Goal: Task Accomplishment & Management: Manage account settings

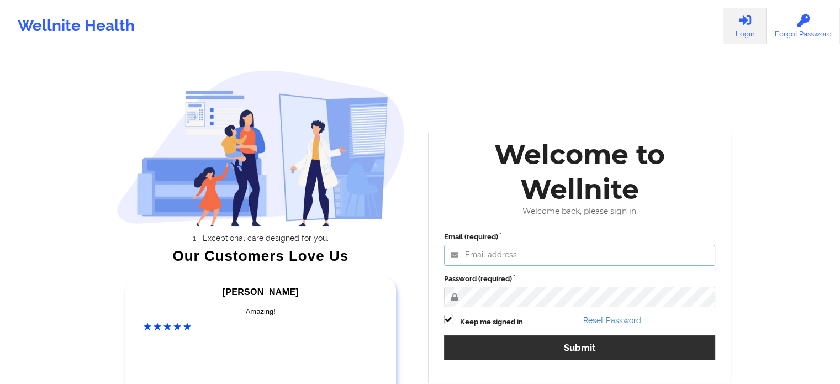
type input "[EMAIL_ADDRESS][DOMAIN_NAME]"
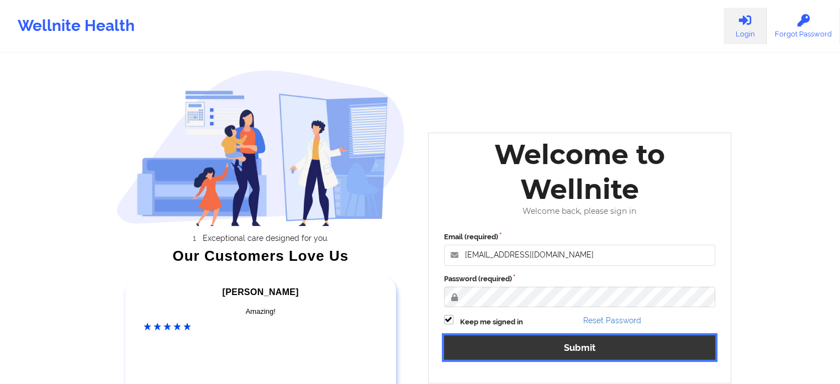
click at [550, 354] on button "Submit" at bounding box center [580, 347] width 272 height 24
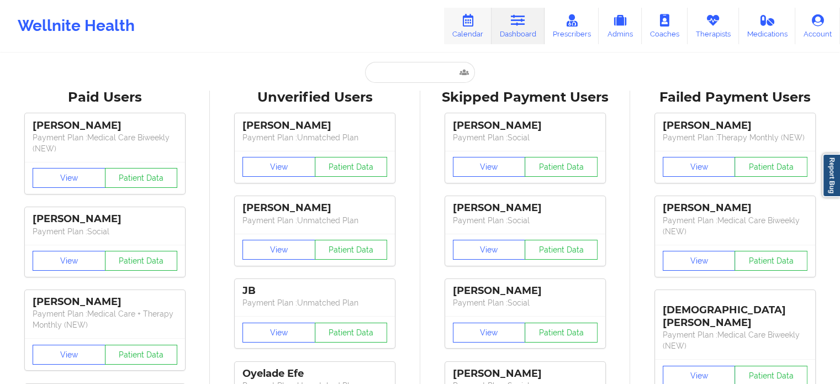
click at [481, 25] on link "Calendar" at bounding box center [467, 26] width 47 height 36
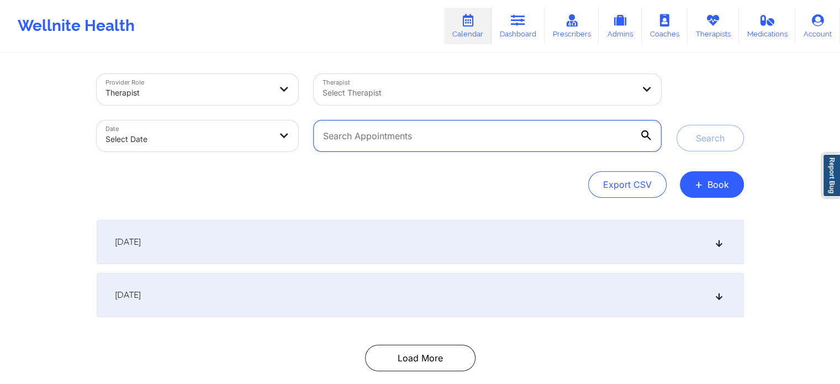
click at [375, 126] on input "text" at bounding box center [487, 135] width 347 height 31
paste input "[EMAIL_ADDRESS][DOMAIN_NAME]"
type input "[EMAIL_ADDRESS][DOMAIN_NAME]"
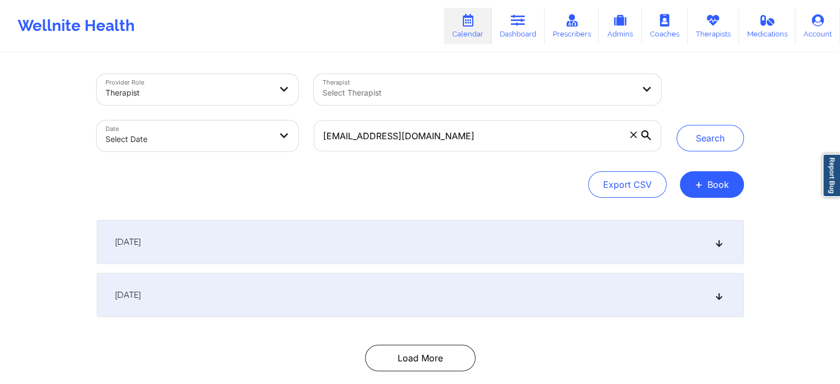
select select "2025-8"
select select "2025-9"
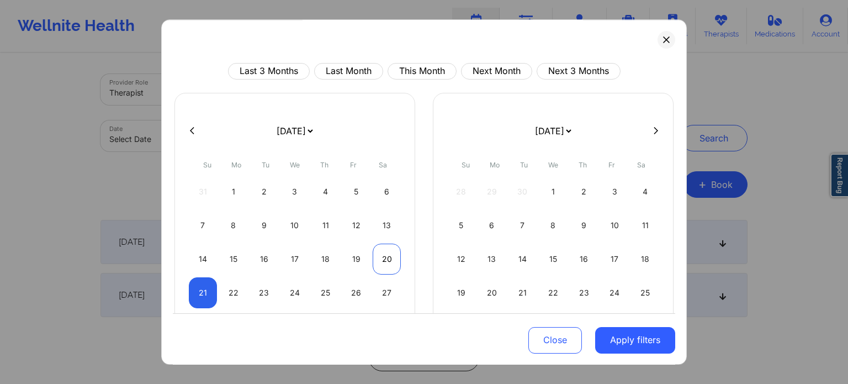
click at [390, 268] on div "20" at bounding box center [387, 258] width 28 height 31
select select "2025-8"
select select "2025-9"
select select "2025-8"
select select "2025-9"
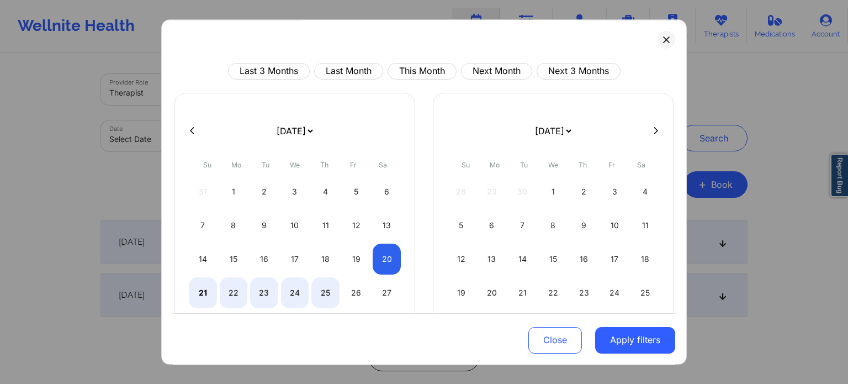
select select "2025-8"
select select "2025-9"
select select "2025-8"
select select "2025-9"
select select "2025-8"
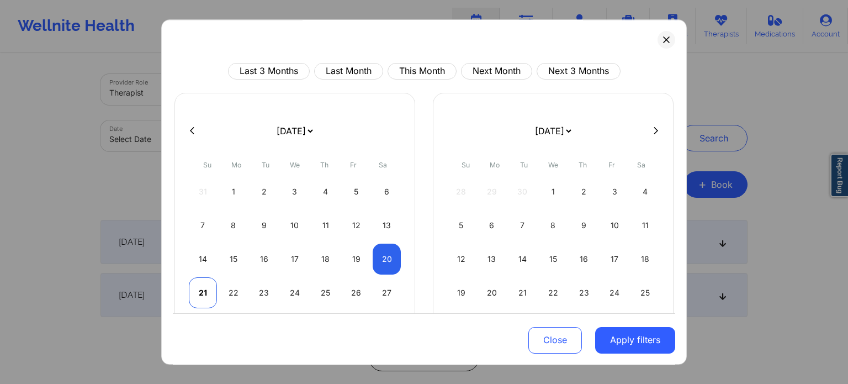
select select "2025-9"
click at [201, 284] on div "21" at bounding box center [203, 292] width 28 height 31
select select "2025-8"
select select "2025-9"
click at [628, 345] on button "Apply filters" at bounding box center [635, 339] width 80 height 27
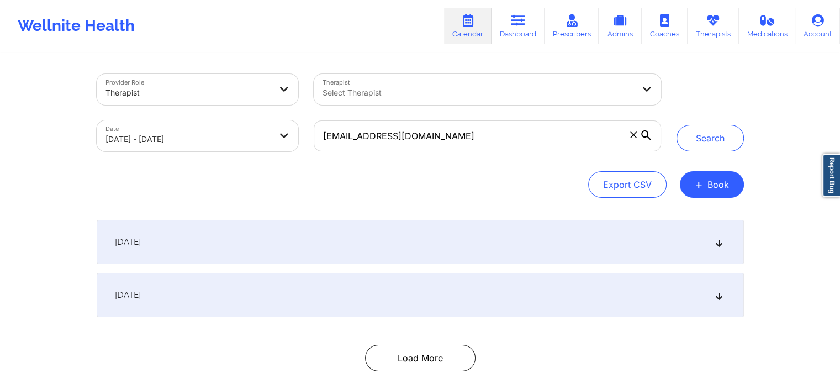
click at [464, 250] on div "[DATE]" at bounding box center [420, 242] width 647 height 44
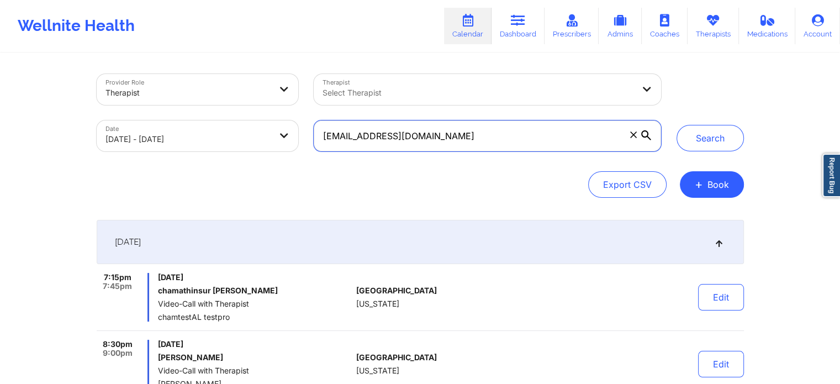
drag, startPoint x: 496, startPoint y: 129, endPoint x: 270, endPoint y: 140, distance: 226.1
click at [270, 140] on div "Provider Role Therapist Therapist Select Therapist Date [DATE] - [DATE] [EMAIL_…" at bounding box center [379, 112] width 580 height 93
click at [676, 125] on button "Search" at bounding box center [709, 138] width 67 height 27
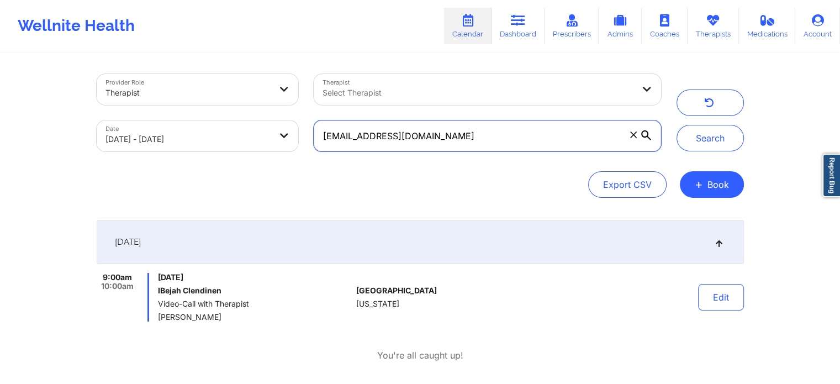
drag, startPoint x: 468, startPoint y: 148, endPoint x: 294, endPoint y: 152, distance: 173.4
click at [294, 152] on div "Provider Role Therapist Therapist Select Therapist Date [DATE] - [DATE] [EMAIL_…" at bounding box center [379, 112] width 580 height 93
paste input "candacegeorge87"
click at [676, 125] on button "Search" at bounding box center [709, 138] width 67 height 27
drag, startPoint x: 466, startPoint y: 133, endPoint x: 246, endPoint y: 111, distance: 221.3
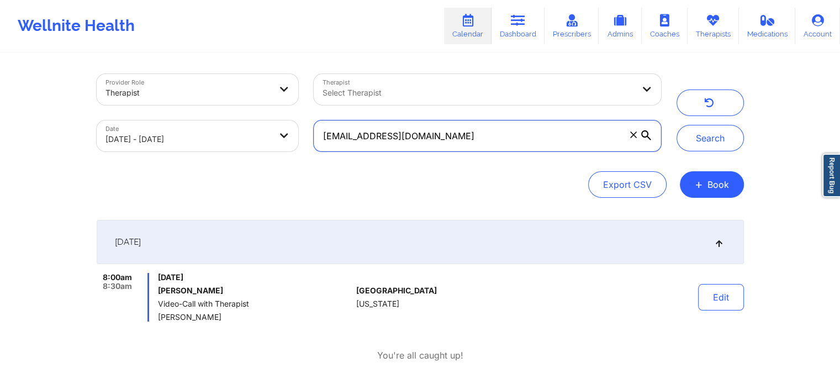
click at [246, 111] on div "Provider Role Therapist Therapist Select Therapist Date [DATE] - [DATE] [EMAIL_…" at bounding box center [379, 112] width 580 height 93
paste input "harmsheunes"
click at [676, 125] on button "Search" at bounding box center [709, 138] width 67 height 27
drag, startPoint x: 477, startPoint y: 135, endPoint x: 248, endPoint y: 158, distance: 229.7
click at [248, 158] on div "Provider Role Therapist Therapist Select Therapist Date 09/20/2025 - 09/21/2025…" at bounding box center [379, 112] width 580 height 93
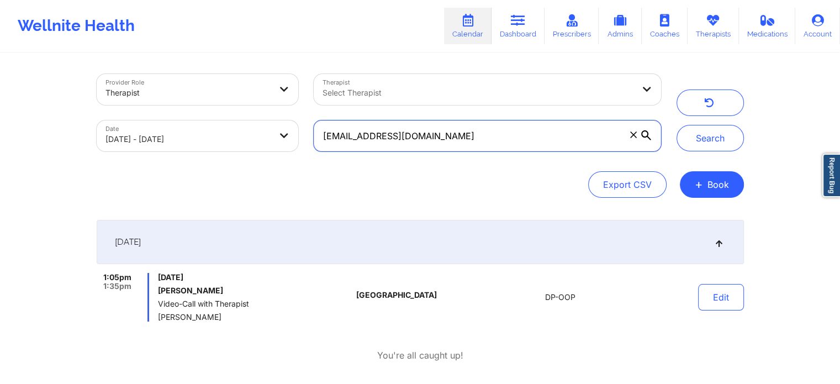
paste input "imadhussain13"
type input "imadhussain13@gmail.com"
click at [676, 125] on button "Search" at bounding box center [709, 138] width 67 height 27
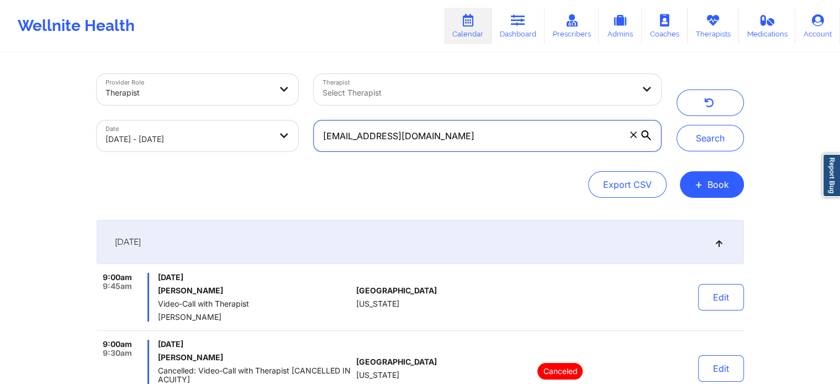
scroll to position [118, 0]
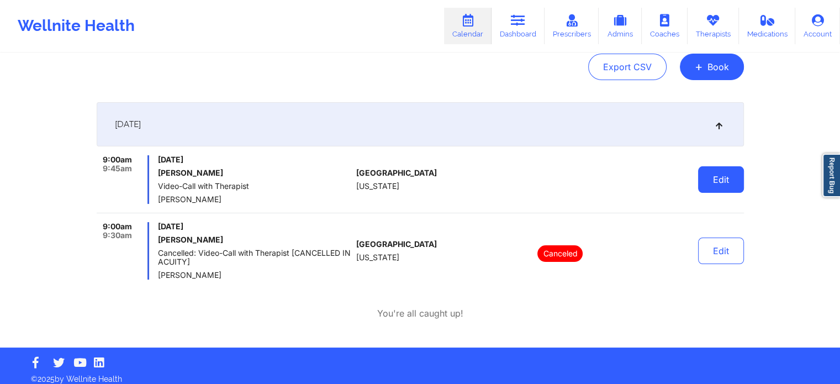
click at [723, 170] on button "Edit" at bounding box center [721, 179] width 46 height 27
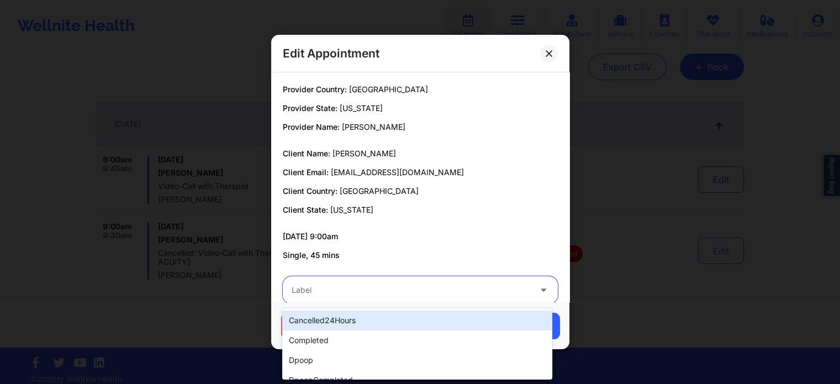
click at [421, 291] on div at bounding box center [411, 289] width 239 height 13
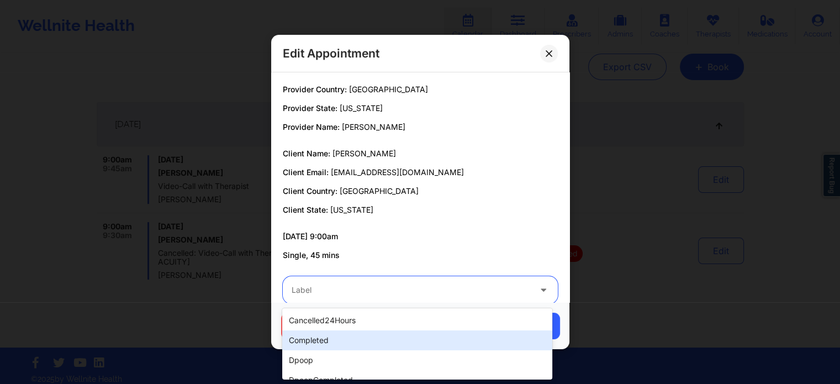
click at [365, 346] on div "completed" at bounding box center [416, 340] width 269 height 20
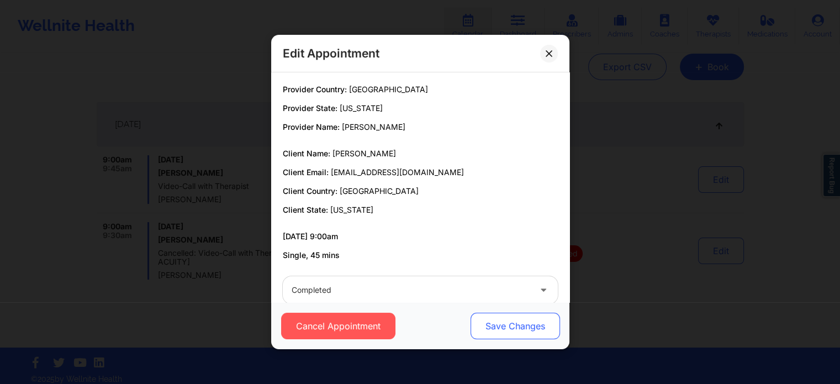
click at [491, 316] on button "Save Changes" at bounding box center [514, 325] width 89 height 27
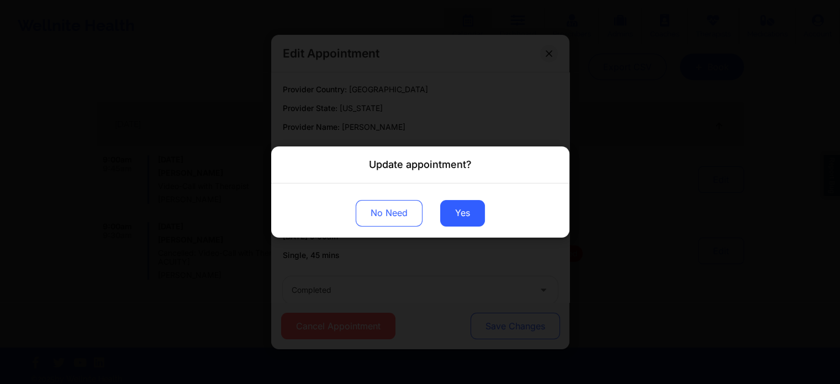
click at [491, 316] on div "Update appointment? No Need Yes" at bounding box center [420, 192] width 840 height 384
click at [467, 216] on button "Yes" at bounding box center [462, 213] width 45 height 27
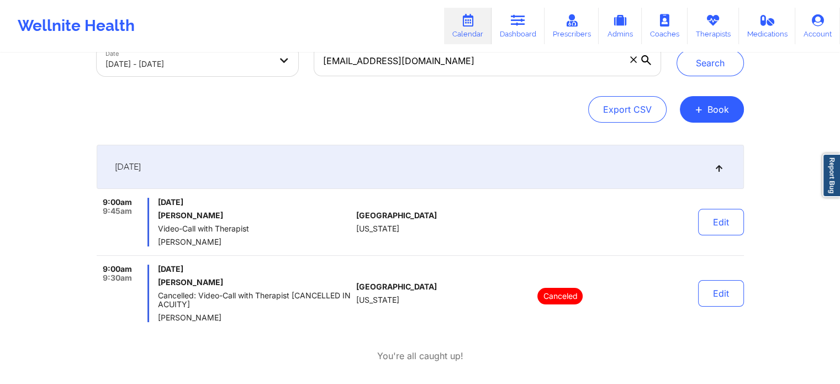
scroll to position [60, 0]
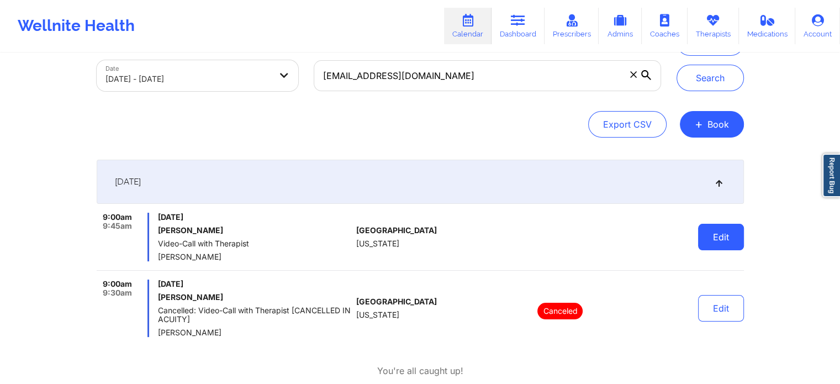
click at [719, 238] on button "Edit" at bounding box center [721, 237] width 46 height 27
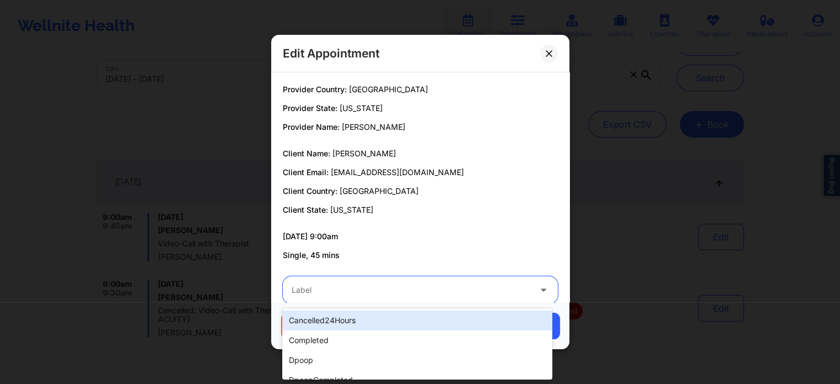
click at [415, 287] on div at bounding box center [411, 289] width 239 height 13
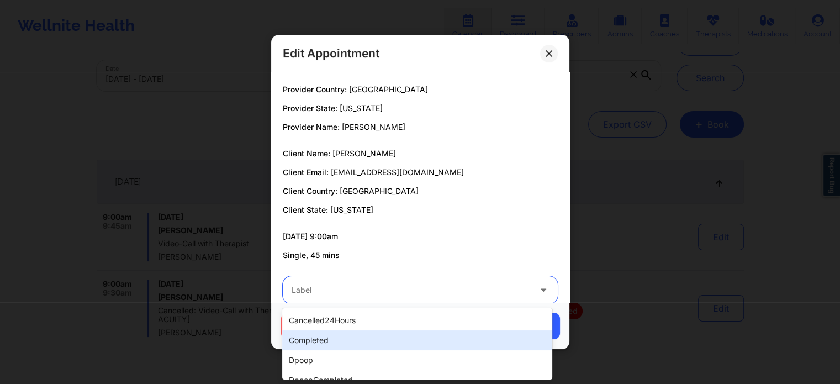
click at [330, 340] on div "completed" at bounding box center [416, 340] width 269 height 20
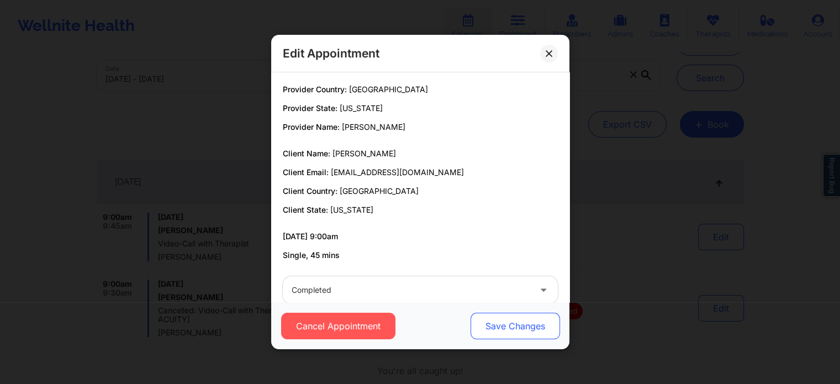
click at [523, 320] on button "Save Changes" at bounding box center [514, 325] width 89 height 27
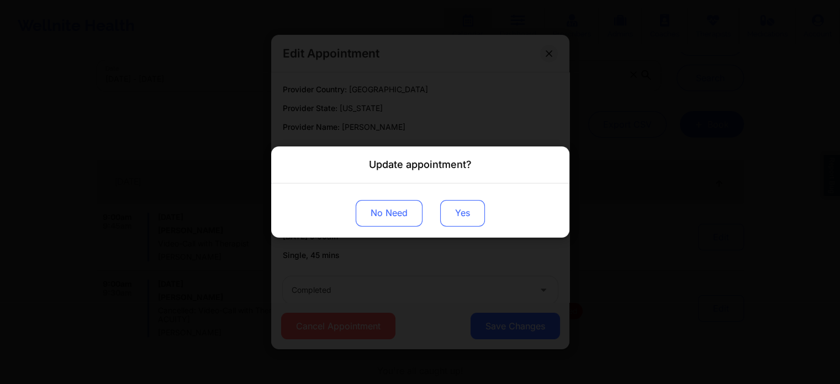
click at [472, 214] on button "Yes" at bounding box center [462, 213] width 45 height 27
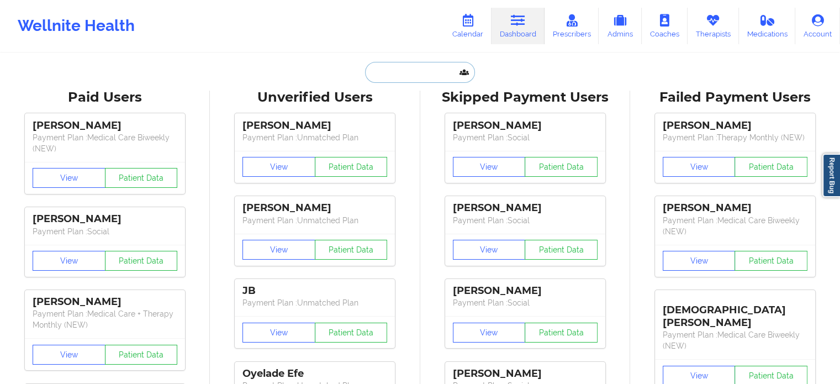
click at [389, 77] on input "text" at bounding box center [419, 72] width 109 height 21
paste input "[EMAIL_ADDRESS][DOMAIN_NAME]"
type input "[EMAIL_ADDRESS][DOMAIN_NAME]"
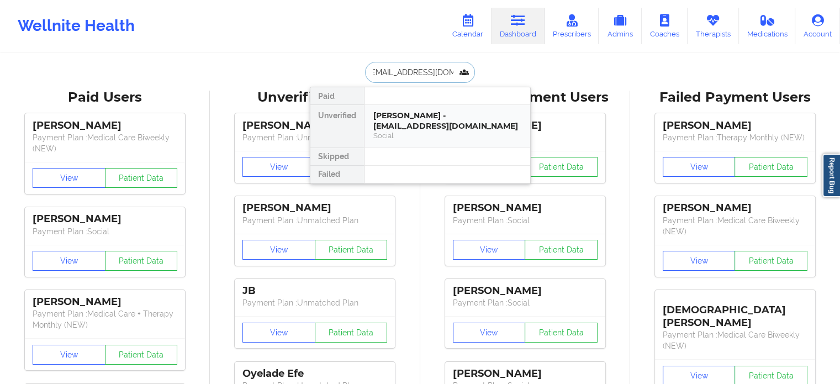
click at [406, 137] on div "Social" at bounding box center [447, 135] width 148 height 9
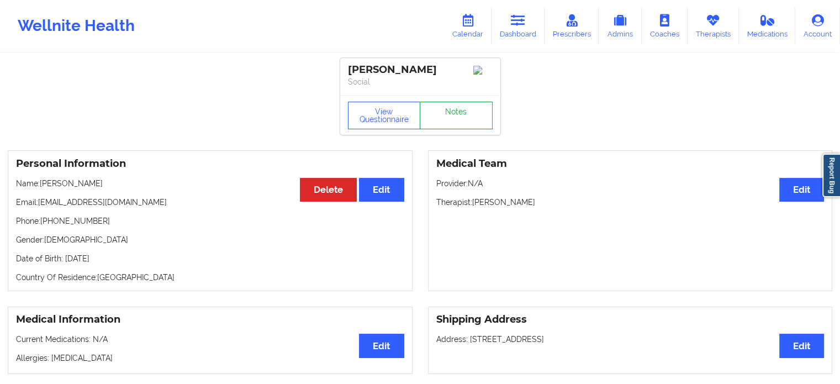
click at [458, 113] on link "Notes" at bounding box center [456, 116] width 73 height 28
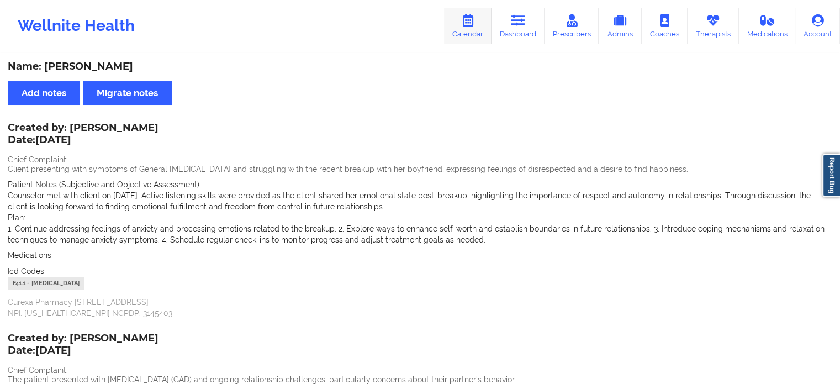
click at [474, 33] on link "Calendar" at bounding box center [467, 26] width 47 height 36
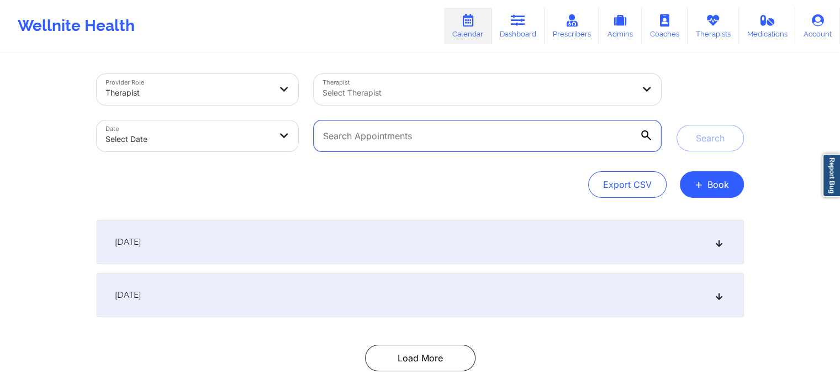
click at [398, 148] on input "text" at bounding box center [487, 135] width 347 height 31
click at [193, 152] on div "Date Select Date" at bounding box center [198, 136] width 218 height 46
click at [195, 141] on body "Wellnite Health Calendar Dashboard Prescribers Admins Coaches Therapists Medica…" at bounding box center [420, 192] width 840 height 384
select select "2025-8"
select select "2025-9"
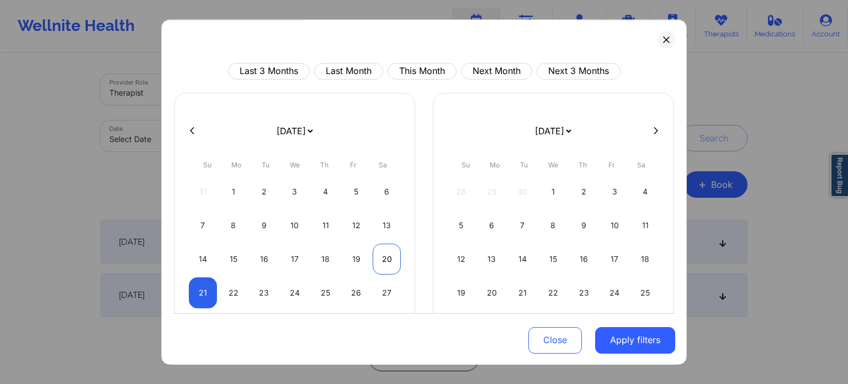
click at [380, 261] on div "20" at bounding box center [387, 258] width 28 height 31
select select "2025-8"
select select "2025-9"
select select "2025-8"
select select "2025-9"
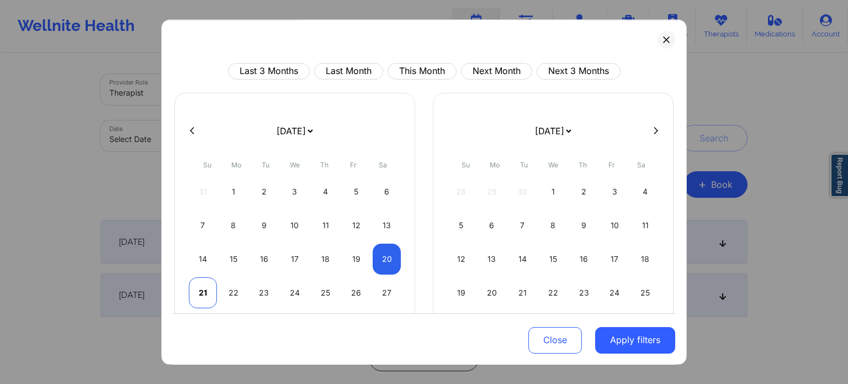
click at [198, 300] on div "21" at bounding box center [203, 292] width 28 height 31
select select "2025-8"
select select "2025-9"
click at [624, 348] on button "Apply filters" at bounding box center [635, 339] width 80 height 27
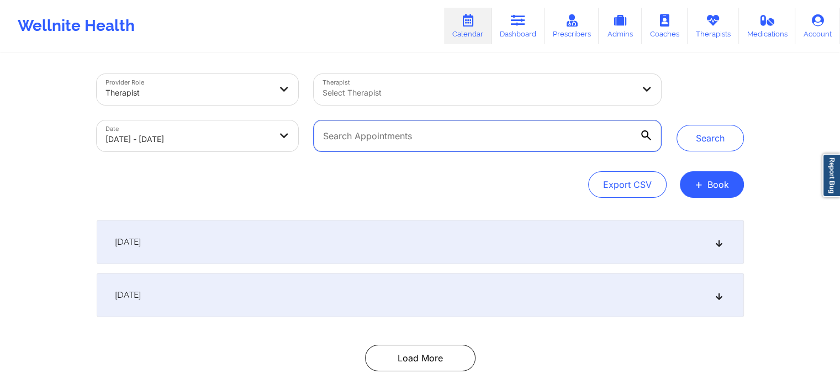
click at [442, 130] on input "text" at bounding box center [487, 135] width 347 height 31
paste input "[EMAIL_ADDRESS][DOMAIN_NAME]"
click at [676, 125] on button "Search" at bounding box center [709, 138] width 67 height 27
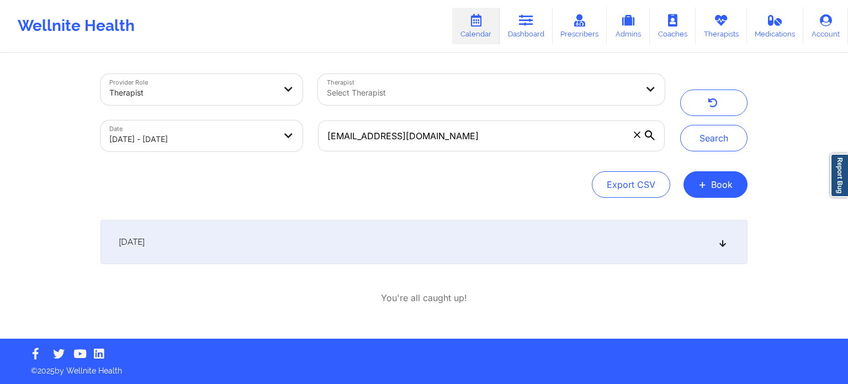
click at [704, 250] on div "[DATE]" at bounding box center [423, 242] width 647 height 44
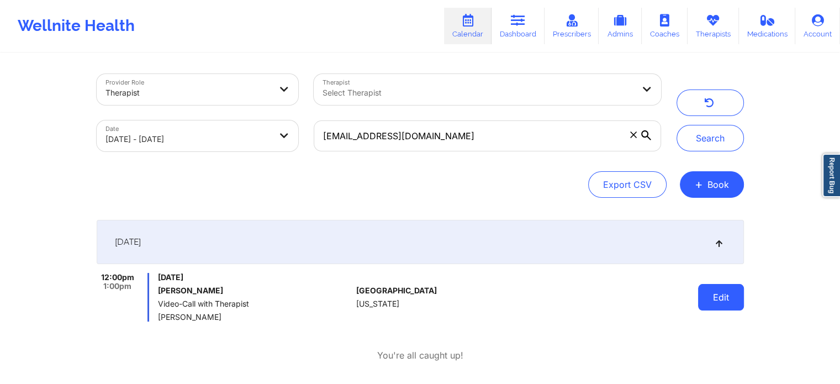
click at [714, 286] on button "Edit" at bounding box center [721, 297] width 46 height 27
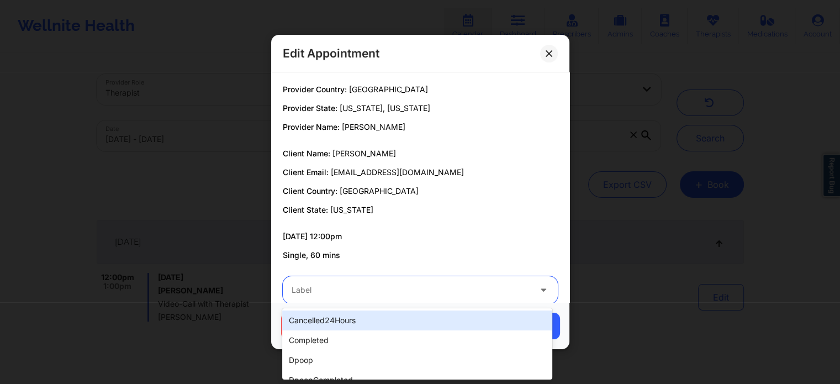
click at [431, 299] on div "Label" at bounding box center [407, 290] width 248 height 28
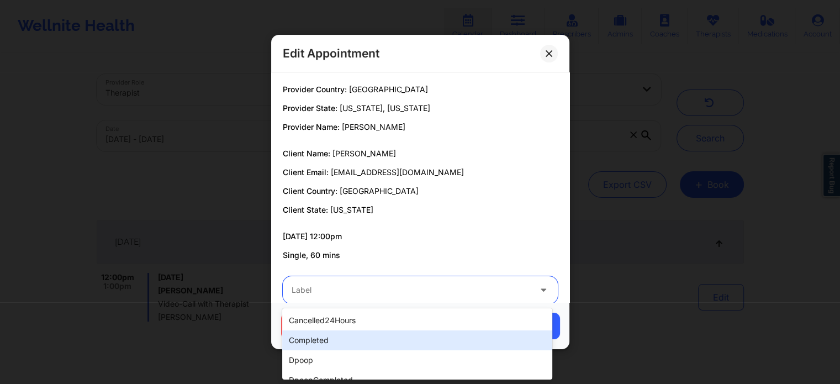
click at [331, 333] on div "completed" at bounding box center [416, 340] width 269 height 20
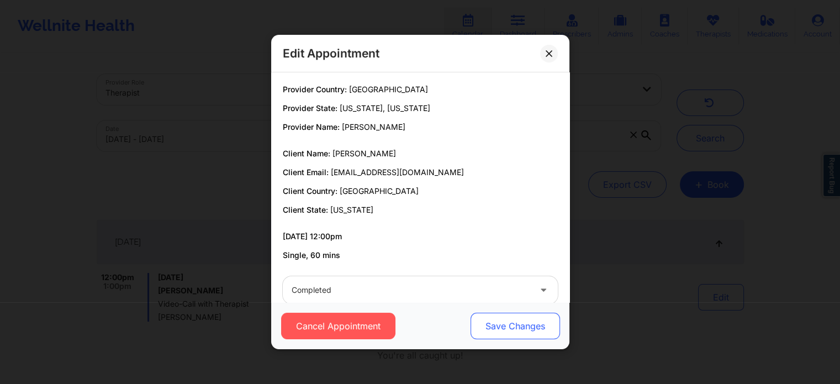
click at [526, 329] on button "Save Changes" at bounding box center [514, 325] width 89 height 27
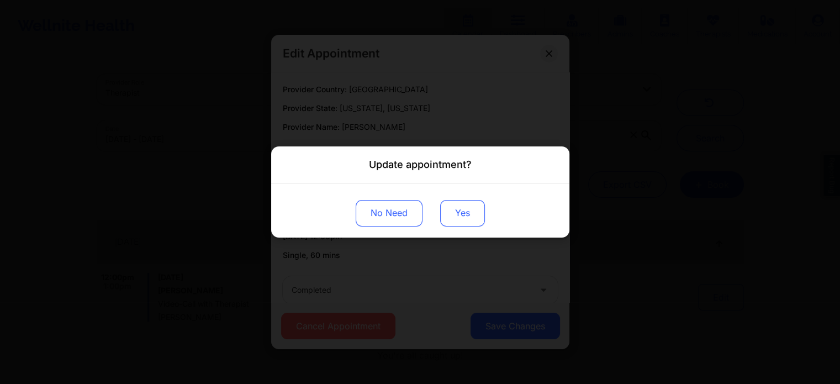
click at [461, 213] on button "Yes" at bounding box center [462, 213] width 45 height 27
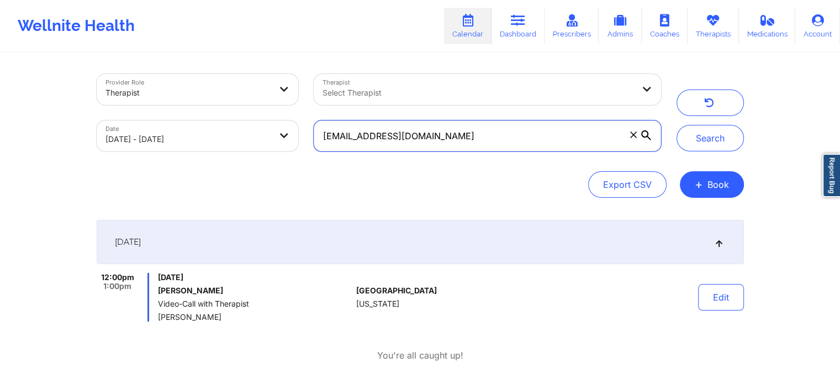
drag, startPoint x: 491, startPoint y: 134, endPoint x: 186, endPoint y: 155, distance: 306.0
click at [186, 155] on div "Provider Role Therapist Therapist Select Therapist Date [DATE] - [DATE] [EMAIL_…" at bounding box center [379, 112] width 580 height 93
paste input "eszaras"
click at [676, 125] on button "Search" at bounding box center [709, 138] width 67 height 27
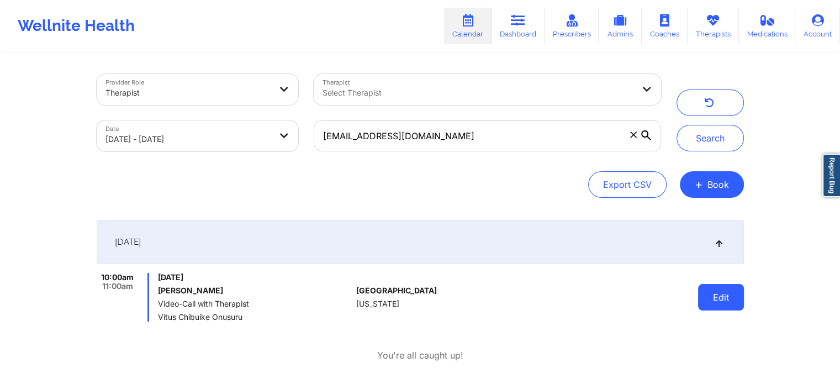
click at [713, 293] on button "Edit" at bounding box center [721, 297] width 46 height 27
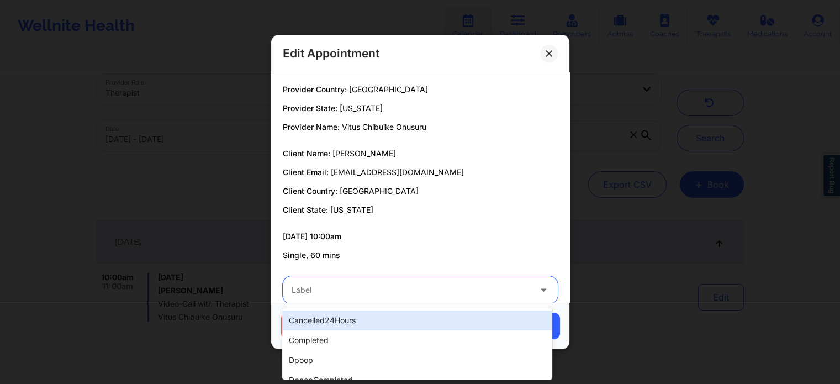
click at [439, 287] on div at bounding box center [411, 289] width 239 height 13
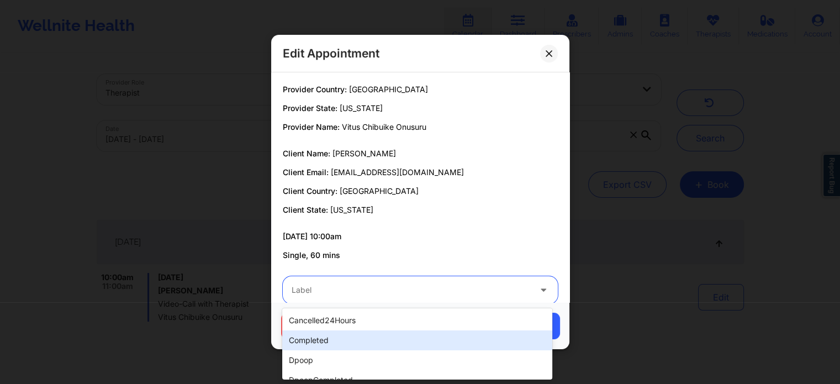
drag, startPoint x: 294, startPoint y: 355, endPoint x: 316, endPoint y: 341, distance: 26.3
click at [316, 341] on div "cancelled24Hours completed dpoop dpoopCompleted dpInNetworkCompleted freeNoShow…" at bounding box center [416, 343] width 269 height 71
click at [316, 341] on div "completed" at bounding box center [416, 340] width 269 height 20
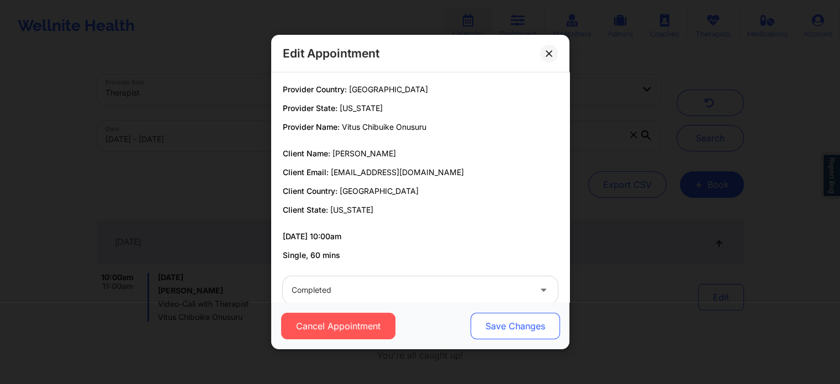
click at [495, 320] on button "Save Changes" at bounding box center [514, 325] width 89 height 27
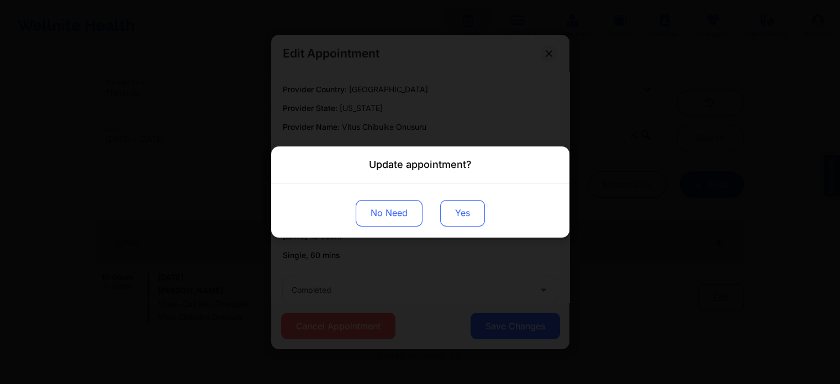
click at [452, 211] on button "Yes" at bounding box center [462, 213] width 45 height 27
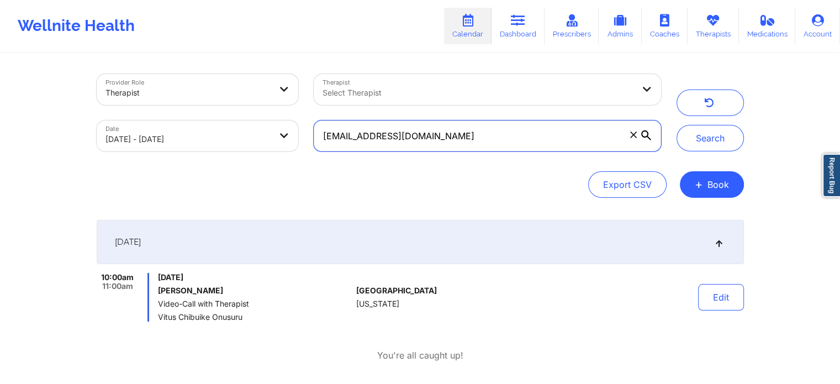
drag, startPoint x: 563, startPoint y: 133, endPoint x: 312, endPoint y: 165, distance: 252.1
click at [312, 165] on div "Provider Role Therapist Therapist Select Therapist Date [DATE] - [DATE] [EMAIL_…" at bounding box center [420, 136] width 647 height 124
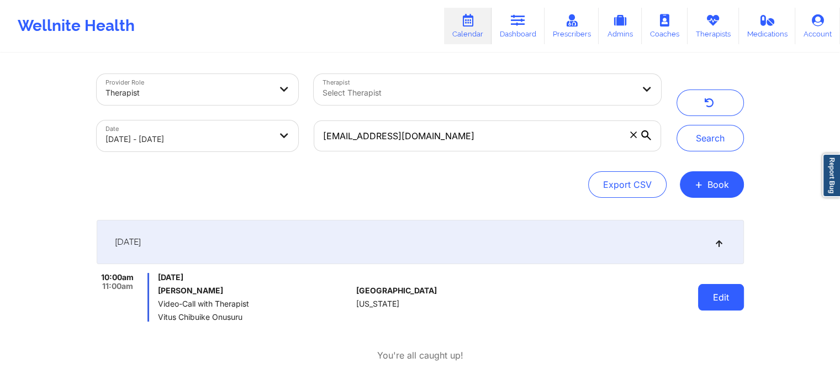
click at [707, 298] on button "Edit" at bounding box center [721, 297] width 46 height 27
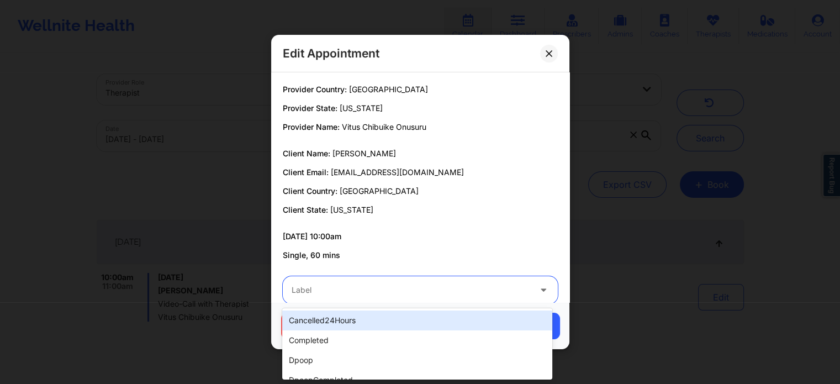
click at [337, 290] on div at bounding box center [411, 289] width 239 height 13
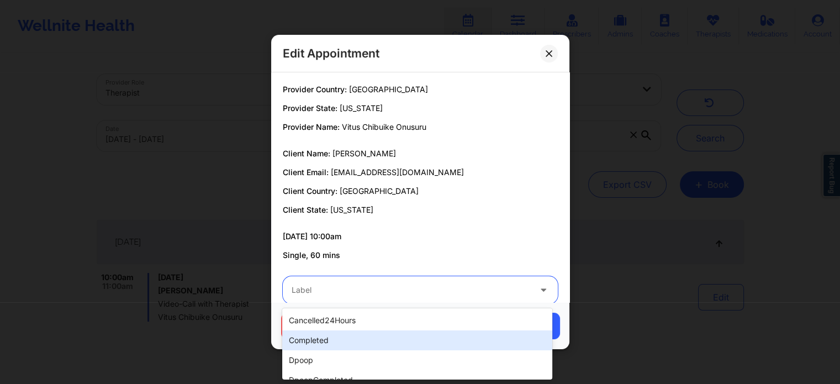
click at [301, 337] on div "completed" at bounding box center [416, 340] width 269 height 20
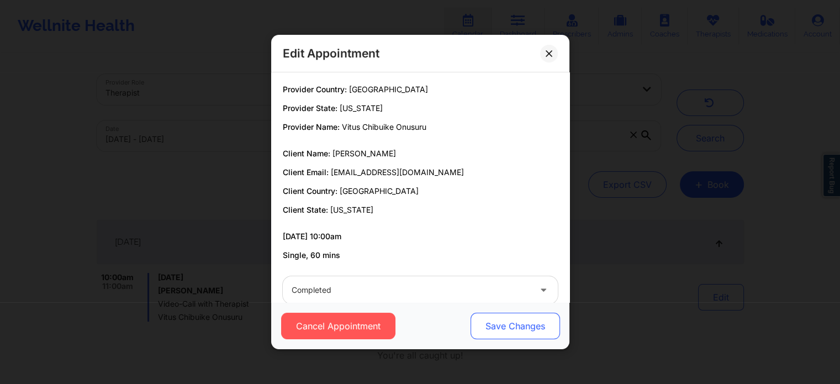
click at [529, 327] on button "Save Changes" at bounding box center [514, 325] width 89 height 27
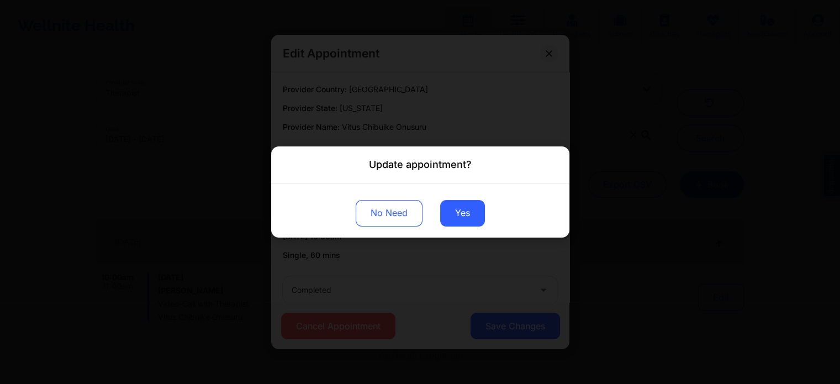
click at [448, 199] on div "No Need Yes" at bounding box center [420, 210] width 298 height 54
click at [454, 208] on button "Yes" at bounding box center [462, 213] width 45 height 27
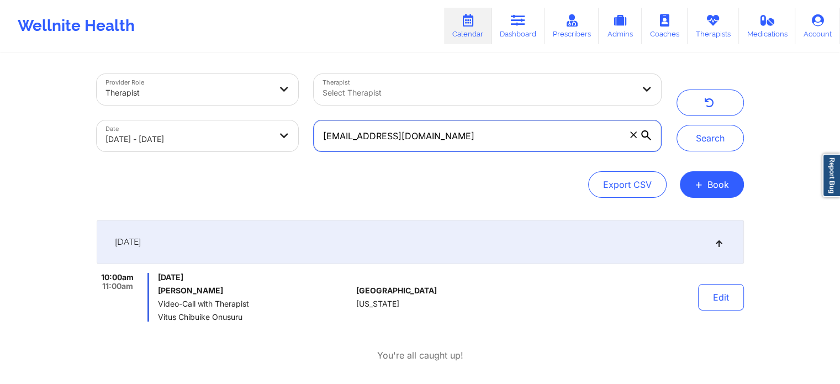
drag, startPoint x: 431, startPoint y: 130, endPoint x: 243, endPoint y: 136, distance: 187.3
click at [243, 136] on div "Provider Role Therapist Therapist Select Therapist Date [DATE] - [DATE] [EMAIL_…" at bounding box center [379, 112] width 580 height 93
paste input "t4real79@ao"
click at [676, 125] on button "Search" at bounding box center [709, 138] width 67 height 27
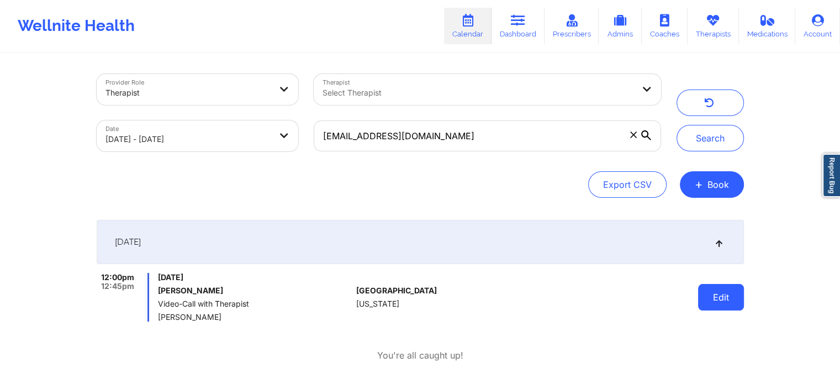
click at [723, 307] on button "Edit" at bounding box center [721, 297] width 46 height 27
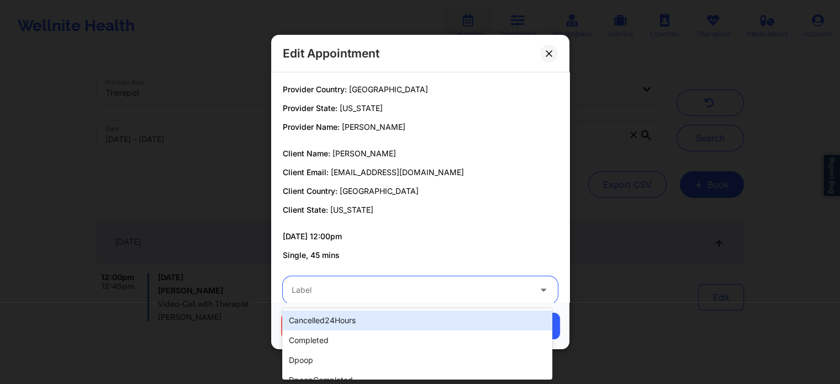
click at [412, 288] on div at bounding box center [411, 289] width 239 height 13
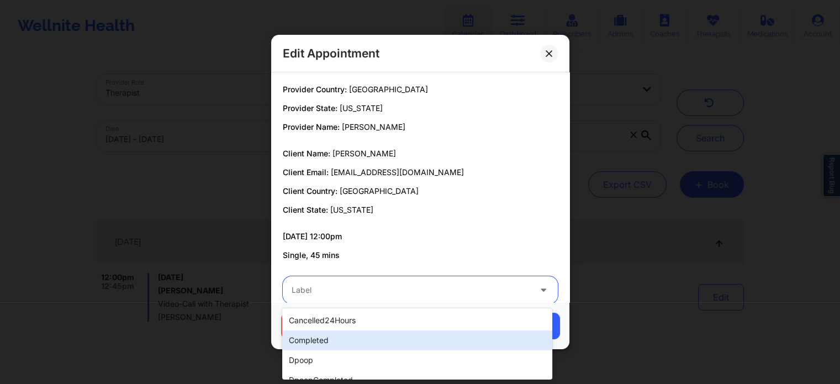
click at [336, 343] on div "completed" at bounding box center [416, 340] width 269 height 20
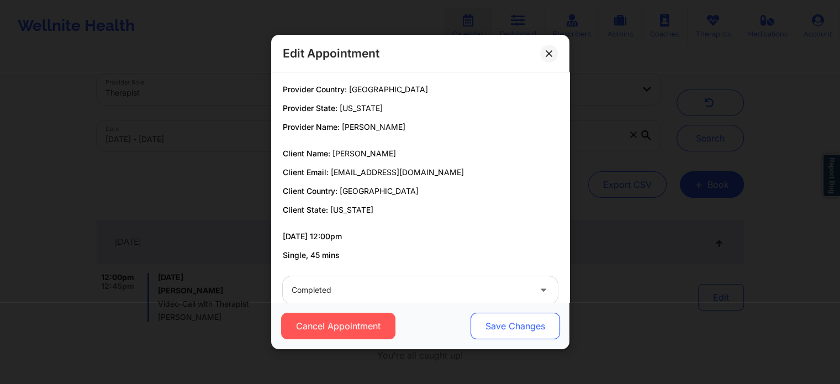
click at [489, 329] on button "Save Changes" at bounding box center [514, 325] width 89 height 27
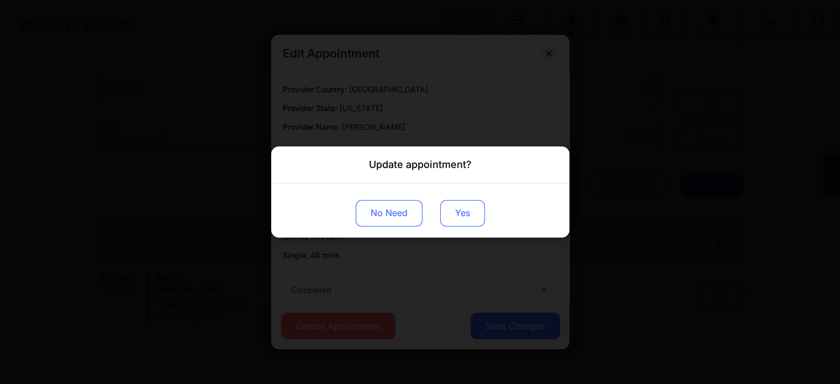
click at [460, 203] on button "Yes" at bounding box center [462, 213] width 45 height 27
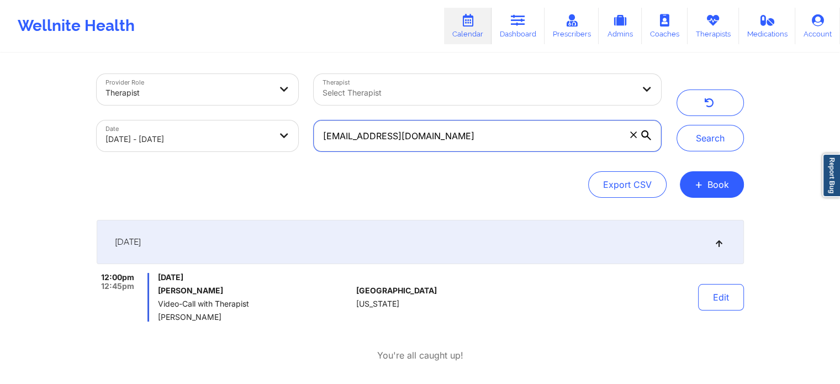
drag, startPoint x: 465, startPoint y: 136, endPoint x: 237, endPoint y: 157, distance: 228.4
click at [237, 157] on div "Provider Role Therapist Therapist Select Therapist Date [DATE] - [DATE] [EMAIL_…" at bounding box center [379, 112] width 580 height 93
paste input "selhatenzin78@gmai"
click at [676, 125] on button "Search" at bounding box center [709, 138] width 67 height 27
drag, startPoint x: 461, startPoint y: 126, endPoint x: 259, endPoint y: 190, distance: 211.3
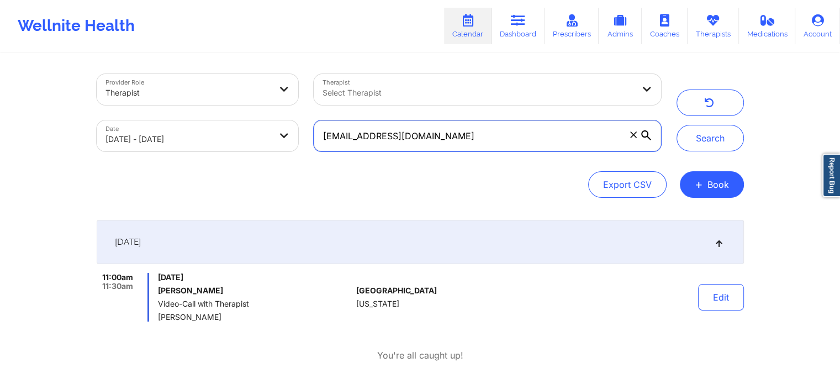
click at [259, 190] on div "Provider Role Therapist Therapist Select Therapist Date [DATE] - [DATE] [EMAIL_…" at bounding box center [420, 136] width 647 height 124
paste input "[PERSON_NAME].[PERSON_NAME]"
click at [676, 125] on button "Search" at bounding box center [709, 138] width 67 height 27
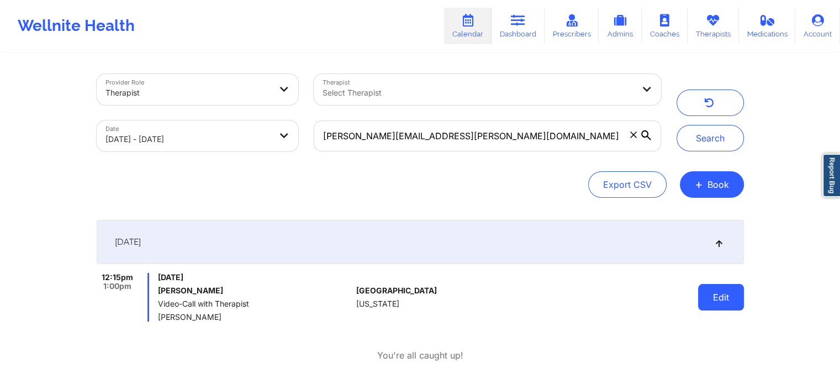
click at [728, 293] on button "Edit" at bounding box center [721, 297] width 46 height 27
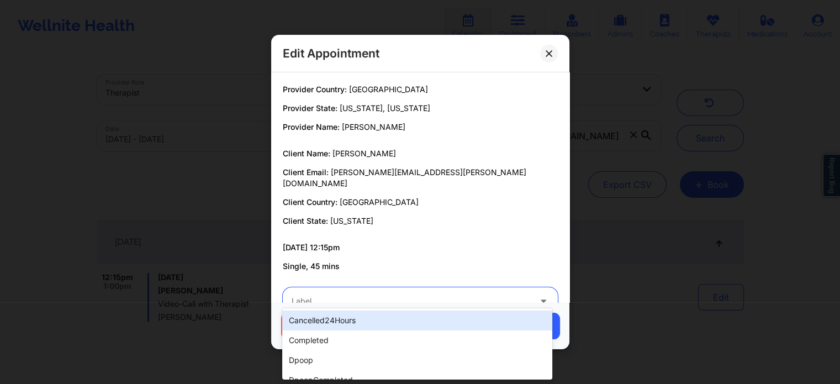
click at [398, 299] on div "Label" at bounding box center [407, 301] width 248 height 28
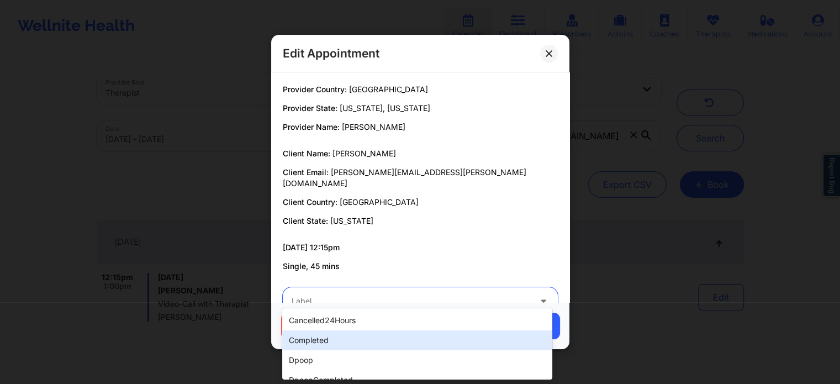
click at [379, 335] on div "completed" at bounding box center [416, 340] width 269 height 20
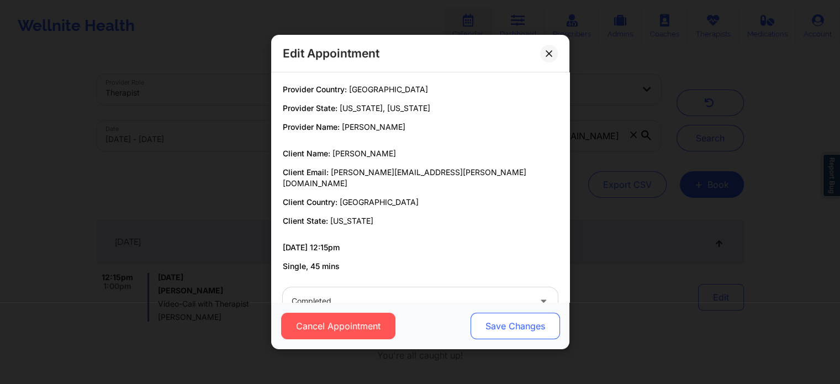
click at [528, 331] on button "Save Changes" at bounding box center [514, 325] width 89 height 27
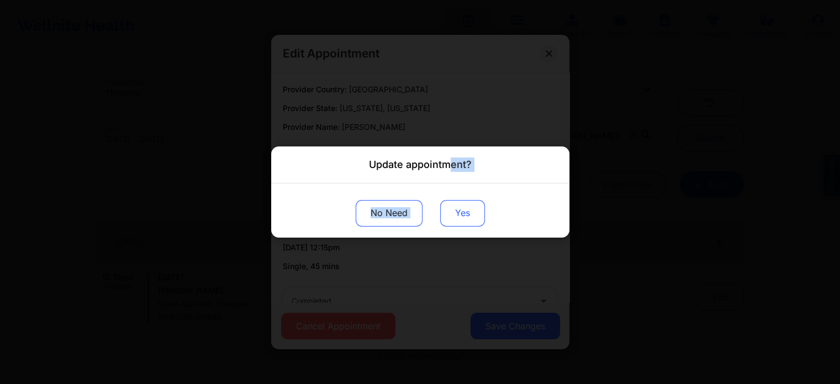
drag, startPoint x: 447, startPoint y: 181, endPoint x: 448, endPoint y: 208, distance: 27.6
click at [448, 208] on div "Update appointment? No Need Yes" at bounding box center [420, 191] width 298 height 91
click at [448, 208] on button "Yes" at bounding box center [462, 213] width 45 height 27
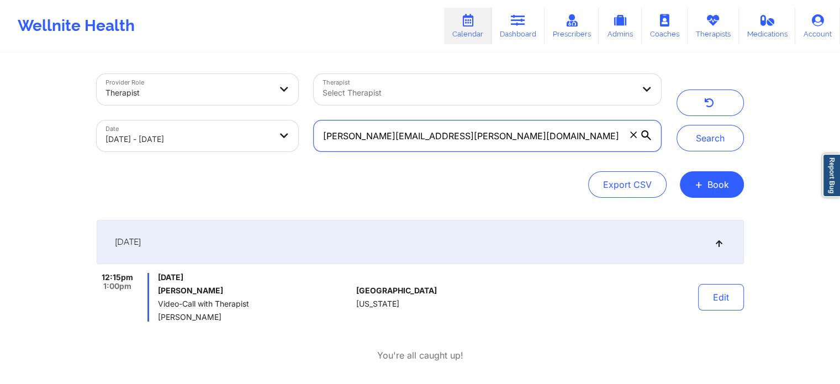
drag, startPoint x: 481, startPoint y: 145, endPoint x: 230, endPoint y: 153, distance: 251.3
click at [230, 153] on div "Provider Role Therapist Therapist Select Therapist Date [DATE] - [DATE] [PERSON…" at bounding box center [379, 112] width 580 height 93
paste input "vespiez18"
click at [676, 125] on button "Search" at bounding box center [709, 138] width 67 height 27
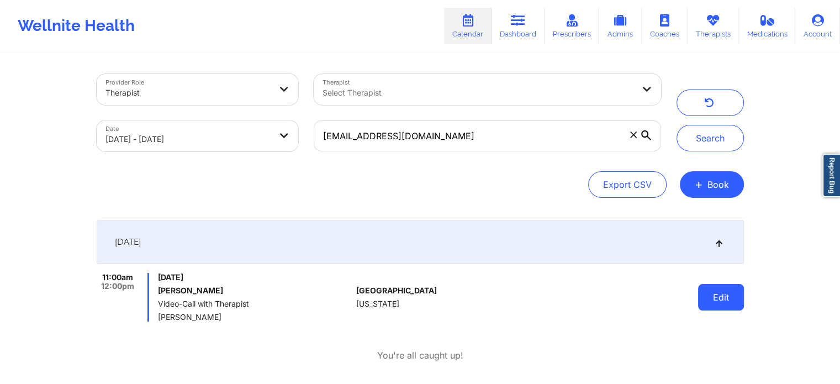
click at [714, 298] on button "Edit" at bounding box center [721, 297] width 46 height 27
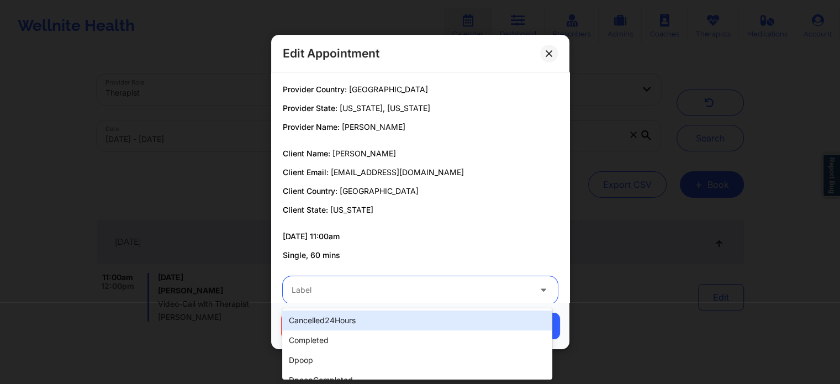
click at [450, 290] on div at bounding box center [411, 289] width 239 height 13
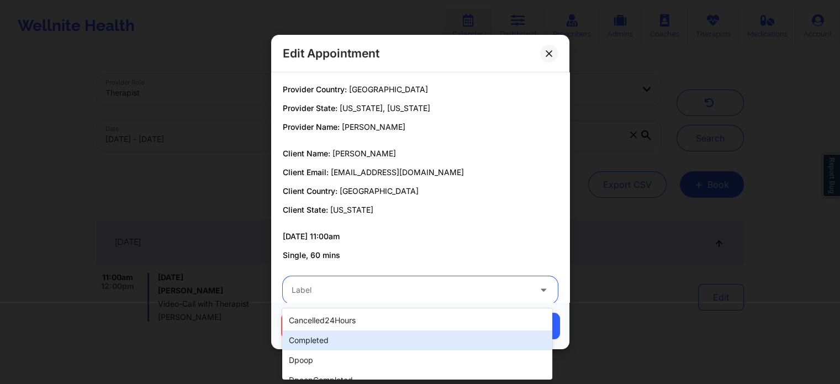
click at [348, 332] on div "completed" at bounding box center [416, 340] width 269 height 20
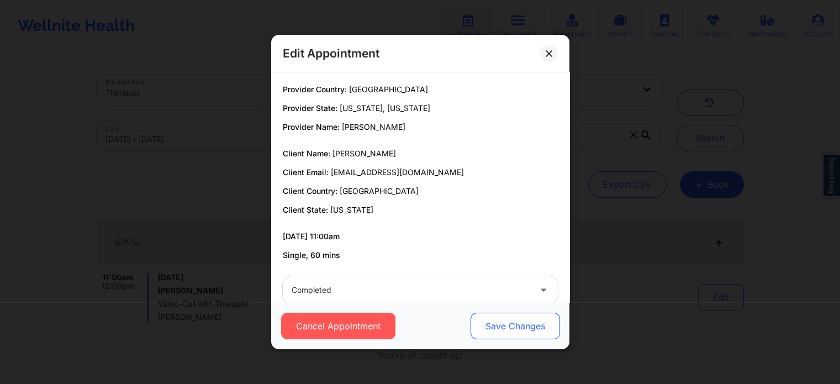
click at [520, 326] on button "Save Changes" at bounding box center [514, 325] width 89 height 27
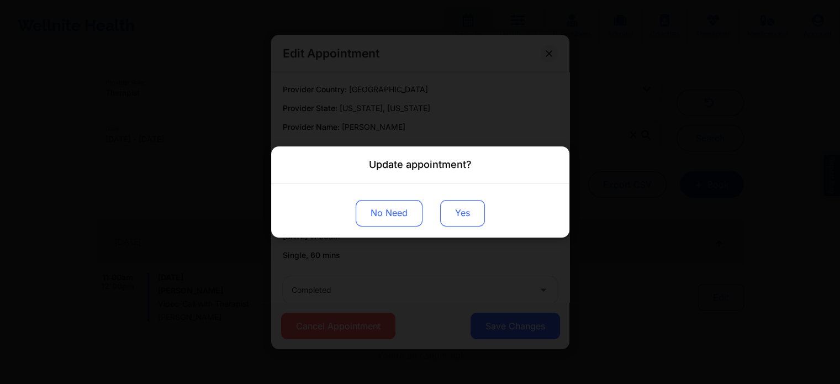
click at [457, 205] on button "Yes" at bounding box center [462, 213] width 45 height 27
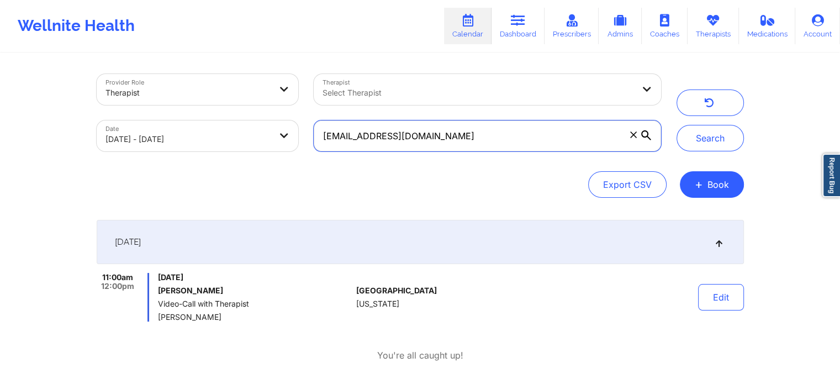
drag, startPoint x: 454, startPoint y: 142, endPoint x: 160, endPoint y: 171, distance: 295.7
click at [160, 171] on div "Provider Role Therapist Therapist Select Therapist Date [DATE] - [DATE] [EMAIL_…" at bounding box center [420, 136] width 647 height 124
paste input "[PERSON_NAME].hernandez829"
click at [676, 125] on button "Search" at bounding box center [709, 138] width 67 height 27
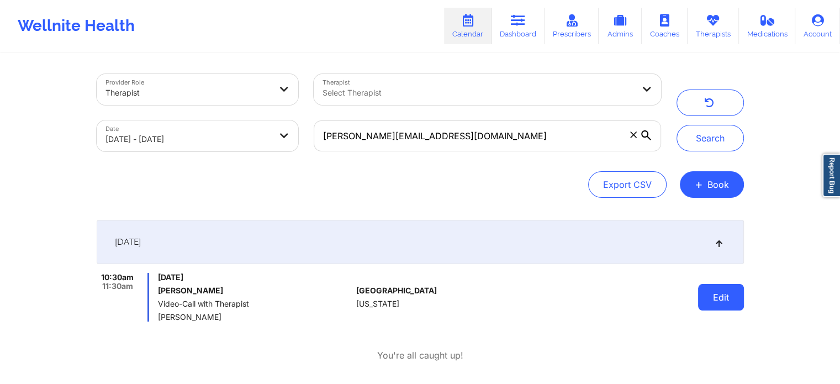
click at [730, 300] on button "Edit" at bounding box center [721, 297] width 46 height 27
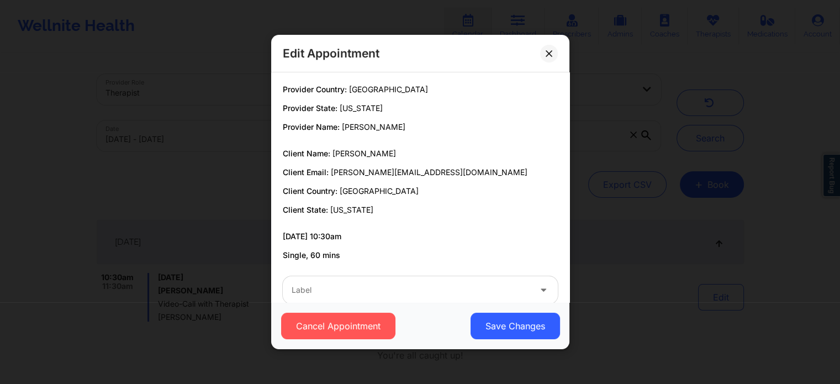
drag, startPoint x: 458, startPoint y: 316, endPoint x: 420, endPoint y: 307, distance: 39.6
click at [420, 307] on div "Cancel Appointment Save Changes" at bounding box center [420, 325] width 298 height 47
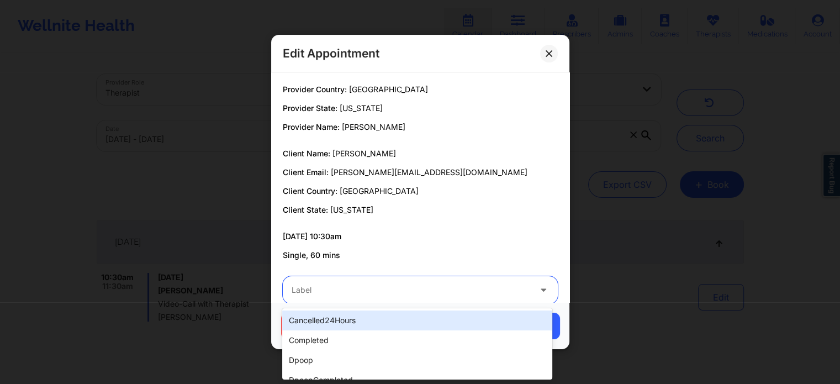
click at [380, 278] on div "Label" at bounding box center [407, 290] width 248 height 28
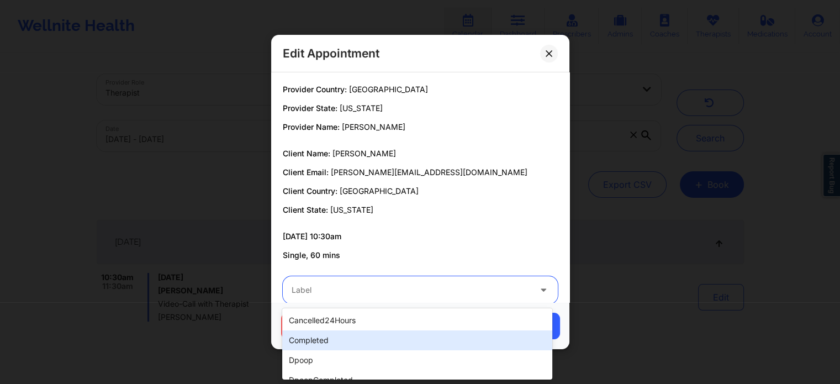
click at [301, 337] on div "completed" at bounding box center [416, 340] width 269 height 20
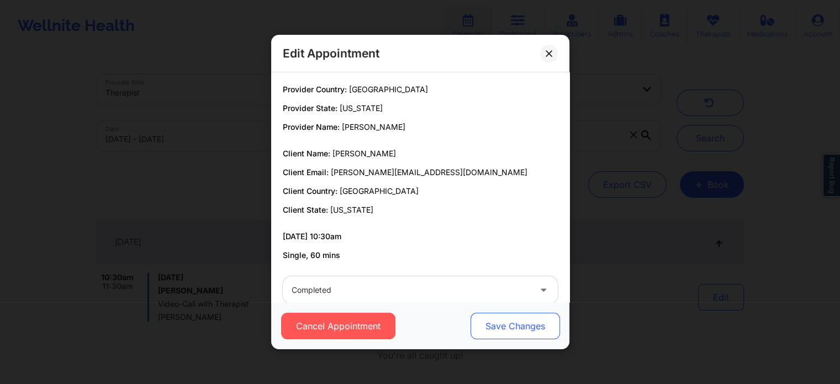
click at [497, 331] on button "Save Changes" at bounding box center [514, 325] width 89 height 27
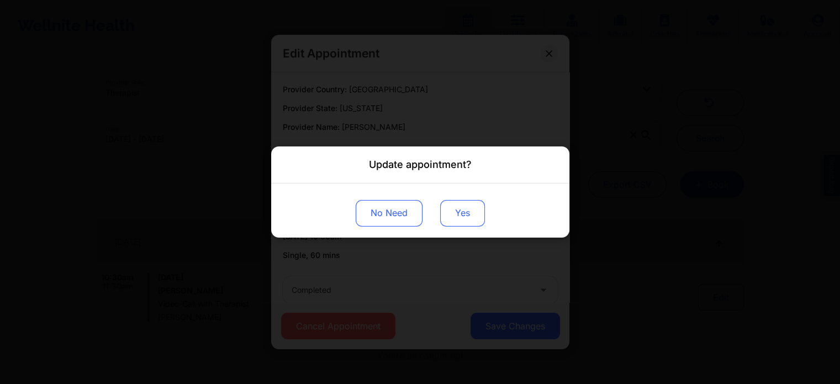
click at [463, 209] on button "Yes" at bounding box center [462, 213] width 45 height 27
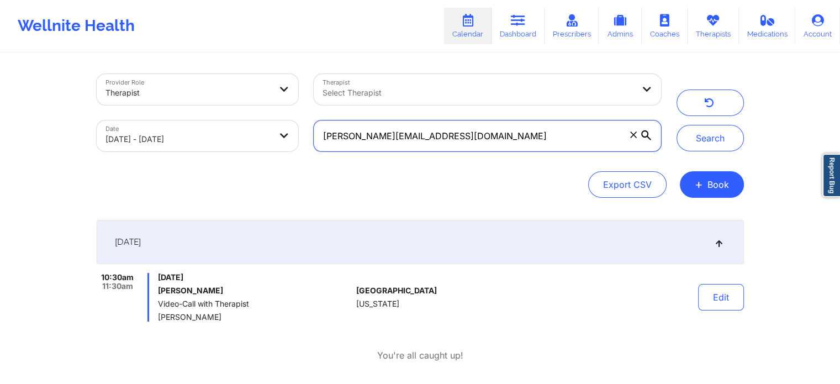
drag, startPoint x: 532, startPoint y: 128, endPoint x: 345, endPoint y: 128, distance: 186.6
click at [345, 128] on input "[PERSON_NAME][EMAIL_ADDRESS][DOMAIN_NAME]" at bounding box center [487, 135] width 347 height 31
type input "s"
paste input "[EMAIL_ADDRESS][DOMAIN_NAME]"
click at [676, 125] on button "Search" at bounding box center [709, 138] width 67 height 27
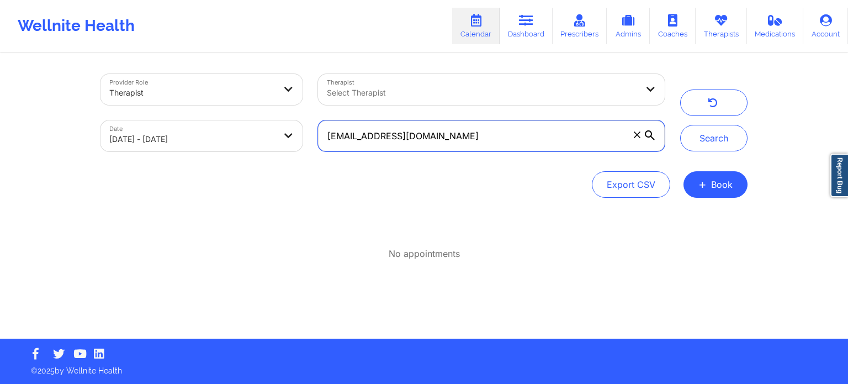
drag, startPoint x: 490, startPoint y: 143, endPoint x: 183, endPoint y: 147, distance: 307.6
click at [183, 147] on div "Provider Role Therapist Therapist Select Therapist Date [DATE] - [DATE] [EMAIL_…" at bounding box center [383, 112] width 580 height 93
paste input "its.dara"
click at [680, 125] on button "Search" at bounding box center [713, 138] width 67 height 27
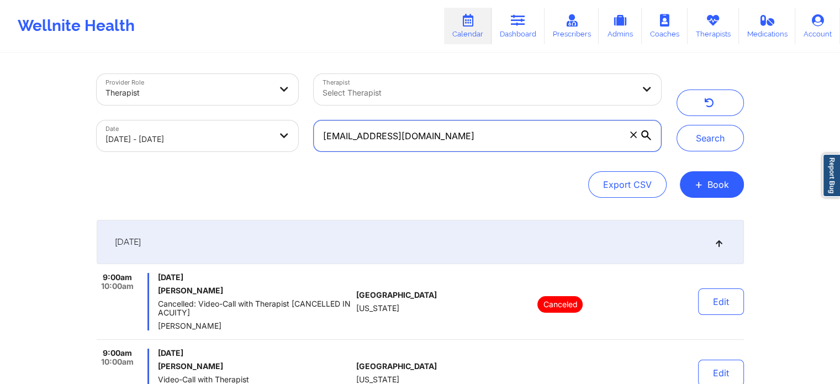
scroll to position [126, 0]
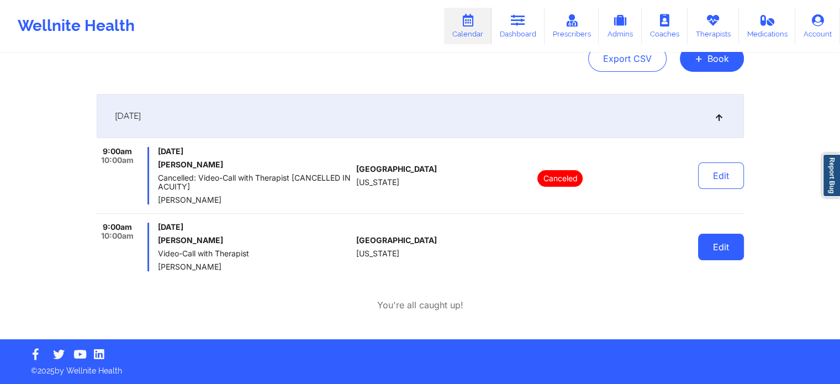
click at [724, 238] on button "Edit" at bounding box center [721, 247] width 46 height 27
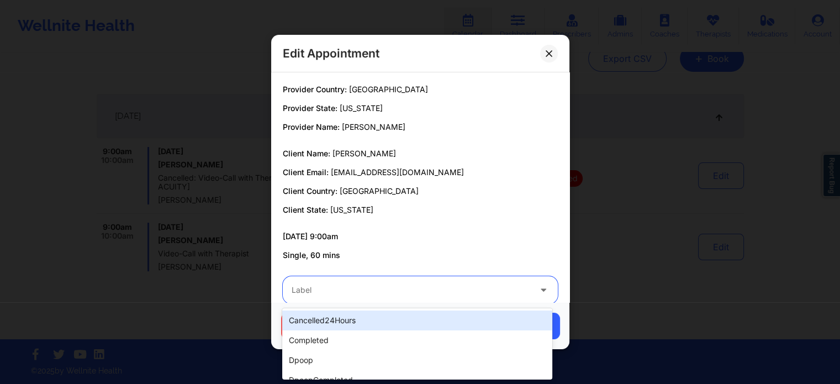
click at [443, 287] on div at bounding box center [411, 289] width 239 height 13
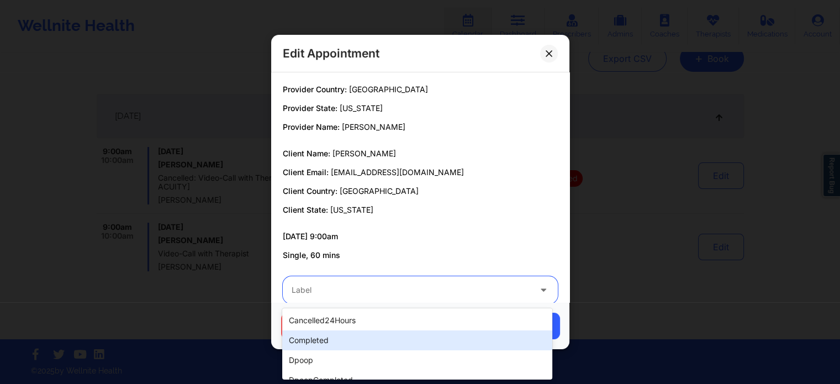
click at [308, 330] on div "completed" at bounding box center [416, 340] width 269 height 20
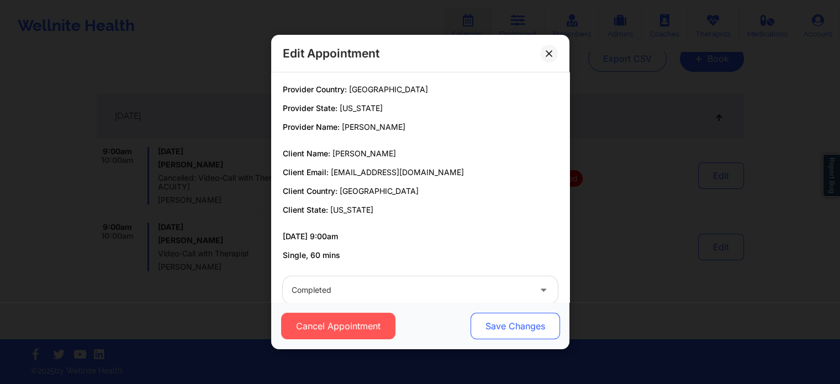
click at [524, 328] on button "Save Changes" at bounding box center [514, 325] width 89 height 27
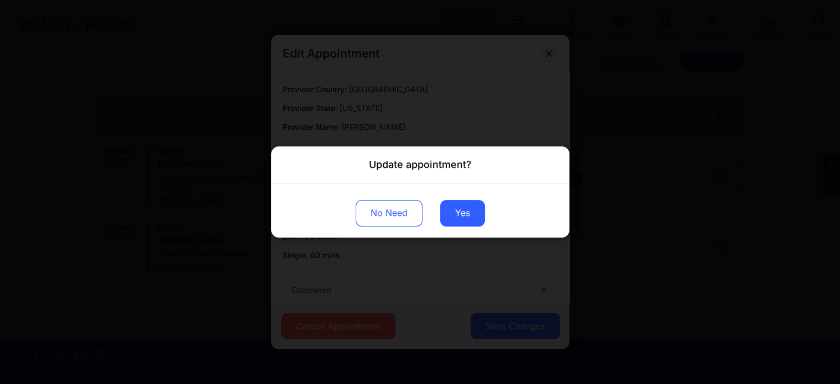
click at [478, 227] on div "No Need Yes" at bounding box center [420, 210] width 298 height 54
click at [454, 205] on button "Yes" at bounding box center [462, 213] width 45 height 27
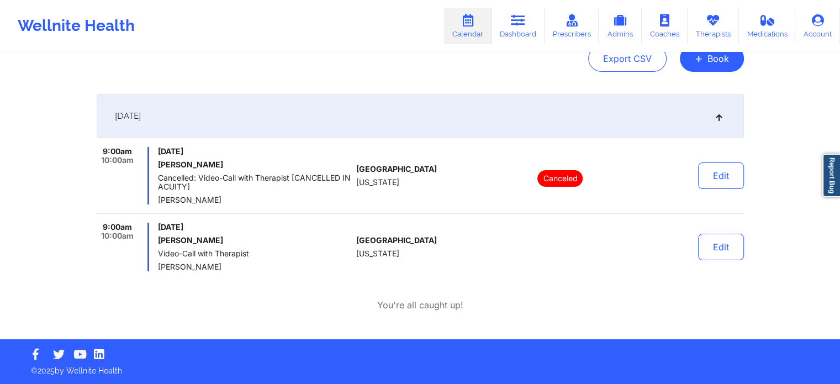
scroll to position [0, 0]
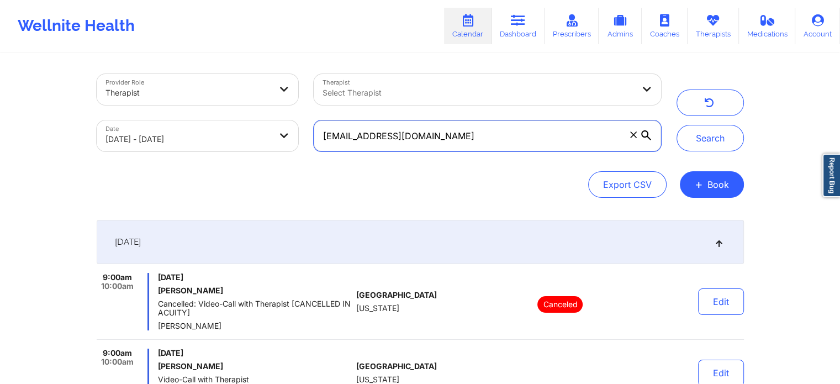
drag, startPoint x: 508, startPoint y: 123, endPoint x: 197, endPoint y: 113, distance: 311.6
click at [197, 113] on div "Provider Role Therapist Therapist Select Therapist Date [DATE] - [DATE] [EMAIL_…" at bounding box center [379, 112] width 580 height 93
paste input "bejahc"
click at [676, 125] on button "Search" at bounding box center [709, 138] width 67 height 27
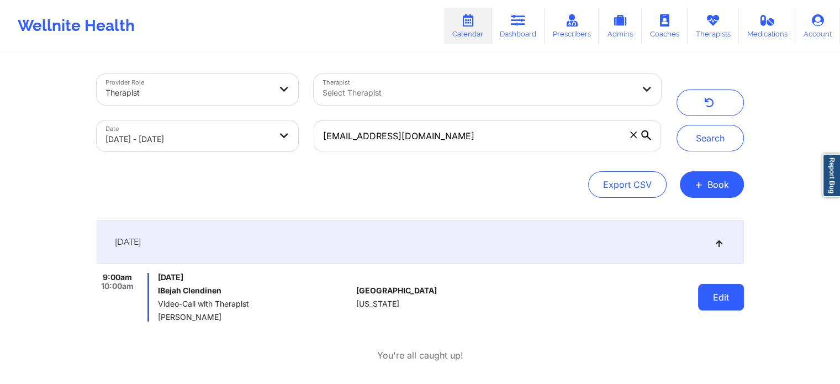
click at [708, 301] on button "Edit" at bounding box center [721, 297] width 46 height 27
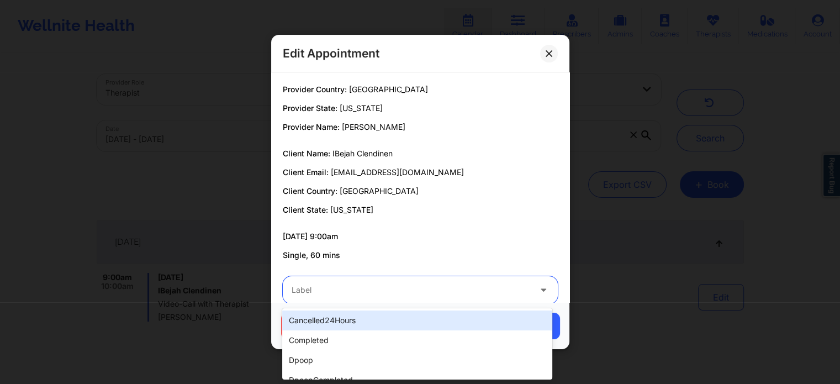
click at [380, 289] on div at bounding box center [411, 289] width 239 height 13
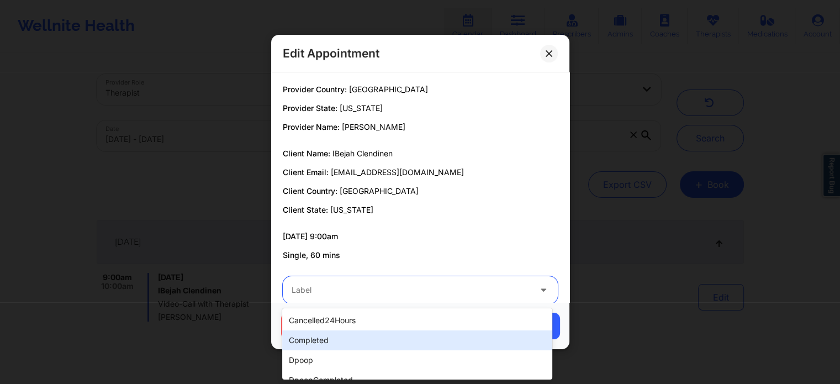
click at [320, 338] on div "completed" at bounding box center [416, 340] width 269 height 20
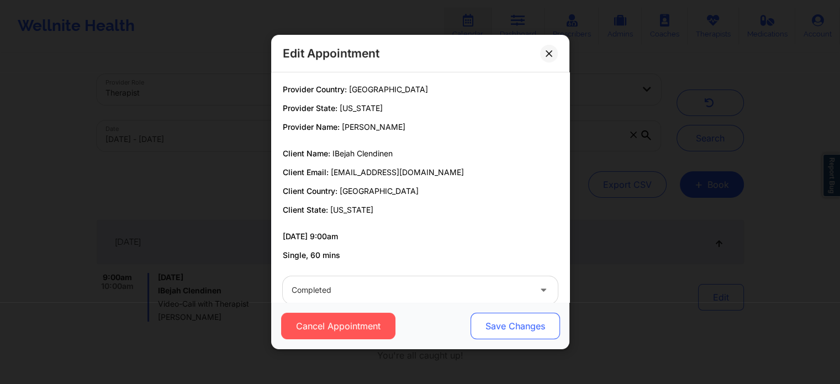
click at [502, 335] on button "Save Changes" at bounding box center [514, 325] width 89 height 27
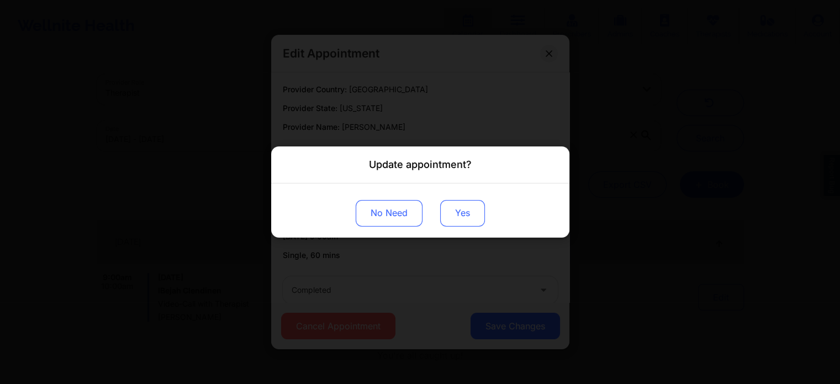
click at [461, 215] on button "Yes" at bounding box center [462, 213] width 45 height 27
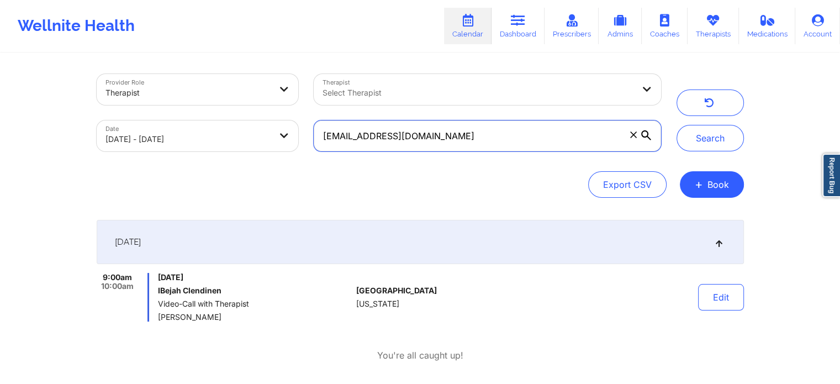
drag, startPoint x: 479, startPoint y: 139, endPoint x: 223, endPoint y: 136, distance: 255.6
click at [223, 136] on div "Provider Role Therapist Therapist Select Therapist Date [DATE] - [DATE] [EMAIL_…" at bounding box center [379, 112] width 580 height 93
paste input "[PERSON_NAME].lioness"
click at [676, 125] on button "Search" at bounding box center [709, 138] width 67 height 27
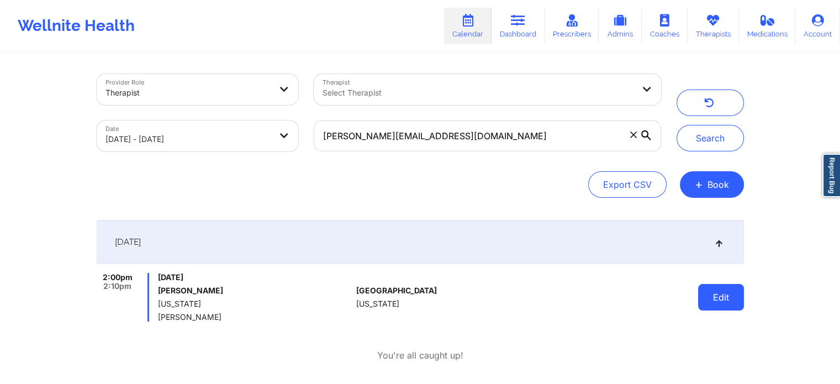
click at [713, 287] on button "Edit" at bounding box center [721, 297] width 46 height 27
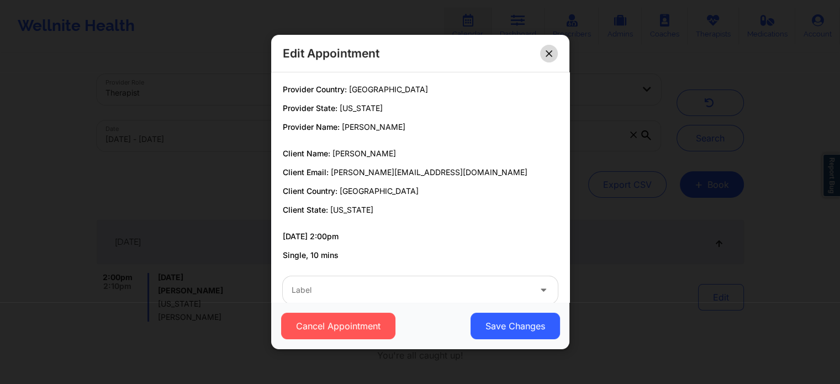
click at [547, 52] on icon at bounding box center [548, 53] width 7 height 7
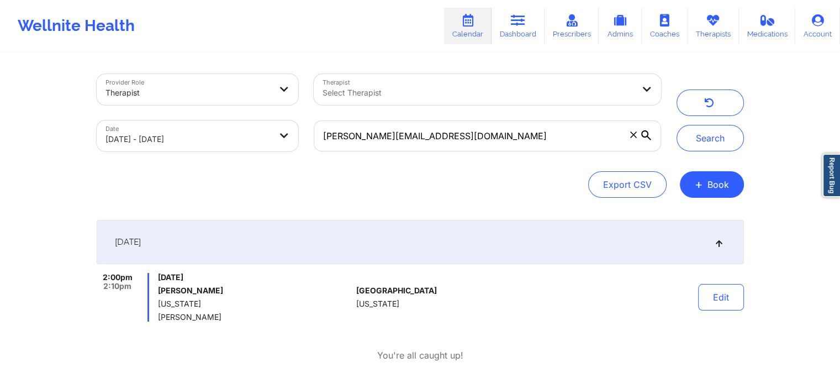
click at [746, 293] on div "Provider Role Therapist Therapist Select Therapist Date [DATE] - [DATE] [PERSON…" at bounding box center [420, 221] width 663 height 335
click at [730, 299] on button "Edit" at bounding box center [721, 297] width 46 height 27
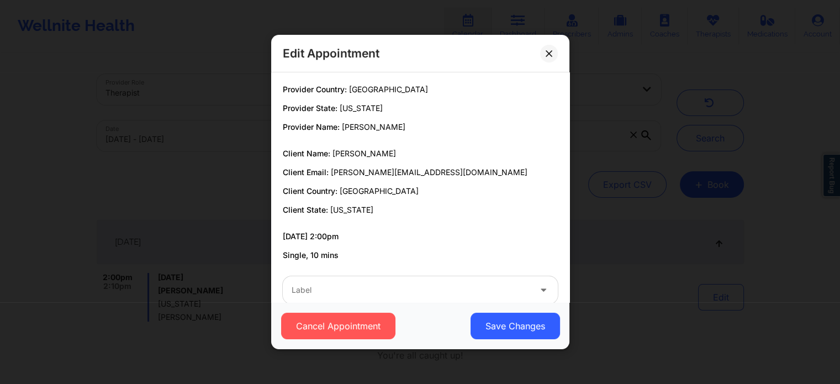
click at [412, 299] on div "Label" at bounding box center [407, 290] width 248 height 28
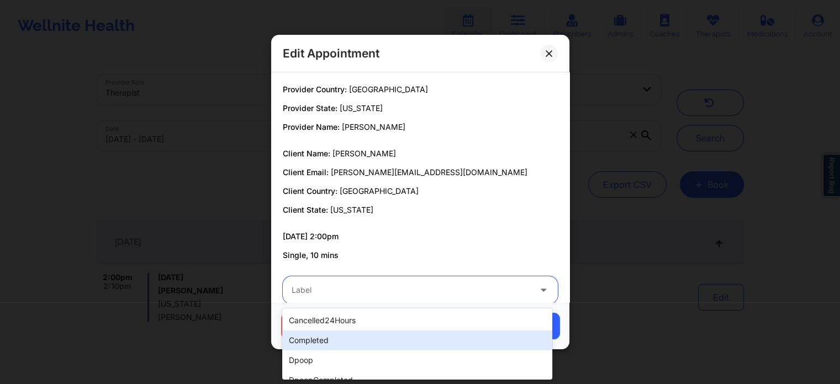
click at [308, 344] on div "completed" at bounding box center [416, 340] width 269 height 20
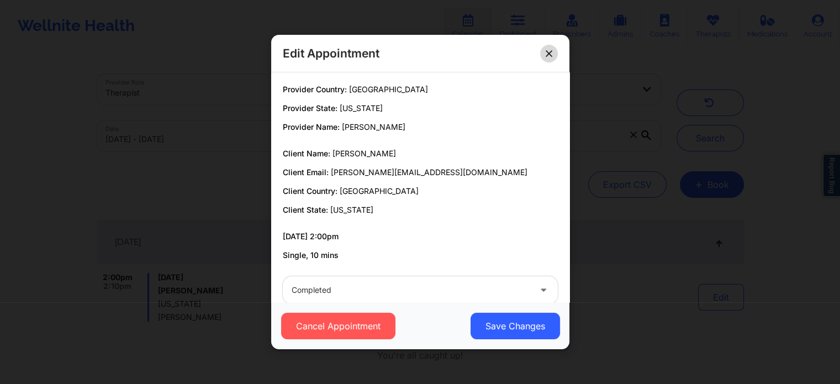
click at [543, 57] on button at bounding box center [549, 54] width 18 height 18
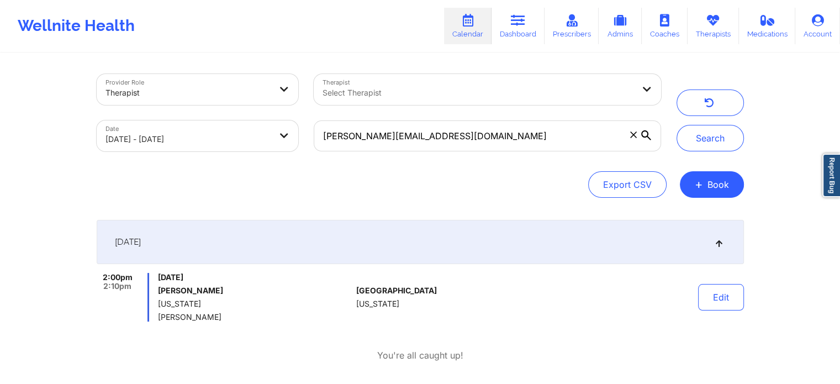
scroll to position [50, 0]
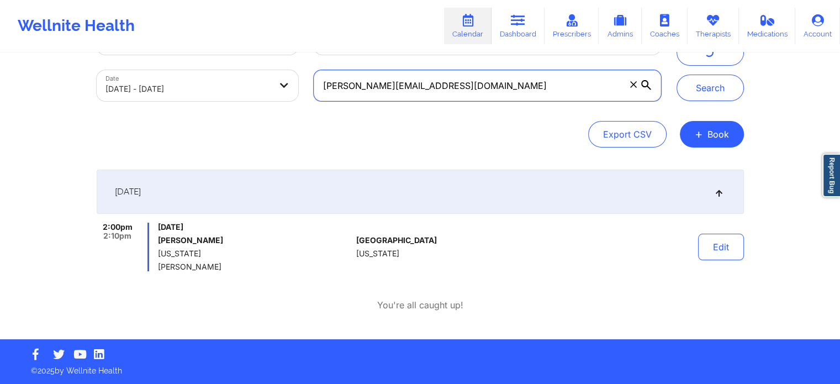
drag, startPoint x: 510, startPoint y: 97, endPoint x: 259, endPoint y: 68, distance: 252.3
click at [259, 68] on div "Provider Role Therapist Therapist Select Therapist Date [DATE] - [DATE] [PERSON…" at bounding box center [379, 62] width 580 height 93
click at [676, 75] on button "Search" at bounding box center [709, 88] width 67 height 27
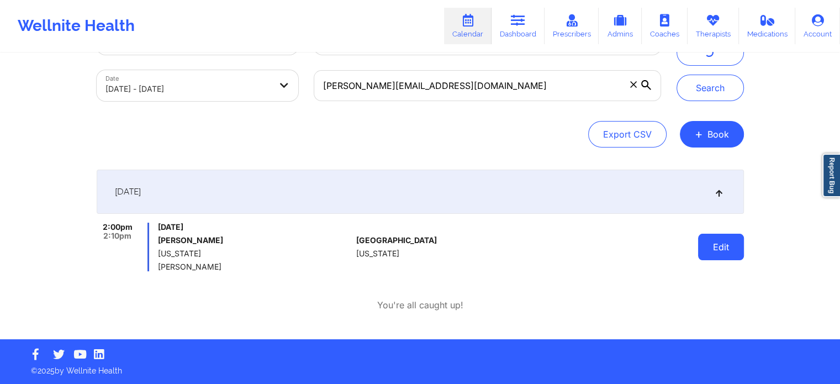
click at [732, 242] on button "Edit" at bounding box center [721, 247] width 46 height 27
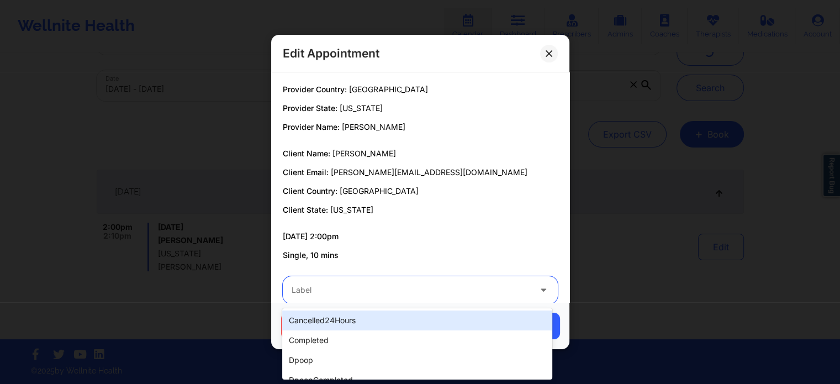
click at [386, 289] on div at bounding box center [411, 289] width 239 height 13
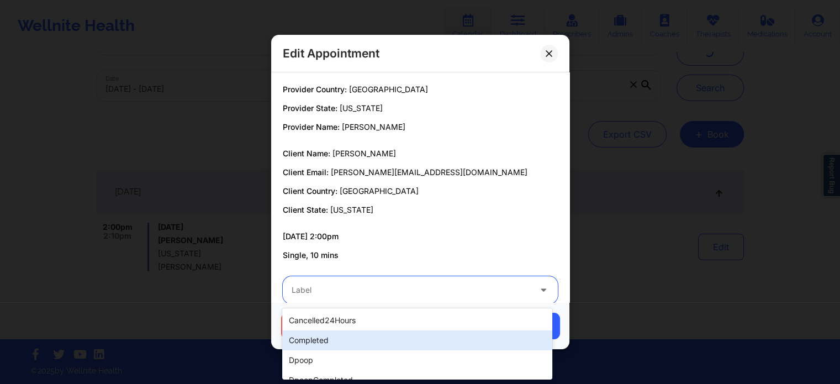
click at [321, 342] on div "completed" at bounding box center [416, 340] width 269 height 20
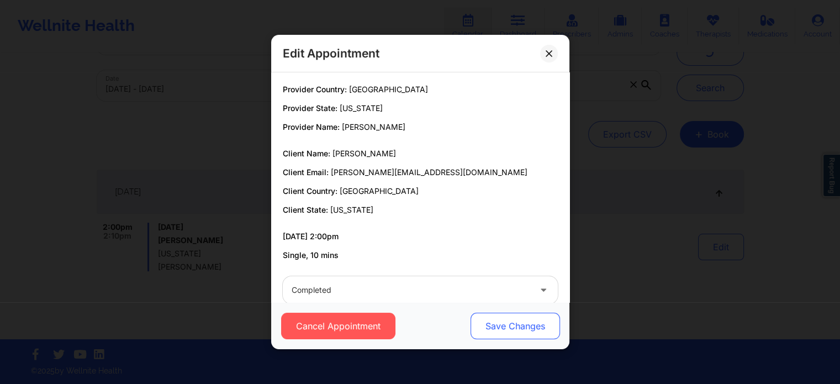
drag, startPoint x: 457, startPoint y: 318, endPoint x: 511, endPoint y: 333, distance: 56.1
click at [511, 333] on div "Cancel Appointment Save Changes" at bounding box center [420, 325] width 283 height 27
click at [511, 333] on button "Save Changes" at bounding box center [514, 325] width 89 height 27
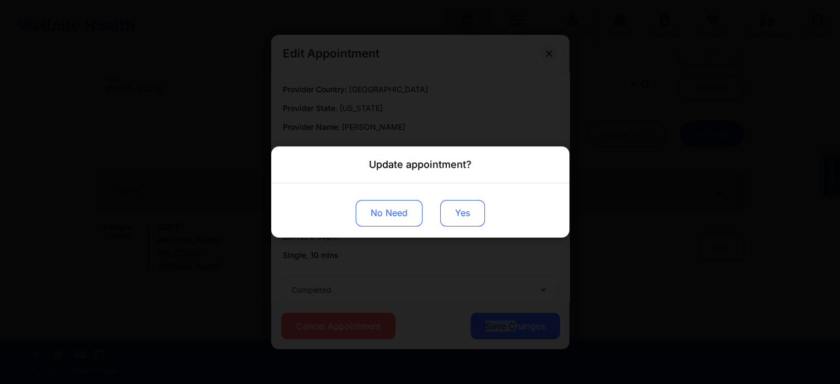
click at [448, 206] on button "Yes" at bounding box center [462, 213] width 45 height 27
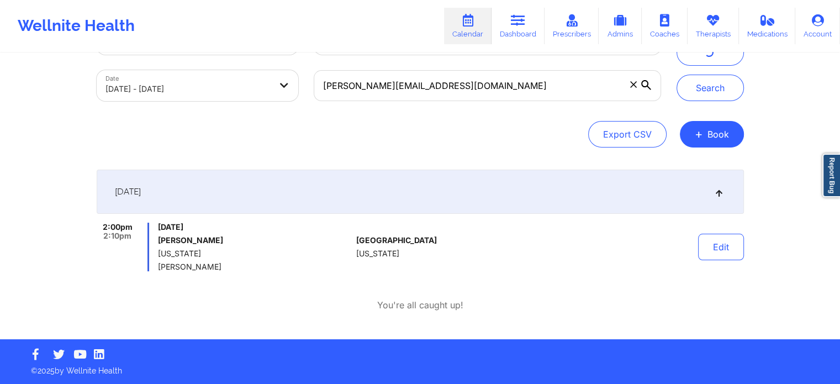
drag, startPoint x: 459, startPoint y: 69, endPoint x: 453, endPoint y: 83, distance: 15.4
click at [453, 83] on div "[PERSON_NAME][EMAIL_ADDRESS][DOMAIN_NAME]" at bounding box center [487, 85] width 362 height 46
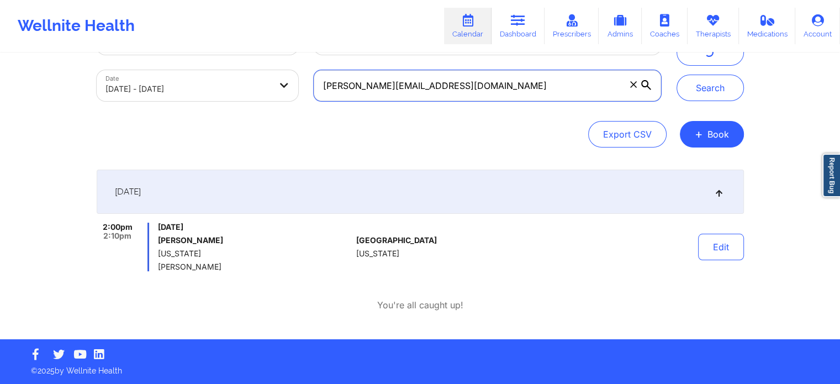
drag, startPoint x: 453, startPoint y: 83, endPoint x: 218, endPoint y: 67, distance: 236.3
click at [218, 67] on div "Provider Role Therapist Therapist Select Therapist Date [DATE] - [DATE] [PERSON…" at bounding box center [379, 62] width 580 height 93
paste input "candacegeorge87"
type input "[EMAIL_ADDRESS][DOMAIN_NAME]"
click at [676, 75] on button "Search" at bounding box center [709, 88] width 67 height 27
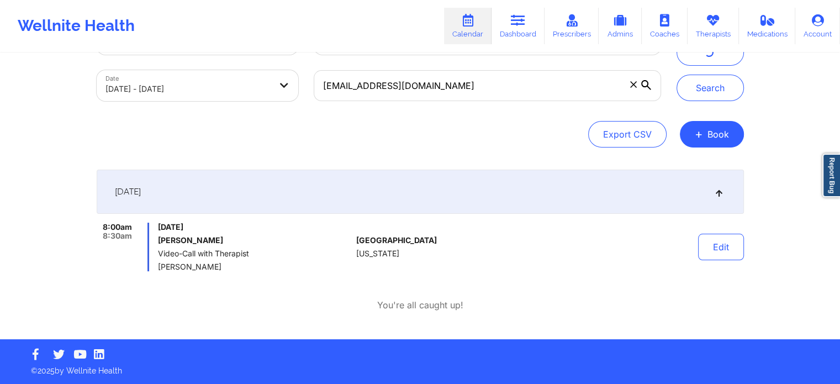
drag, startPoint x: 479, startPoint y: 103, endPoint x: 499, endPoint y: 88, distance: 24.7
click at [499, 88] on div "[EMAIL_ADDRESS][DOMAIN_NAME]" at bounding box center [487, 85] width 362 height 46
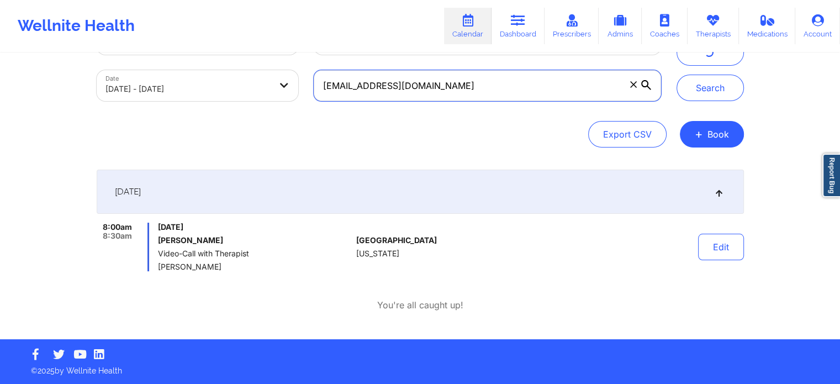
drag, startPoint x: 499, startPoint y: 88, endPoint x: 199, endPoint y: 70, distance: 300.3
click at [199, 70] on div "Provider Role Therapist Therapist Select Therapist Date [DATE] - [DATE] [EMAIL_…" at bounding box center [379, 62] width 580 height 93
paste input "text"
click at [676, 75] on button "Search" at bounding box center [709, 88] width 67 height 27
click at [353, 96] on input "text" at bounding box center [487, 85] width 347 height 31
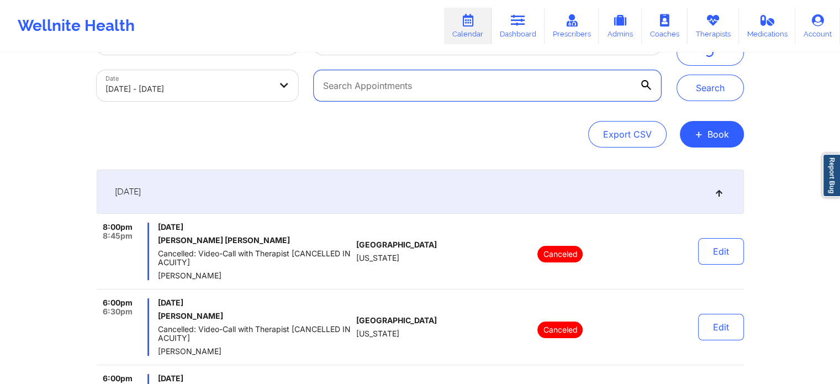
click at [363, 81] on input "text" at bounding box center [487, 85] width 347 height 31
paste input "[EMAIL_ADDRESS][DOMAIN_NAME]"
click at [676, 75] on button "Search" at bounding box center [709, 88] width 67 height 27
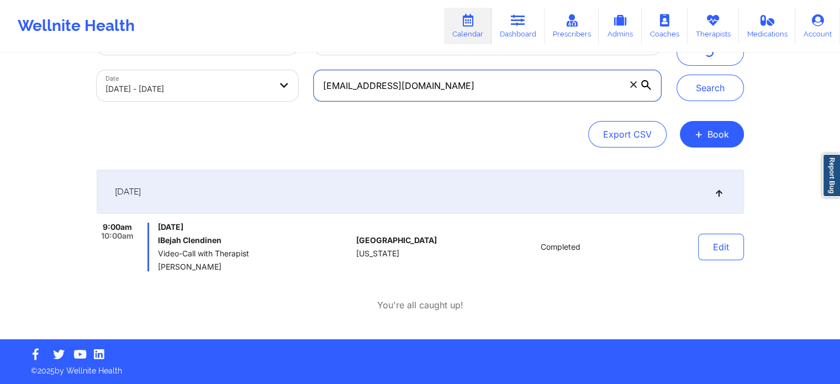
drag, startPoint x: 436, startPoint y: 98, endPoint x: 246, endPoint y: 80, distance: 190.8
click at [246, 80] on div "Provider Role Therapist Therapist Select Therapist Date [DATE] - [DATE] [EMAIL_…" at bounding box center [379, 62] width 580 height 93
paste input "alyssa.[PERSON_NAME][DATE]"
click at [676, 75] on button "Search" at bounding box center [709, 88] width 67 height 27
drag, startPoint x: 468, startPoint y: 77, endPoint x: 258, endPoint y: 97, distance: 210.2
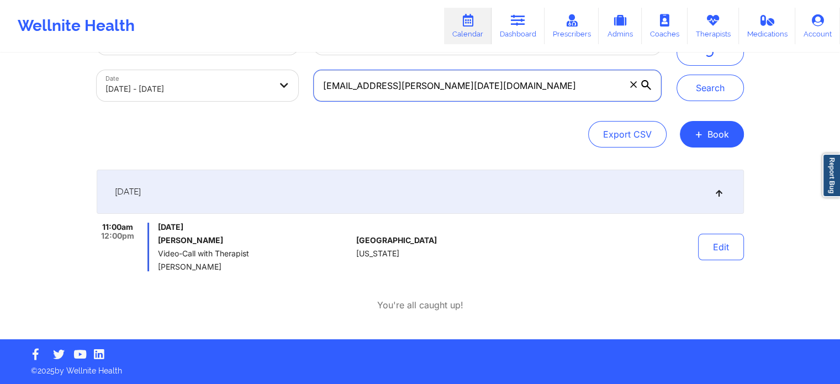
click at [258, 97] on div "Provider Role Therapist Therapist Select Therapist Date [DATE] - [DATE] [EMAIL_…" at bounding box center [379, 62] width 580 height 93
paste input "jerrelcoffey"
click at [676, 75] on button "Search" at bounding box center [709, 88] width 67 height 27
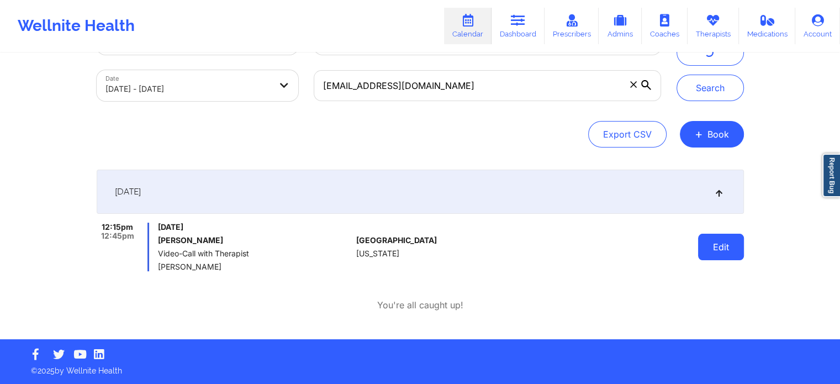
click at [727, 239] on button "Edit" at bounding box center [721, 247] width 46 height 27
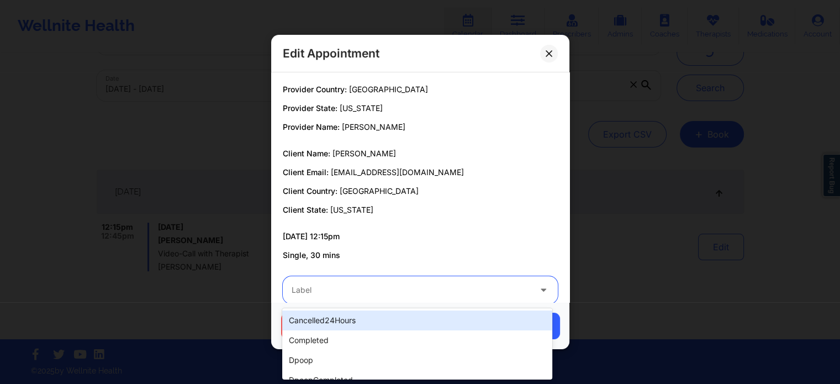
click at [409, 289] on div at bounding box center [411, 289] width 239 height 13
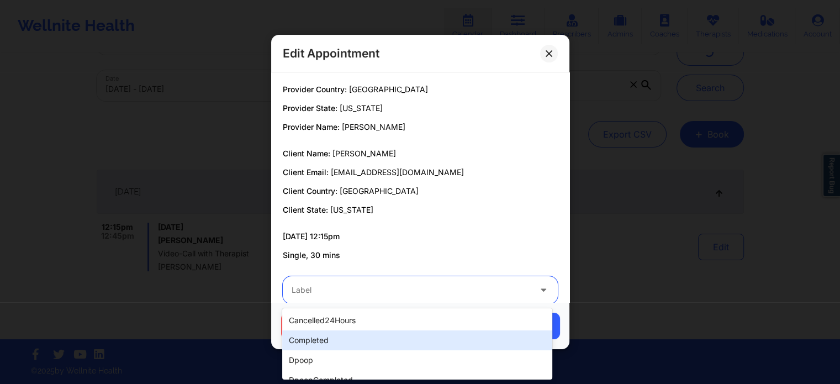
click at [325, 346] on div "completed" at bounding box center [416, 340] width 269 height 20
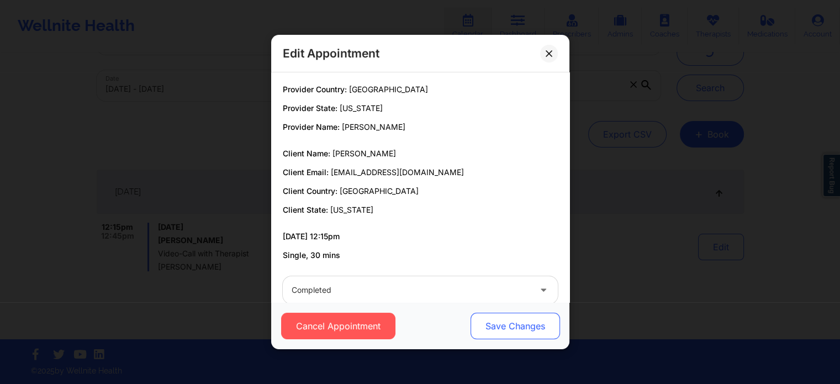
drag, startPoint x: 462, startPoint y: 324, endPoint x: 498, endPoint y: 322, distance: 36.5
click at [498, 322] on div "Cancel Appointment Save Changes" at bounding box center [420, 325] width 283 height 27
click at [498, 322] on button "Save Changes" at bounding box center [514, 325] width 89 height 27
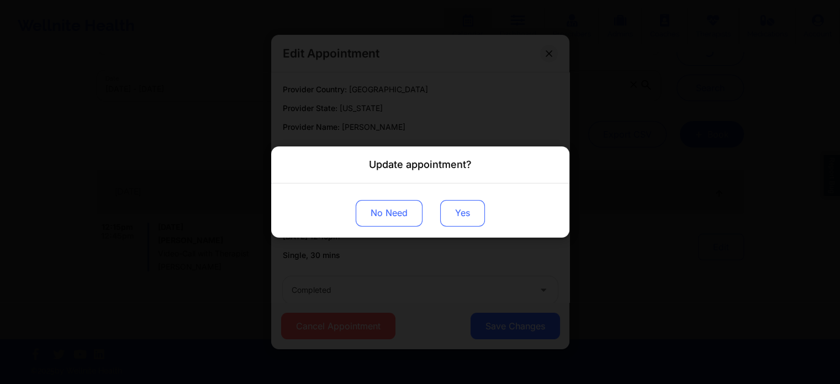
click at [440, 216] on button "Yes" at bounding box center [462, 213] width 45 height 27
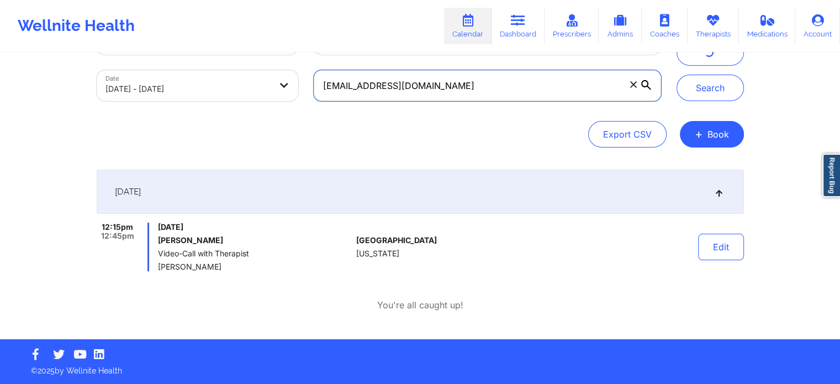
drag, startPoint x: 483, startPoint y: 87, endPoint x: 163, endPoint y: 86, distance: 319.7
click at [163, 86] on div "Provider Role Therapist Therapist Select Therapist Date [DATE] - [DATE] [EMAIL_…" at bounding box center [379, 62] width 580 height 93
paste input "[PERSON_NAME].persaud809"
type input "[PERSON_NAME][EMAIL_ADDRESS][DOMAIN_NAME]"
click at [676, 75] on button "Search" at bounding box center [709, 88] width 67 height 27
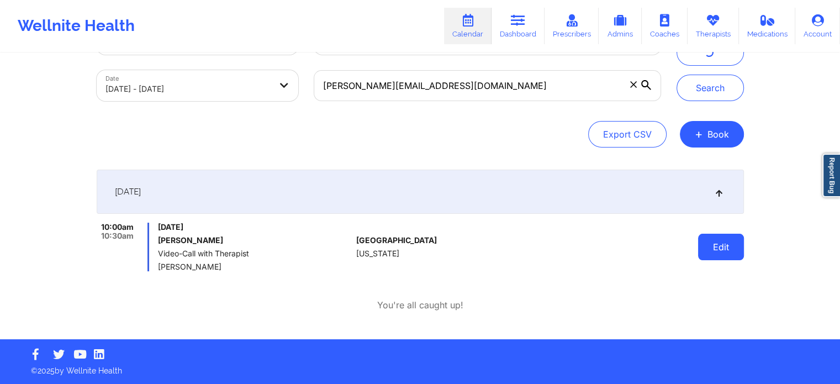
click at [709, 251] on button "Edit" at bounding box center [721, 247] width 46 height 27
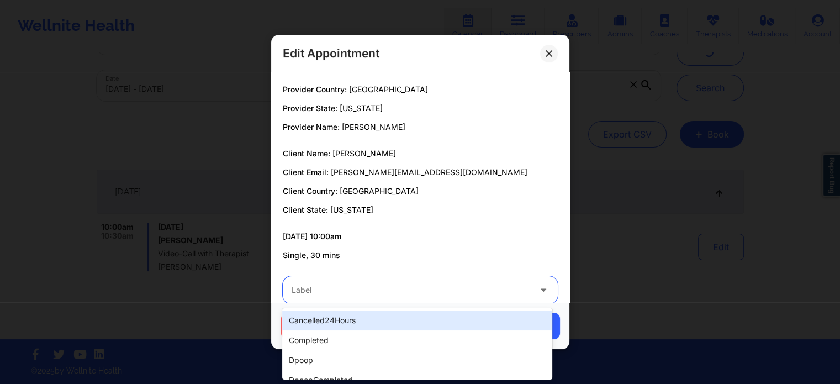
click at [347, 284] on div at bounding box center [411, 289] width 239 height 13
type input "no"
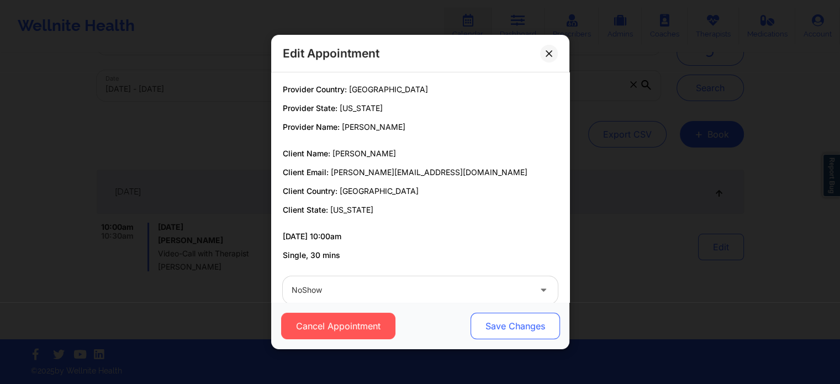
click at [523, 325] on button "Save Changes" at bounding box center [514, 325] width 89 height 27
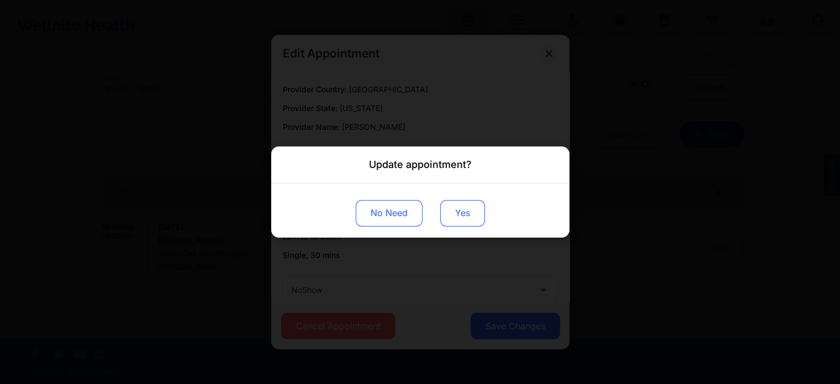
click at [453, 208] on button "Yes" at bounding box center [462, 213] width 45 height 27
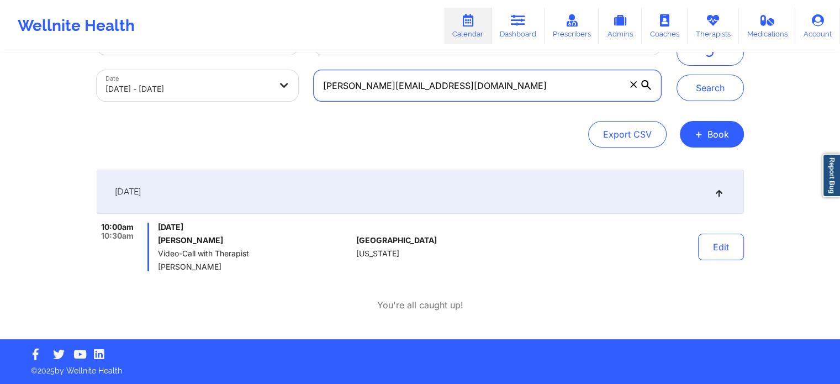
drag, startPoint x: 472, startPoint y: 80, endPoint x: 191, endPoint y: 81, distance: 281.0
click at [191, 81] on div "Provider Role Therapist Therapist Select Therapist Date [DATE] - [DATE] [PERSON…" at bounding box center [379, 62] width 580 height 93
paste input "ibelsat"
click at [676, 75] on button "Search" at bounding box center [709, 88] width 67 height 27
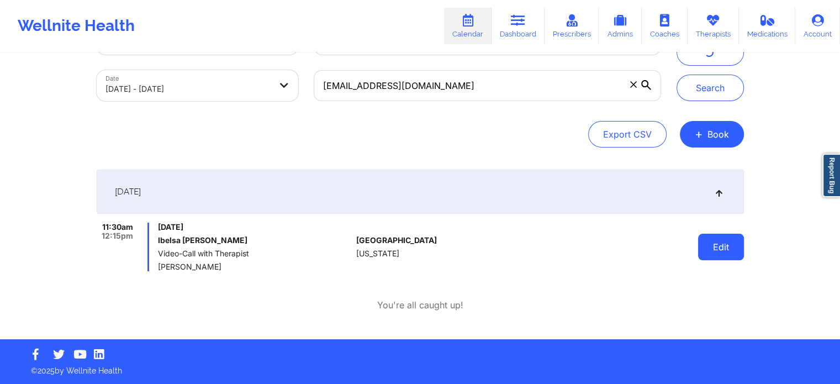
click at [733, 242] on button "Edit" at bounding box center [721, 247] width 46 height 27
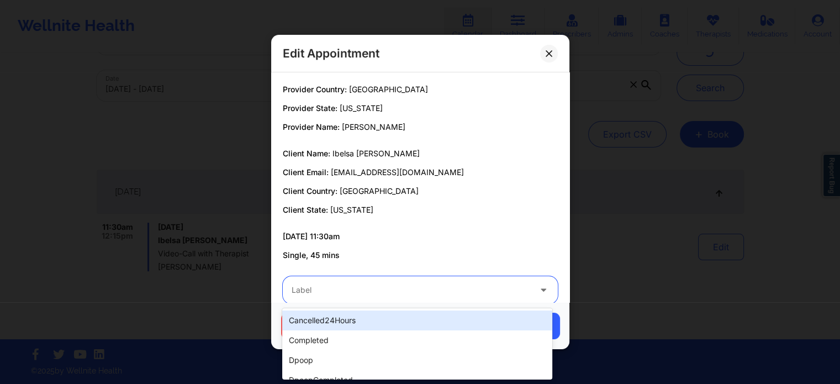
click at [386, 296] on div "Label" at bounding box center [407, 290] width 248 height 28
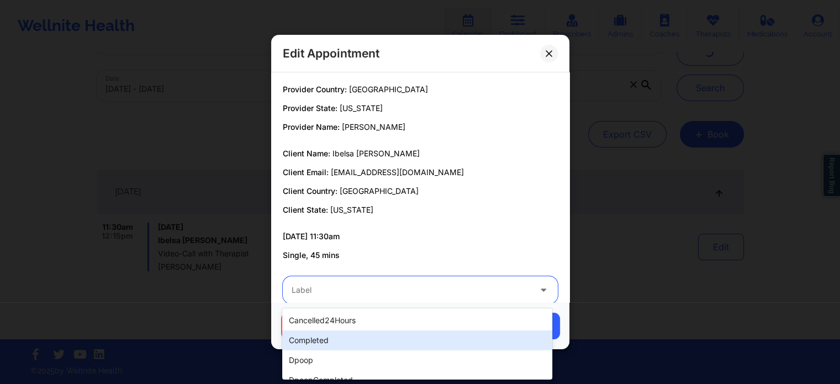
click at [322, 343] on div "completed" at bounding box center [416, 340] width 269 height 20
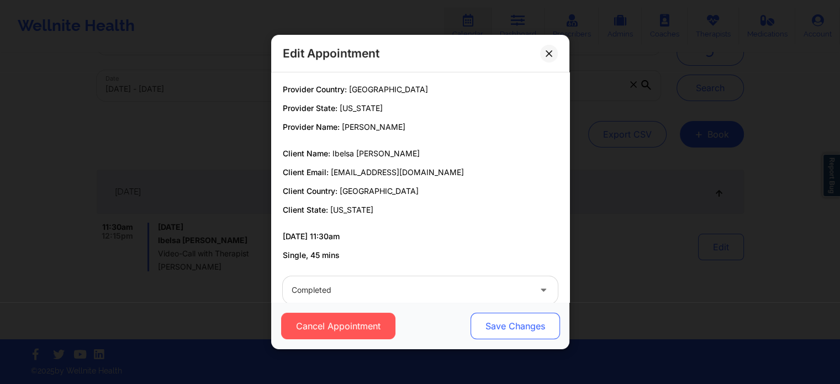
drag, startPoint x: 451, startPoint y: 330, endPoint x: 492, endPoint y: 322, distance: 42.7
click at [492, 322] on div "Cancel Appointment Save Changes" at bounding box center [420, 325] width 283 height 27
click at [492, 322] on button "Save Changes" at bounding box center [514, 325] width 89 height 27
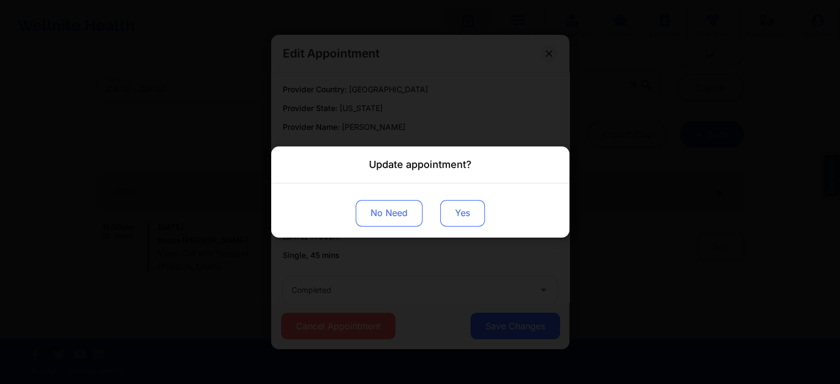
click at [454, 211] on button "Yes" at bounding box center [462, 213] width 45 height 27
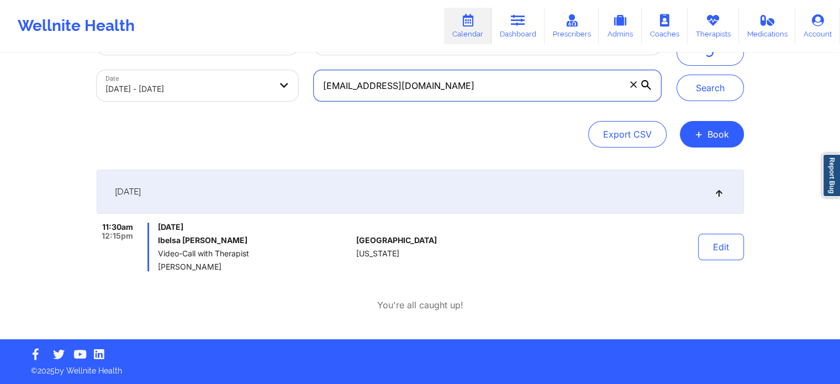
drag, startPoint x: 474, startPoint y: 86, endPoint x: 300, endPoint y: 91, distance: 174.0
click at [300, 91] on div "Provider Role Therapist Therapist Select Therapist Date [DATE] - [DATE] [EMAIL_…" at bounding box center [379, 62] width 580 height 93
paste input "[PERSON_NAME]"
type input "[EMAIL_ADDRESS][DOMAIN_NAME]"
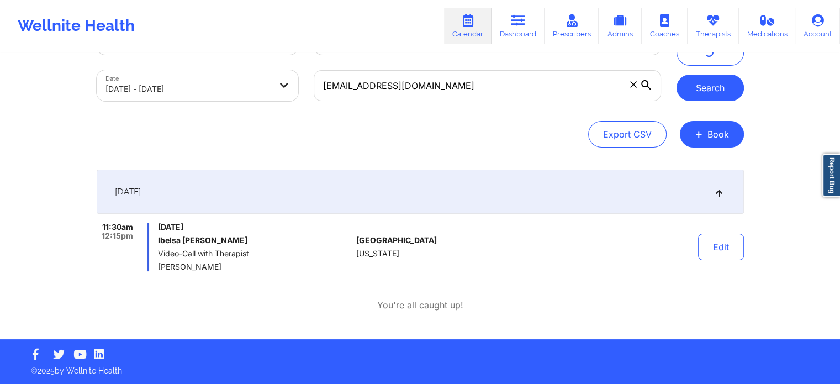
click at [741, 88] on button "Search" at bounding box center [709, 88] width 67 height 27
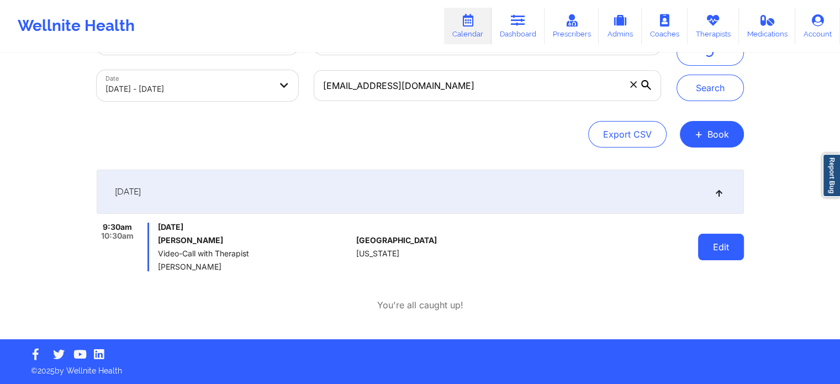
click at [738, 241] on button "Edit" at bounding box center [721, 247] width 46 height 27
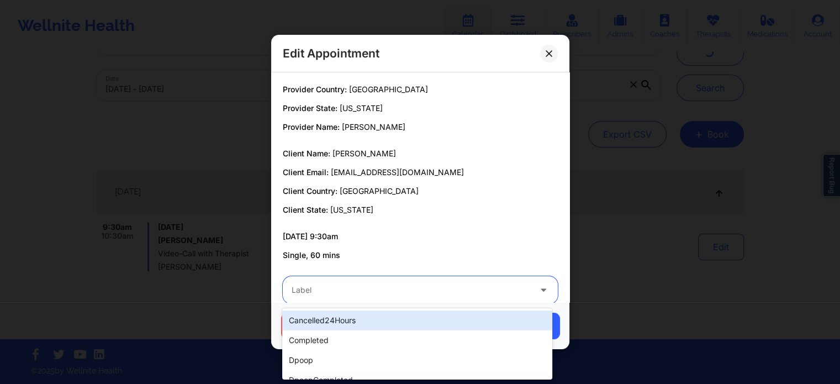
click at [391, 285] on div at bounding box center [411, 289] width 239 height 13
type input "no"
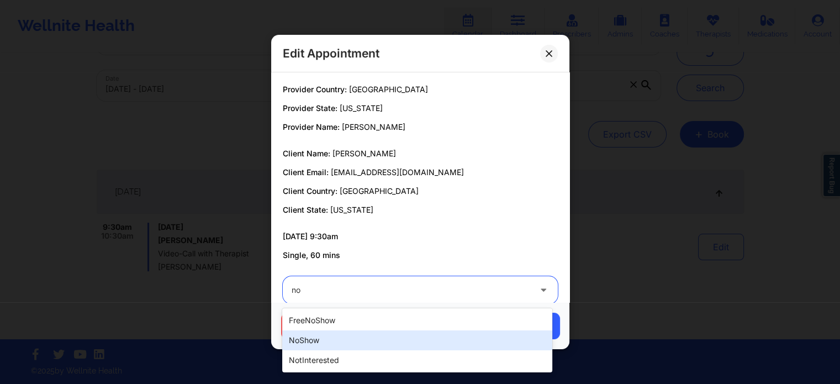
drag, startPoint x: 355, startPoint y: 350, endPoint x: 374, endPoint y: 337, distance: 23.0
click at [374, 337] on div "freeNoShow noShow notInterested" at bounding box center [416, 340] width 269 height 64
click at [374, 337] on div "noShow" at bounding box center [416, 340] width 269 height 20
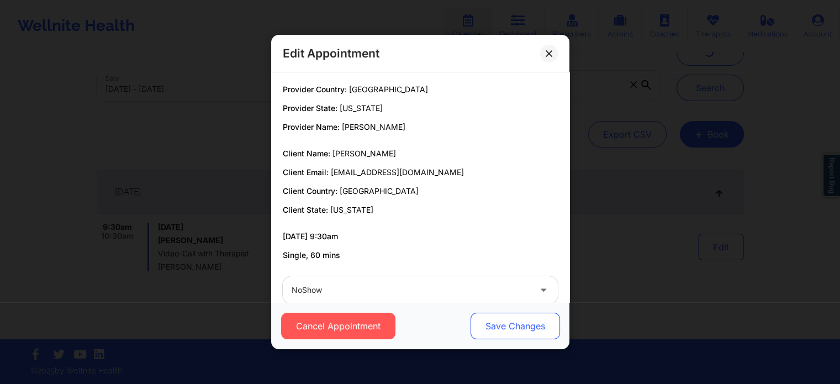
click at [520, 321] on button "Save Changes" at bounding box center [514, 325] width 89 height 27
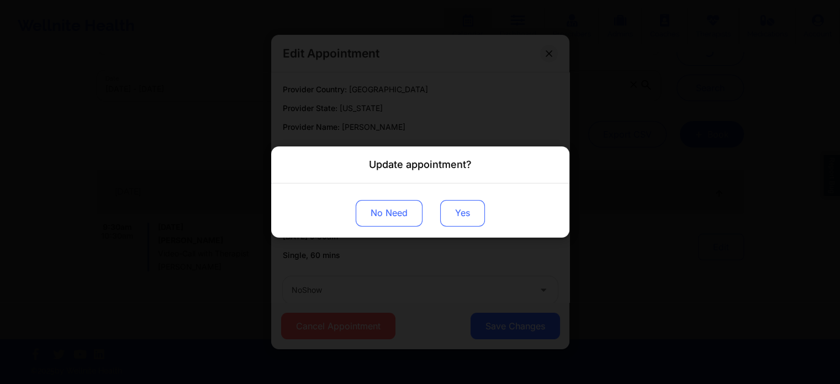
click at [457, 214] on button "Yes" at bounding box center [462, 213] width 45 height 27
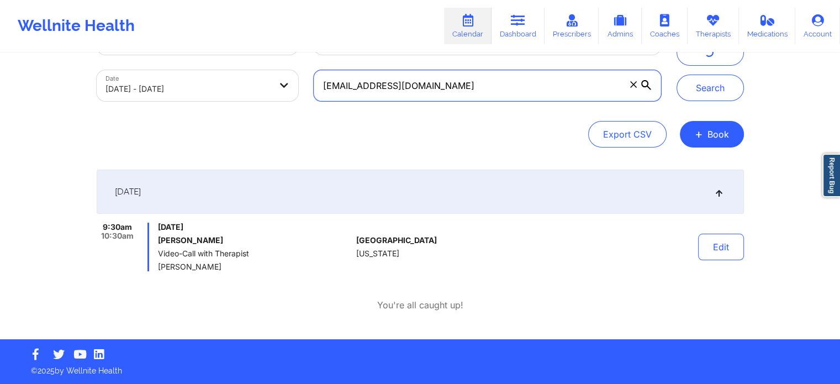
drag, startPoint x: 450, startPoint y: 82, endPoint x: 219, endPoint y: 108, distance: 232.8
click at [219, 108] on div "Provider Role Therapist Therapist Select Therapist Date [DATE] - [DATE] [EMAIL_…" at bounding box center [379, 62] width 580 height 93
paste input "jnicole8920"
click at [676, 75] on button "Search" at bounding box center [709, 88] width 67 height 27
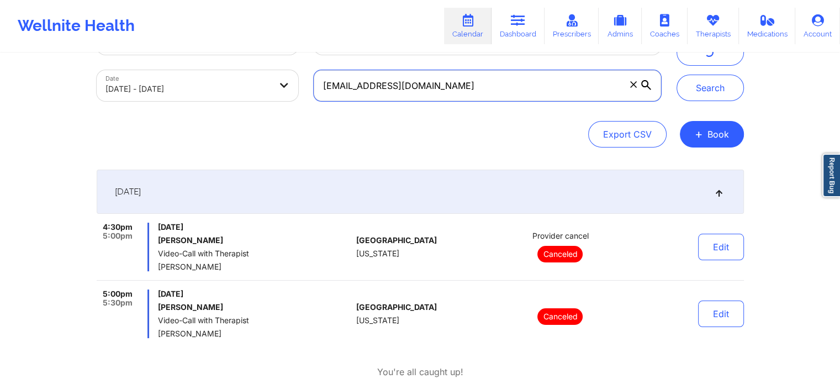
drag, startPoint x: 500, startPoint y: 80, endPoint x: 235, endPoint y: 90, distance: 265.2
click at [235, 90] on div "Provider Role Therapist Therapist Select Therapist Date [DATE] - [DATE] [EMAIL_…" at bounding box center [379, 62] width 580 height 93
paste input "zoeysventures"
type input "[EMAIL_ADDRESS][DOMAIN_NAME]"
click at [676, 75] on button "Search" at bounding box center [709, 88] width 67 height 27
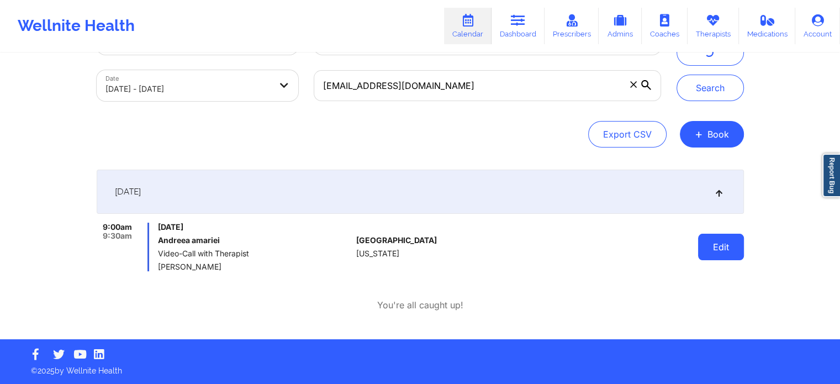
click at [728, 251] on button "Edit" at bounding box center [721, 247] width 46 height 27
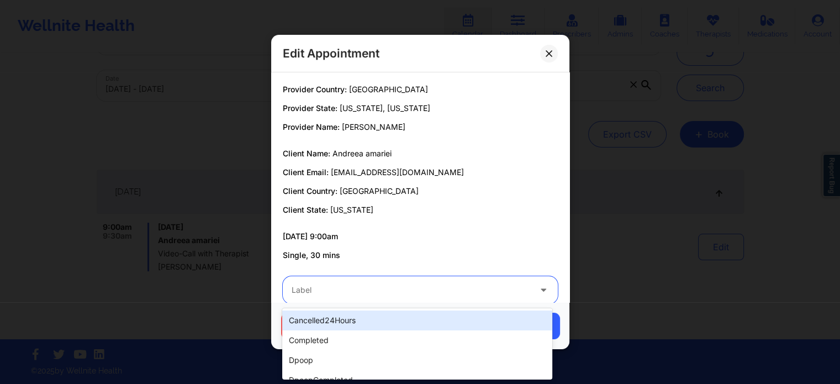
click at [382, 294] on div at bounding box center [411, 289] width 239 height 13
type input "no"
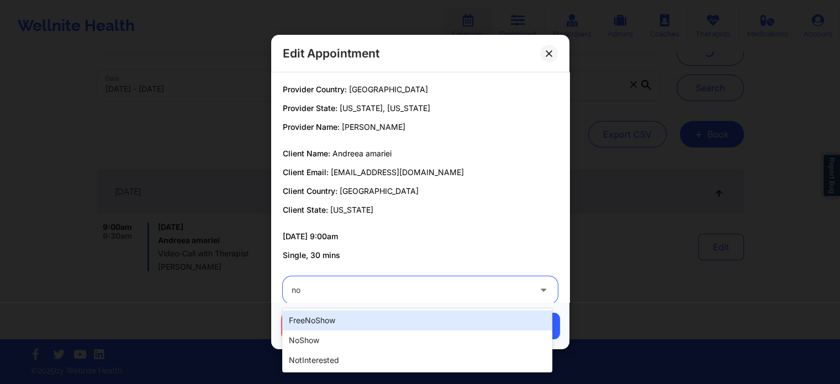
drag, startPoint x: 346, startPoint y: 326, endPoint x: 340, endPoint y: 335, distance: 10.7
click at [340, 335] on div "freeNoShow noShow notInterested" at bounding box center [416, 340] width 269 height 64
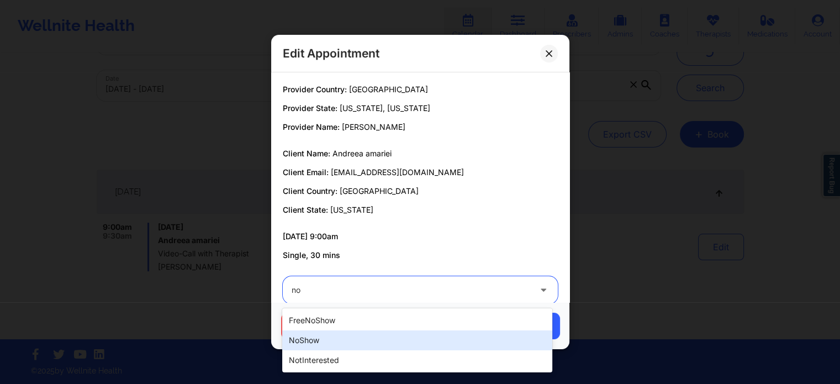
click at [340, 335] on div "noShow" at bounding box center [416, 340] width 269 height 20
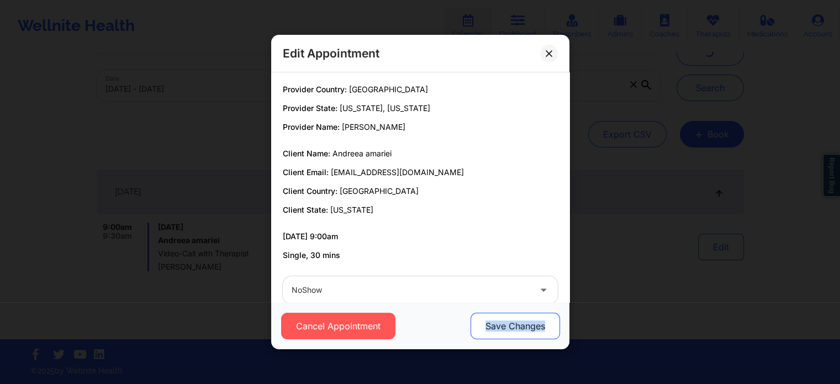
drag, startPoint x: 464, startPoint y: 334, endPoint x: 551, endPoint y: 332, distance: 86.7
click at [551, 332] on div "Cancel Appointment Save Changes" at bounding box center [420, 325] width 283 height 27
click at [551, 332] on button "Save Changes" at bounding box center [514, 325] width 89 height 27
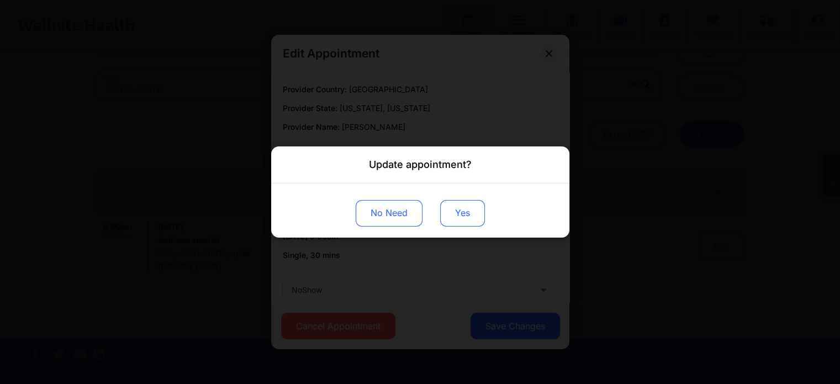
click at [459, 213] on button "Yes" at bounding box center [462, 213] width 45 height 27
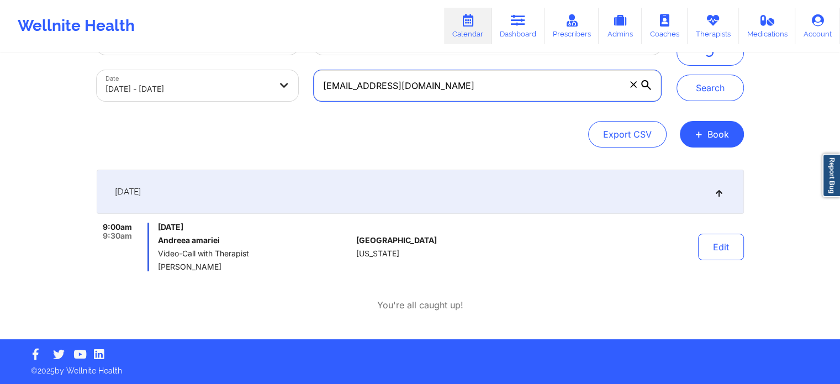
drag, startPoint x: 521, startPoint y: 89, endPoint x: 255, endPoint y: 109, distance: 266.9
click at [255, 109] on div "Provider Role Therapist Therapist Select Therapist Date [DATE] - [DATE] [EMAIL_…" at bounding box center [420, 86] width 647 height 124
paste input "[PERSON_NAME].liones"
click at [676, 75] on button "Search" at bounding box center [709, 88] width 67 height 27
drag, startPoint x: 455, startPoint y: 91, endPoint x: 120, endPoint y: 112, distance: 335.2
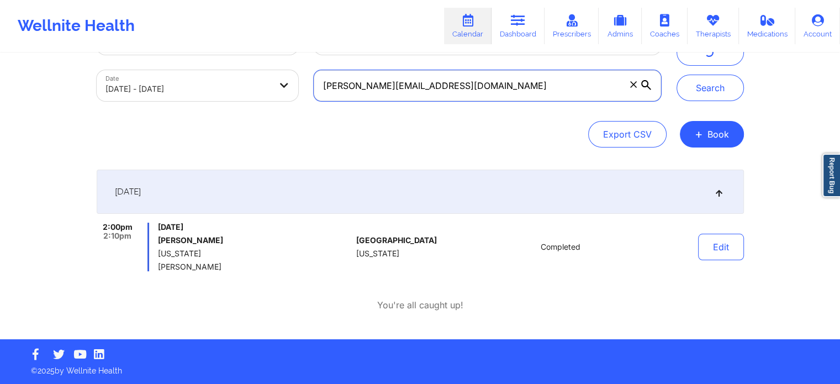
click at [120, 112] on div "Provider Role Therapist Therapist Select Therapist Date [DATE] - [DATE] [PERSON…" at bounding box center [420, 86] width 647 height 124
paste input "isemitae"
click at [676, 75] on button "Search" at bounding box center [709, 88] width 67 height 27
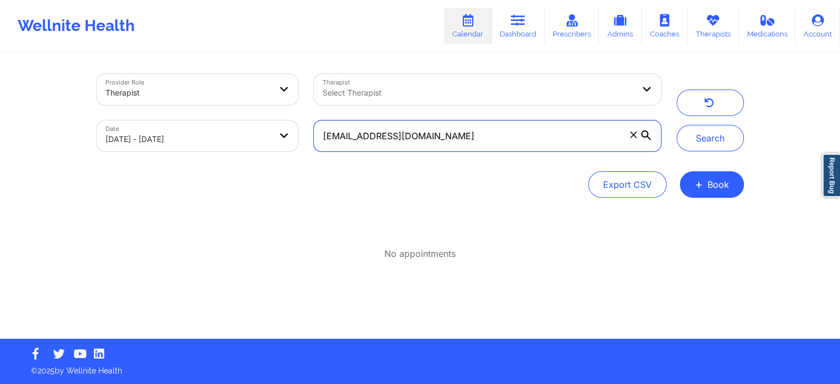
scroll to position [0, 0]
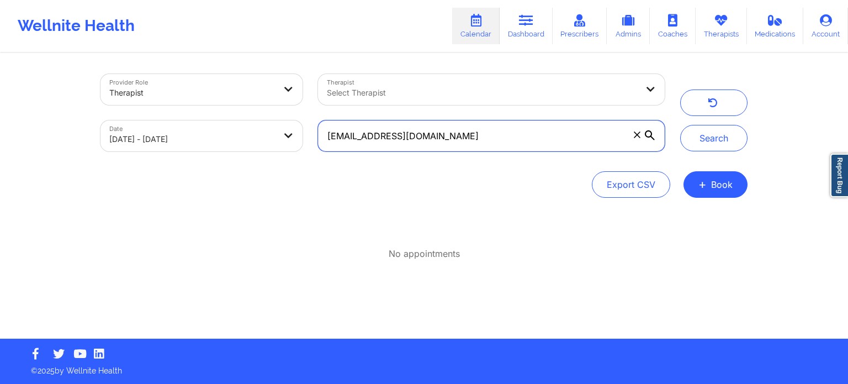
drag, startPoint x: 548, startPoint y: 142, endPoint x: 208, endPoint y: 116, distance: 341.1
click at [208, 116] on div "Provider Role Therapist Therapist Select Therapist Date [DATE] - [DATE] [EMAIL_…" at bounding box center [383, 112] width 580 height 93
paste input "bbritelmi"
type input "[EMAIL_ADDRESS][DOMAIN_NAME]"
click at [680, 125] on button "Search" at bounding box center [713, 138] width 67 height 27
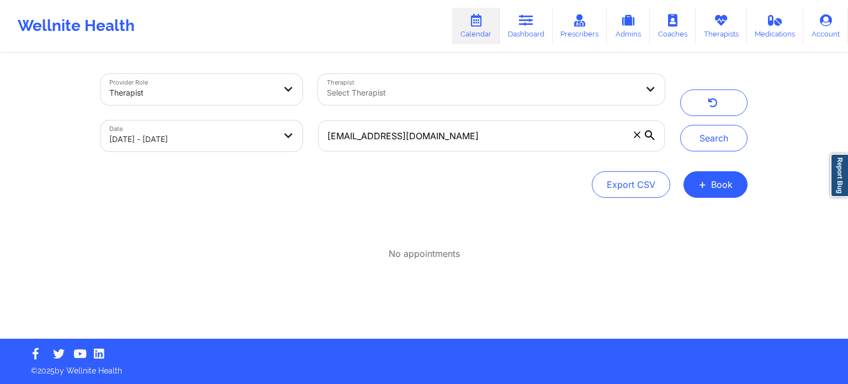
click at [141, 140] on body "Wellnite Health Calendar Dashboard Prescribers Admins Coaches Therapists Medica…" at bounding box center [424, 192] width 848 height 384
select select "2025-8"
select select "2025-9"
click at [216, 135] on body "Wellnite Health Calendar Dashboard Prescribers Admins Coaches Therapists Medica…" at bounding box center [424, 192] width 848 height 384
select select "2025-8"
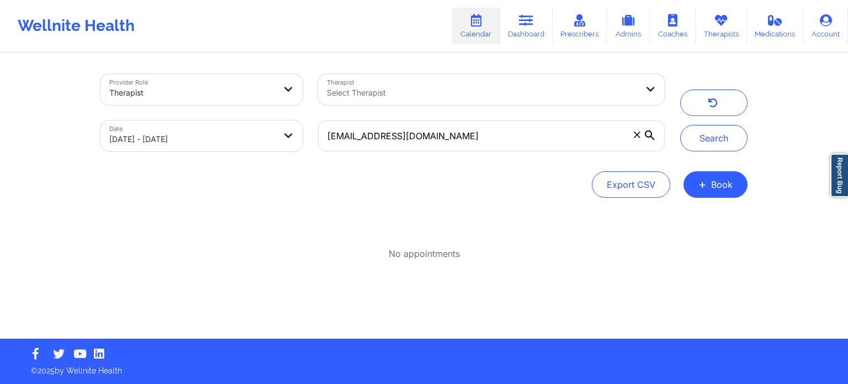
select select "2025-9"
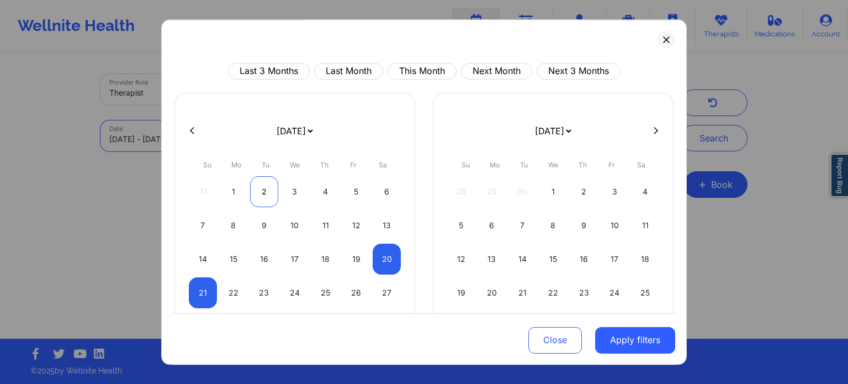
click at [257, 189] on div "2" at bounding box center [264, 191] width 28 height 31
select select "2025-8"
select select "2025-9"
select select "2025-8"
select select "2025-9"
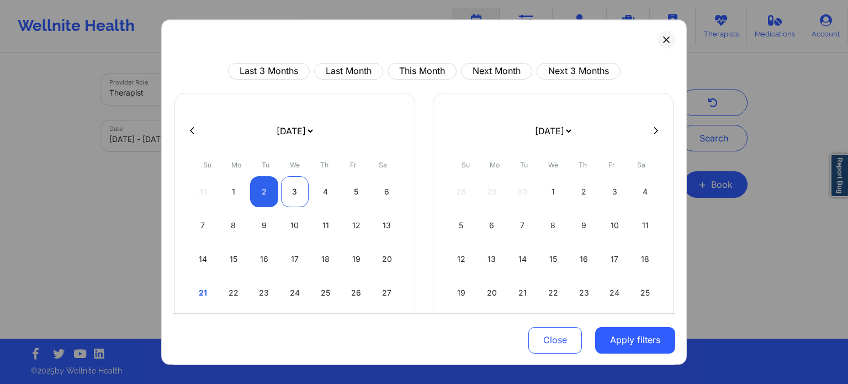
click at [289, 189] on div "3" at bounding box center [295, 191] width 28 height 31
select select "2025-8"
select select "2025-9"
click at [610, 337] on button "Apply filters" at bounding box center [635, 339] width 80 height 27
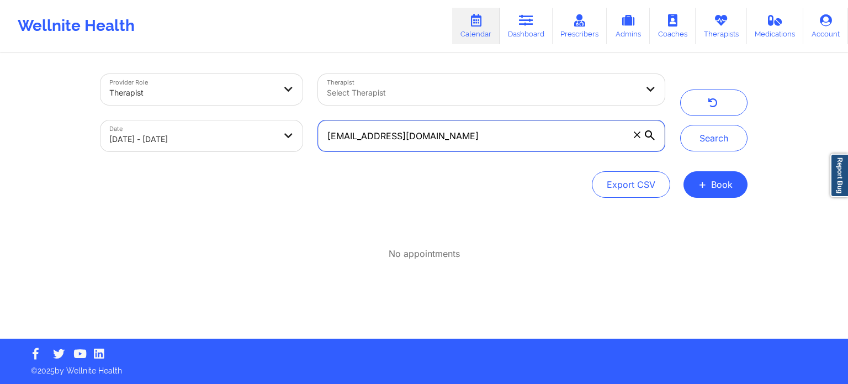
click at [491, 142] on input "[EMAIL_ADDRESS][DOMAIN_NAME]" at bounding box center [491, 135] width 347 height 31
click at [680, 125] on button "Search" at bounding box center [713, 138] width 67 height 27
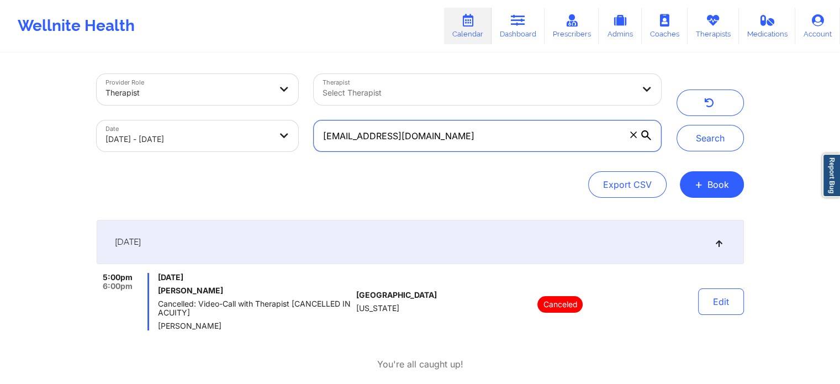
drag, startPoint x: 458, startPoint y: 144, endPoint x: 144, endPoint y: 134, distance: 314.9
click at [144, 134] on div "Provider Role Therapist Therapist Select Therapist Date [DATE] - [DATE] [EMAIL_…" at bounding box center [379, 112] width 580 height 93
paste input "[PERSON_NAME].rimportant"
click at [676, 125] on button "Search" at bounding box center [709, 138] width 67 height 27
drag, startPoint x: 480, startPoint y: 141, endPoint x: 199, endPoint y: 185, distance: 284.5
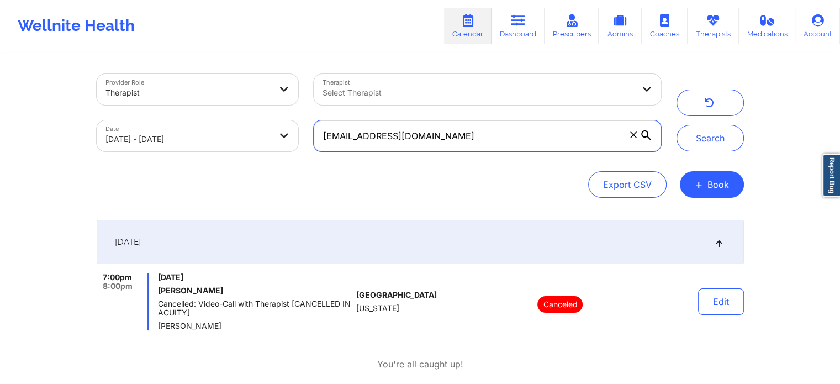
click at [199, 185] on div "Provider Role Therapist Therapist Select Therapist Date [DATE] - [DATE] [PERSON…" at bounding box center [420, 136] width 647 height 124
paste input "isemitae"
click at [676, 125] on button "Search" at bounding box center [709, 138] width 67 height 27
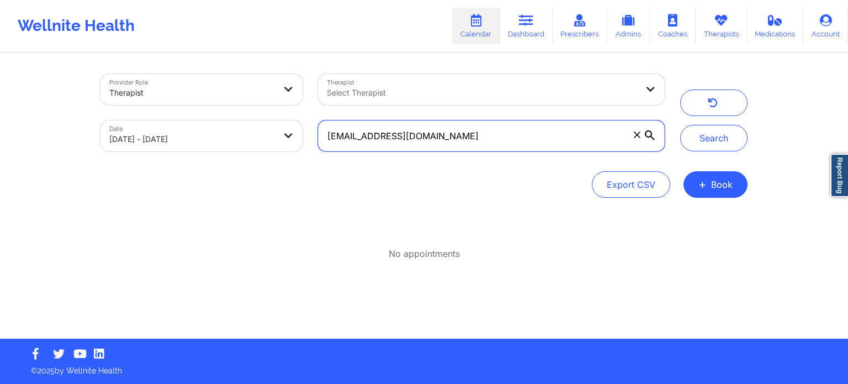
drag, startPoint x: 448, startPoint y: 145, endPoint x: 151, endPoint y: 159, distance: 296.8
click at [151, 159] on div "Provider Role Therapist Therapist Select Therapist Date [DATE] - [DATE] [EMAIL_…" at bounding box center [423, 136] width 647 height 124
paste input "domeisy28"
click at [680, 125] on button "Search" at bounding box center [713, 138] width 67 height 27
drag, startPoint x: 485, startPoint y: 132, endPoint x: 174, endPoint y: 172, distance: 313.4
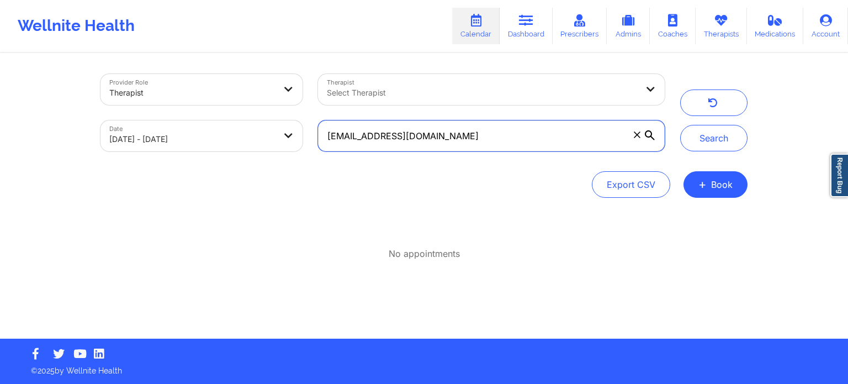
click at [174, 172] on div "Provider Role Therapist Therapist Select Therapist Date [DATE] - [DATE] [EMAIL_…" at bounding box center [423, 136] width 647 height 124
paste input "kaylabalaj"
click at [680, 125] on button "Search" at bounding box center [713, 138] width 67 height 27
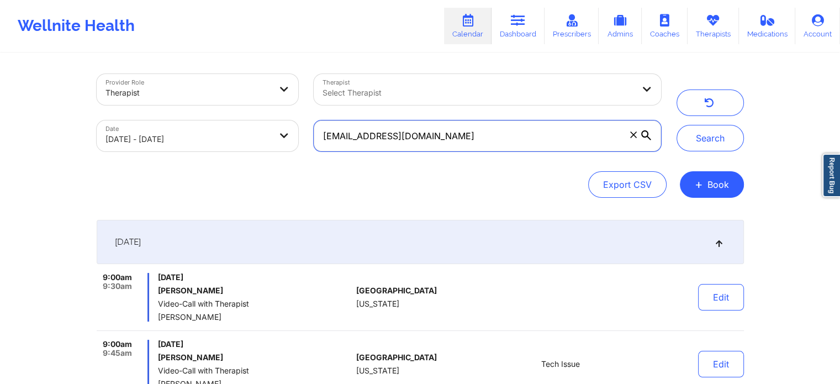
drag, startPoint x: 471, startPoint y: 136, endPoint x: 190, endPoint y: 101, distance: 283.8
click at [190, 101] on div "Provider Role Therapist Therapist Select Therapist Date [DATE] - [DATE] [EMAIL_…" at bounding box center [379, 112] width 580 height 93
paste input "[EMAIL_ADDRESS]"
click at [676, 125] on button "Search" at bounding box center [709, 138] width 67 height 27
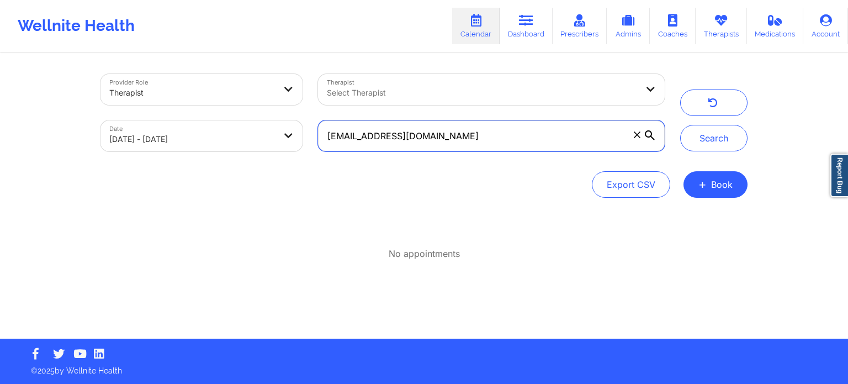
drag, startPoint x: 498, startPoint y: 136, endPoint x: 256, endPoint y: 133, distance: 241.8
click at [256, 133] on div "Provider Role Therapist Therapist Select Therapist Date [DATE] - [DATE] [EMAIL_…" at bounding box center [383, 112] width 580 height 93
paste input "[EMAIL_ADDRESS]"
click at [680, 125] on button "Search" at bounding box center [713, 138] width 67 height 27
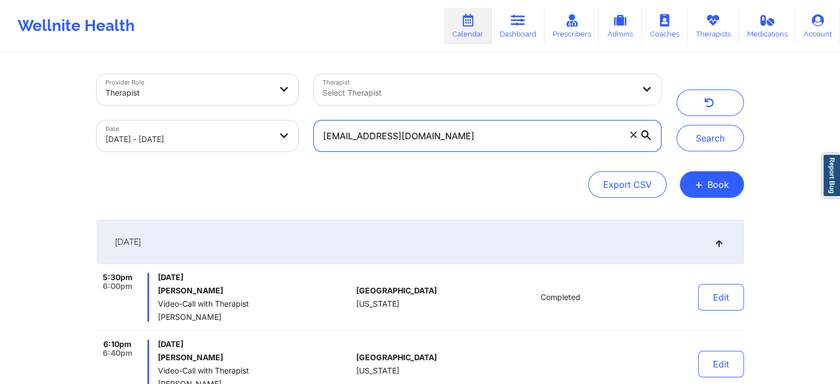
drag, startPoint x: 439, startPoint y: 125, endPoint x: 198, endPoint y: 91, distance: 244.2
click at [198, 91] on div "Provider Role Therapist Therapist Select Therapist Date [DATE] - [DATE] [EMAIL_…" at bounding box center [379, 112] width 580 height 93
paste input "colieamiller"
click at [676, 125] on button "Search" at bounding box center [709, 138] width 67 height 27
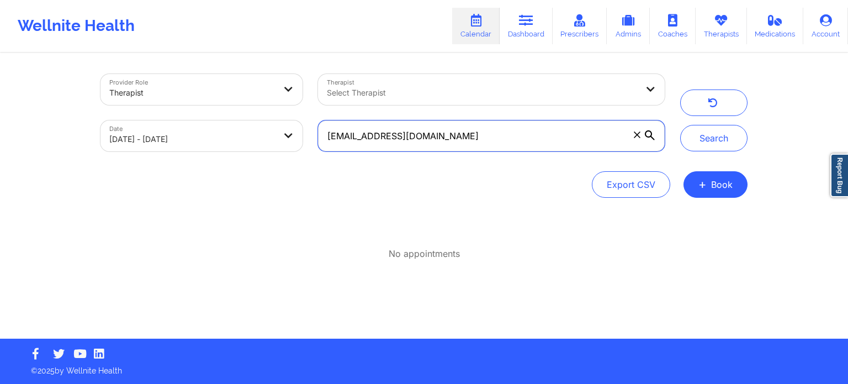
drag, startPoint x: 436, startPoint y: 133, endPoint x: 232, endPoint y: 128, distance: 203.8
click at [232, 128] on div "Provider Role Therapist Therapist Select Therapist Date [DATE] - [DATE] [EMAIL_…" at bounding box center [383, 112] width 580 height 93
paste input "[EMAIL_ADDRESS][DOMAIN_NAME]"
type input "[EMAIL_ADDRESS][DOMAIN_NAME]"
click at [680, 125] on button "Search" at bounding box center [713, 138] width 67 height 27
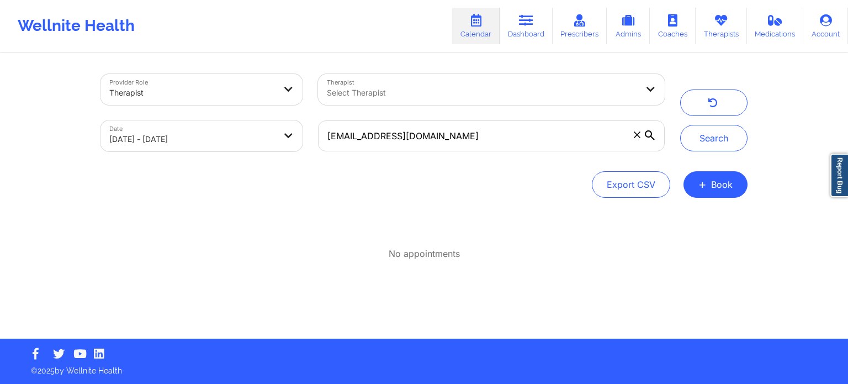
select select "2025-8"
select select "2025-9"
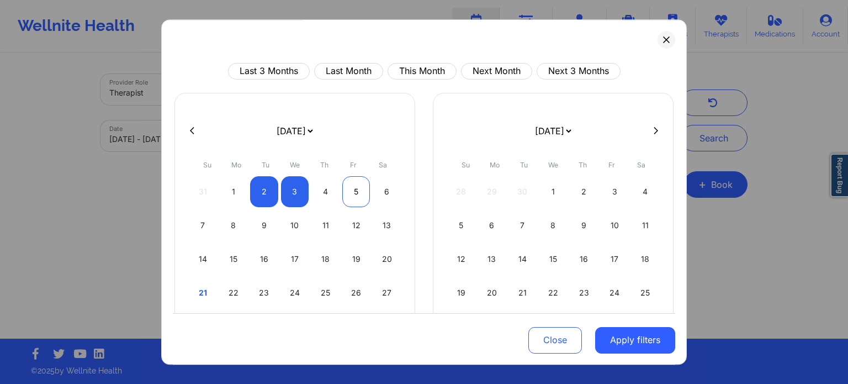
click at [351, 187] on div "5" at bounding box center [356, 191] width 28 height 31
select select "2025-8"
select select "2025-9"
click at [410, 183] on div "[DATE] [DATE] [DATE] [DATE] [DATE] [DATE] [DATE] [DATE] [DATE] [DATE] [DATE] [D…" at bounding box center [294, 229] width 241 height 272
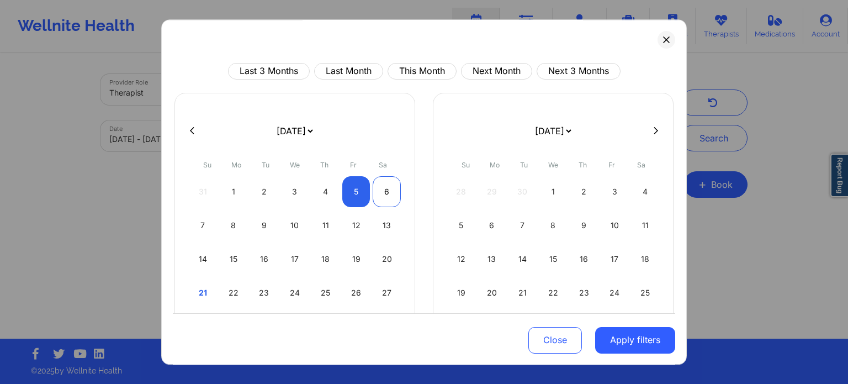
select select "2025-8"
select select "2025-9"
click at [384, 194] on div "6" at bounding box center [387, 191] width 28 height 31
select select "2025-8"
select select "2025-9"
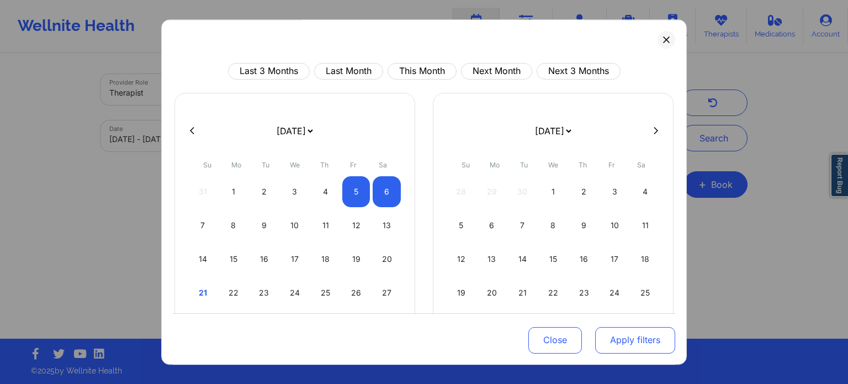
click at [614, 352] on button "Apply filters" at bounding box center [635, 339] width 80 height 27
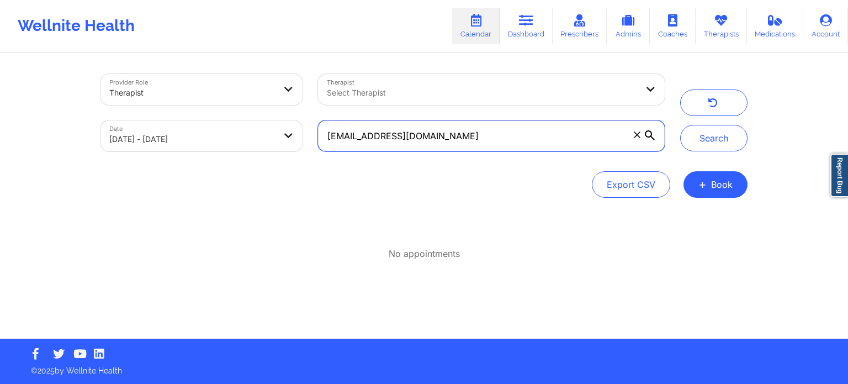
drag, startPoint x: 527, startPoint y: 134, endPoint x: 240, endPoint y: 86, distance: 291.1
click at [240, 86] on div "Provider Role Therapist Therapist Select Therapist Date [DATE] - [DATE] [EMAIL_…" at bounding box center [383, 112] width 580 height 93
click at [680, 125] on button "Search" at bounding box center [713, 138] width 67 height 27
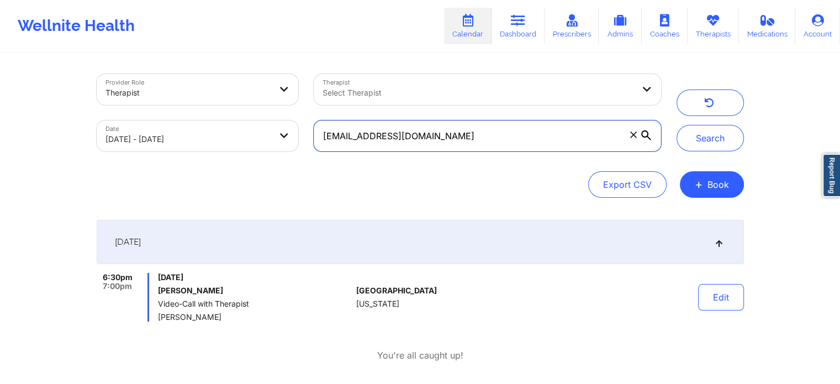
drag, startPoint x: 455, startPoint y: 132, endPoint x: 175, endPoint y: 110, distance: 281.3
click at [175, 110] on div "Provider Role Therapist Therapist Select Therapist Date [DATE] - [DATE] [EMAIL_…" at bounding box center [379, 112] width 580 height 93
paste input "[EMAIL_ADDRESS][DOMAIN_NAME]"
type input "[EMAIL_ADDRESS][DOMAIN_NAME]"
click at [676, 125] on button "Search" at bounding box center [709, 138] width 67 height 27
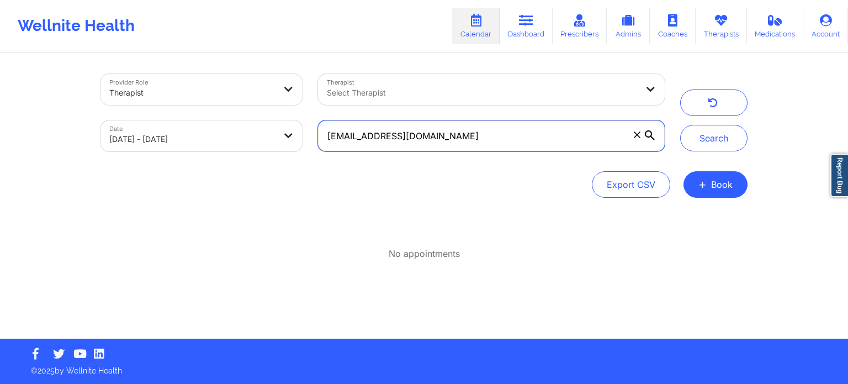
click at [505, 140] on input "[EMAIL_ADDRESS][DOMAIN_NAME]" at bounding box center [491, 135] width 347 height 31
click at [226, 129] on body "Wellnite Health Calendar Dashboard Prescribers Admins Coaches Therapists Medica…" at bounding box center [424, 192] width 848 height 384
select select "2025-8"
select select "2025-9"
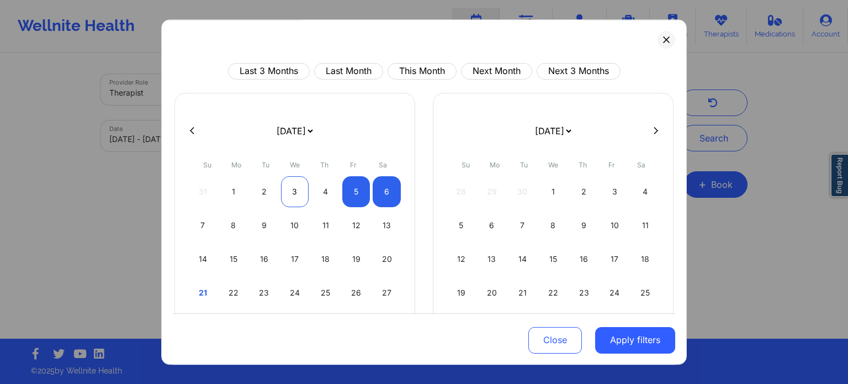
click at [290, 188] on div "3" at bounding box center [295, 191] width 28 height 31
select select "2025-8"
select select "2025-9"
select select "2025-8"
select select "2025-9"
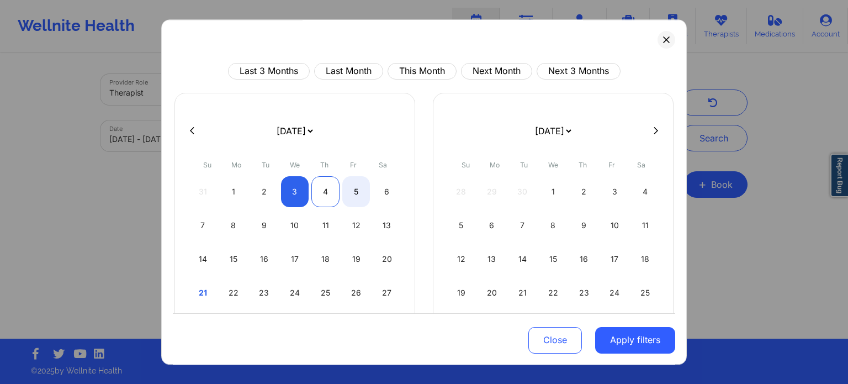
select select "2025-8"
select select "2025-9"
drag, startPoint x: 349, startPoint y: 194, endPoint x: 326, endPoint y: 198, distance: 23.5
click at [326, 198] on div "31 1 2 3 4 5 6" at bounding box center [295, 191] width 212 height 31
click at [326, 198] on div "4" at bounding box center [325, 191] width 28 height 31
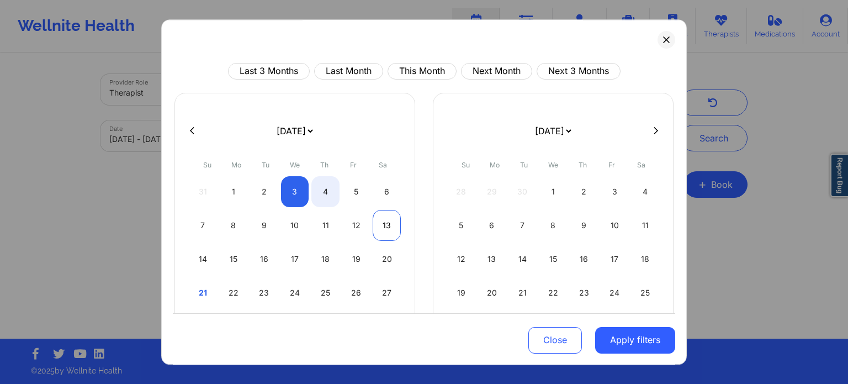
select select "2025-8"
select select "2025-9"
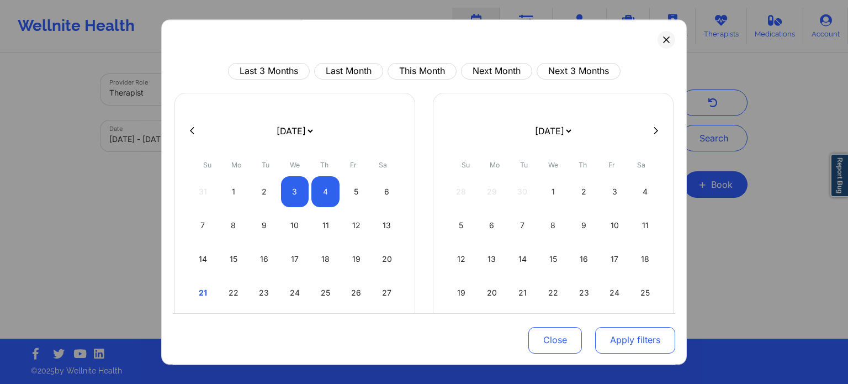
click at [602, 347] on button "Apply filters" at bounding box center [635, 339] width 80 height 27
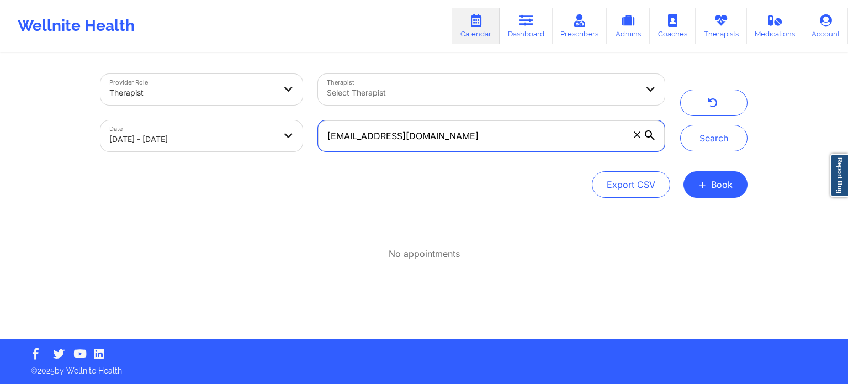
click at [544, 123] on input "[EMAIL_ADDRESS][DOMAIN_NAME]" at bounding box center [491, 135] width 347 height 31
click at [680, 125] on button "Search" at bounding box center [713, 138] width 67 height 27
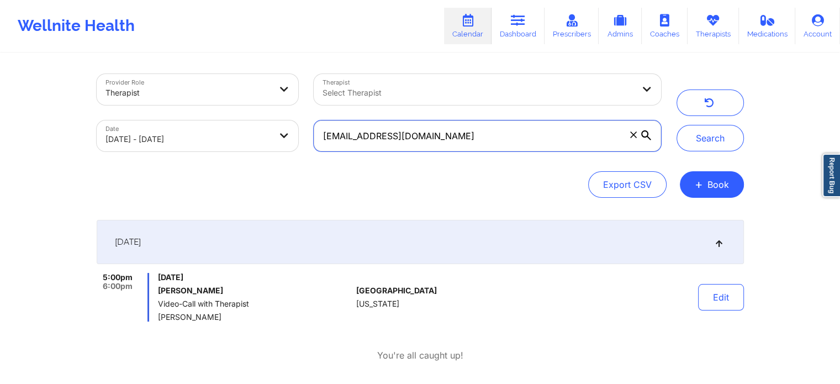
drag, startPoint x: 453, startPoint y: 125, endPoint x: 186, endPoint y: 128, distance: 267.2
click at [186, 128] on div "Provider Role Therapist Therapist Select Therapist Date [DATE] - [DATE] [EMAIL_…" at bounding box center [379, 112] width 580 height 93
paste input "rkonieczka@tampabay.rr"
type input "[EMAIL_ADDRESS][DOMAIN_NAME]"
click at [676, 125] on button "Search" at bounding box center [709, 138] width 67 height 27
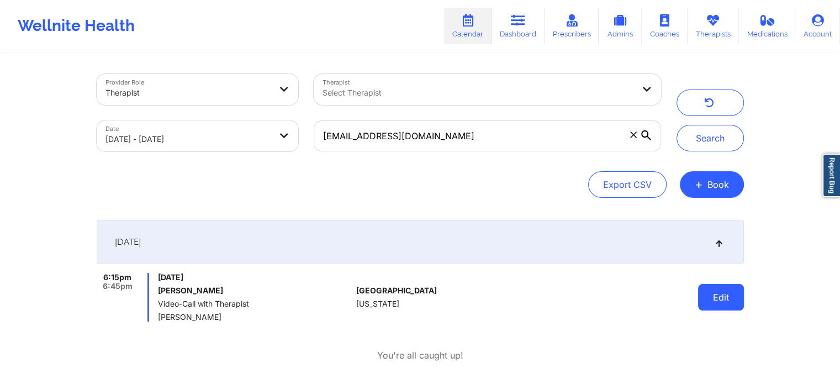
click at [724, 300] on button "Edit" at bounding box center [721, 297] width 46 height 27
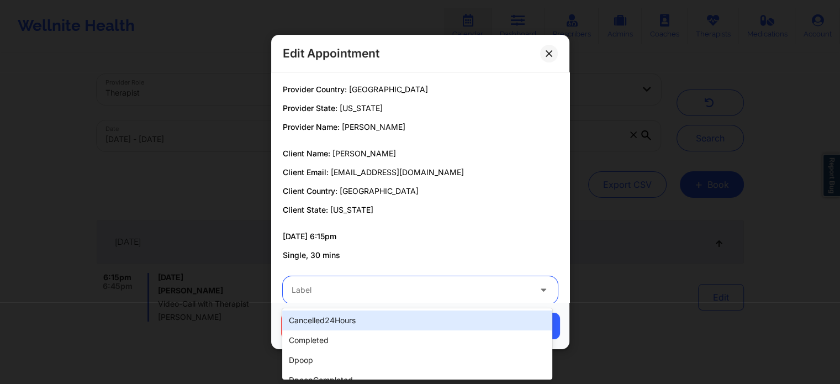
click at [331, 290] on div at bounding box center [411, 289] width 239 height 13
type input "dp"
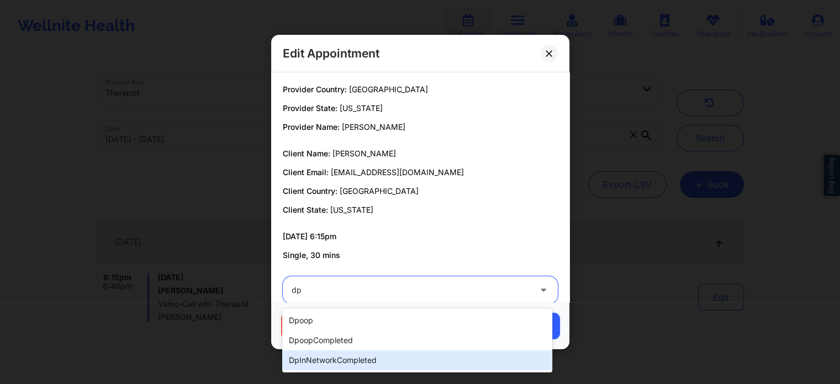
click at [329, 356] on div "dpInNetworkCompleted" at bounding box center [416, 360] width 269 height 20
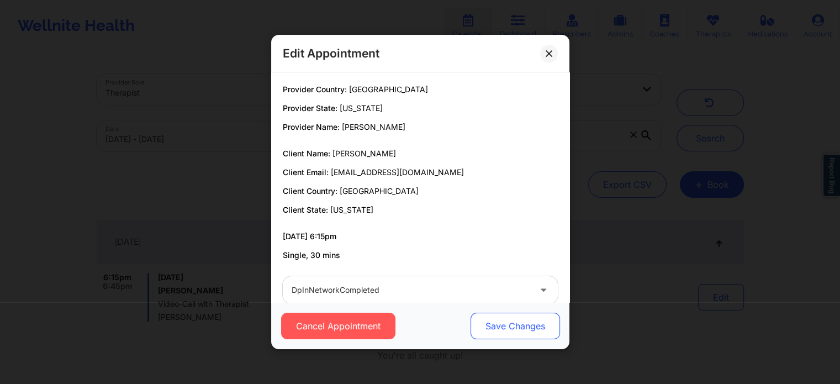
click at [541, 335] on button "Save Changes" at bounding box center [514, 325] width 89 height 27
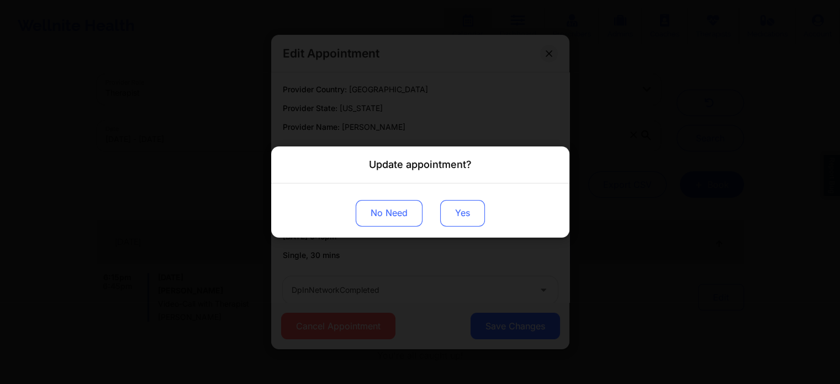
click at [459, 215] on button "Yes" at bounding box center [462, 213] width 45 height 27
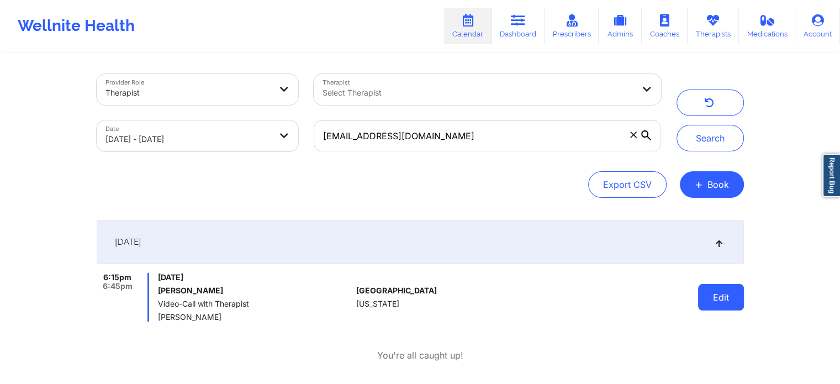
click at [738, 294] on button "Edit" at bounding box center [721, 297] width 46 height 27
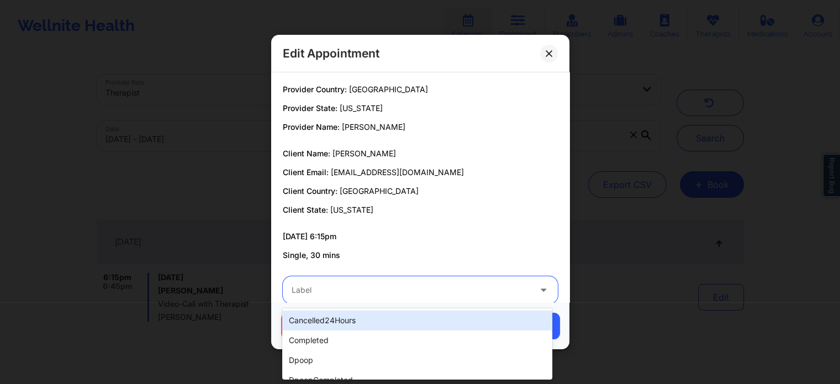
click at [426, 291] on div at bounding box center [411, 289] width 239 height 13
type input "dp"
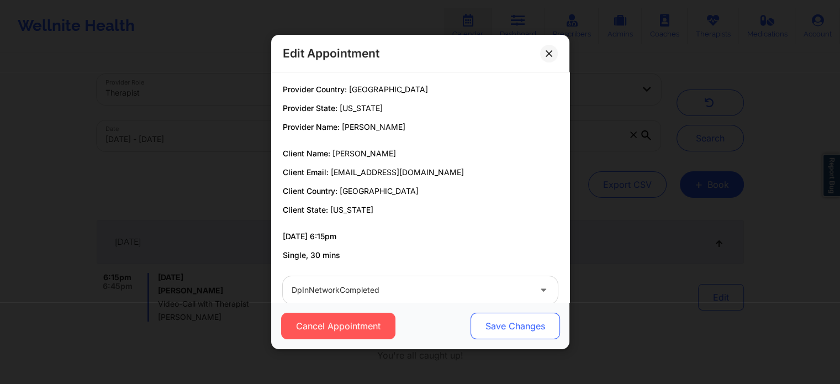
click at [504, 335] on button "Save Changes" at bounding box center [514, 325] width 89 height 27
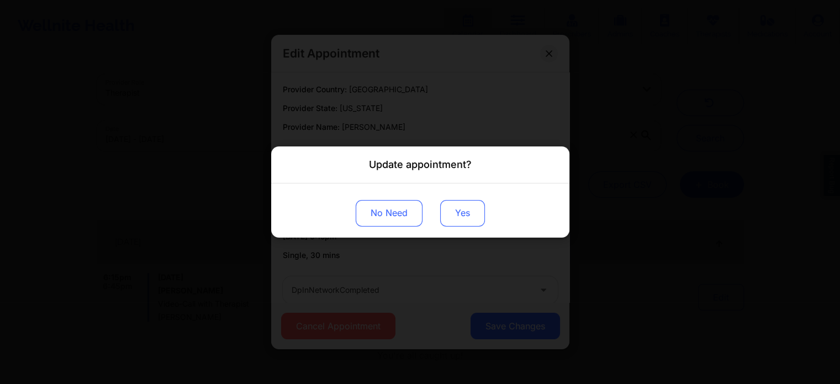
click at [457, 203] on button "Yes" at bounding box center [462, 213] width 45 height 27
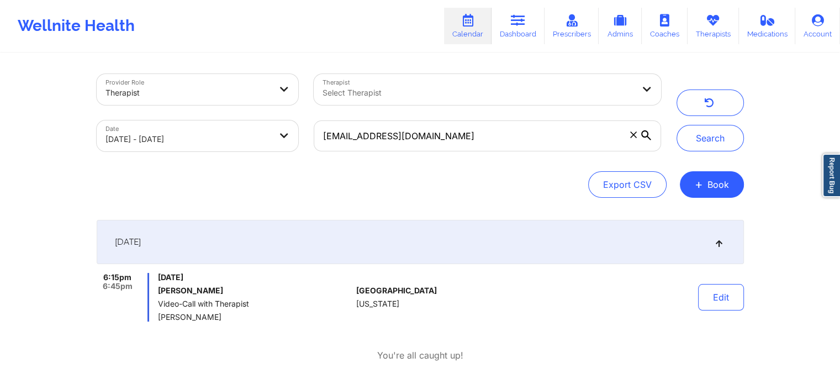
click at [133, 141] on body "Wellnite Health Calendar Dashboard Prescribers Admins Coaches Therapists Medica…" at bounding box center [420, 192] width 840 height 384
select select "2025-8"
select select "2025-9"
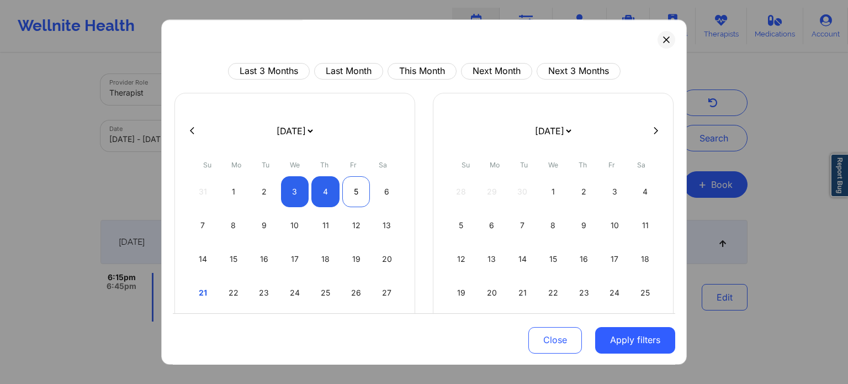
click at [342, 192] on div "5" at bounding box center [356, 191] width 28 height 31
select select "2025-8"
select select "2025-9"
select select "2025-8"
select select "2025-9"
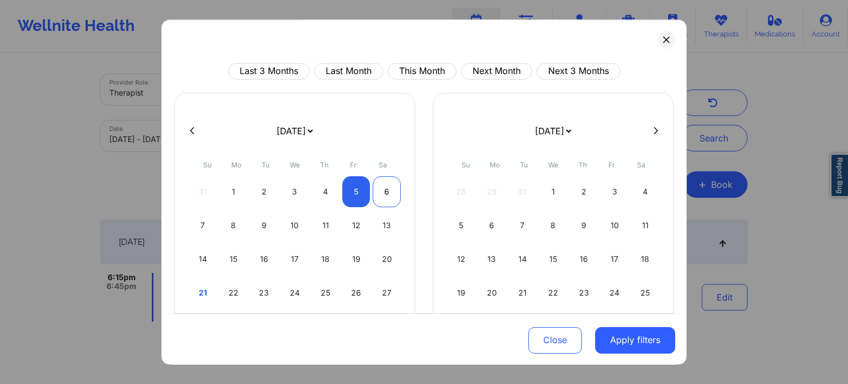
click at [382, 189] on div "6" at bounding box center [387, 191] width 28 height 31
select select "2025-8"
select select "2025-9"
click at [645, 339] on button "Apply filters" at bounding box center [635, 339] width 80 height 27
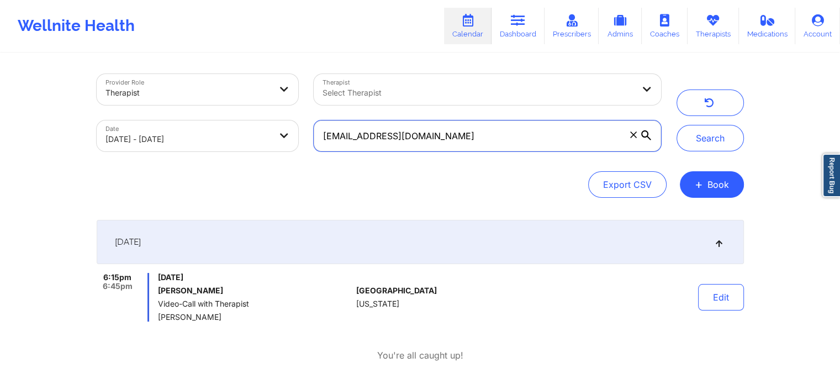
drag, startPoint x: 558, startPoint y: 145, endPoint x: 243, endPoint y: 119, distance: 316.3
click at [243, 119] on div "Provider Role Therapist Therapist Select Therapist Date [DATE] - [DATE] [EMAIL_…" at bounding box center [379, 112] width 580 height 93
paste input "[EMAIL_ADDRESS]"
type input "[EMAIL_ADDRESS][DOMAIN_NAME]"
click at [676, 125] on button "Search" at bounding box center [709, 138] width 67 height 27
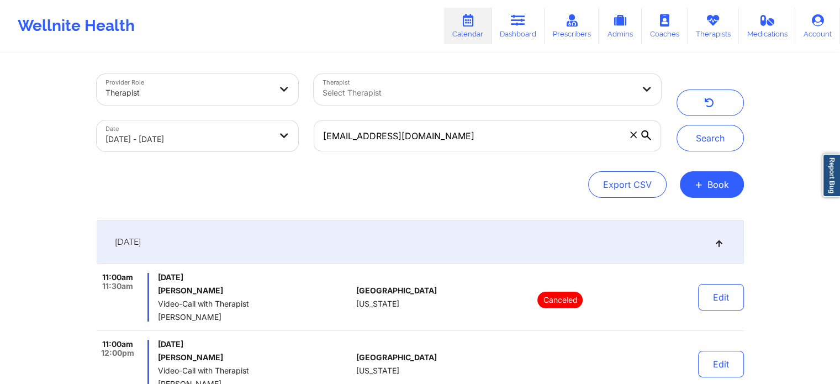
scroll to position [183, 0]
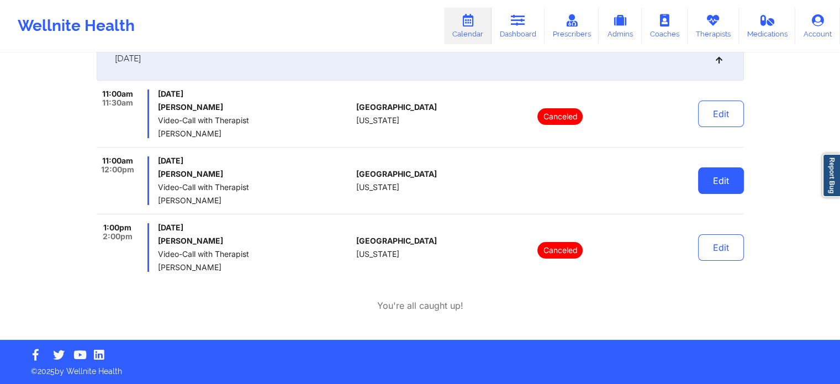
click at [722, 185] on button "Edit" at bounding box center [721, 180] width 46 height 27
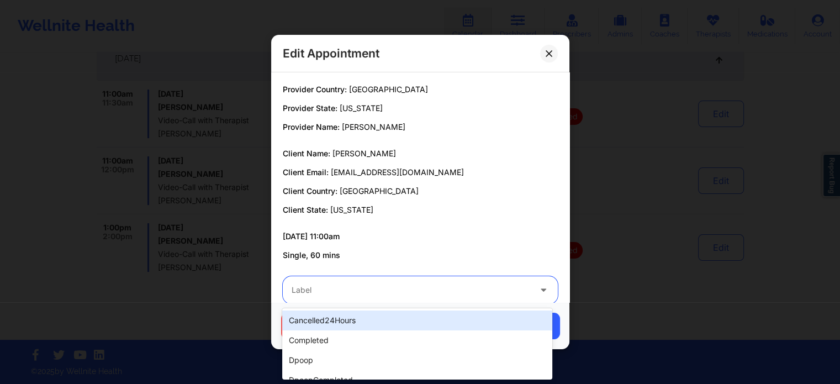
click at [351, 293] on div at bounding box center [411, 289] width 239 height 13
type input "dp"
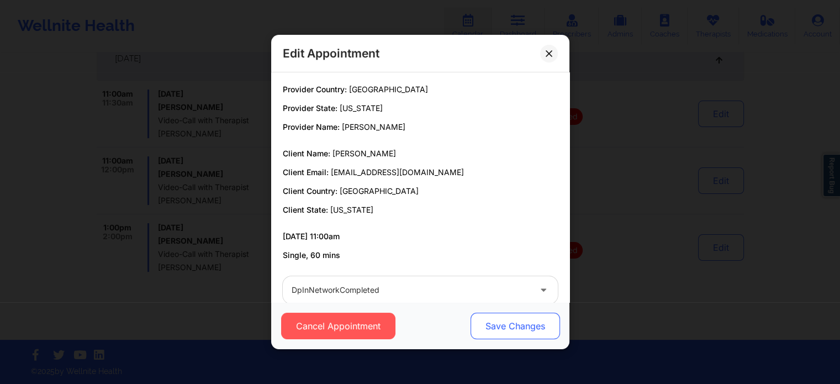
click at [526, 326] on button "Save Changes" at bounding box center [514, 325] width 89 height 27
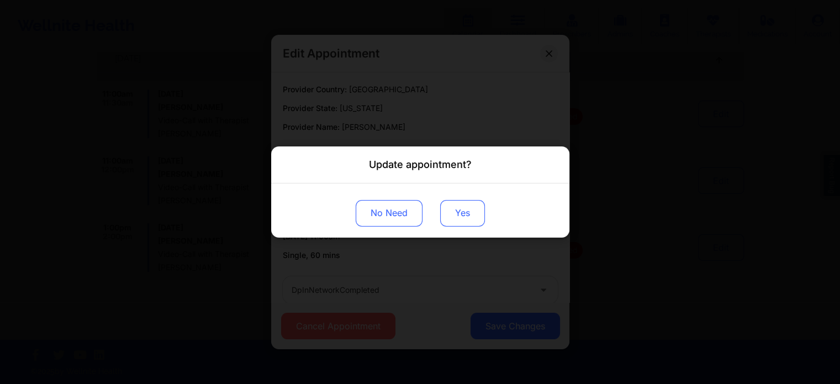
click at [446, 213] on button "Yes" at bounding box center [462, 213] width 45 height 27
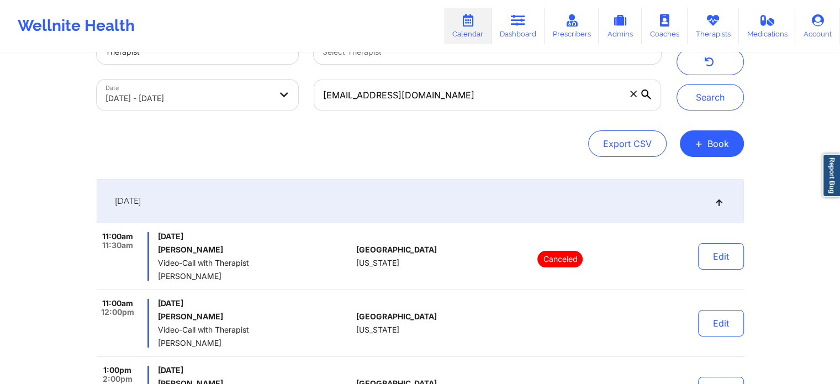
scroll to position [0, 0]
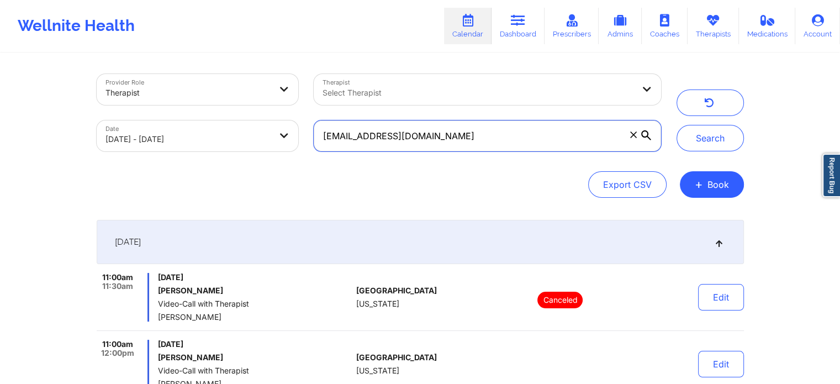
click at [527, 131] on input "[EMAIL_ADDRESS][DOMAIN_NAME]" at bounding box center [487, 135] width 347 height 31
drag, startPoint x: 523, startPoint y: 130, endPoint x: 252, endPoint y: 131, distance: 270.5
click at [252, 131] on div "Provider Role Therapist Therapist Select Therapist Date [DATE] - [DATE] [EMAIL_…" at bounding box center [379, 112] width 580 height 93
paste input "jennifermoy21"
type input "[EMAIL_ADDRESS][DOMAIN_NAME]"
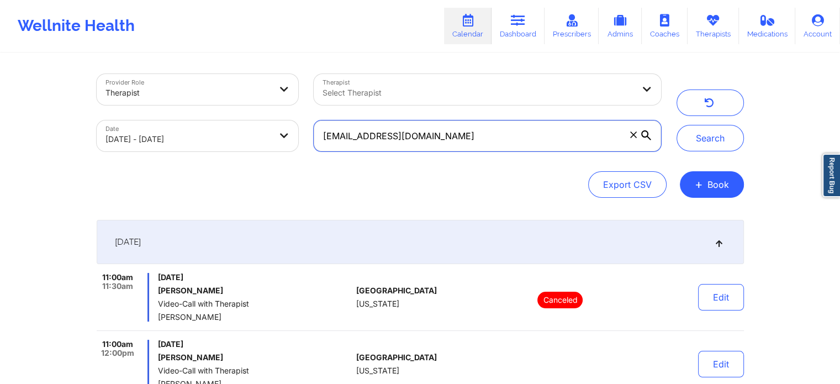
click at [676, 125] on button "Search" at bounding box center [709, 138] width 67 height 27
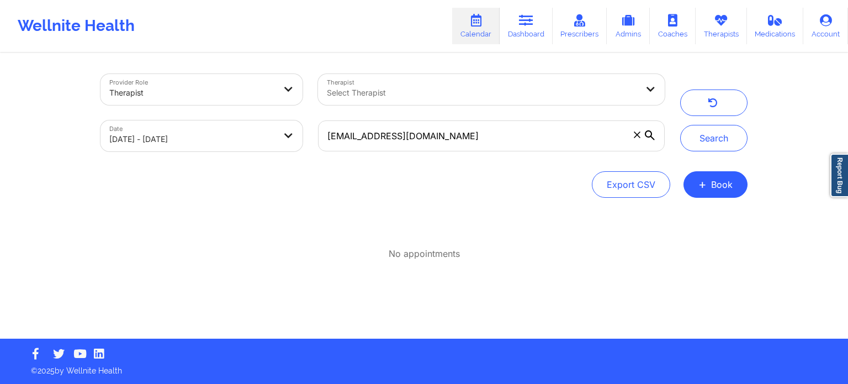
click at [248, 124] on body "Wellnite Health Calendar Dashboard Prescribers Admins Coaches Therapists Medica…" at bounding box center [424, 192] width 848 height 384
select select "2025-8"
select select "2025-9"
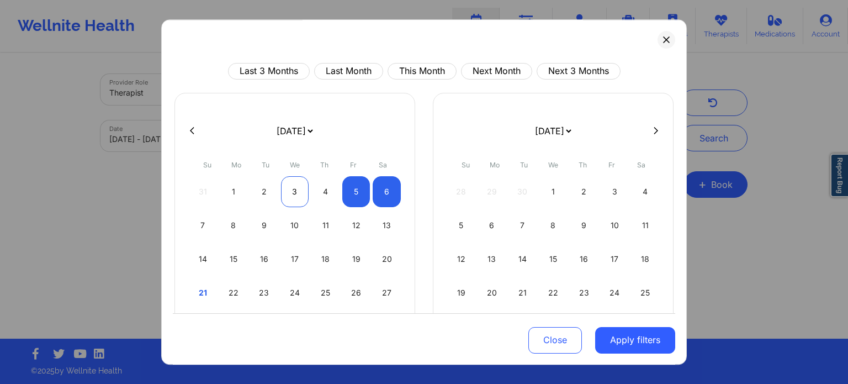
click at [299, 186] on div "3" at bounding box center [295, 191] width 28 height 31
select select "2025-8"
select select "2025-9"
click at [331, 185] on div "4" at bounding box center [325, 191] width 28 height 31
select select "2025-8"
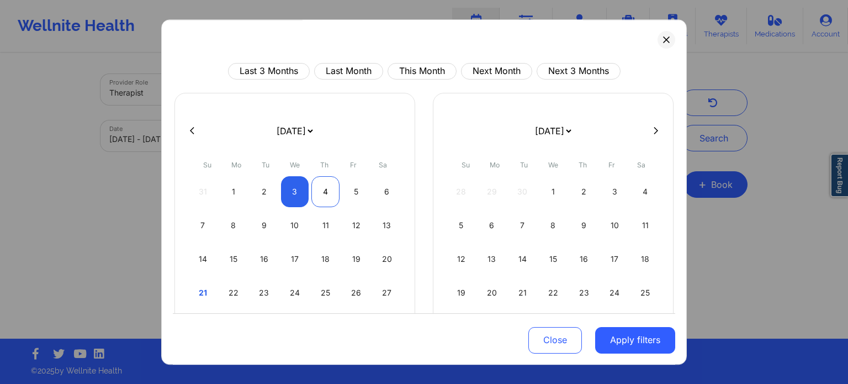
select select "2025-9"
click at [624, 343] on button "Apply filters" at bounding box center [635, 339] width 80 height 27
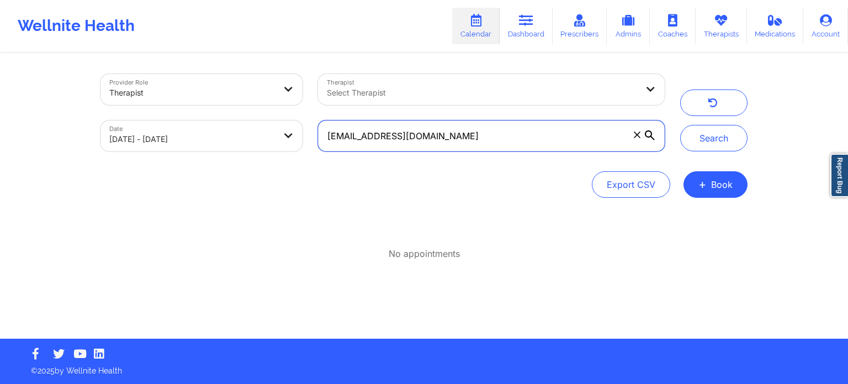
click at [508, 149] on input "[EMAIL_ADDRESS][DOMAIN_NAME]" at bounding box center [491, 135] width 347 height 31
click at [680, 125] on button "Search" at bounding box center [713, 138] width 67 height 27
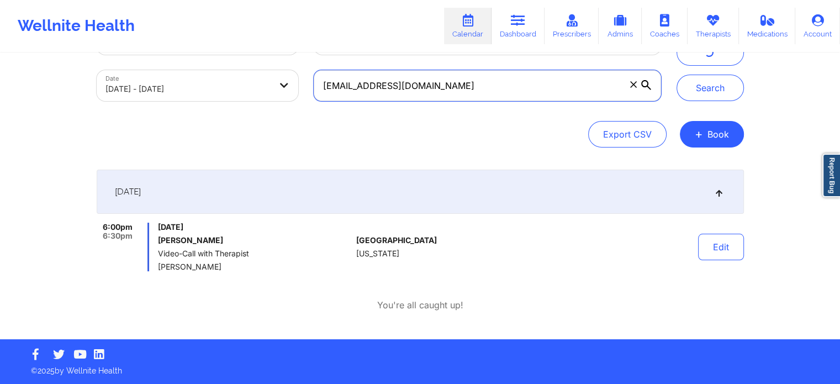
scroll to position [13, 0]
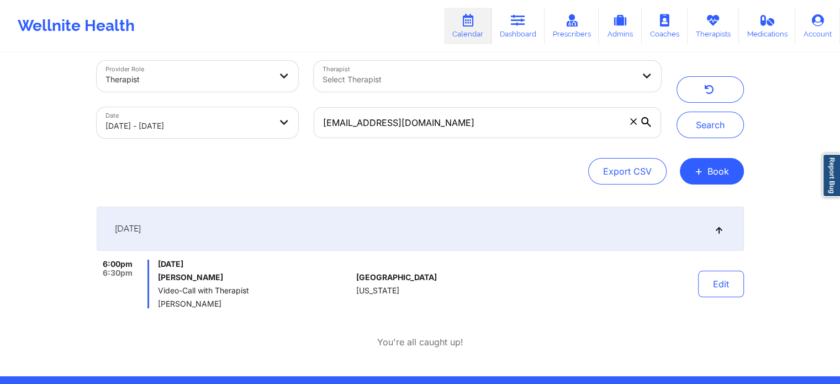
click at [261, 119] on body "Wellnite Health Calendar Dashboard Prescribers Admins Coaches Therapists Medica…" at bounding box center [420, 179] width 840 height 384
select select "2025-8"
select select "2025-9"
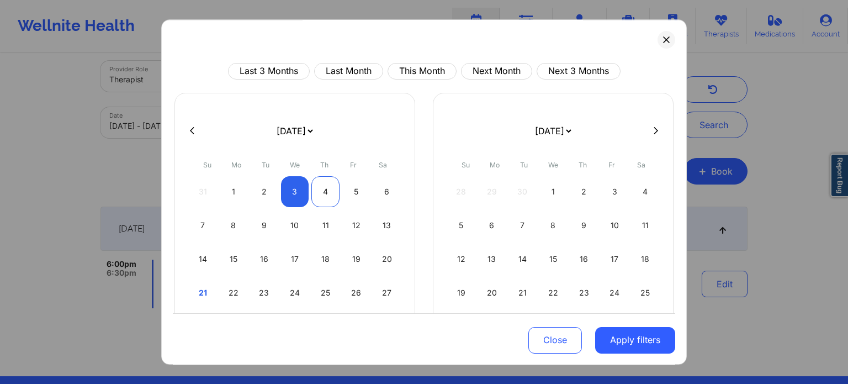
click at [324, 187] on div "4" at bounding box center [325, 191] width 28 height 31
select select "2025-8"
select select "2025-9"
click at [290, 194] on div "3" at bounding box center [295, 191] width 28 height 31
select select "2025-8"
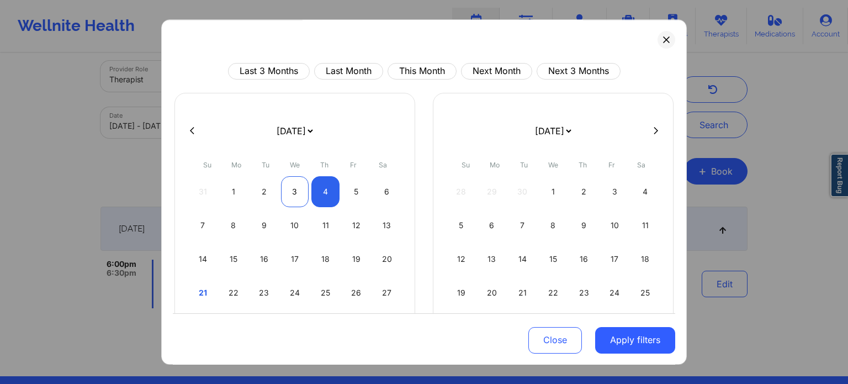
select select "2025-9"
select select "2025-8"
select select "2025-9"
select select "2025-8"
select select "2025-9"
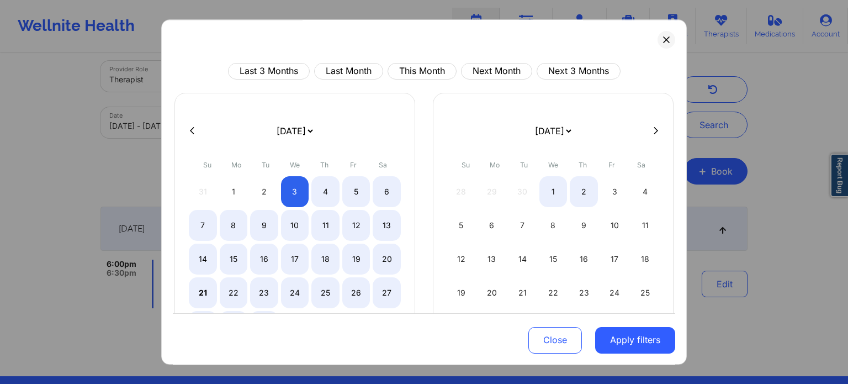
select select "2025-8"
select select "2025-9"
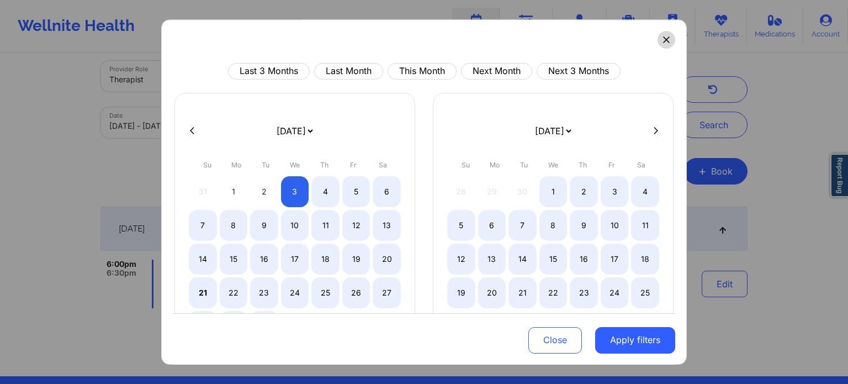
click at [658, 35] on button at bounding box center [667, 40] width 18 height 18
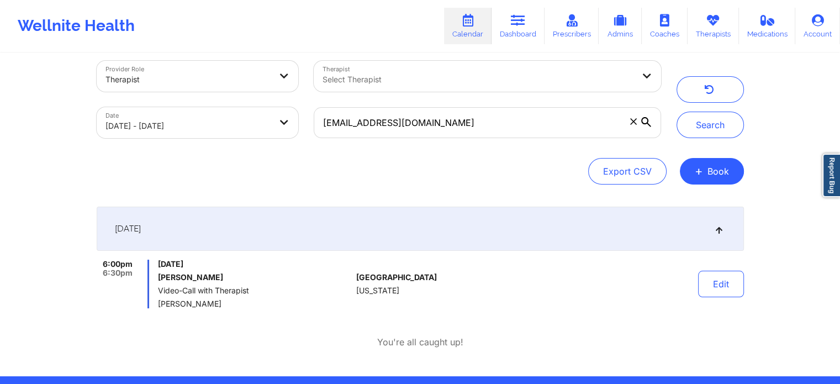
select select "2025-8"
select select "2025-9"
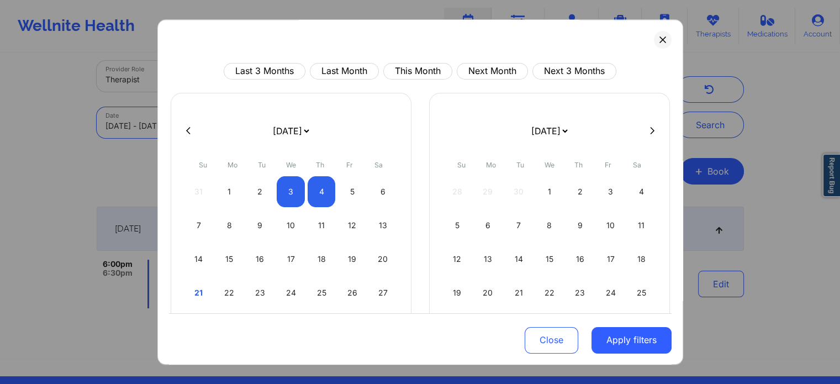
click at [229, 109] on body "Wellnite Health Calendar Dashboard Prescribers Admins Coaches Therapists Medica…" at bounding box center [420, 179] width 840 height 384
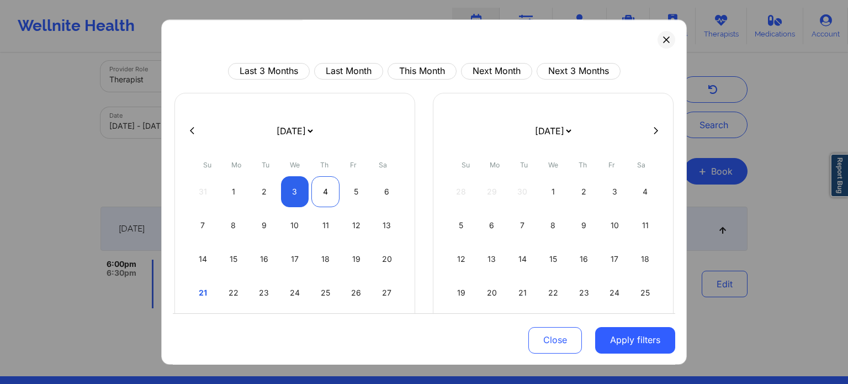
click at [332, 192] on div "4" at bounding box center [325, 191] width 28 height 31
select select "2025-8"
select select "2025-9"
select select "2025-8"
select select "2025-9"
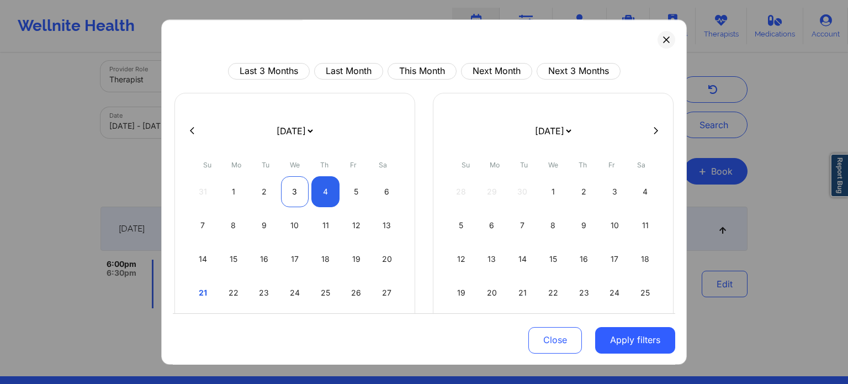
click at [291, 189] on div "3" at bounding box center [295, 191] width 28 height 31
select select "2025-8"
select select "2025-9"
select select "2025-8"
select select "2025-9"
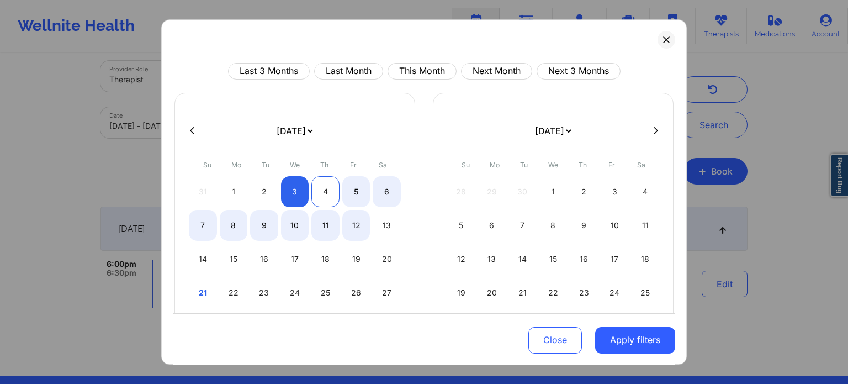
select select "2025-8"
select select "2025-9"
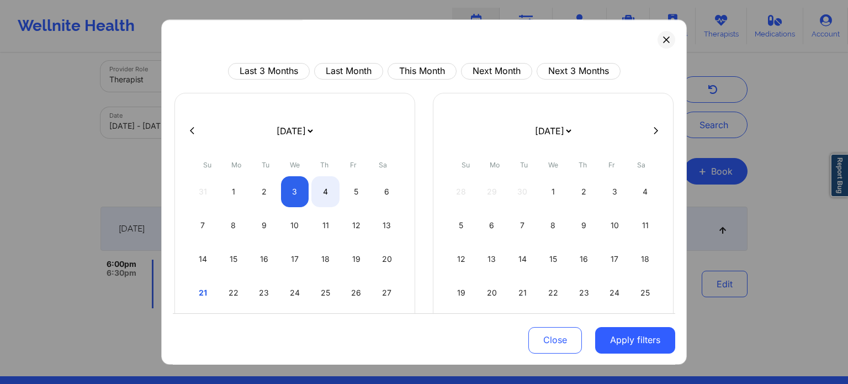
select select "2025-8"
select select "2025-9"
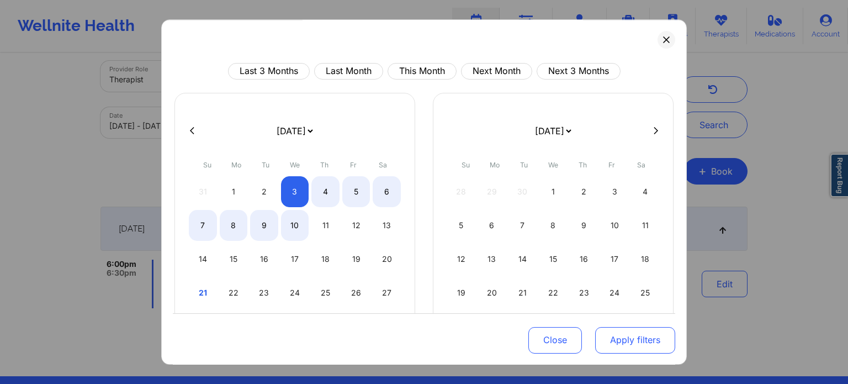
click at [629, 334] on button "Apply filters" at bounding box center [635, 339] width 80 height 27
select select "2025-8"
select select "2025-9"
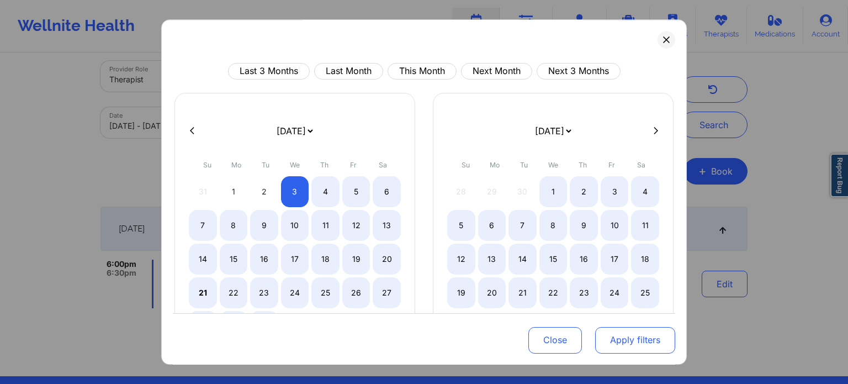
click at [628, 339] on button "Apply filters" at bounding box center [635, 339] width 80 height 27
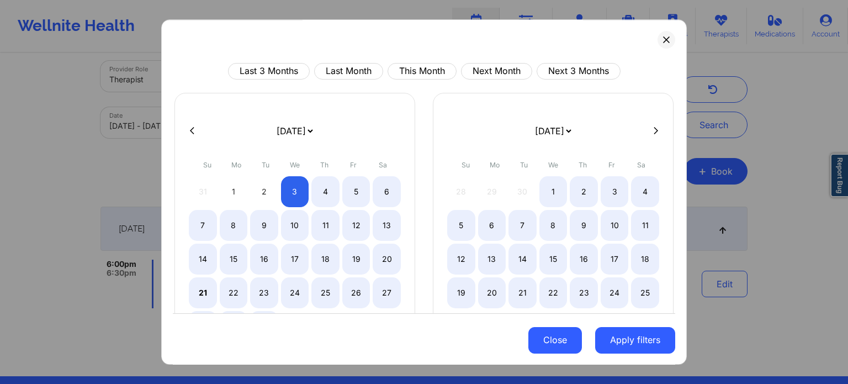
click at [538, 336] on button "Close" at bounding box center [555, 339] width 54 height 27
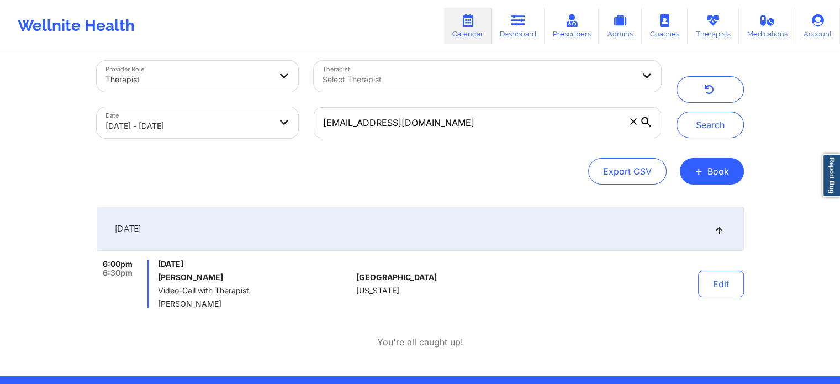
click at [155, 126] on body "Wellnite Health Calendar Dashboard Prescribers Admins Coaches Therapists Medica…" at bounding box center [420, 179] width 840 height 384
select select "2025-8"
select select "2025-9"
click at [718, 86] on button "button" at bounding box center [709, 89] width 67 height 27
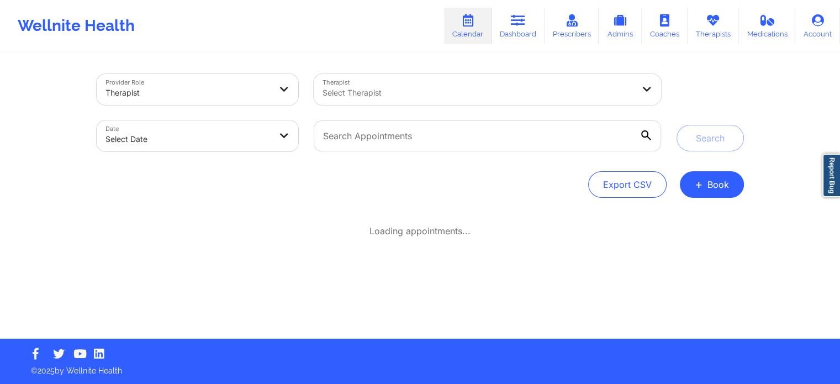
scroll to position [0, 0]
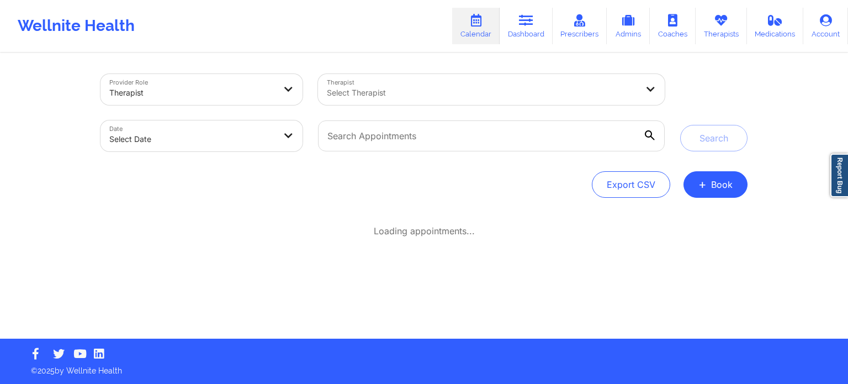
click at [377, 152] on div at bounding box center [491, 136] width 362 height 46
click at [415, 137] on input "text" at bounding box center [491, 135] width 347 height 31
paste input "[PERSON_NAME][EMAIL_ADDRESS][PERSON_NAME][DOMAIN_NAME]"
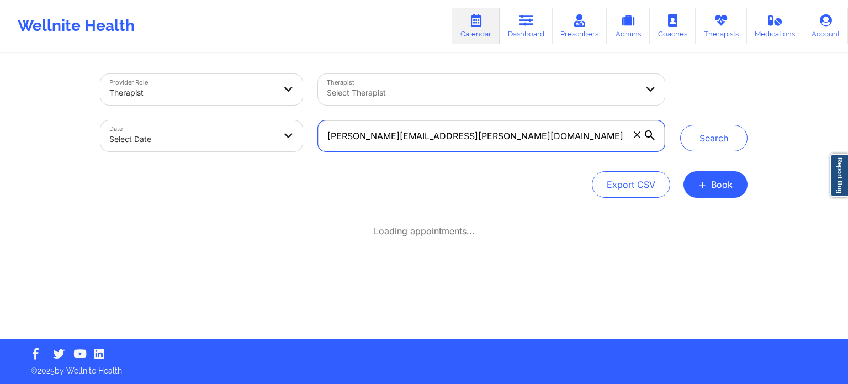
type input "[PERSON_NAME][EMAIL_ADDRESS][PERSON_NAME][DOMAIN_NAME]"
click at [680, 125] on button "Search" at bounding box center [713, 138] width 67 height 27
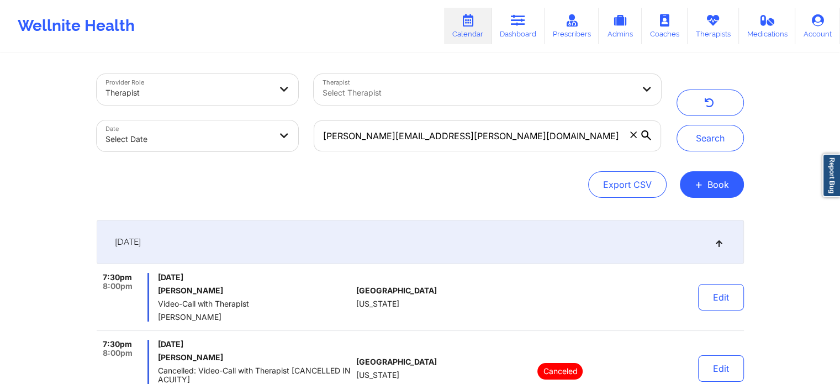
select select "2025-8"
select select "2025-9"
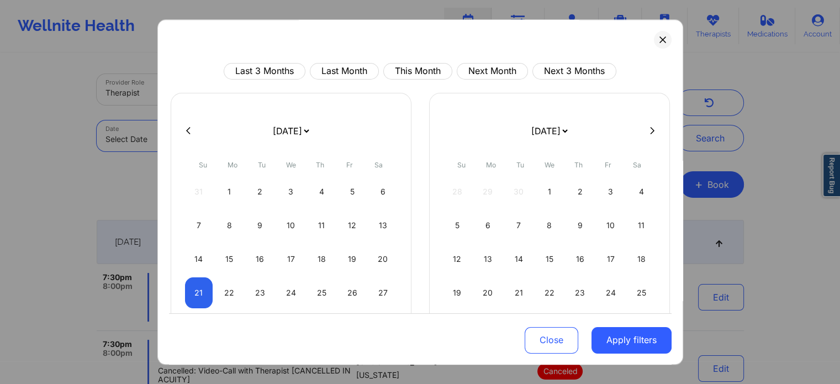
click at [218, 135] on body "Wellnite Health Calendar Dashboard Prescribers Admins Coaches Therapists Medica…" at bounding box center [420, 192] width 840 height 384
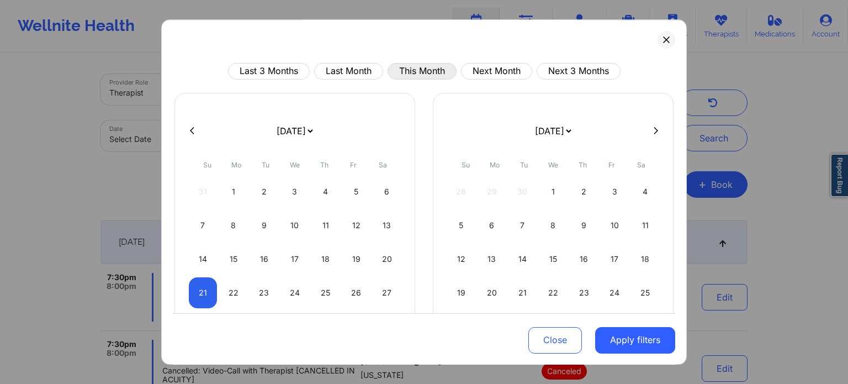
click at [417, 78] on button "This Month" at bounding box center [422, 71] width 69 height 17
select select "2025-8"
select select "2025-9"
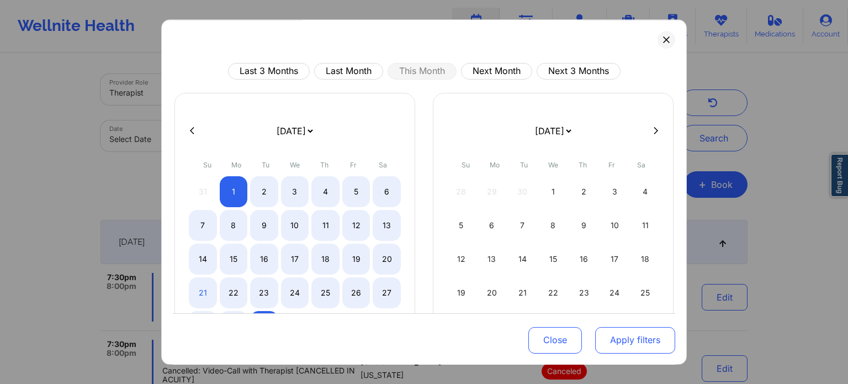
click at [631, 335] on button "Apply filters" at bounding box center [635, 339] width 80 height 27
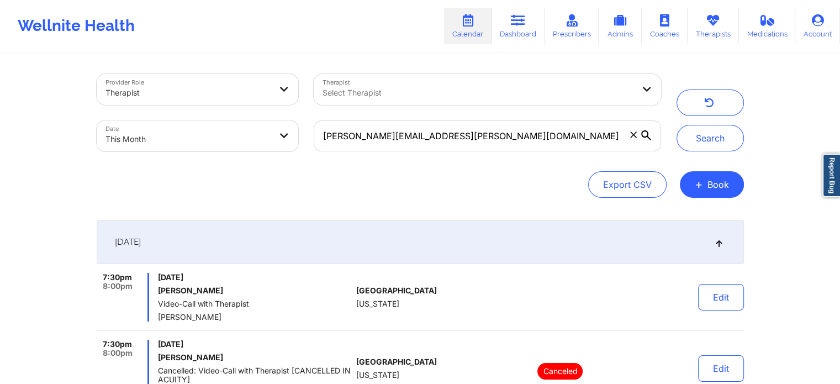
drag, startPoint x: 447, startPoint y: 153, endPoint x: 477, endPoint y: 131, distance: 36.8
click at [477, 131] on div "[PERSON_NAME][EMAIL_ADDRESS][PERSON_NAME][DOMAIN_NAME]" at bounding box center [487, 136] width 362 height 46
click at [477, 131] on input "[PERSON_NAME][EMAIL_ADDRESS][PERSON_NAME][DOMAIN_NAME]" at bounding box center [487, 135] width 347 height 31
click at [676, 125] on button "Search" at bounding box center [709, 138] width 67 height 27
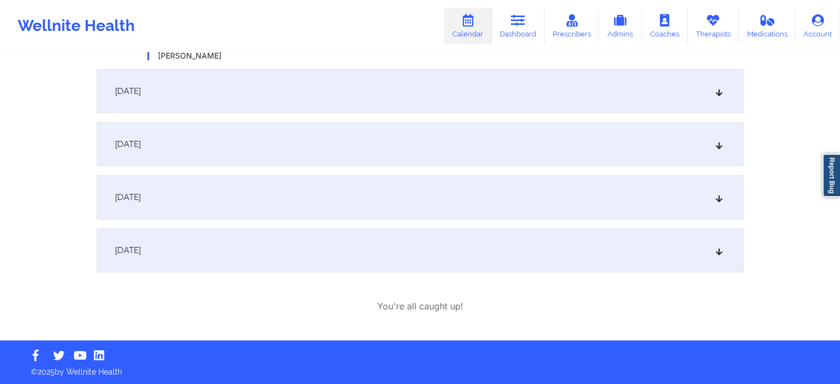
scroll to position [55, 0]
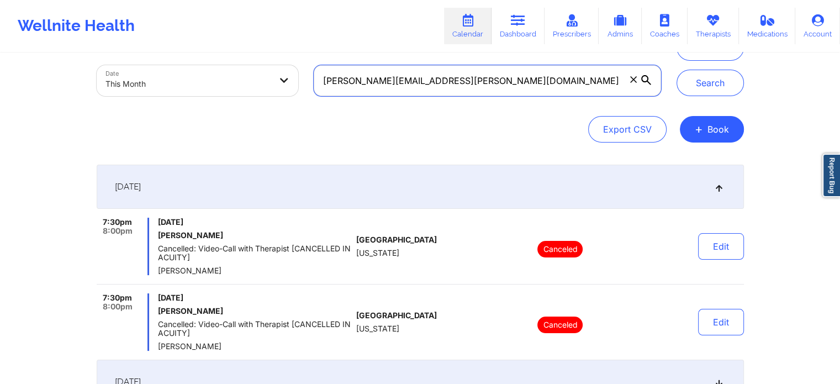
drag, startPoint x: 462, startPoint y: 90, endPoint x: 49, endPoint y: 63, distance: 413.8
click at [49, 63] on div "Provider Role Therapist Therapist Select Therapist Date This Month [PERSON_NAME…" at bounding box center [420, 288] width 840 height 686
paste input "icarvell"
click at [676, 70] on button "Search" at bounding box center [709, 83] width 67 height 27
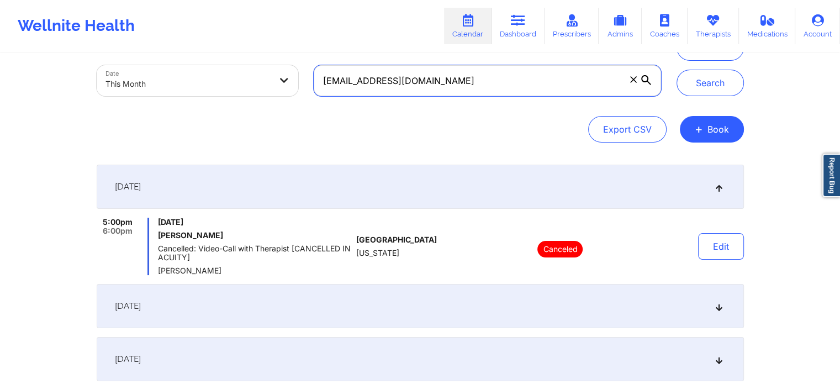
drag, startPoint x: 431, startPoint y: 87, endPoint x: 114, endPoint y: 101, distance: 316.7
click at [114, 101] on div "Provider Role Therapist Therapist Select Therapist Date This Month [EMAIL_ADDRE…" at bounding box center [379, 57] width 580 height 93
paste input "aysiablackman77"
click at [676, 70] on button "Search" at bounding box center [709, 83] width 67 height 27
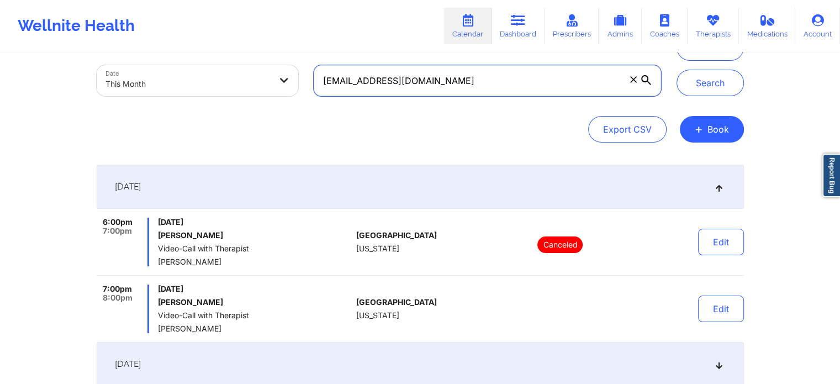
drag, startPoint x: 494, startPoint y: 79, endPoint x: 177, endPoint y: 96, distance: 317.4
click at [177, 96] on div "Provider Role Therapist Therapist Select Therapist Date This Month [EMAIL_ADDRE…" at bounding box center [379, 57] width 580 height 93
paste input "[DOMAIN_NAME]"
click at [676, 70] on button "Search" at bounding box center [709, 83] width 67 height 27
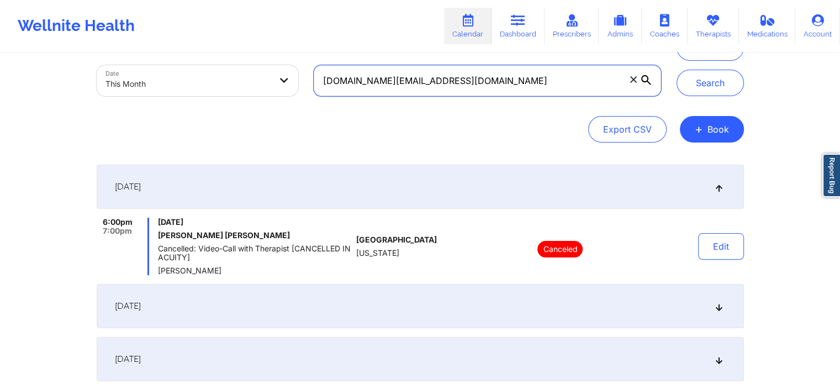
drag, startPoint x: 459, startPoint y: 78, endPoint x: 214, endPoint y: 81, distance: 245.1
click at [214, 81] on div "Provider Role Therapist Therapist Select Therapist Date This Month [DOMAIN_NAME…" at bounding box center [379, 57] width 580 height 93
paste input "gcgladden"
click at [676, 70] on button "Search" at bounding box center [709, 83] width 67 height 27
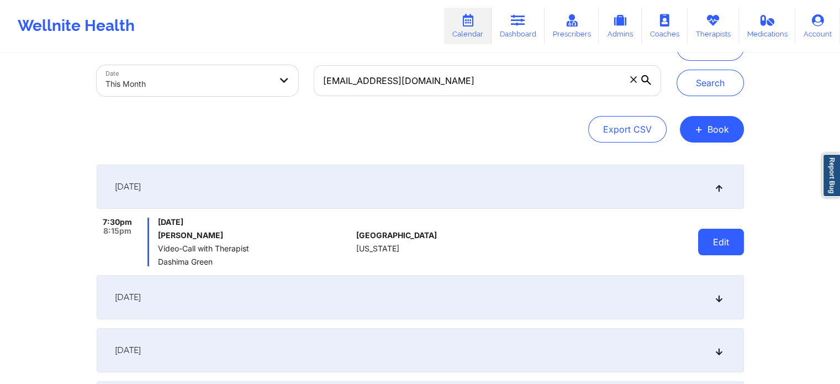
click at [738, 249] on button "Edit" at bounding box center [721, 242] width 46 height 27
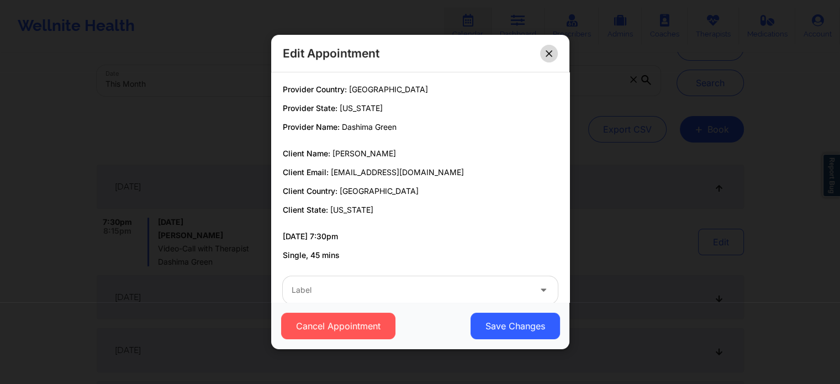
click at [544, 52] on button at bounding box center [549, 54] width 18 height 18
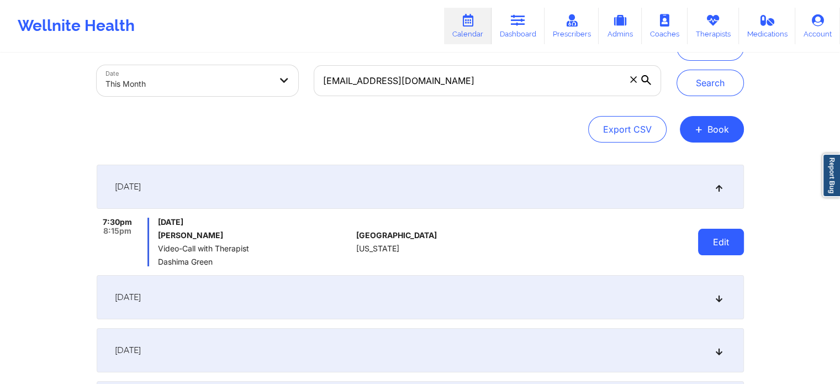
click at [728, 245] on button "Edit" at bounding box center [721, 242] width 46 height 27
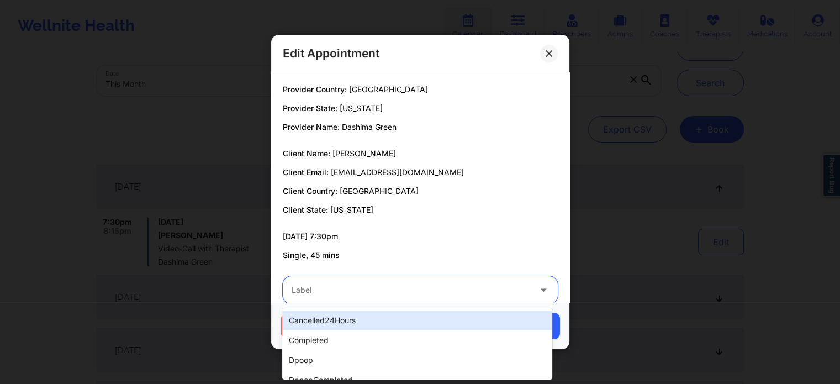
click at [360, 280] on div "Label" at bounding box center [407, 290] width 248 height 28
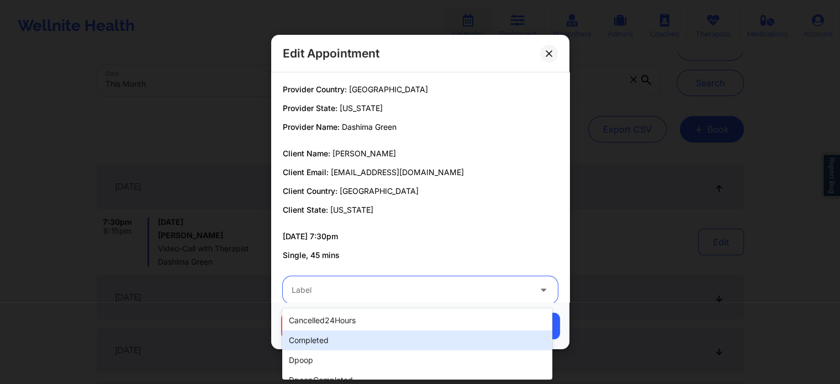
click at [325, 333] on div "completed" at bounding box center [416, 340] width 269 height 20
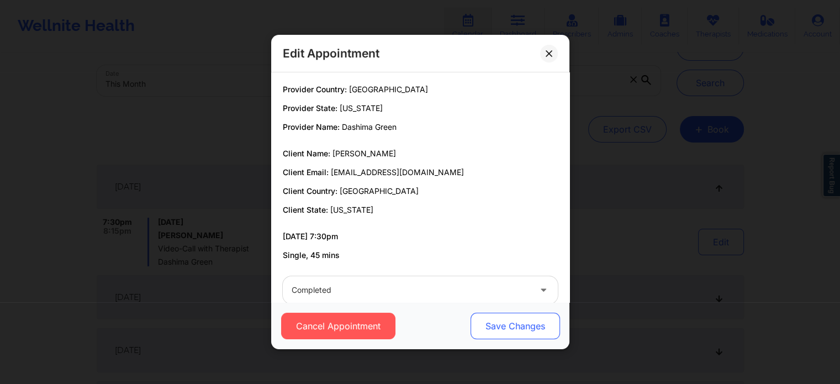
click at [534, 316] on button "Save Changes" at bounding box center [514, 325] width 89 height 27
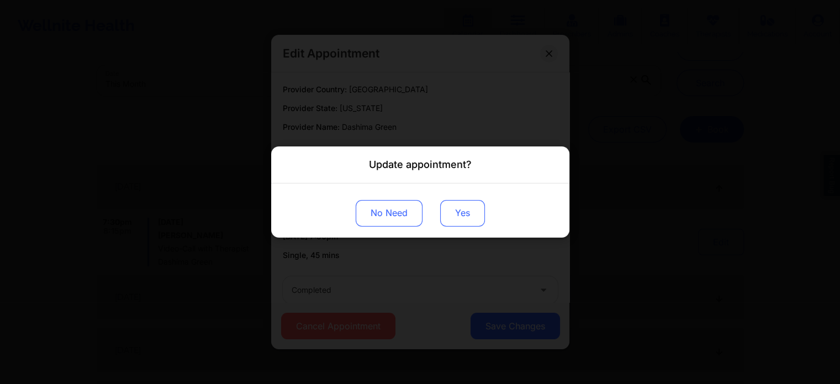
click at [467, 218] on button "Yes" at bounding box center [462, 213] width 45 height 27
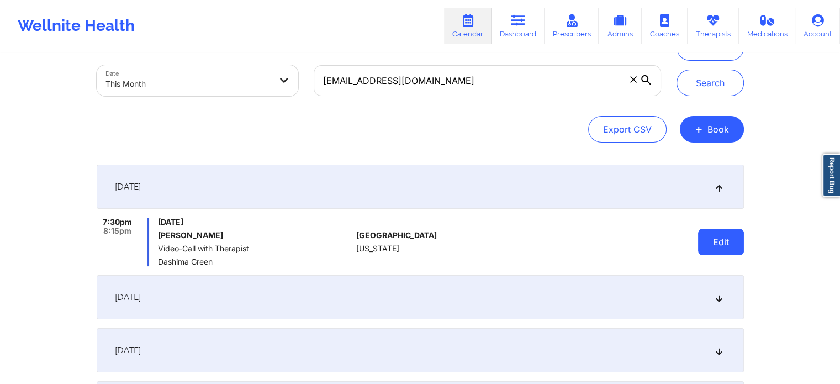
click at [716, 240] on button "Edit" at bounding box center [721, 242] width 46 height 27
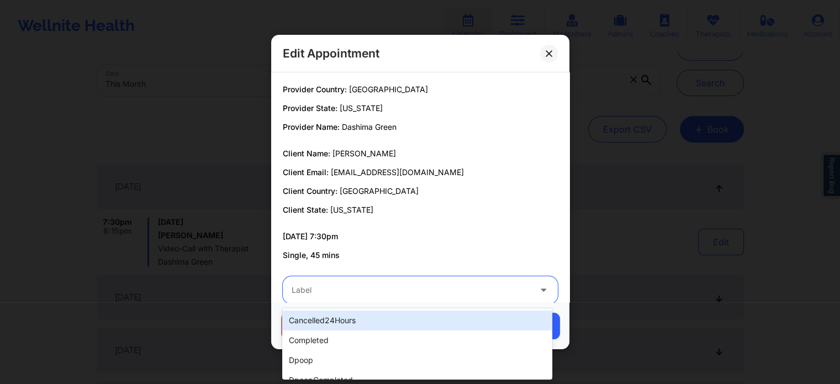
click at [364, 289] on div at bounding box center [411, 289] width 239 height 13
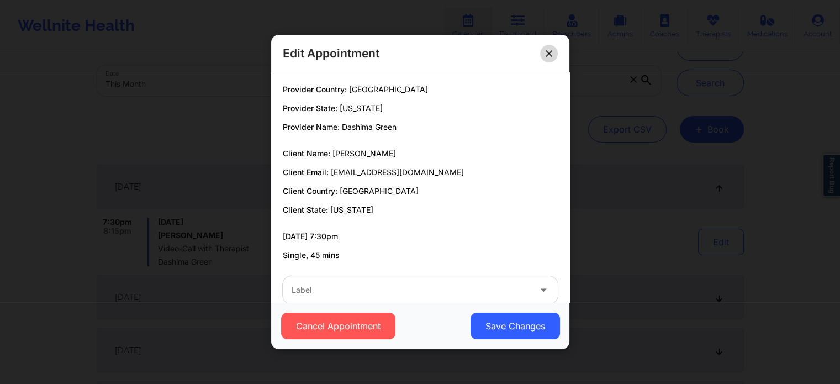
click at [551, 57] on button at bounding box center [549, 54] width 18 height 18
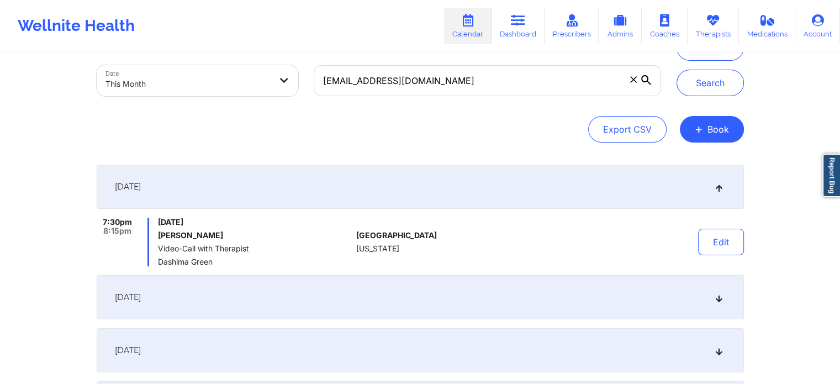
scroll to position [0, 0]
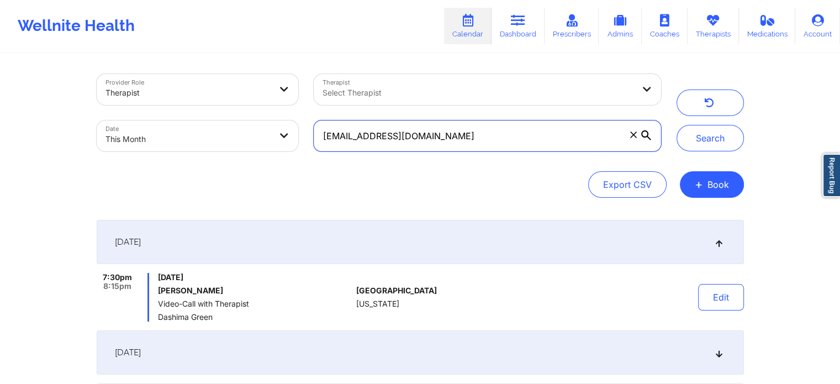
drag, startPoint x: 426, startPoint y: 137, endPoint x: 126, endPoint y: 81, distance: 305.6
click at [126, 81] on div "Provider Role Therapist Therapist Select Therapist Date This Month [EMAIL_ADDRE…" at bounding box center [379, 112] width 580 height 93
paste input "[EMAIL_ADDRESS][PERSON_NAME]"
click at [126, 81] on div "Therapist" at bounding box center [188, 93] width 166 height 24
click at [322, 130] on input "[EMAIL_ADDRESS][PERSON_NAME][DOMAIN_NAME]" at bounding box center [487, 135] width 347 height 31
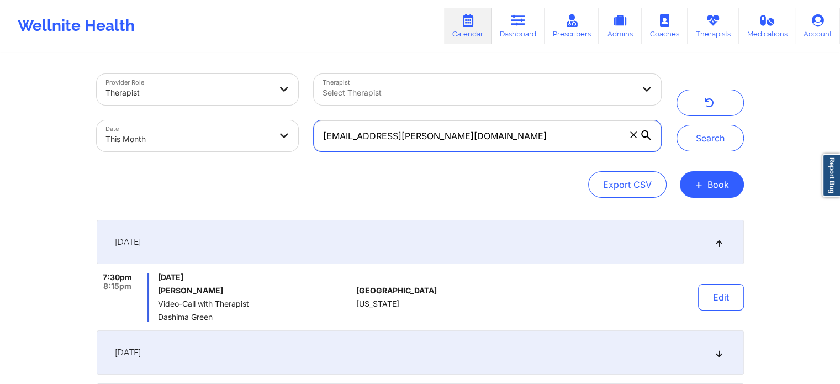
click at [676, 125] on button "Search" at bounding box center [709, 138] width 67 height 27
drag, startPoint x: 448, startPoint y: 130, endPoint x: 188, endPoint y: 109, distance: 260.9
click at [188, 109] on div "Provider Role Therapist Therapist Select Therapist Date This Month [EMAIL_ADDRE…" at bounding box center [379, 112] width 580 height 93
paste input "[EMAIL_ADDRESS]"
click at [676, 125] on button "Search" at bounding box center [709, 138] width 67 height 27
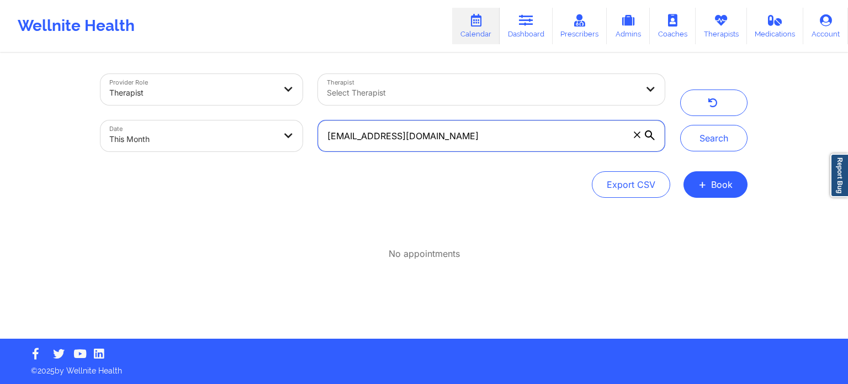
click at [680, 125] on button "Search" at bounding box center [713, 138] width 67 height 27
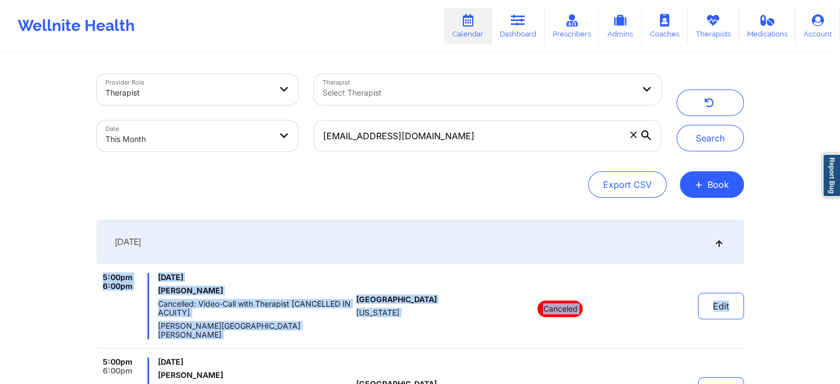
drag, startPoint x: 813, startPoint y: 267, endPoint x: 847, endPoint y: 165, distance: 107.4
click at [840, 165] on html "Wellnite Health Calendar Dashboard Prescribers Admins Coaches Therapists Medica…" at bounding box center [420, 192] width 840 height 384
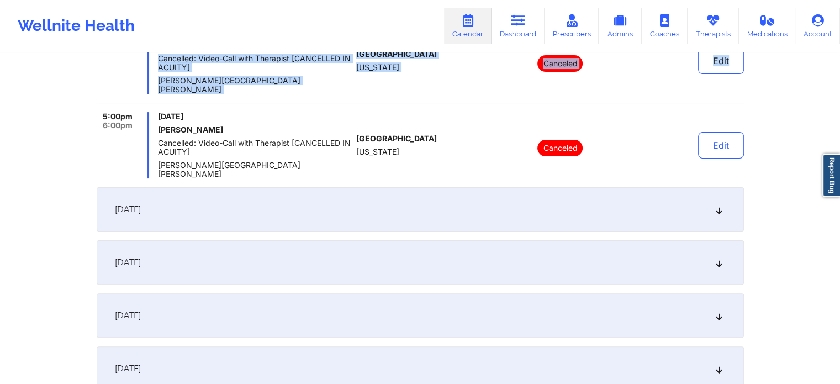
scroll to position [220, 0]
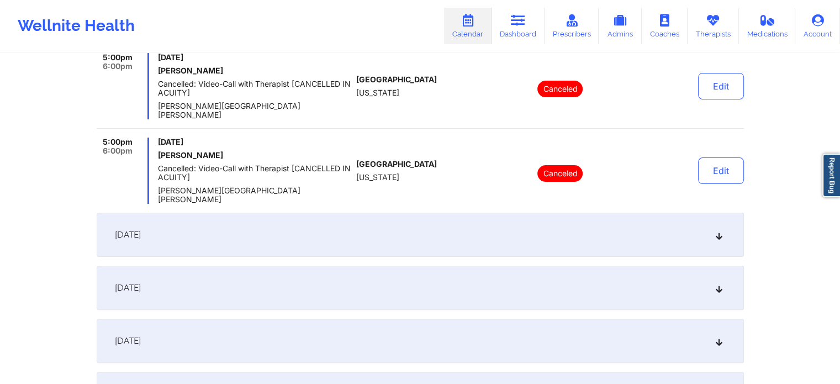
click at [636, 219] on div "[DATE]" at bounding box center [420, 235] width 647 height 44
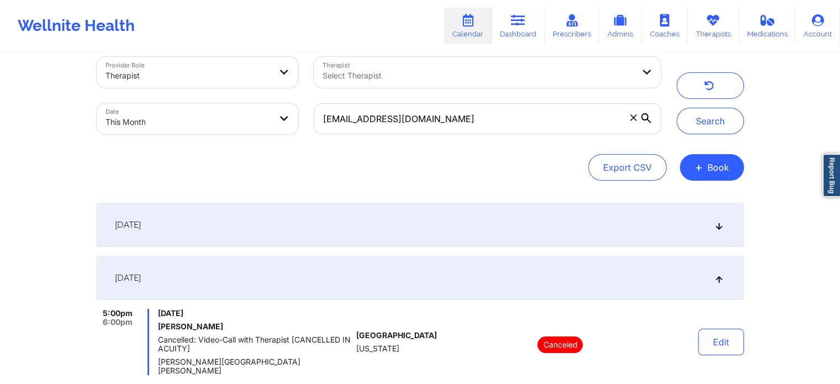
scroll to position [0, 0]
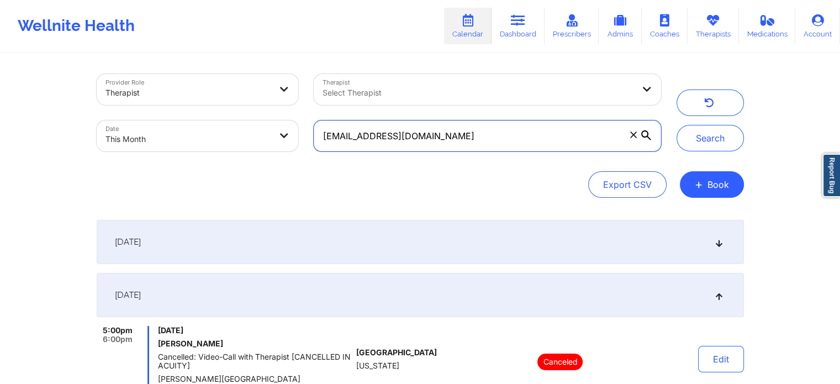
drag, startPoint x: 520, startPoint y: 124, endPoint x: 155, endPoint y: 152, distance: 366.0
click at [155, 152] on div "Provider Role Therapist Therapist Select Therapist Date This Month [EMAIL_ADDRE…" at bounding box center [379, 112] width 580 height 93
paste input "karalenechichester101"
click at [676, 125] on button "Search" at bounding box center [709, 138] width 67 height 27
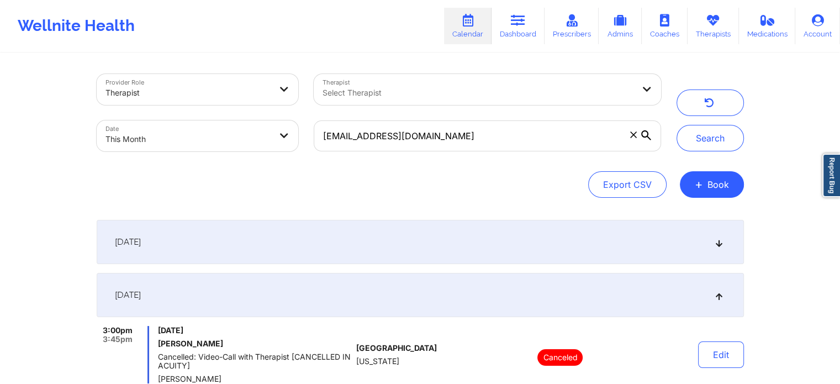
click at [671, 254] on div "[DATE]" at bounding box center [420, 242] width 647 height 44
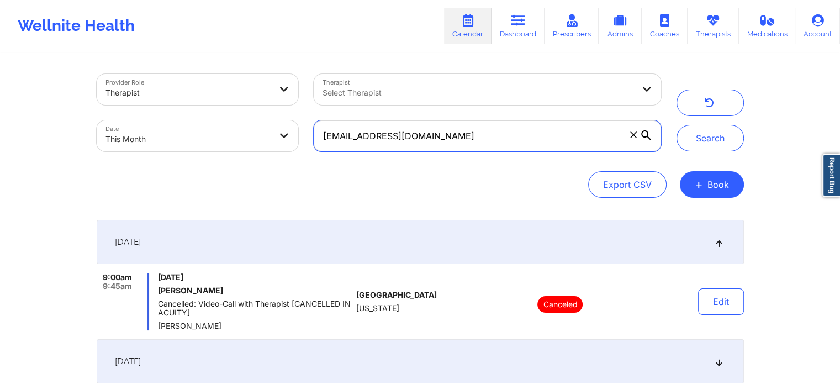
drag, startPoint x: 488, startPoint y: 131, endPoint x: 197, endPoint y: 139, distance: 291.6
click at [197, 139] on div "Provider Role Therapist Therapist Select Therapist Date This Month [EMAIL_ADDRE…" at bounding box center [379, 112] width 580 height 93
paste input "adcollins96@y"
click at [676, 125] on button "Search" at bounding box center [709, 138] width 67 height 27
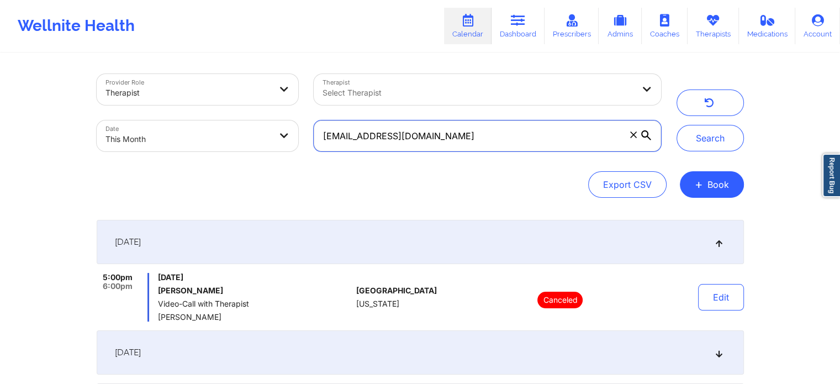
drag, startPoint x: 437, startPoint y: 129, endPoint x: 148, endPoint y: 156, distance: 290.6
click at [148, 156] on div "Provider Role Therapist Therapist Select Therapist Date This Month [EMAIL_ADDRE…" at bounding box center [379, 112] width 580 height 93
paste input "[PERSON_NAME]"
type input "[EMAIL_ADDRESS][DOMAIN_NAME]"
click at [676, 125] on button "Search" at bounding box center [709, 138] width 67 height 27
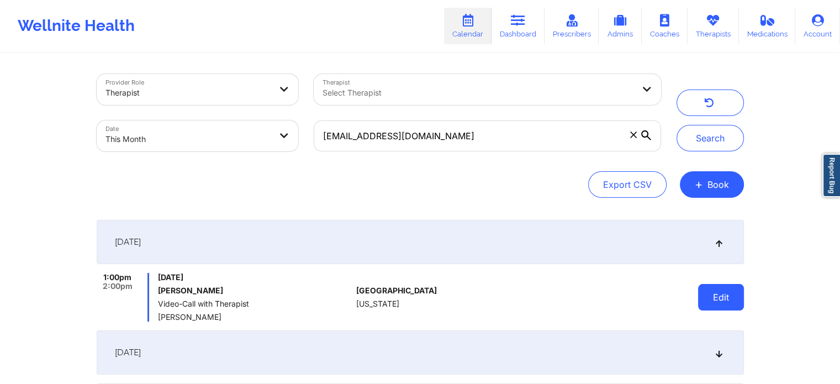
click at [713, 292] on button "Edit" at bounding box center [721, 297] width 46 height 27
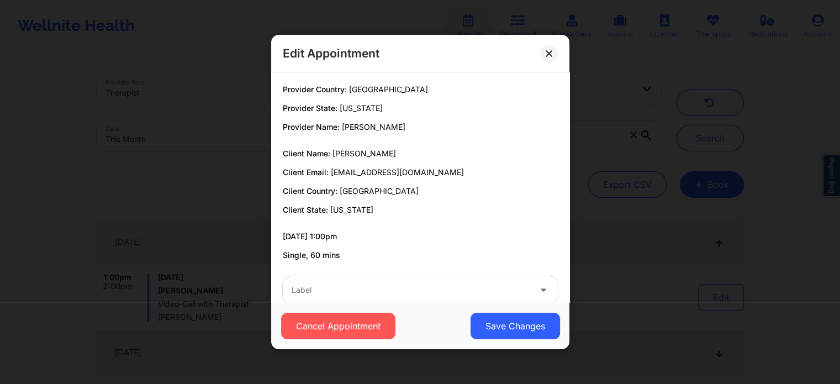
click at [430, 280] on div "Label" at bounding box center [407, 290] width 248 height 28
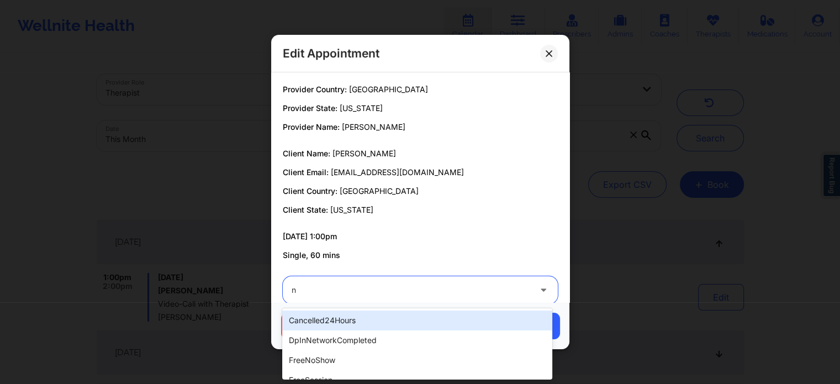
type input "no"
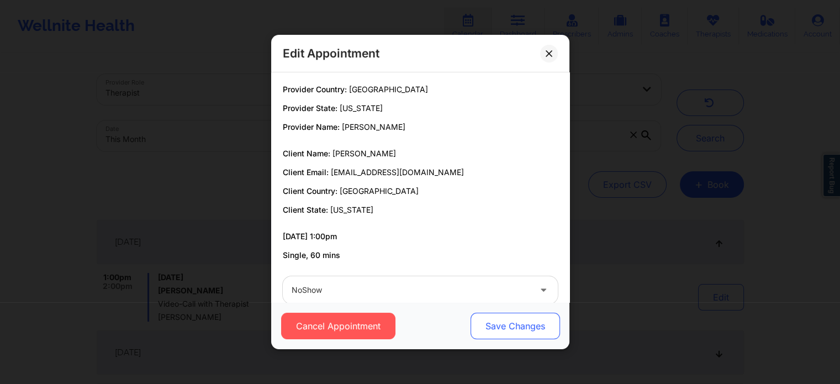
click at [490, 315] on button "Save Changes" at bounding box center [514, 325] width 89 height 27
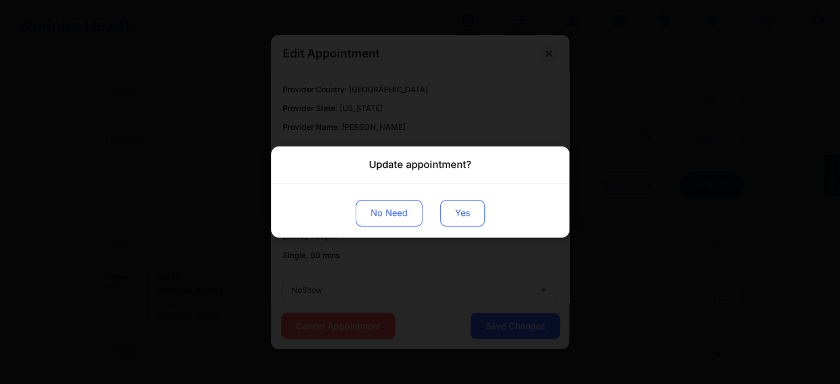
click at [473, 212] on button "Yes" at bounding box center [462, 213] width 45 height 27
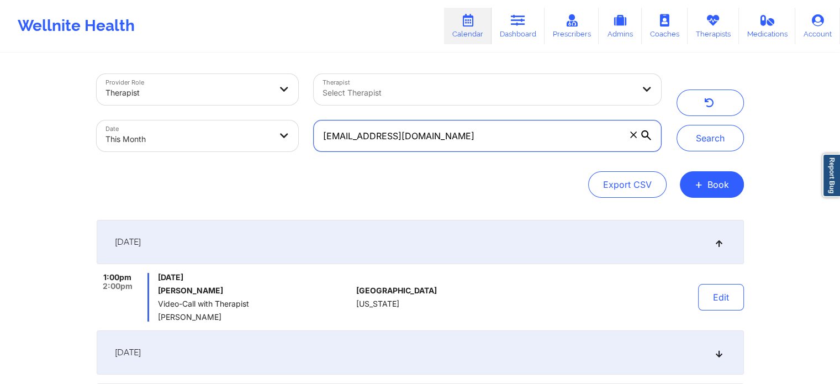
drag, startPoint x: 476, startPoint y: 140, endPoint x: 247, endPoint y: 141, distance: 229.7
click at [247, 141] on div "Provider Role Therapist Therapist Select Therapist Date This Month [EMAIL_ADDRE…" at bounding box center [379, 112] width 580 height 93
paste input "msavva2015"
click at [676, 125] on button "Search" at bounding box center [709, 138] width 67 height 27
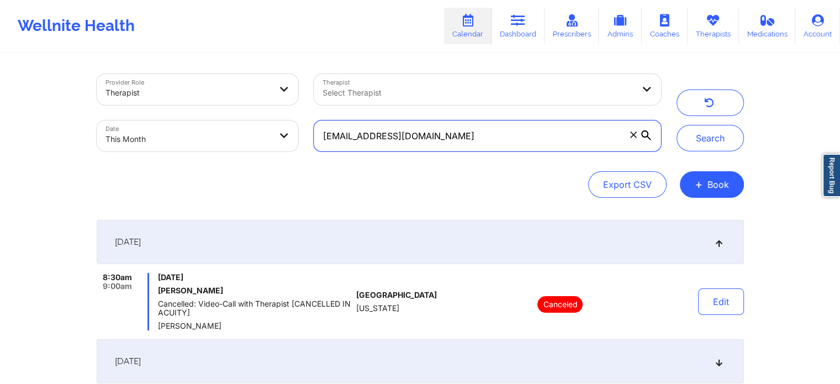
scroll to position [112, 0]
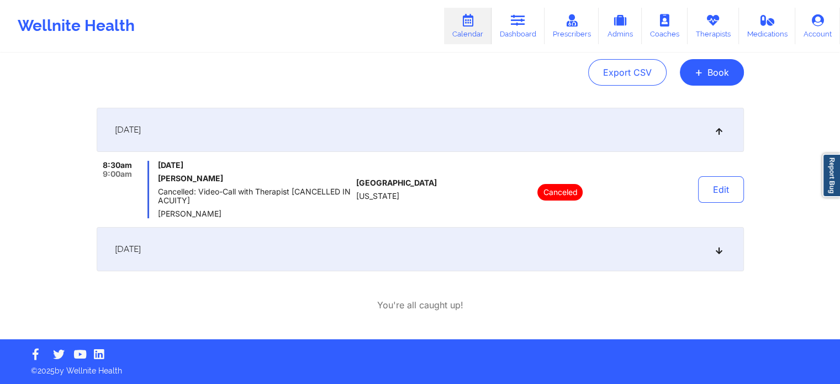
click at [644, 252] on div "[DATE]" at bounding box center [420, 249] width 647 height 44
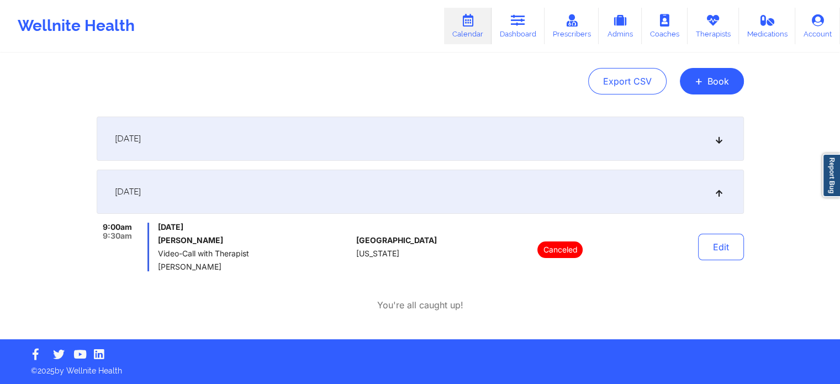
scroll to position [0, 0]
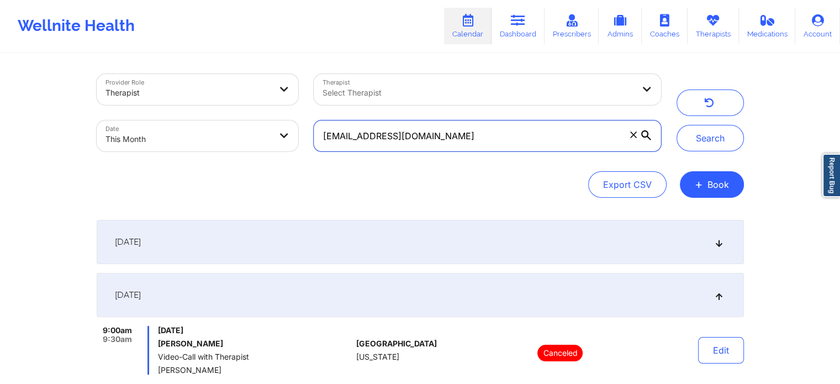
drag, startPoint x: 505, startPoint y: 139, endPoint x: 195, endPoint y: 119, distance: 310.3
click at [195, 119] on div "Provider Role Therapist Therapist Select Therapist Date This Month [EMAIL_ADDRE…" at bounding box center [379, 112] width 580 height 93
paste input "abbigailkime"
click at [676, 125] on button "Search" at bounding box center [709, 138] width 67 height 27
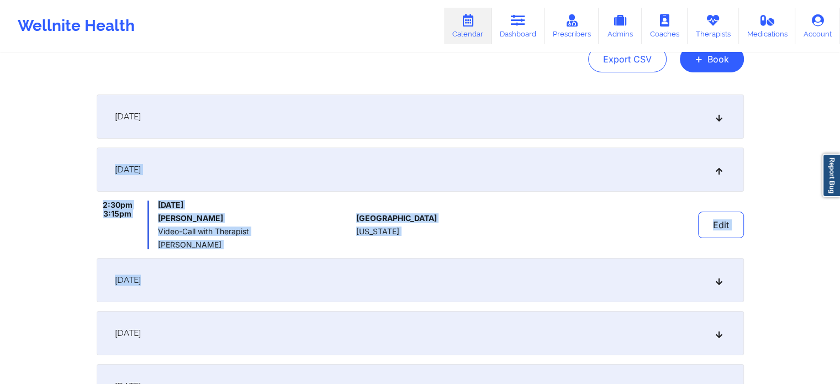
drag, startPoint x: 780, startPoint y: 256, endPoint x: 847, endPoint y: 410, distance: 168.3
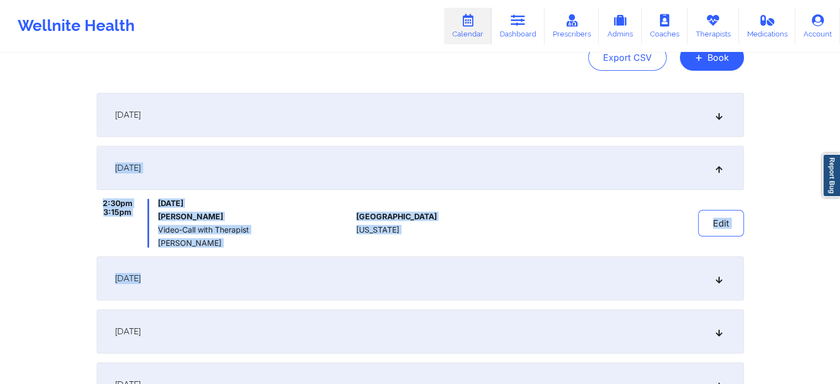
click at [840, 257] on html "Wellnite Health Calendar Dashboard Prescribers Admins Coaches Therapists Medica…" at bounding box center [420, 65] width 840 height 384
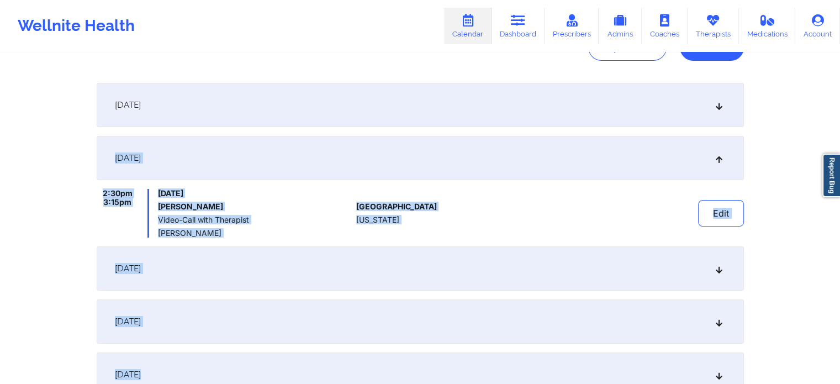
click at [823, 249] on div "Provider Role Therapist Therapist Select Therapist Date This Month [EMAIL_ADDRE…" at bounding box center [420, 163] width 840 height 601
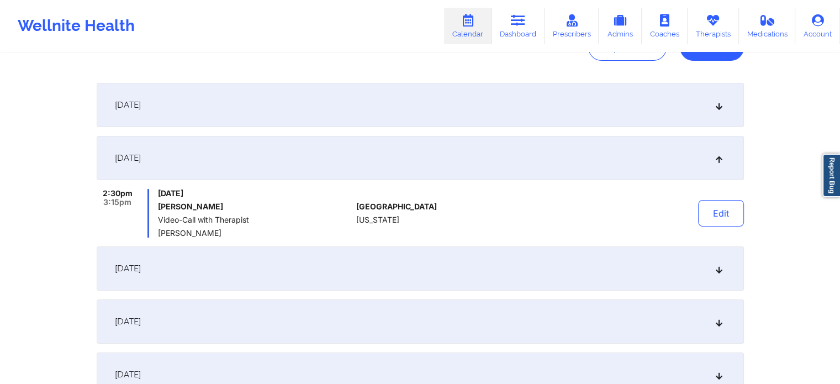
click at [519, 126] on div "[DATE]" at bounding box center [420, 105] width 647 height 44
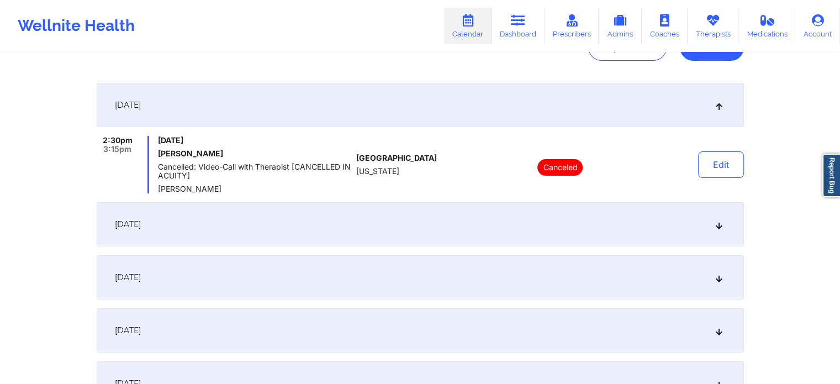
scroll to position [0, 0]
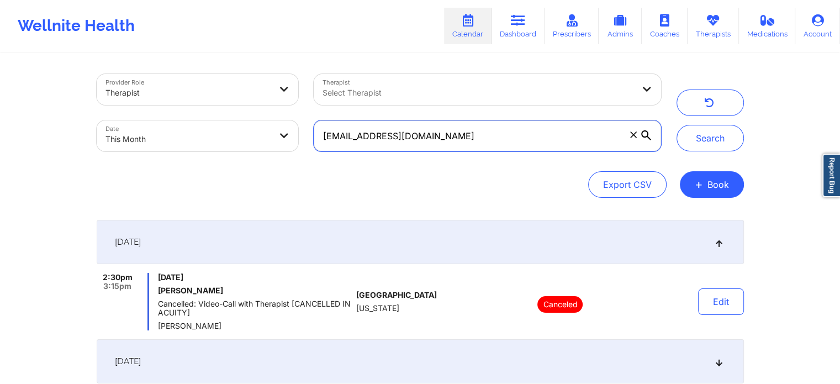
drag, startPoint x: 474, startPoint y: 141, endPoint x: 197, endPoint y: 150, distance: 277.8
click at [197, 150] on div "Provider Role Therapist Therapist Select Therapist Date This Month [EMAIL_ADDRE…" at bounding box center [379, 112] width 580 height 93
paste input "[PERSON_NAME].[PERSON_NAME]"
type input "[PERSON_NAME][EMAIL_ADDRESS][PERSON_NAME][DOMAIN_NAME]"
click at [676, 125] on button "Search" at bounding box center [709, 138] width 67 height 27
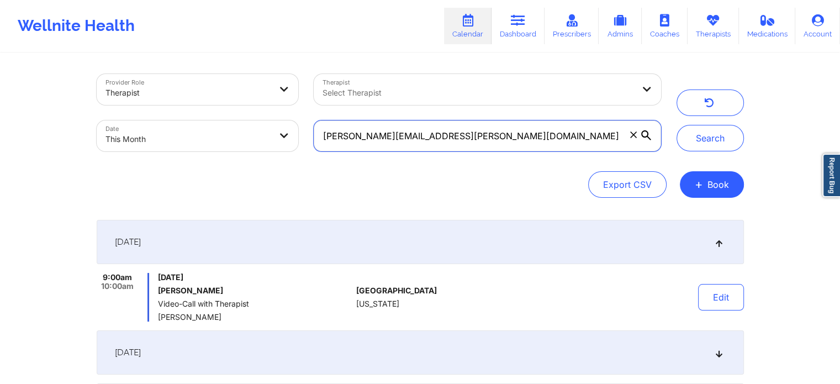
drag, startPoint x: 454, startPoint y: 130, endPoint x: 245, endPoint y: 126, distance: 209.8
click at [245, 126] on div "Provider Role Therapist Therapist Select Therapist Date This Month [PERSON_NAME…" at bounding box center [379, 112] width 580 height 93
paste input "[EMAIL_ADDRESS][DOMAIN_NAME]"
click at [676, 125] on button "Search" at bounding box center [709, 138] width 67 height 27
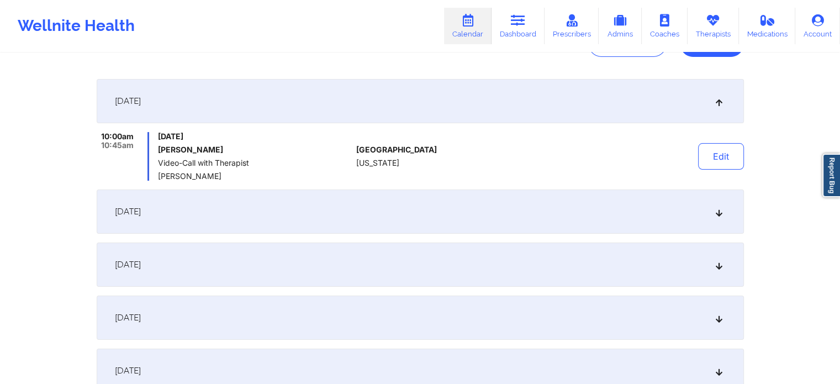
scroll to position [131, 0]
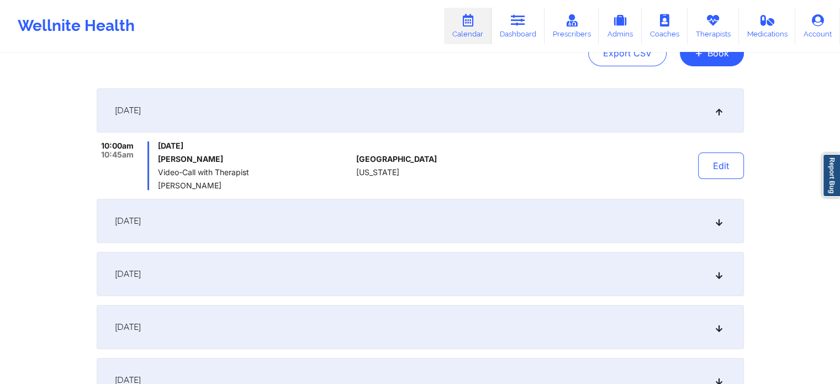
click at [682, 211] on div "[DATE]" at bounding box center [420, 221] width 647 height 44
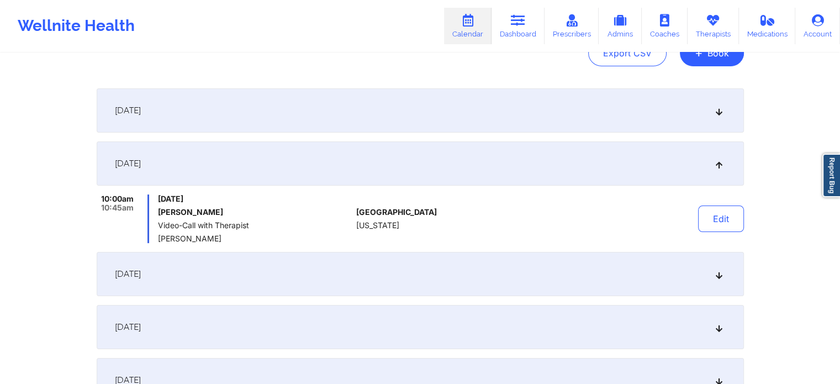
scroll to position [0, 0]
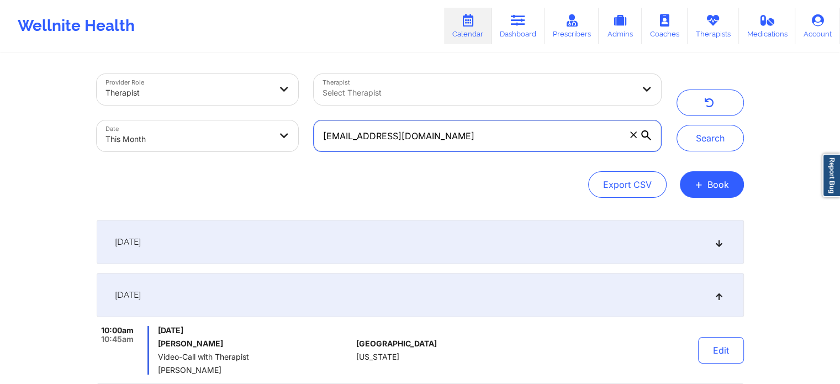
click at [481, 131] on input "[EMAIL_ADDRESS][DOMAIN_NAME]" at bounding box center [487, 135] width 347 height 31
drag, startPoint x: 505, startPoint y: 123, endPoint x: 193, endPoint y: 160, distance: 314.1
click at [193, 160] on div "Provider Role Therapist Therapist Select Therapist Date This Month [EMAIL_ADDRE…" at bounding box center [420, 136] width 647 height 124
paste input "mheitman@ssclawfirm"
click at [676, 125] on button "Search" at bounding box center [709, 138] width 67 height 27
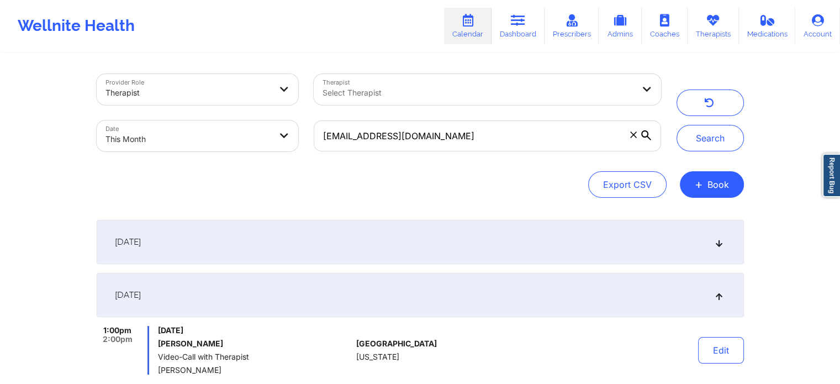
click at [141, 242] on span "[DATE]" at bounding box center [128, 241] width 26 height 11
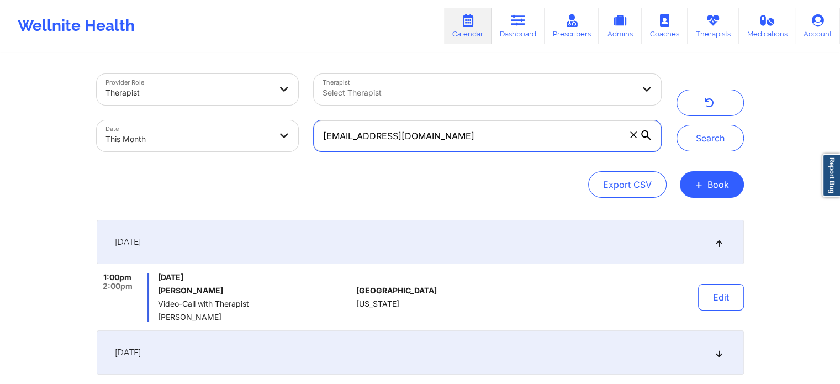
drag, startPoint x: 496, startPoint y: 144, endPoint x: 266, endPoint y: 116, distance: 232.4
click at [266, 116] on div "Provider Role Therapist Therapist Select Therapist Date This Month [EMAIL_ADDRE…" at bounding box center [379, 112] width 580 height 93
paste input "[EMAIL_ADDRESS]"
click at [475, 128] on input "[EMAIL_ADDRESS][DOMAIN_NAME]" at bounding box center [487, 135] width 347 height 31
click at [676, 125] on button "Search" at bounding box center [709, 138] width 67 height 27
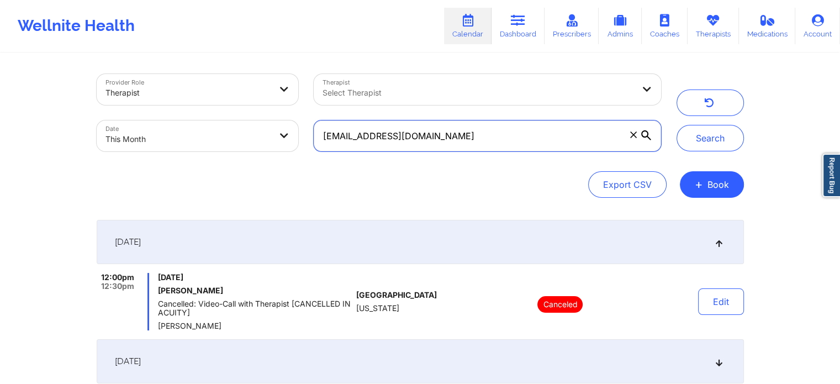
drag, startPoint x: 464, startPoint y: 134, endPoint x: 209, endPoint y: 148, distance: 254.9
click at [209, 148] on div "Provider Role Therapist Therapist Select Therapist Date This Month [EMAIL_ADDRE…" at bounding box center [379, 112] width 580 height 93
paste input "pg081506@gmai"
click at [676, 125] on button "Search" at bounding box center [709, 138] width 67 height 27
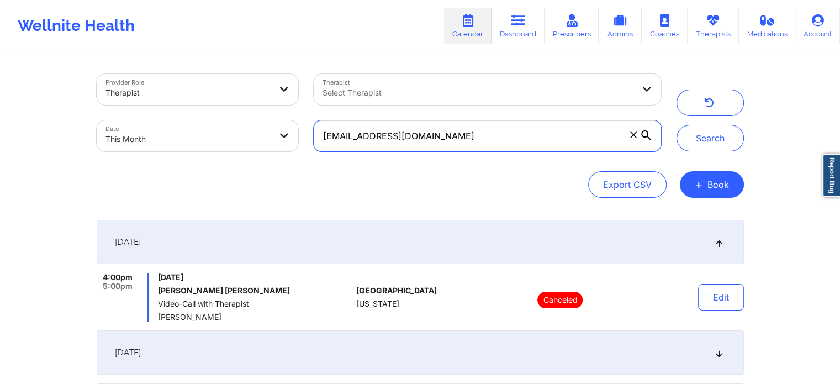
drag, startPoint x: 500, startPoint y: 145, endPoint x: 235, endPoint y: 129, distance: 266.0
click at [235, 129] on div "Provider Role Therapist Therapist Select Therapist Date This Month [EMAIL_ADDRE…" at bounding box center [379, 112] width 580 height 93
paste input "tamahrag"
click at [676, 125] on button "Search" at bounding box center [709, 138] width 67 height 27
drag, startPoint x: 430, startPoint y: 143, endPoint x: 248, endPoint y: 112, distance: 184.3
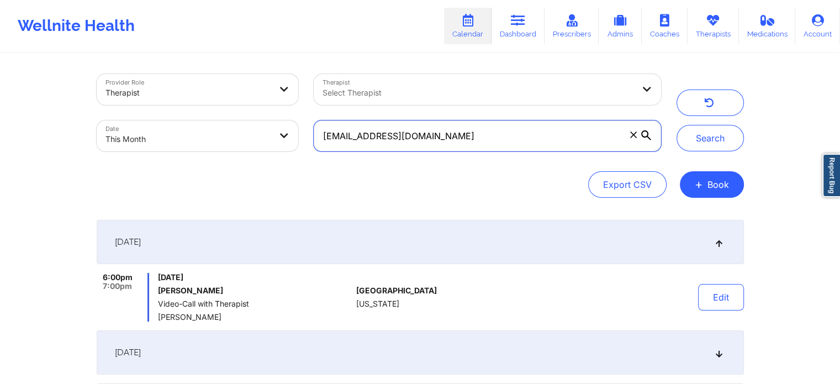
click at [248, 112] on div "Provider Role Therapist Therapist Select Therapist Date This Month [EMAIL_ADDRE…" at bounding box center [379, 112] width 580 height 93
paste input "dhill9871"
click at [676, 125] on button "Search" at bounding box center [709, 138] width 67 height 27
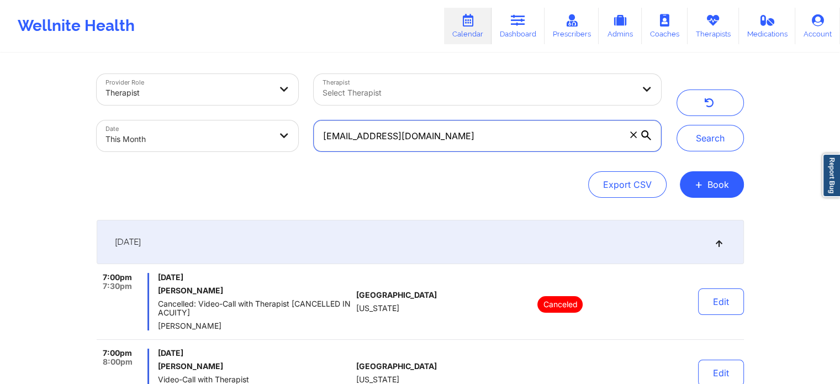
drag, startPoint x: 453, startPoint y: 131, endPoint x: 184, endPoint y: 136, distance: 268.9
click at [184, 136] on div "Provider Role Therapist Therapist Select Therapist Date This Month [EMAIL_ADDRE…" at bounding box center [379, 112] width 580 height 93
paste input "[PERSON_NAME][EMAIL_ADDRESS]"
type input "[PERSON_NAME][EMAIL_ADDRESS][DOMAIN_NAME]"
click at [676, 125] on button "Search" at bounding box center [709, 138] width 67 height 27
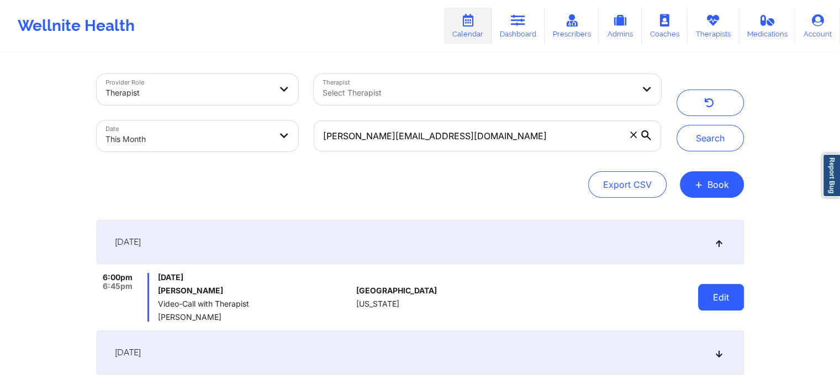
click at [716, 306] on button "Edit" at bounding box center [721, 297] width 46 height 27
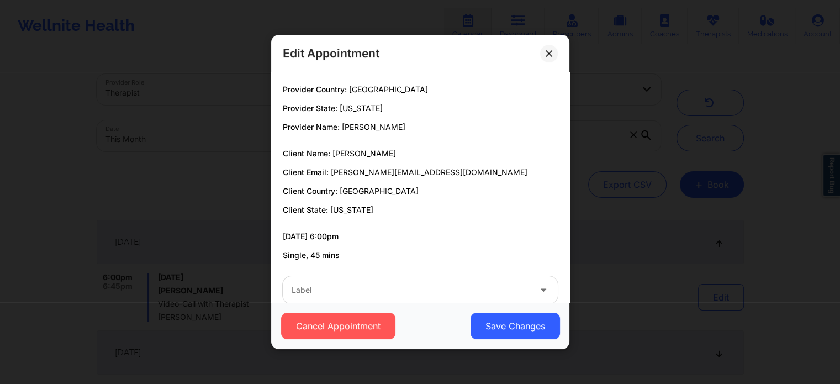
click at [433, 283] on div at bounding box center [411, 289] width 239 height 13
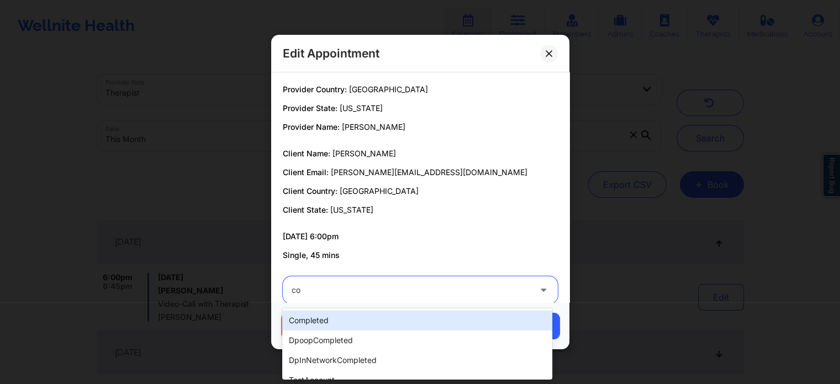
type input "com"
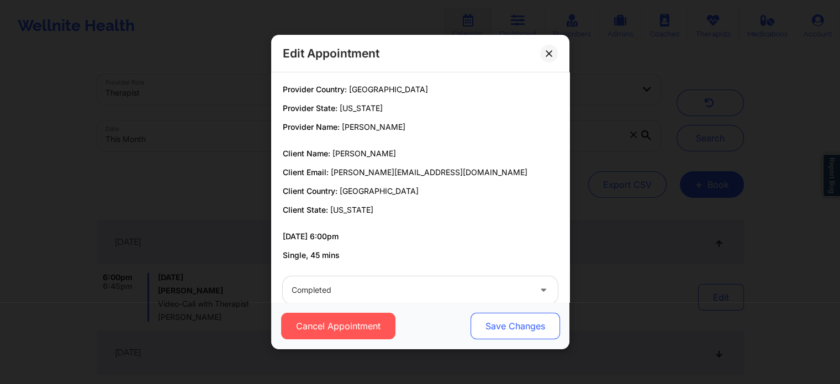
click at [497, 331] on button "Save Changes" at bounding box center [514, 325] width 89 height 27
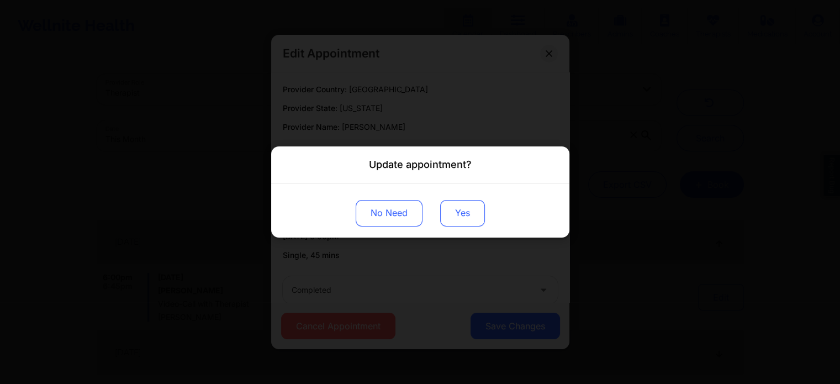
click at [453, 209] on button "Yes" at bounding box center [462, 213] width 45 height 27
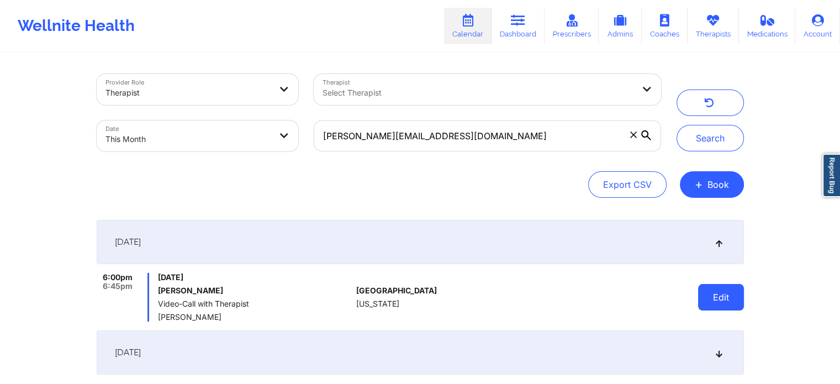
click at [724, 302] on button "Edit" at bounding box center [721, 297] width 46 height 27
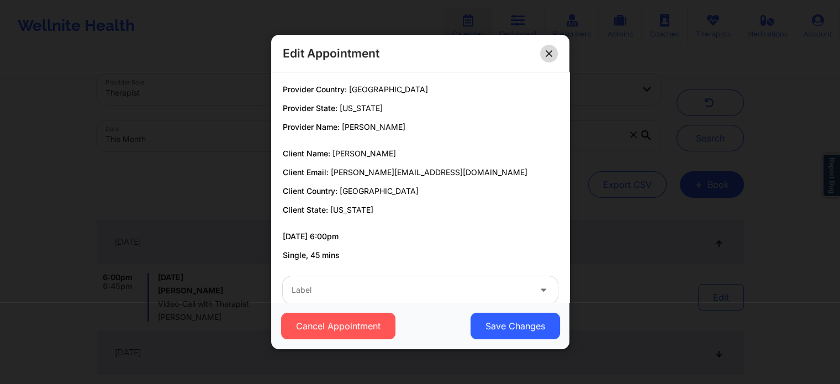
click at [544, 55] on button at bounding box center [549, 54] width 18 height 18
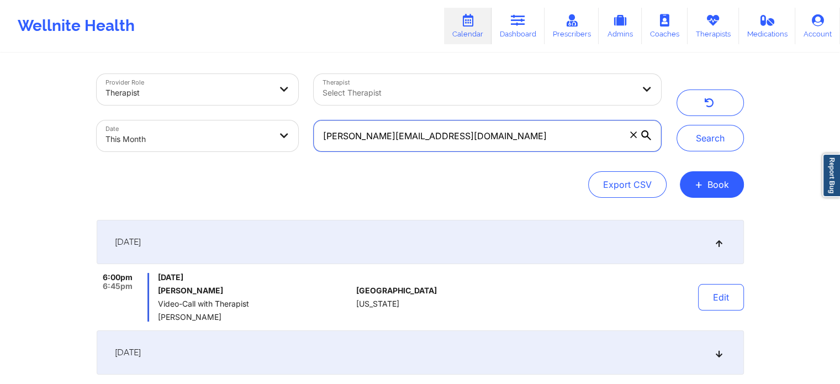
drag, startPoint x: 477, startPoint y: 128, endPoint x: 299, endPoint y: 129, distance: 178.3
click at [299, 129] on div "Provider Role Therapist Therapist Select Therapist Date This Month [PERSON_NAME…" at bounding box center [379, 112] width 580 height 93
paste input "[EMAIL_ADDRESS]"
click at [423, 138] on input "[EMAIL_ADDRESS][DOMAIN_NAME]" at bounding box center [487, 135] width 347 height 31
click at [676, 125] on button "Search" at bounding box center [709, 138] width 67 height 27
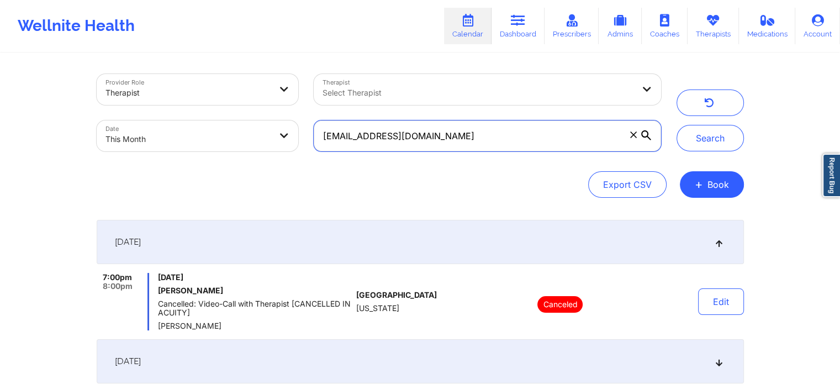
drag, startPoint x: 468, startPoint y: 145, endPoint x: 297, endPoint y: 129, distance: 171.9
click at [297, 129] on div "Provider Role Therapist Therapist Select Therapist Date This Month [EMAIL_ADDRE…" at bounding box center [379, 112] width 580 height 93
paste input "[EMAIL_ADDRESS][DOMAIN_NAME]"
type input "[EMAIL_ADDRESS][DOMAIN_NAME]"
select select "2025-8"
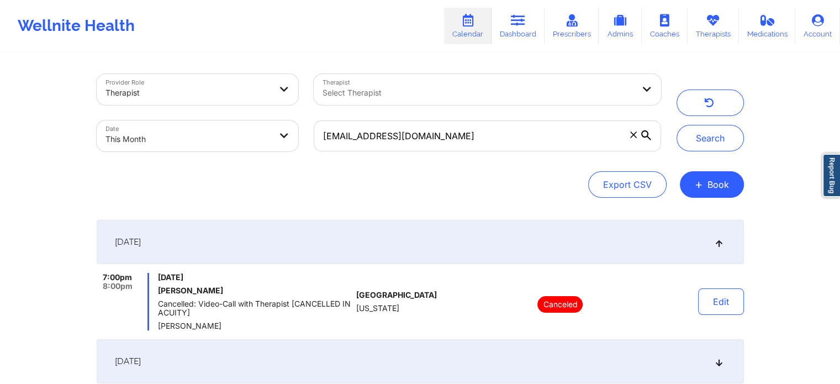
select select "2025-9"
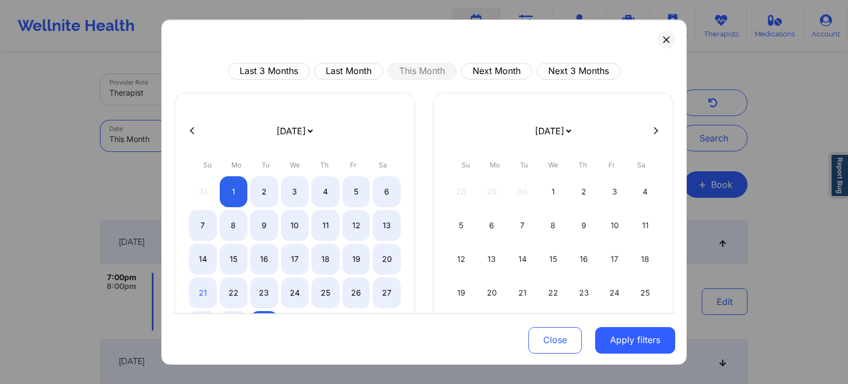
click at [297, 129] on body "Wellnite Health Calendar Dashboard Prescribers Admins Coaches Therapists Medica…" at bounding box center [424, 192] width 848 height 384
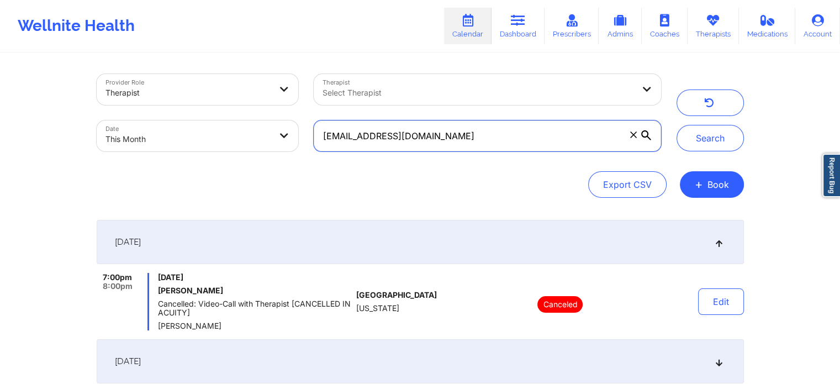
drag, startPoint x: 460, startPoint y: 139, endPoint x: 247, endPoint y: 126, distance: 213.5
click at [247, 126] on div "Provider Role Therapist Therapist Select Therapist Date This Month [EMAIL_ADDRE…" at bounding box center [379, 112] width 580 height 93
click at [676, 125] on button "Search" at bounding box center [709, 138] width 67 height 27
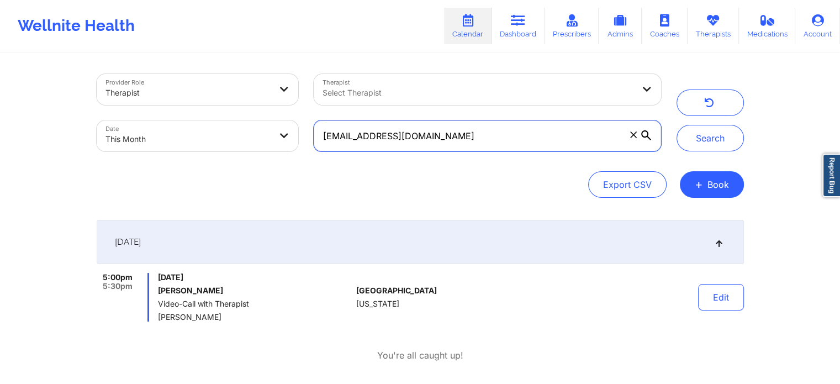
drag, startPoint x: 476, startPoint y: 143, endPoint x: 295, endPoint y: 131, distance: 181.5
click at [295, 131] on div "Provider Role Therapist Therapist Select Therapist Date This Month [EMAIL_ADDRE…" at bounding box center [379, 112] width 580 height 93
paste input "[EMAIL_ADDRESS][DOMAIN_NAME]"
click at [676, 125] on button "Search" at bounding box center [709, 138] width 67 height 27
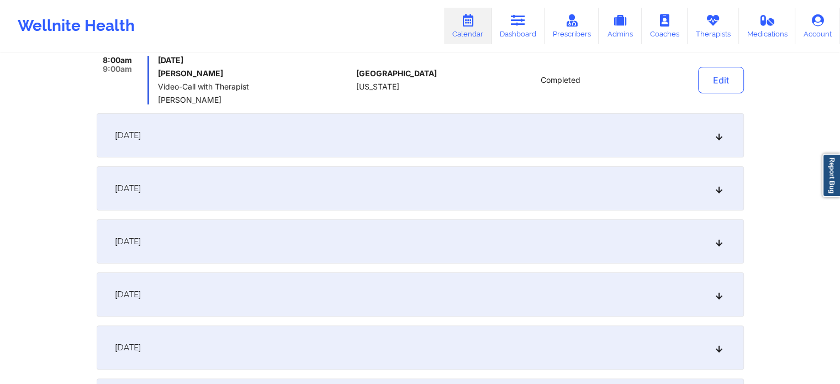
scroll to position [202, 0]
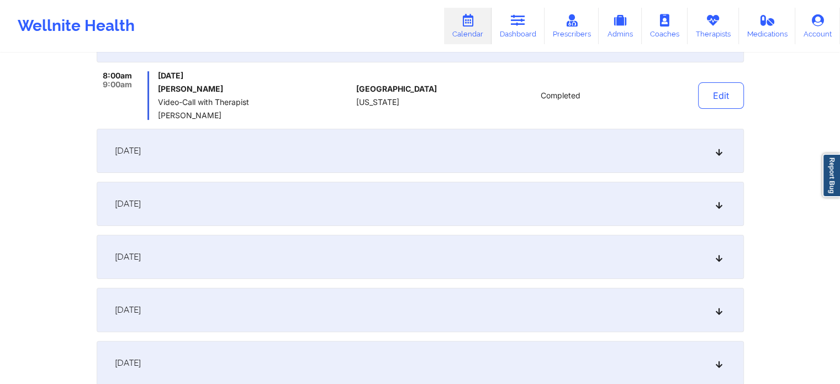
click at [462, 147] on div "[DATE]" at bounding box center [420, 151] width 647 height 44
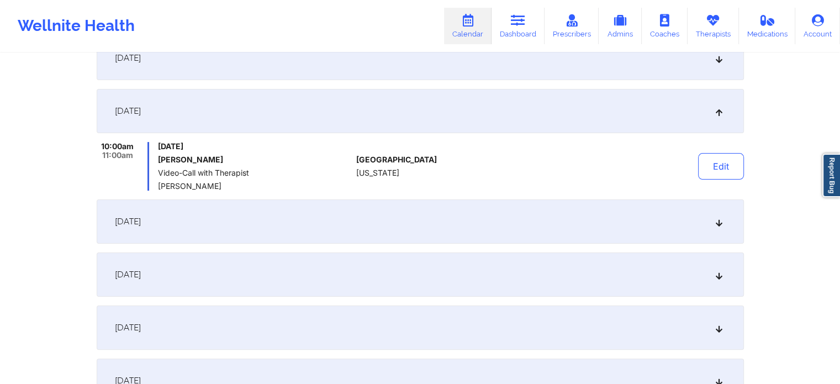
scroll to position [187, 0]
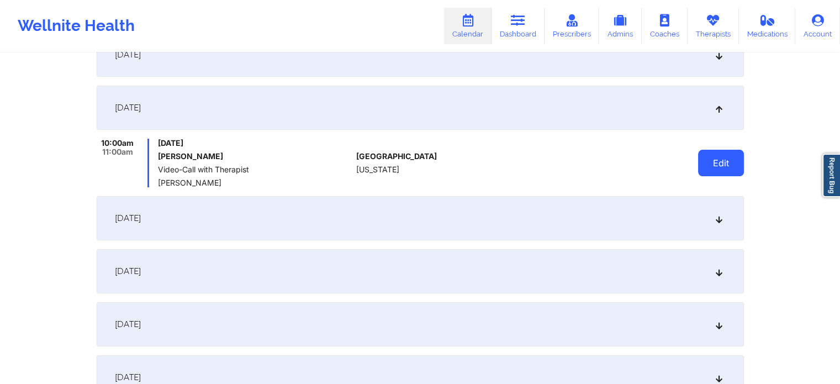
click at [724, 165] on button "Edit" at bounding box center [721, 163] width 46 height 27
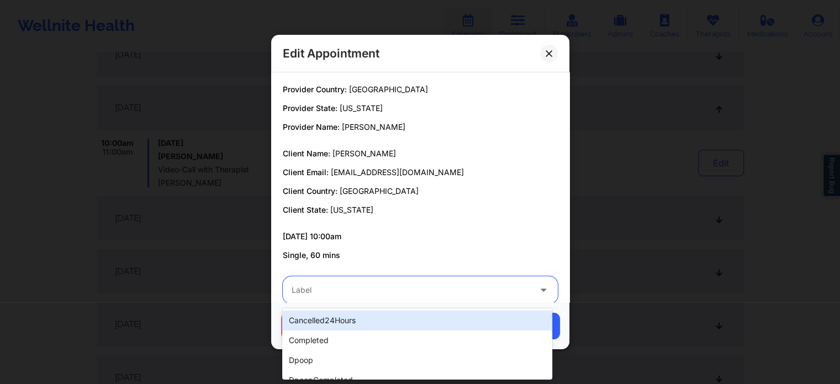
click at [439, 298] on div "Label" at bounding box center [407, 290] width 248 height 28
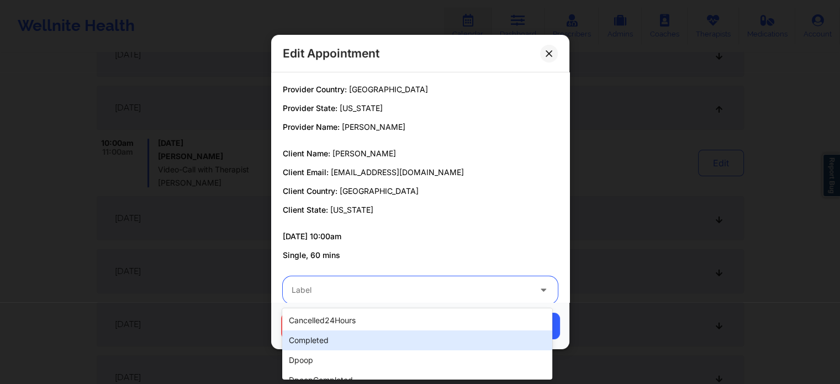
click at [374, 343] on div "completed" at bounding box center [416, 340] width 269 height 20
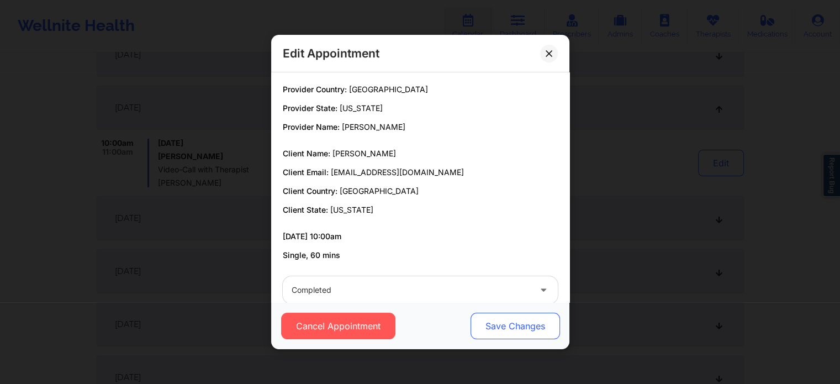
drag, startPoint x: 524, startPoint y: 314, endPoint x: 518, endPoint y: 329, distance: 15.8
click at [518, 329] on button "Save Changes" at bounding box center [514, 325] width 89 height 27
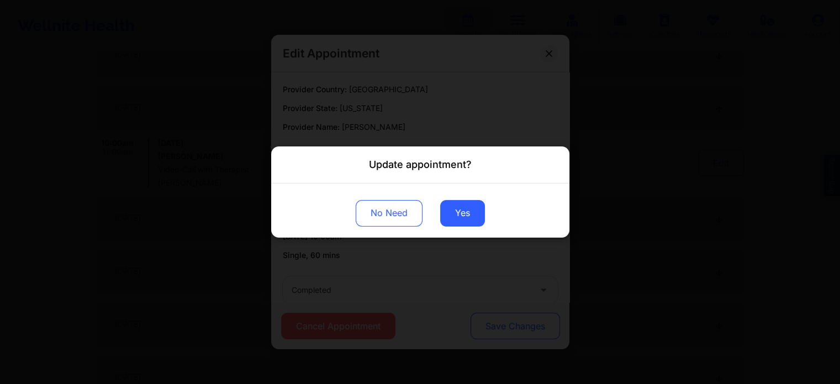
click at [518, 329] on div "Update appointment? No Need Yes" at bounding box center [420, 192] width 840 height 384
click at [460, 210] on button "Yes" at bounding box center [462, 213] width 45 height 27
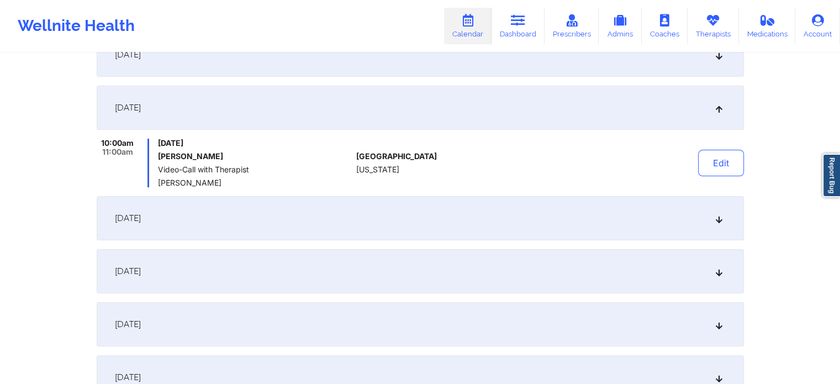
scroll to position [0, 0]
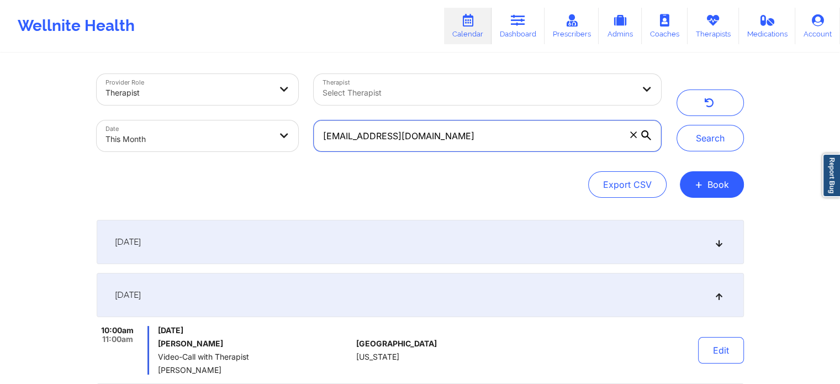
click at [506, 123] on input "[EMAIL_ADDRESS][DOMAIN_NAME]" at bounding box center [487, 135] width 347 height 31
drag, startPoint x: 483, startPoint y: 135, endPoint x: 155, endPoint y: 125, distance: 328.1
click at [155, 125] on div "Provider Role Therapist Therapist Select Therapist Date This Month [EMAIL_ADDRE…" at bounding box center [379, 112] width 580 height 93
paste input "annkshy99"
click at [676, 125] on button "Search" at bounding box center [709, 138] width 67 height 27
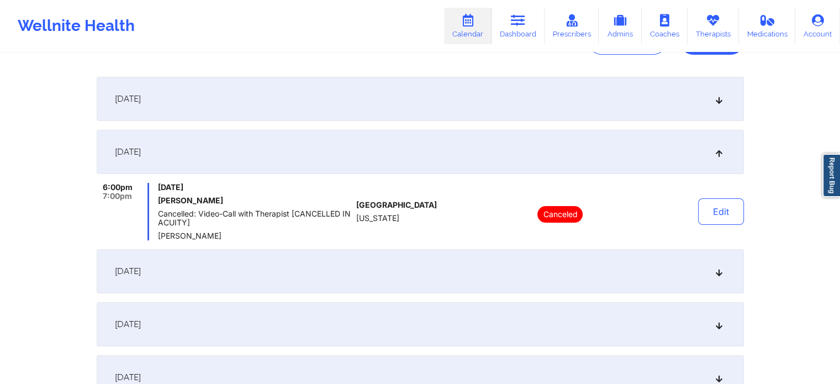
scroll to position [157, 0]
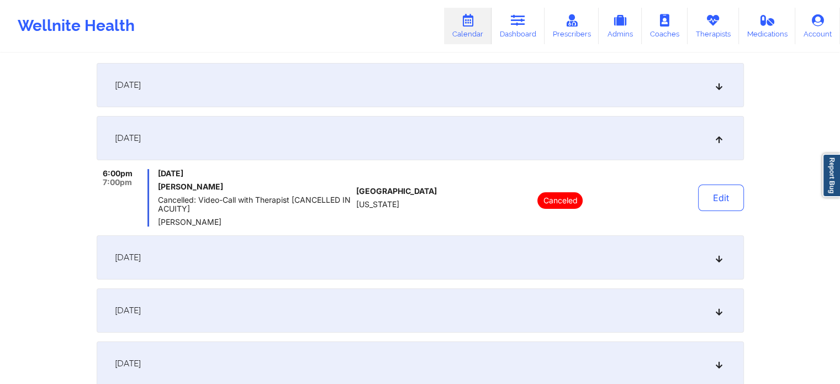
click at [676, 92] on div "[DATE]" at bounding box center [420, 85] width 647 height 44
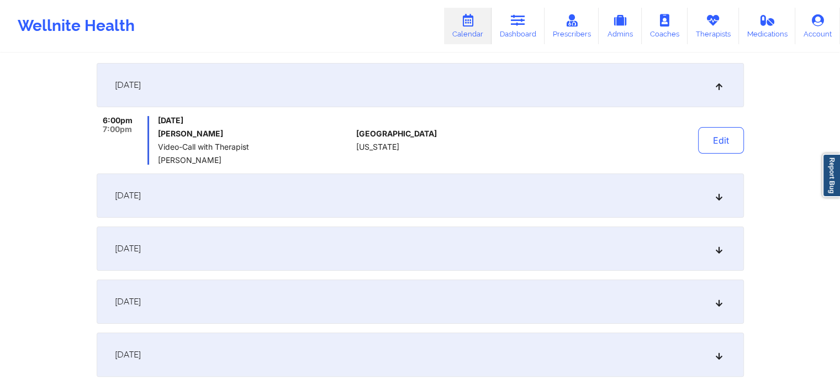
scroll to position [0, 0]
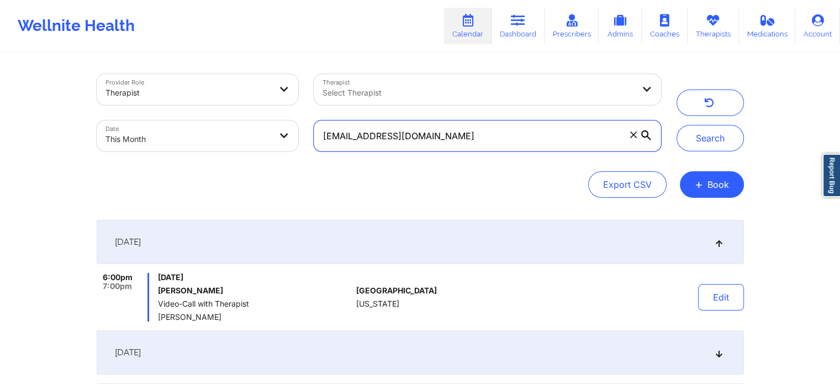
drag, startPoint x: 488, startPoint y: 141, endPoint x: 215, endPoint y: 147, distance: 272.8
click at [215, 147] on div "Provider Role Therapist Therapist Select Therapist Date This Month [EMAIL_ADDRE…" at bounding box center [379, 112] width 580 height 93
paste input "[DOMAIN_NAME]"
click at [676, 125] on button "Search" at bounding box center [709, 138] width 67 height 27
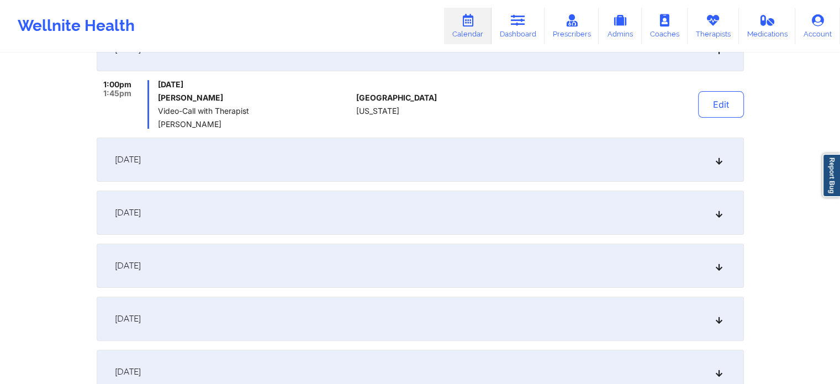
scroll to position [174, 0]
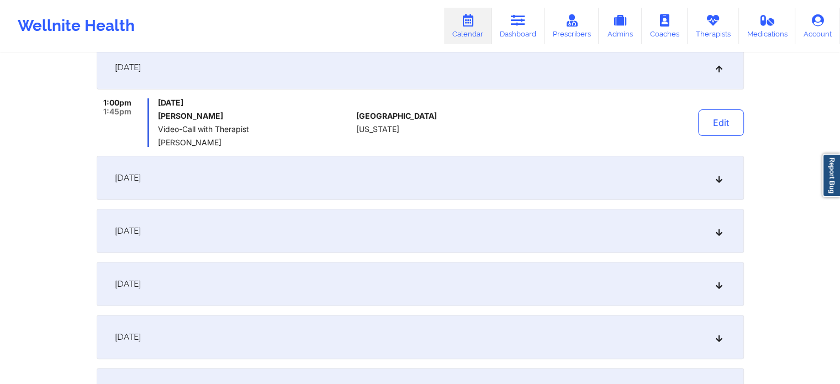
click at [473, 150] on div "[DATE] 1:00pm 1:45pm [DATE] [PERSON_NAME] Video-Call with Therapist [PERSON_NAM…" at bounding box center [420, 255] width 647 height 420
click at [457, 174] on div "[DATE]" at bounding box center [420, 178] width 647 height 44
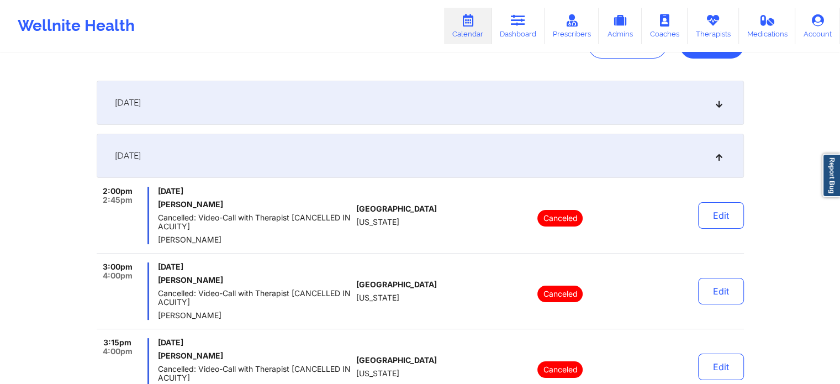
scroll to position [78, 0]
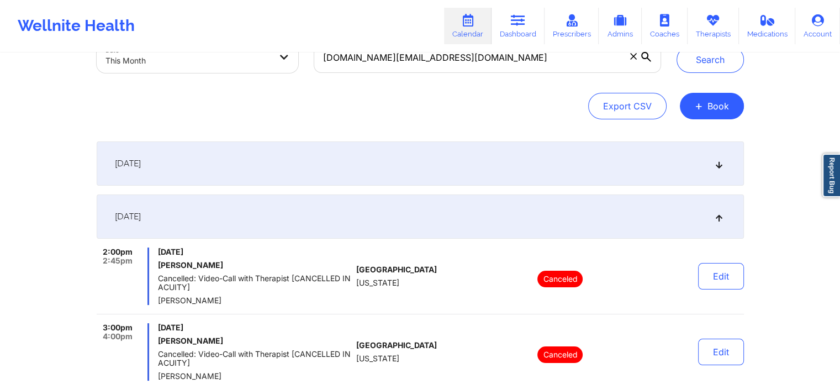
click at [616, 158] on div "[DATE]" at bounding box center [420, 163] width 647 height 44
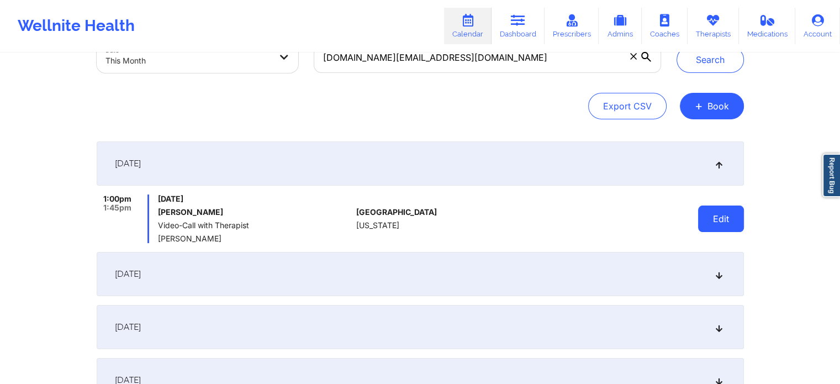
click at [731, 222] on button "Edit" at bounding box center [721, 218] width 46 height 27
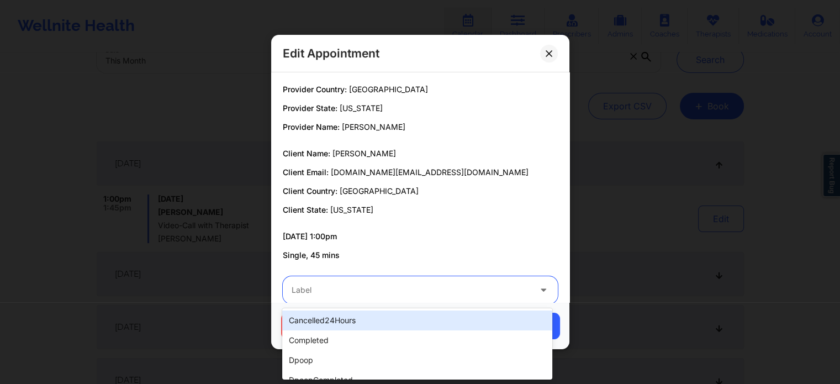
click at [420, 287] on div at bounding box center [411, 289] width 239 height 13
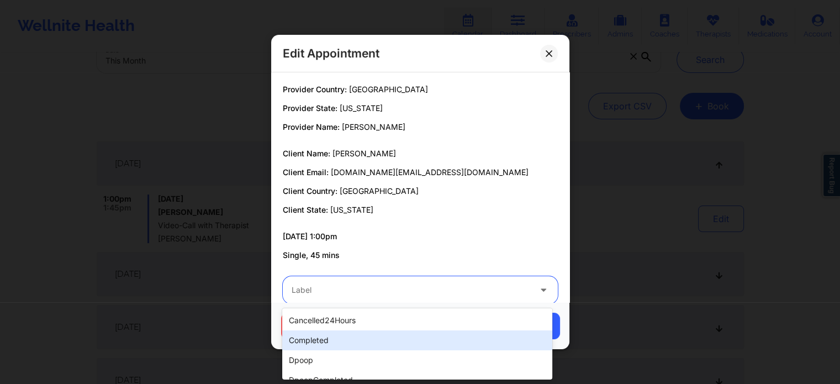
click at [327, 346] on div "completed" at bounding box center [416, 340] width 269 height 20
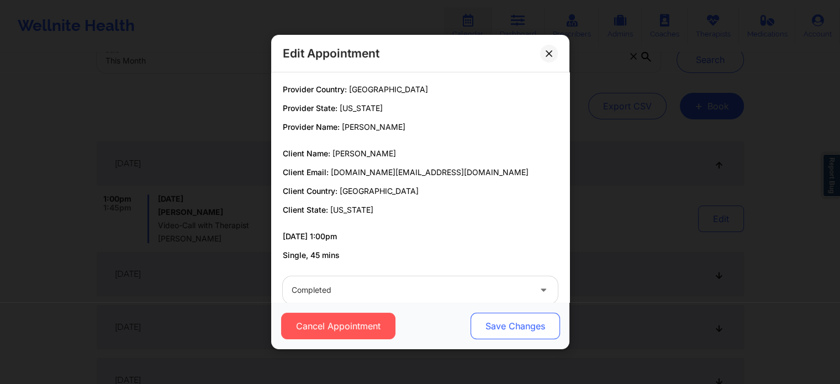
click at [497, 332] on button "Save Changes" at bounding box center [514, 325] width 89 height 27
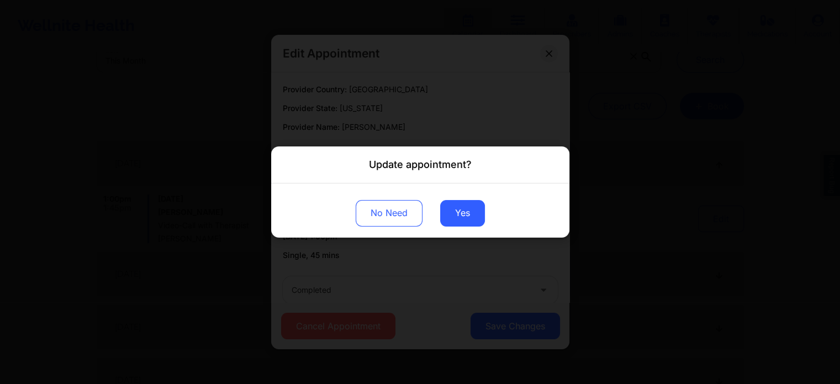
click at [451, 227] on div "No Need Yes" at bounding box center [420, 210] width 298 height 54
click at [455, 218] on button "Yes" at bounding box center [462, 213] width 45 height 27
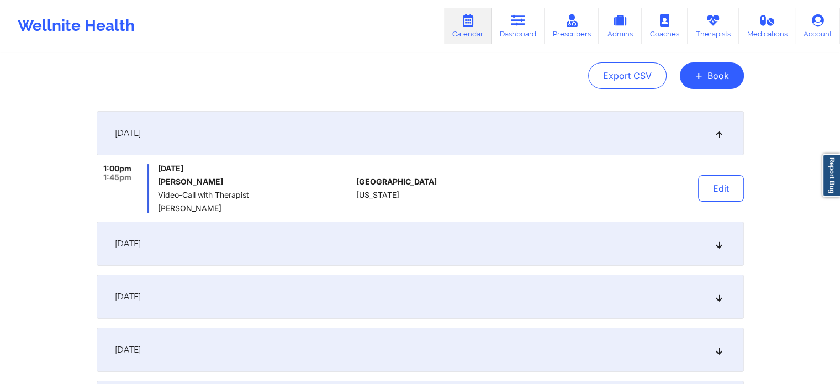
scroll to position [110, 0]
click at [702, 253] on div "[DATE]" at bounding box center [420, 242] width 647 height 44
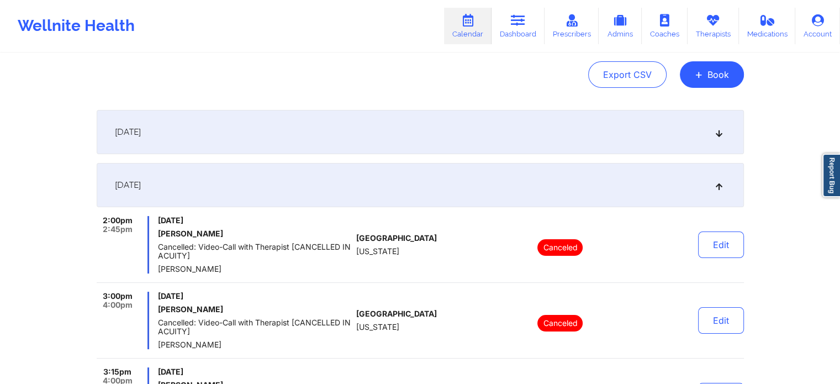
scroll to position [0, 0]
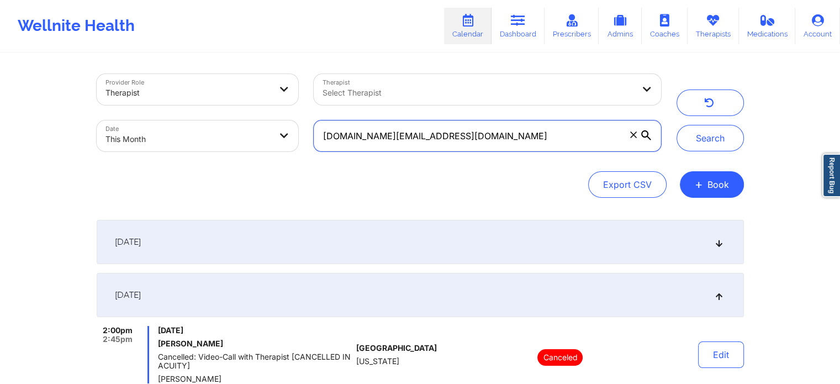
drag, startPoint x: 506, startPoint y: 139, endPoint x: 309, endPoint y: 135, distance: 196.6
click at [309, 135] on div "[DOMAIN_NAME][EMAIL_ADDRESS][DOMAIN_NAME]" at bounding box center [487, 136] width 362 height 46
paste input "claudiabarrios813"
click at [676, 125] on button "Search" at bounding box center [709, 138] width 67 height 27
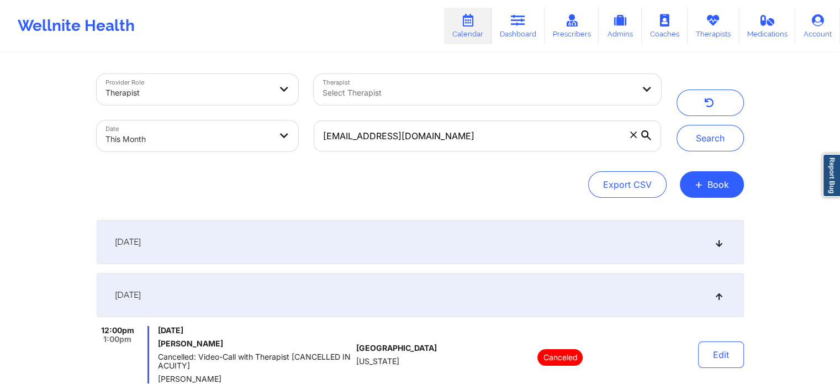
click at [603, 251] on div "[DATE]" at bounding box center [420, 242] width 647 height 44
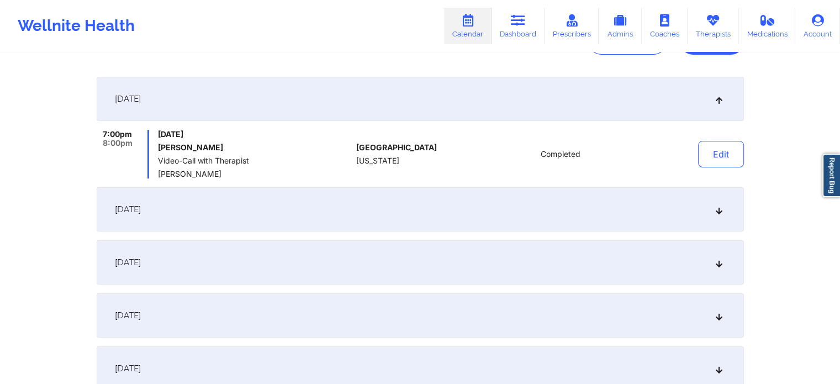
scroll to position [146, 0]
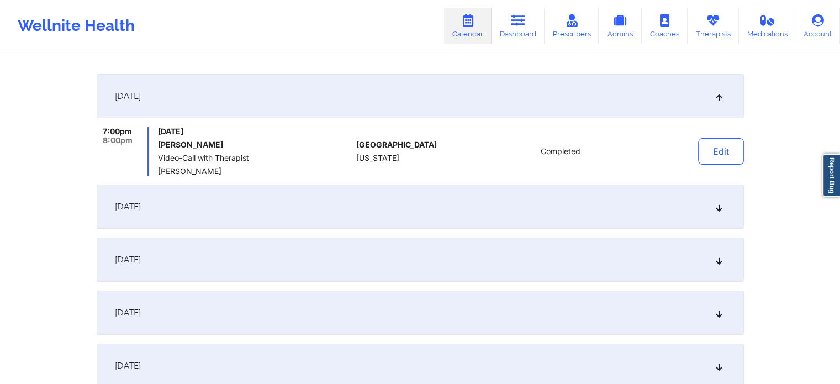
click at [510, 207] on div "[DATE]" at bounding box center [420, 206] width 647 height 44
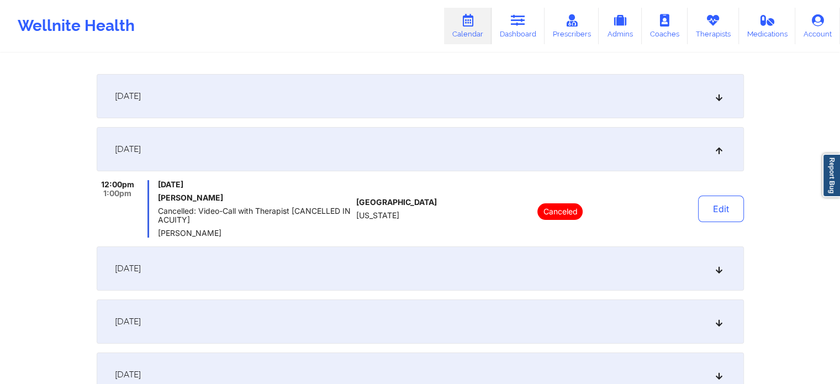
click at [340, 104] on div "[DATE]" at bounding box center [420, 96] width 647 height 44
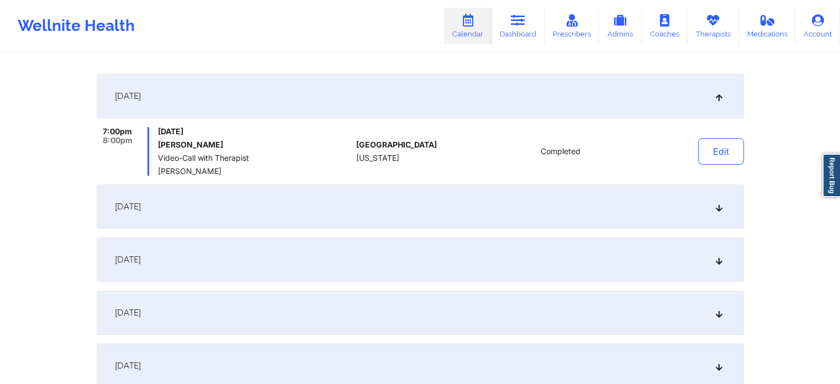
click at [295, 205] on div "[DATE]" at bounding box center [420, 206] width 647 height 44
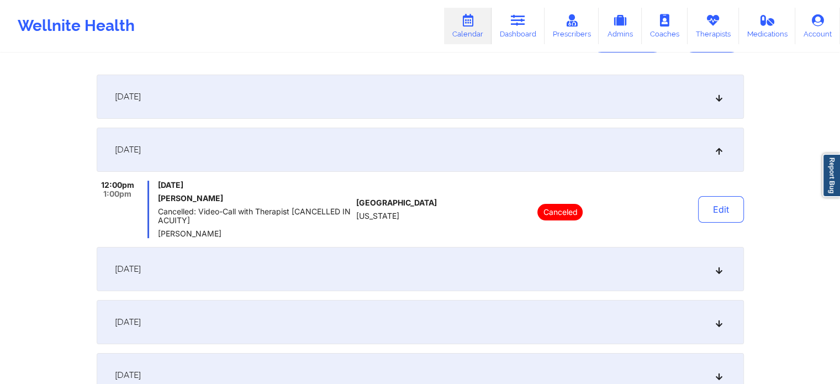
scroll to position [0, 0]
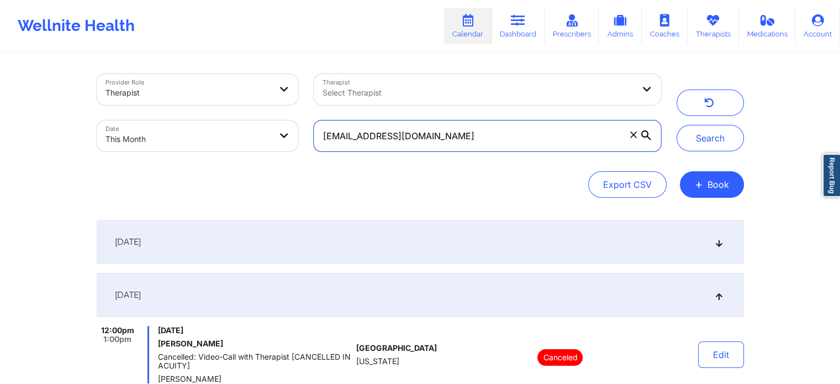
click at [499, 133] on input "[EMAIL_ADDRESS][DOMAIN_NAME]" at bounding box center [487, 135] width 347 height 31
drag, startPoint x: 468, startPoint y: 137, endPoint x: 298, endPoint y: 102, distance: 173.3
click at [298, 102] on div "Provider Role Therapist Therapist Select Therapist Date This Month [EMAIL_ADDRE…" at bounding box center [379, 112] width 580 height 93
paste input "melissaadams.rn"
click at [676, 125] on button "Search" at bounding box center [709, 138] width 67 height 27
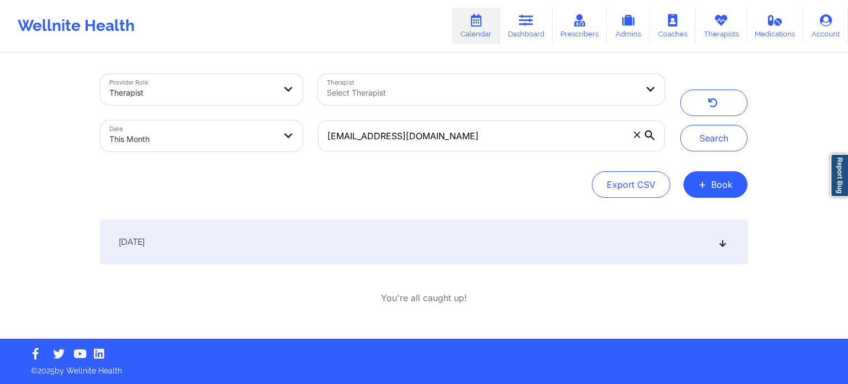
click at [252, 234] on div "[DATE]" at bounding box center [423, 242] width 647 height 44
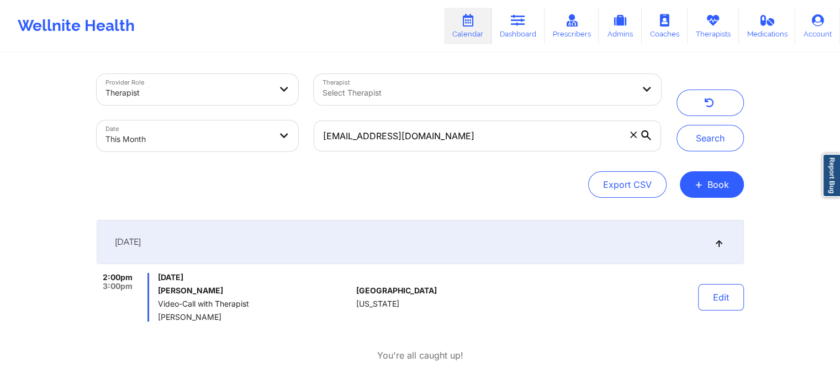
click at [733, 243] on div "[DATE]" at bounding box center [420, 242] width 647 height 44
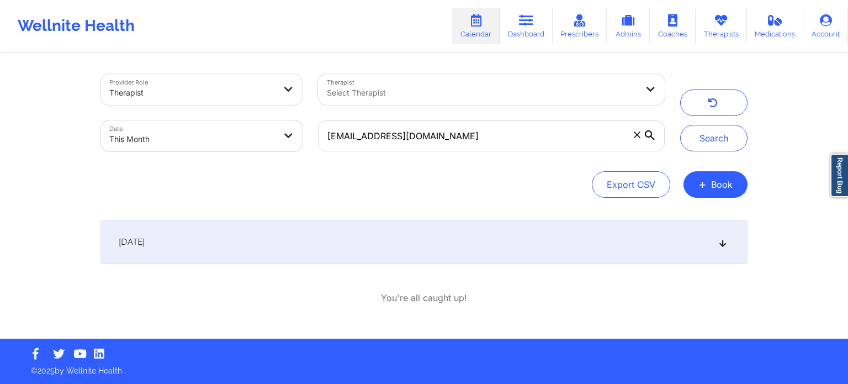
click at [733, 243] on div "[DATE]" at bounding box center [423, 242] width 647 height 44
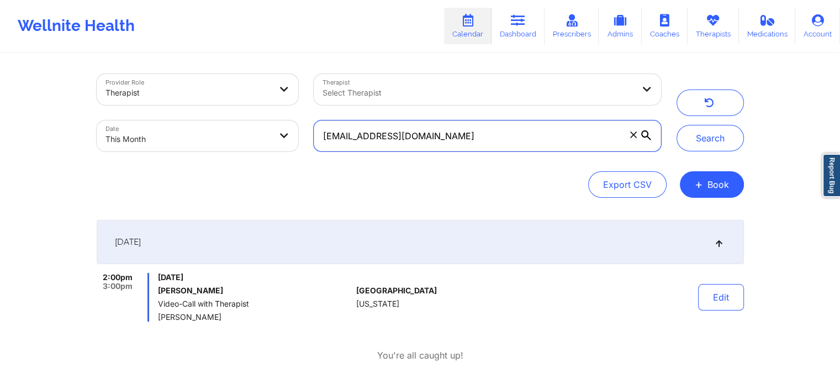
drag, startPoint x: 473, startPoint y: 125, endPoint x: 279, endPoint y: 133, distance: 193.9
click at [279, 133] on div "Provider Role Therapist Therapist Select Therapist Date This Month [EMAIL_ADDRE…" at bounding box center [379, 112] width 580 height 93
paste input "[EMAIL_ADDRESS]"
click at [676, 125] on button "Search" at bounding box center [709, 138] width 67 height 27
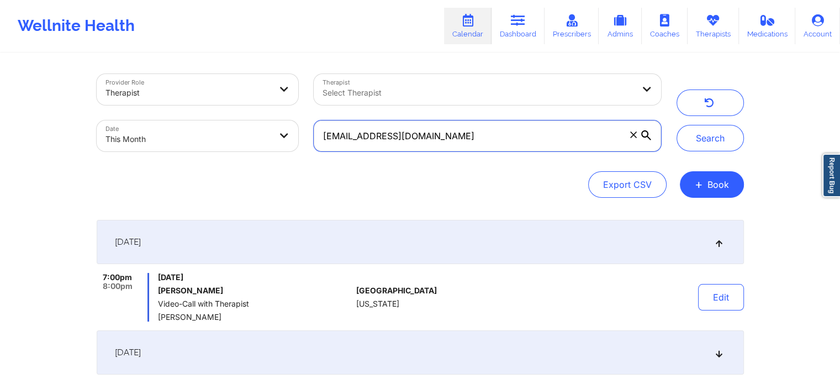
scroll to position [103, 0]
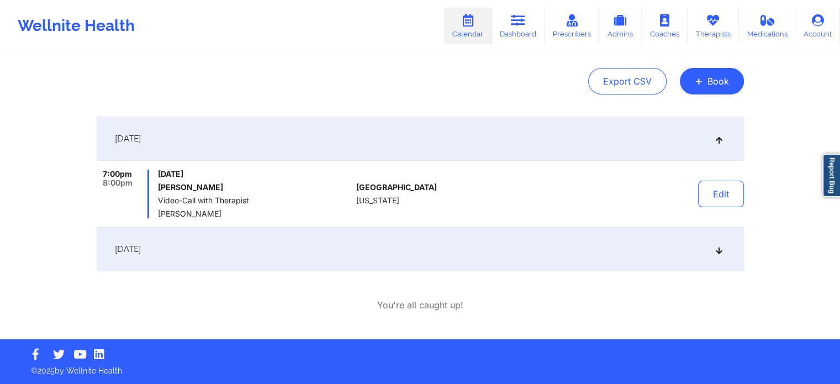
click at [414, 240] on div "[DATE]" at bounding box center [420, 249] width 647 height 44
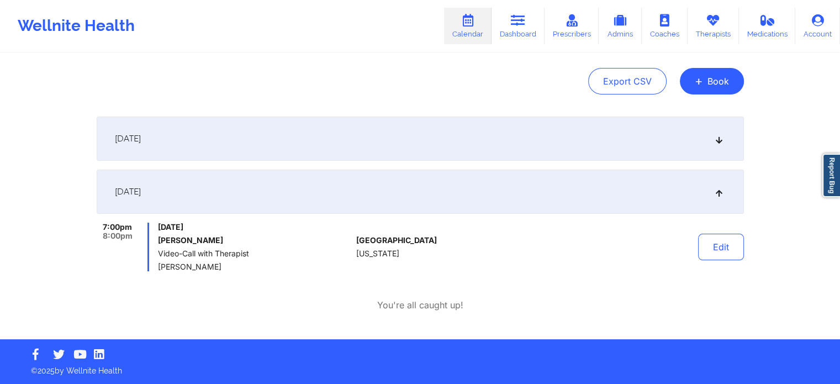
click at [345, 169] on div "[DATE]" at bounding box center [420, 191] width 647 height 44
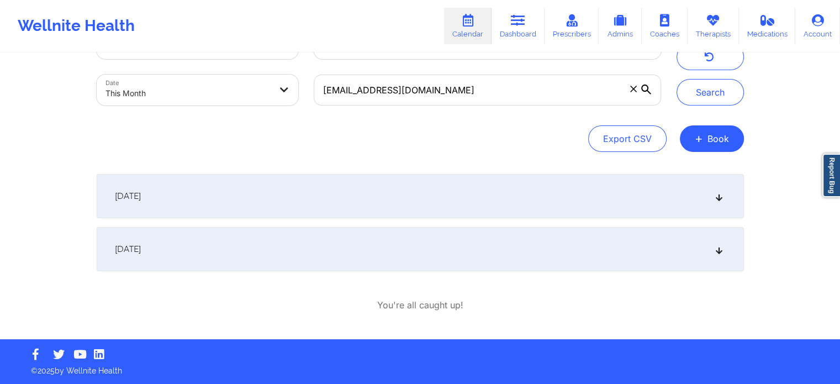
scroll to position [46, 0]
drag, startPoint x: 356, startPoint y: 157, endPoint x: 446, endPoint y: 264, distance: 140.3
click at [446, 264] on div "Provider Role Therapist Therapist Select Therapist Date This Month [EMAIL_ADDRE…" at bounding box center [420, 173] width 663 height 331
click at [342, 220] on div "[DATE] 7:00pm 8:00pm [DATE] [PERSON_NAME] Video-Call with Therapist [PERSON_NAM…" at bounding box center [420, 222] width 647 height 97
click at [295, 196] on div "[DATE]" at bounding box center [420, 196] width 647 height 44
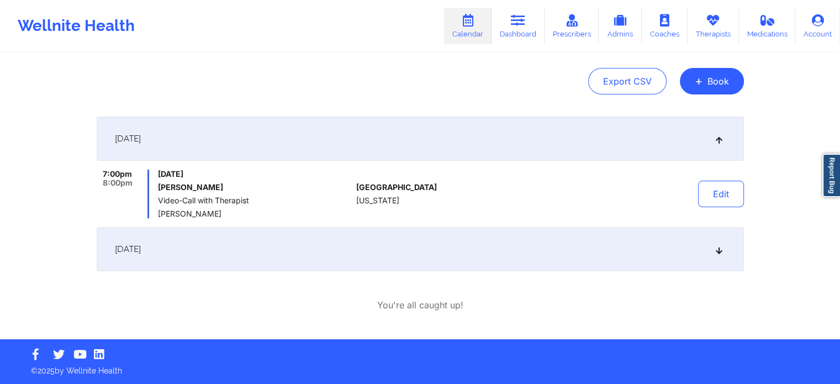
scroll to position [0, 0]
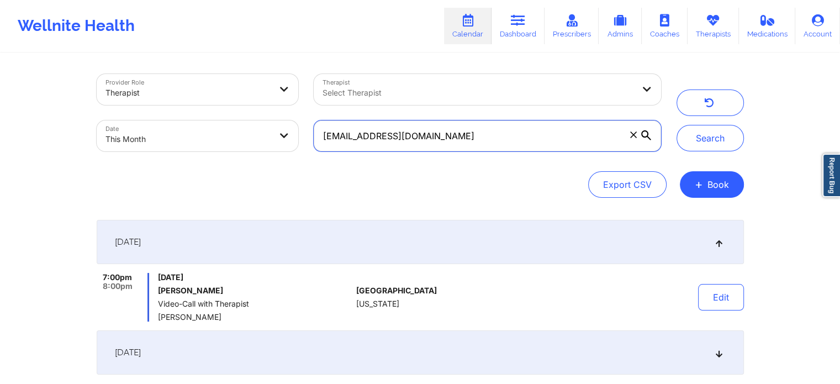
click at [505, 136] on input "[EMAIL_ADDRESS][DOMAIN_NAME]" at bounding box center [487, 135] width 347 height 31
paste input "[EMAIL_ADDRESS][DOMAIN_NAME]"
type input "p"
paste input "[EMAIL_ADDRESS][DOMAIN_NAME]"
click at [676, 125] on button "Search" at bounding box center [709, 138] width 67 height 27
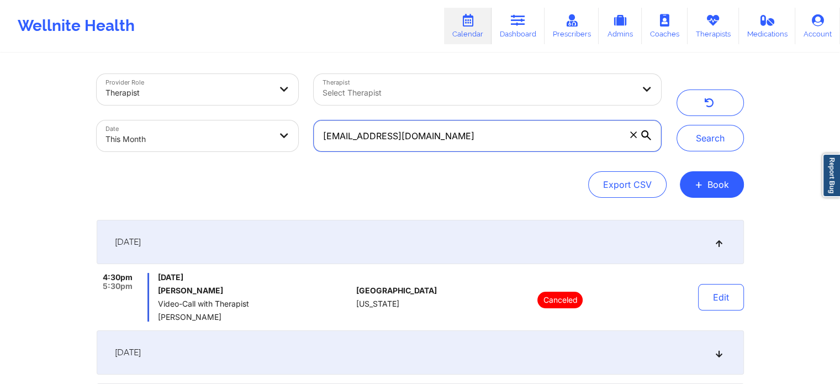
drag, startPoint x: 453, startPoint y: 136, endPoint x: 169, endPoint y: 130, distance: 283.9
click at [169, 130] on div "Provider Role Therapist Therapist Select Therapist Date This Month [EMAIL_ADDRE…" at bounding box center [379, 112] width 580 height 93
paste input "dea051055"
click at [676, 125] on button "Search" at bounding box center [709, 138] width 67 height 27
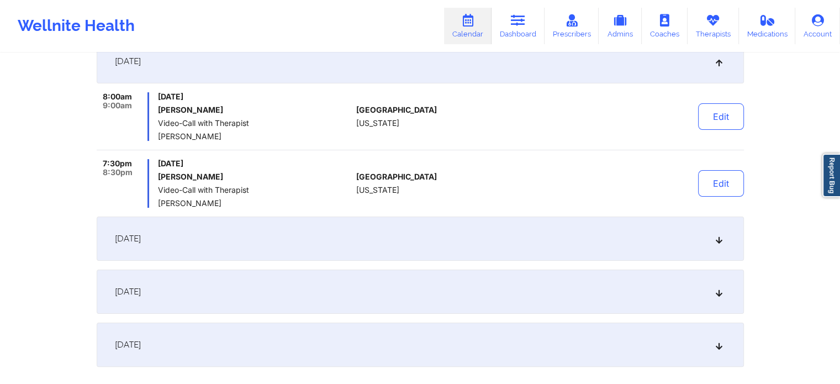
scroll to position [179, 0]
click at [717, 186] on button "Edit" at bounding box center [721, 184] width 46 height 27
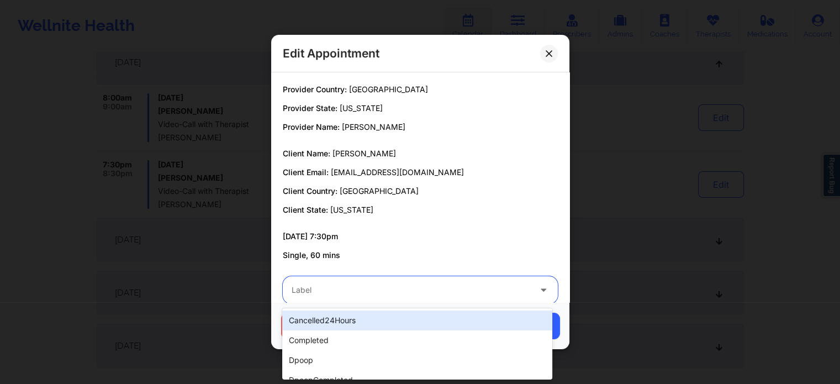
click at [393, 295] on div at bounding box center [411, 289] width 239 height 13
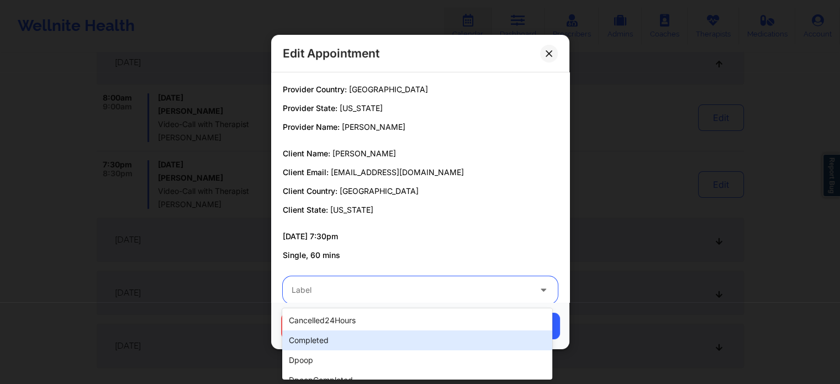
click at [318, 342] on div "completed" at bounding box center [416, 340] width 269 height 20
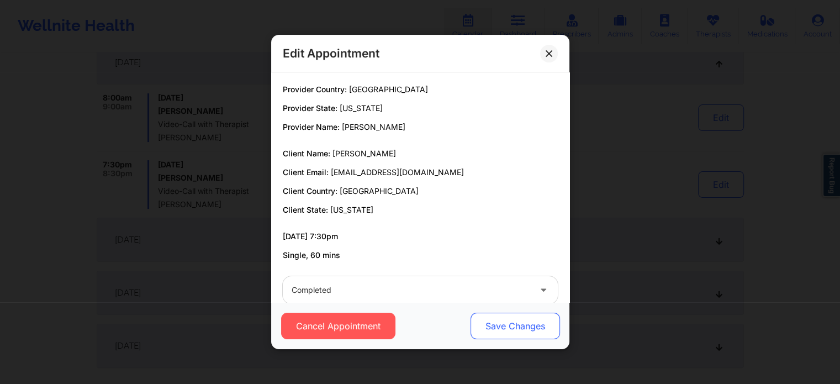
click at [506, 319] on button "Save Changes" at bounding box center [514, 325] width 89 height 27
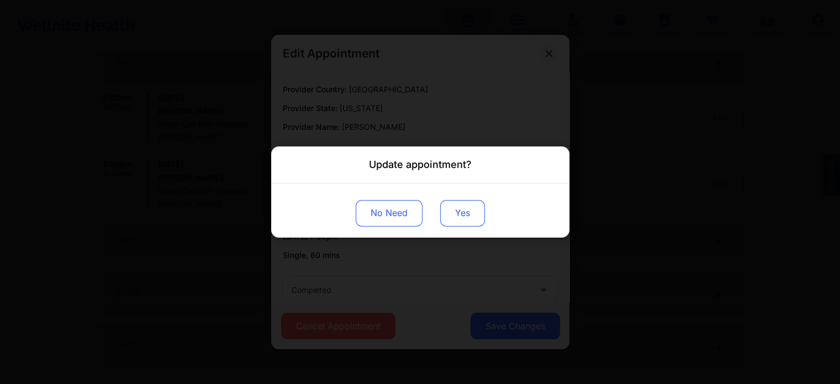
click at [462, 206] on button "Yes" at bounding box center [462, 213] width 45 height 27
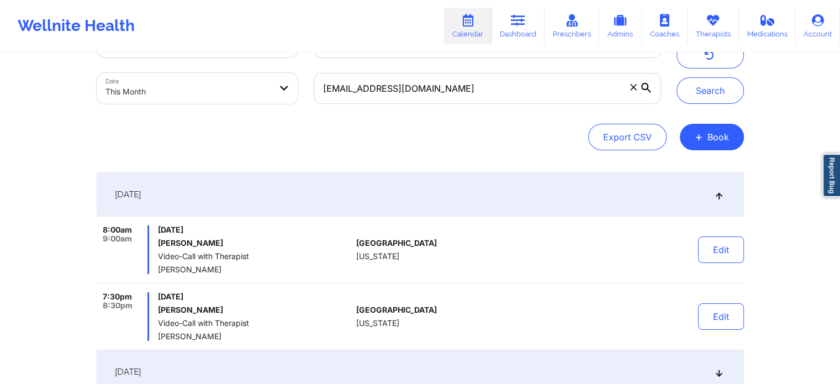
scroll to position [0, 0]
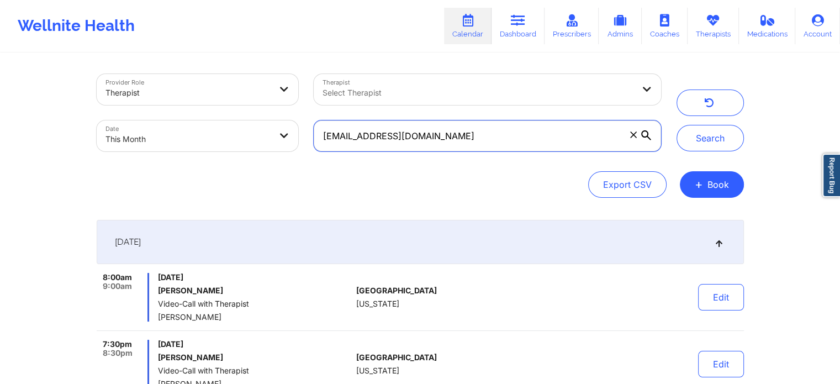
drag, startPoint x: 473, startPoint y: 129, endPoint x: 194, endPoint y: 108, distance: 279.1
click at [194, 108] on div "Provider Role Therapist Therapist Select Therapist Date This Month [EMAIL_ADDRE…" at bounding box center [379, 112] width 580 height 93
paste input "jacksondemoose"
click at [676, 125] on button "Search" at bounding box center [709, 138] width 67 height 27
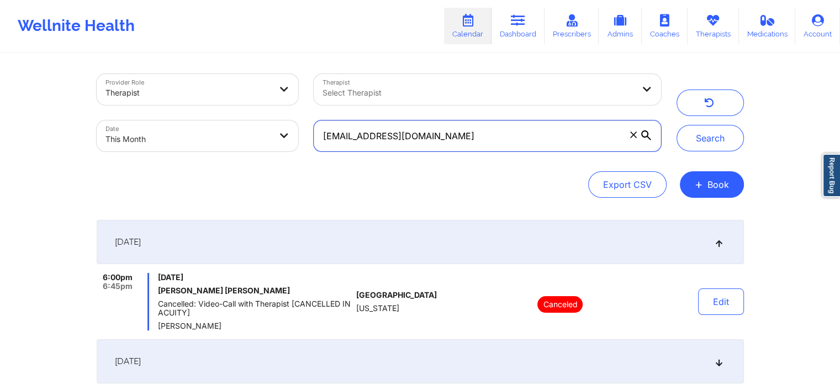
drag, startPoint x: 472, startPoint y: 130, endPoint x: 204, endPoint y: 123, distance: 267.9
click at [204, 123] on div "Provider Role Therapist Therapist Select Therapist Date This Month [EMAIL_ADDRE…" at bounding box center [379, 112] width 580 height 93
paste input "[EMAIL_ADDRESS]"
type input "[EMAIL_ADDRESS][DOMAIN_NAME]"
click at [676, 125] on button "Search" at bounding box center [709, 138] width 67 height 27
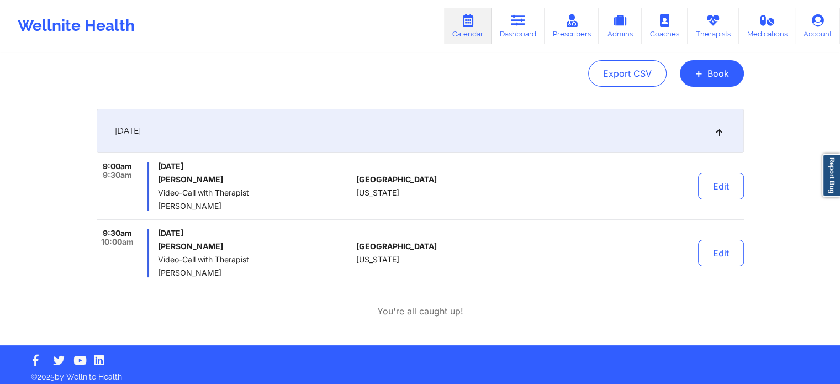
scroll to position [113, 0]
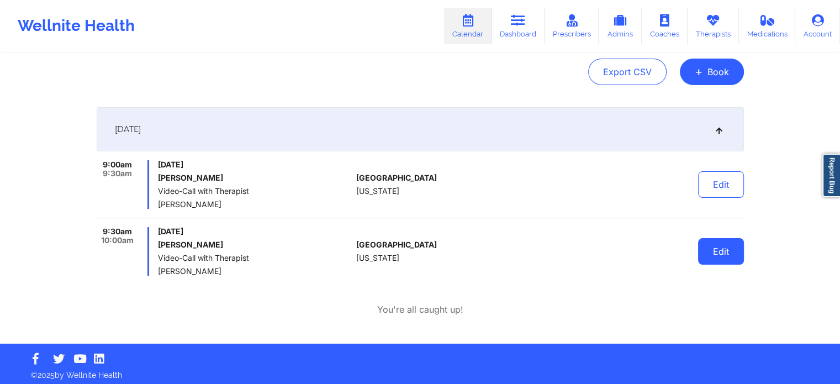
click at [713, 250] on button "Edit" at bounding box center [721, 251] width 46 height 27
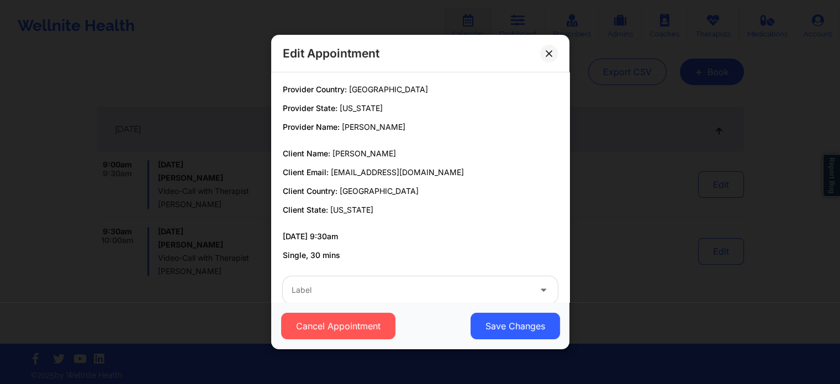
click at [425, 303] on div "Cancel Appointment Save Changes" at bounding box center [420, 325] width 298 height 47
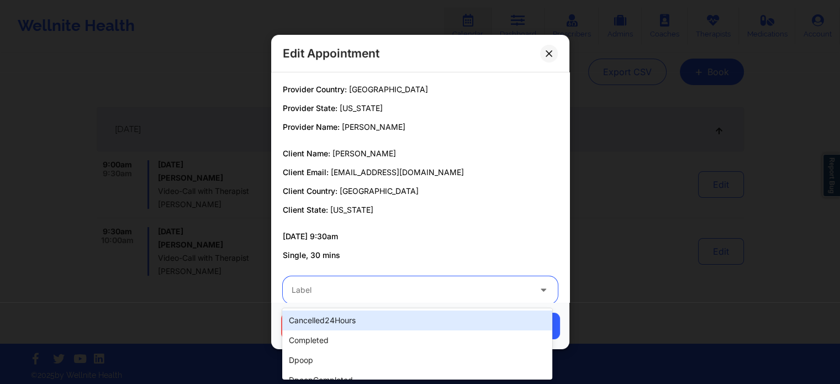
click at [420, 298] on div "Label" at bounding box center [407, 290] width 248 height 28
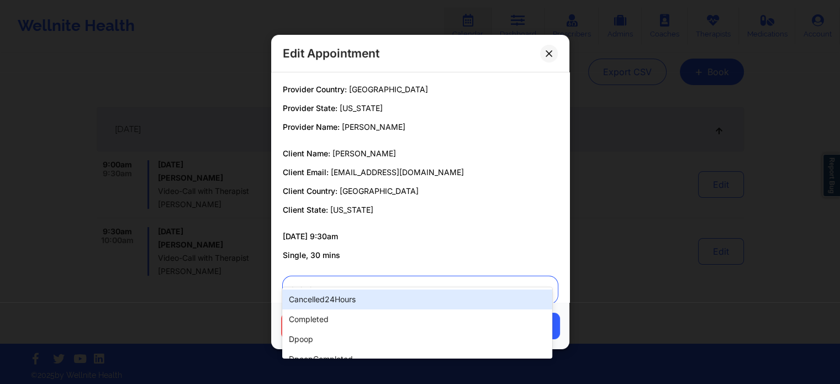
scroll to position [20, 0]
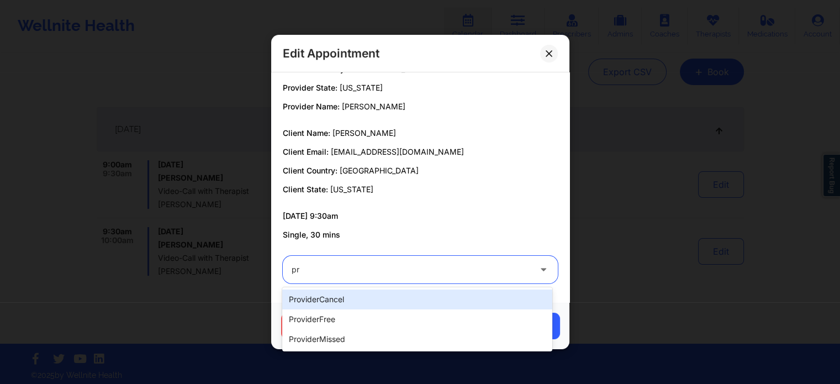
type input "pro"
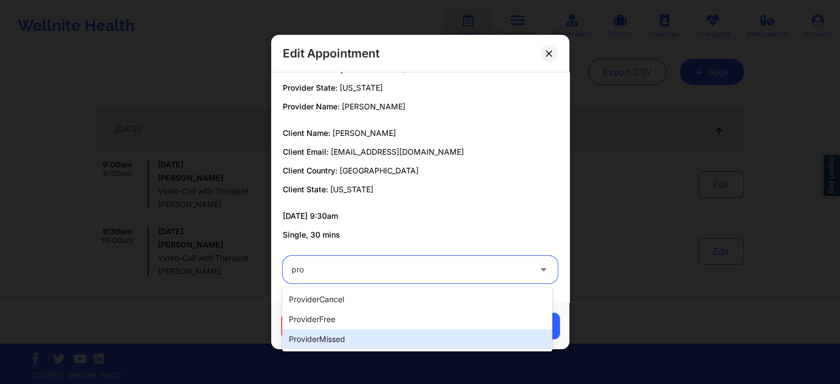
click at [338, 333] on div "providerMissed" at bounding box center [416, 339] width 269 height 20
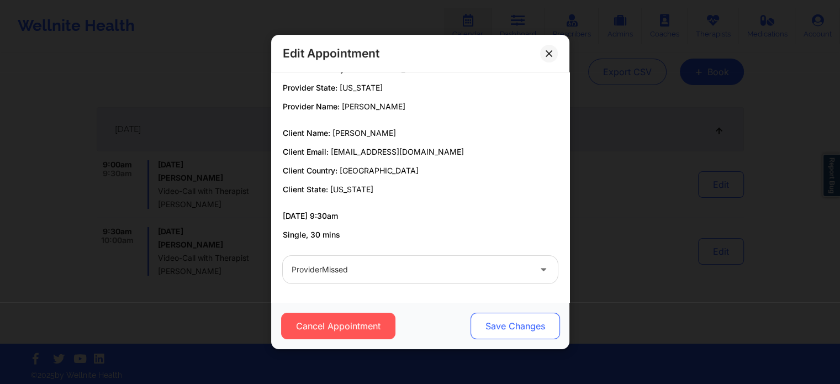
click at [527, 326] on button "Save Changes" at bounding box center [514, 325] width 89 height 27
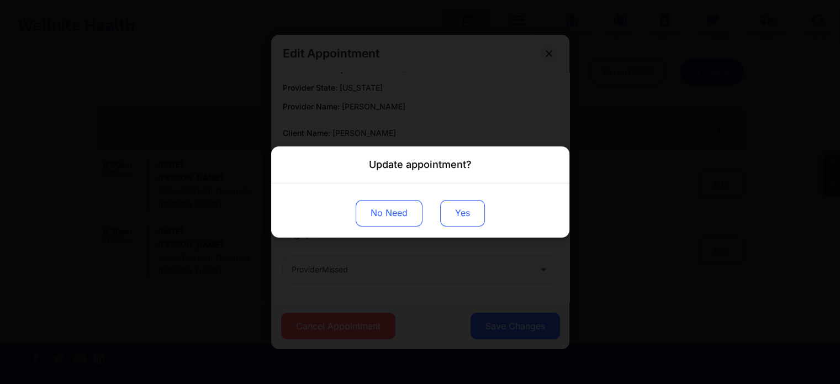
click at [455, 214] on button "Yes" at bounding box center [462, 213] width 45 height 27
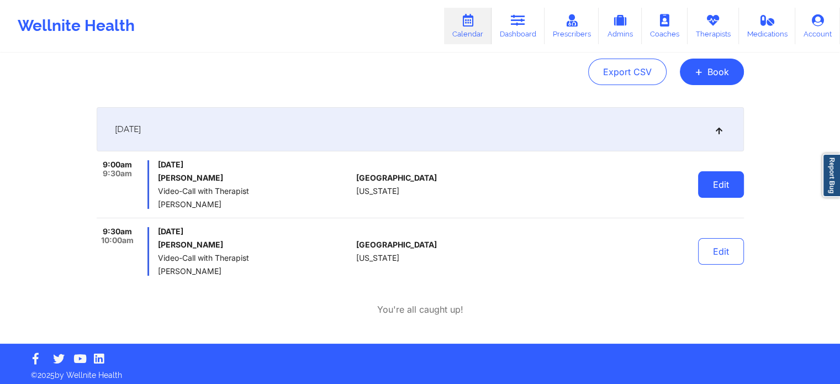
click at [724, 194] on button "Edit" at bounding box center [721, 184] width 46 height 27
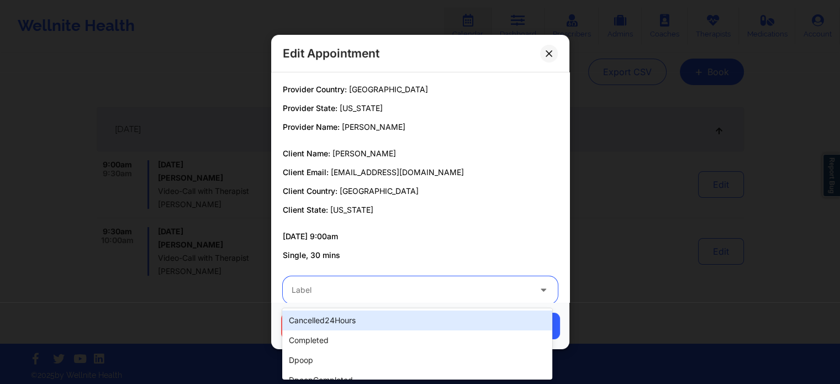
click at [314, 288] on div at bounding box center [411, 289] width 239 height 13
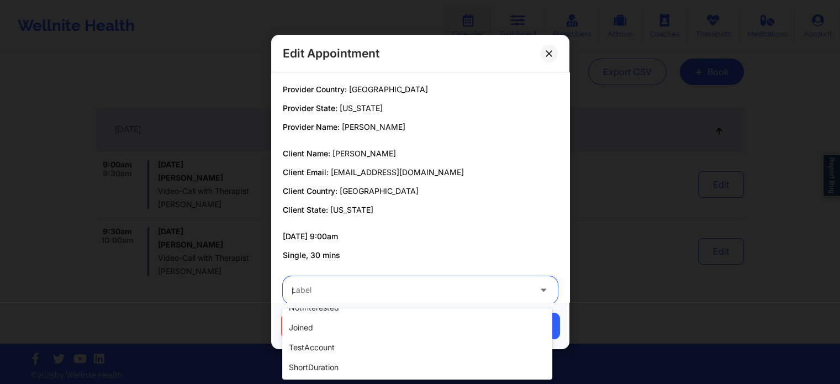
scroll to position [0, 0]
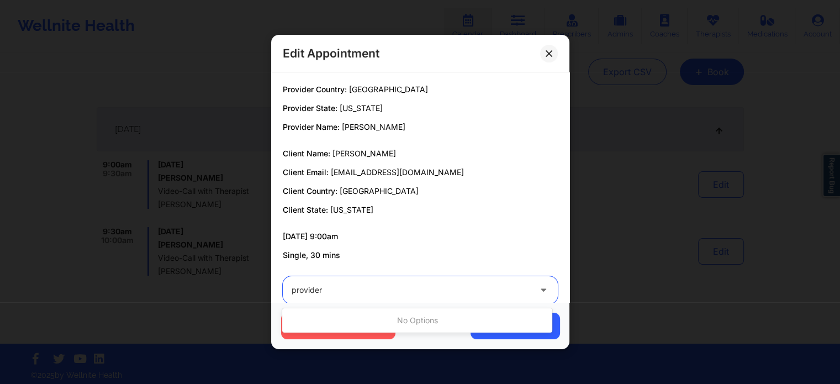
type input "provider"
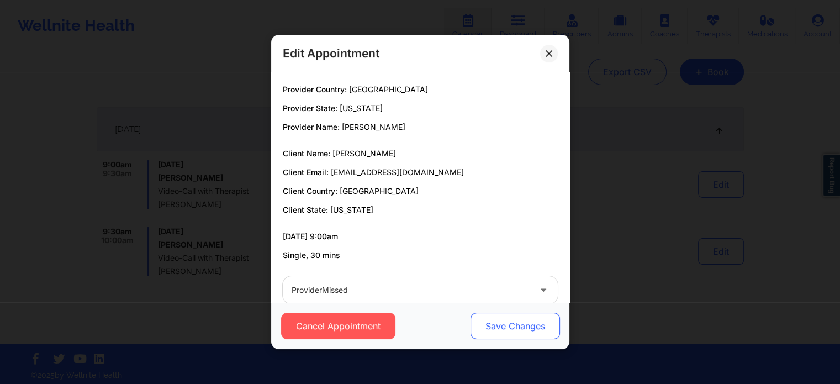
click at [490, 318] on button "Save Changes" at bounding box center [514, 325] width 89 height 27
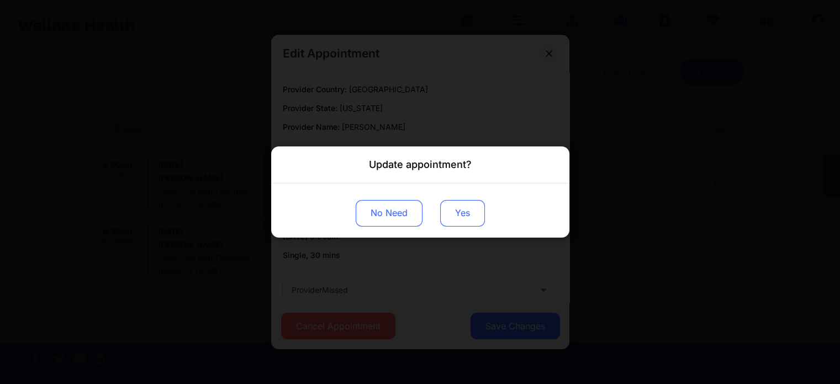
click at [455, 210] on button "Yes" at bounding box center [462, 213] width 45 height 27
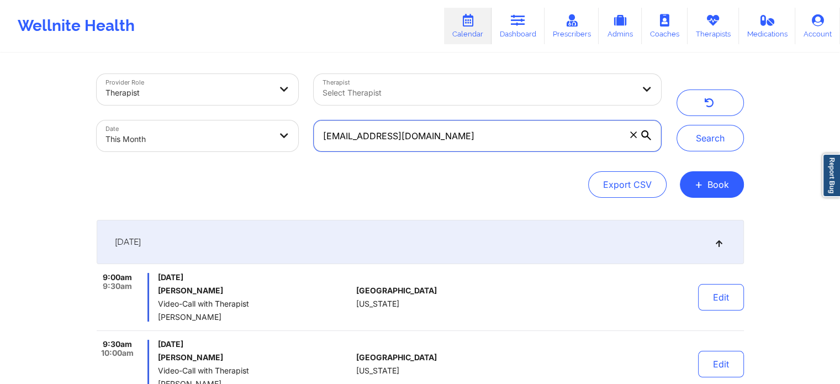
click at [505, 128] on input "[EMAIL_ADDRESS][DOMAIN_NAME]" at bounding box center [487, 135] width 347 height 31
drag, startPoint x: 505, startPoint y: 128, endPoint x: 292, endPoint y: 105, distance: 214.9
click at [292, 105] on div "Provider Role Therapist Therapist Select Therapist Date This Month [EMAIL_ADDRE…" at bounding box center [379, 112] width 580 height 93
paste input "[EMAIL_ADDRESS]"
click at [676, 125] on button "Search" at bounding box center [709, 138] width 67 height 27
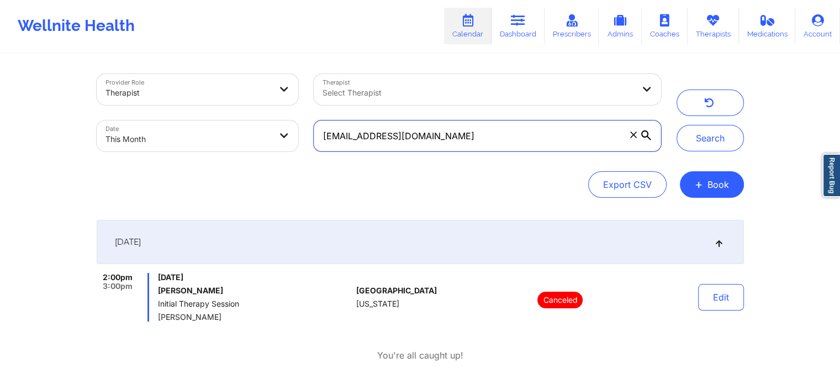
drag, startPoint x: 465, startPoint y: 129, endPoint x: 219, endPoint y: 131, distance: 246.2
click at [219, 131] on div "Provider Role Therapist Therapist Select Therapist Date This Month [EMAIL_ADDRE…" at bounding box center [379, 112] width 580 height 93
paste input "janicewwu"
click at [676, 125] on button "Search" at bounding box center [709, 138] width 67 height 27
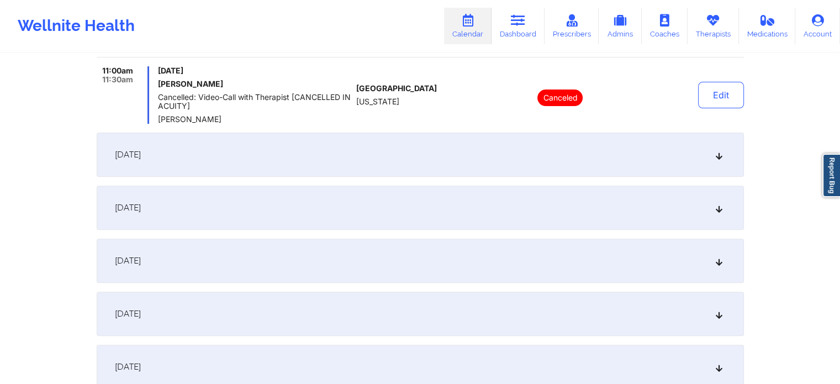
scroll to position [362, 0]
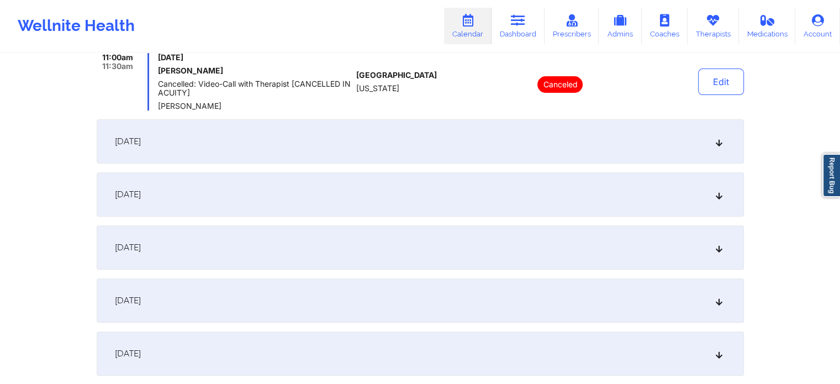
click at [437, 134] on div "[DATE]" at bounding box center [420, 141] width 647 height 44
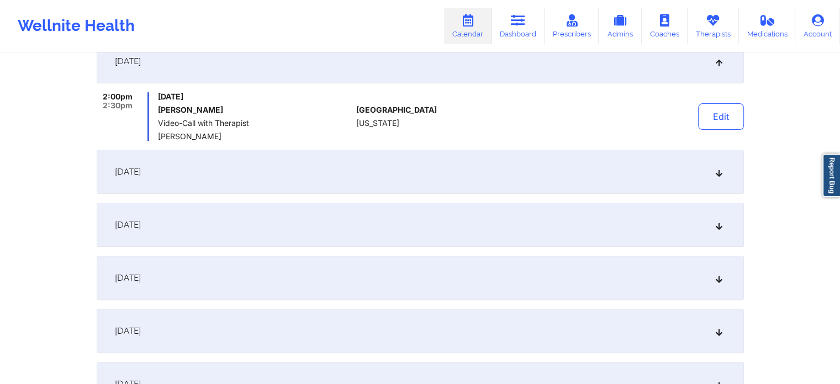
scroll to position [229, 0]
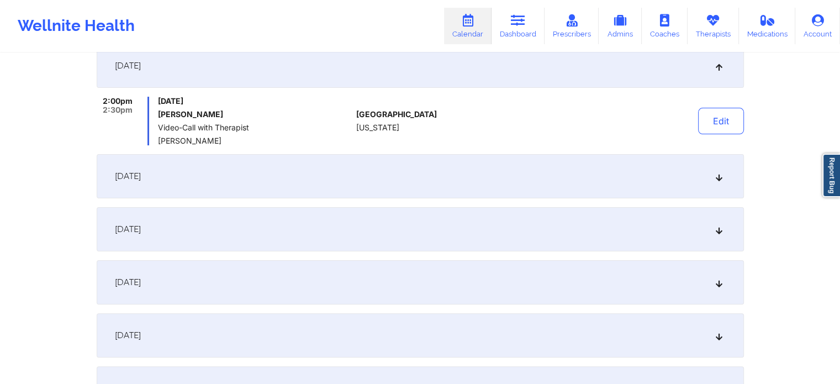
click at [293, 181] on div "[DATE]" at bounding box center [420, 176] width 647 height 44
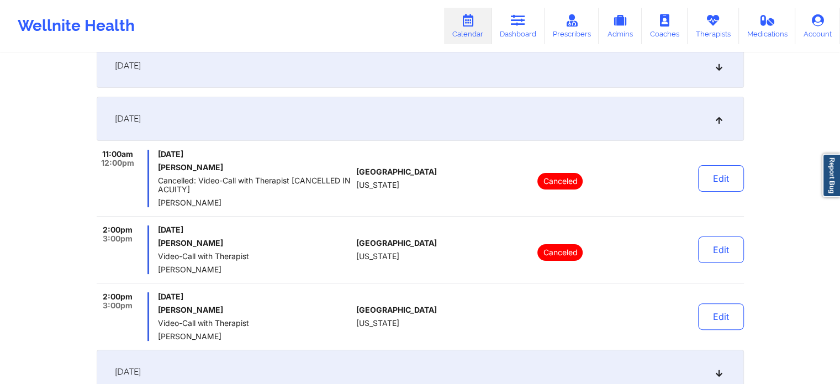
click at [290, 79] on div "[DATE]" at bounding box center [420, 66] width 647 height 44
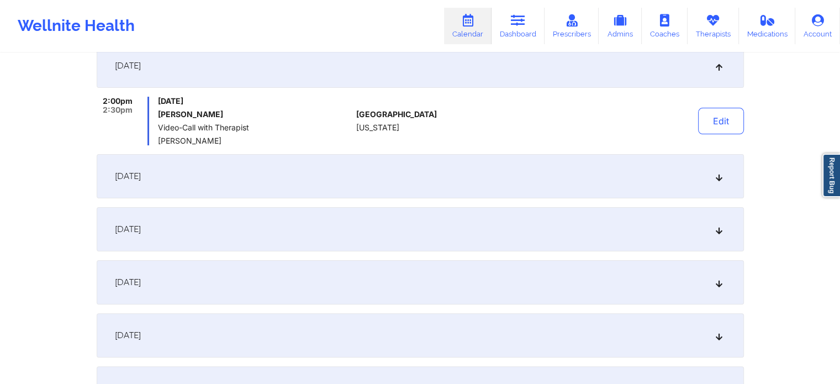
scroll to position [0, 0]
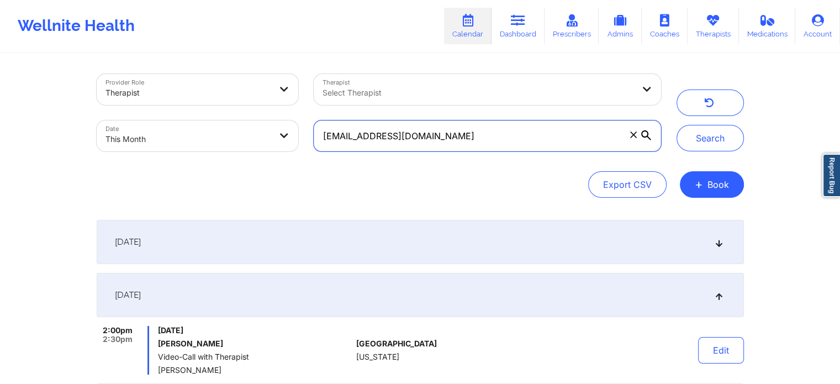
drag, startPoint x: 488, startPoint y: 126, endPoint x: 278, endPoint y: 105, distance: 210.8
click at [278, 105] on div "Provider Role Therapist Therapist Select Therapist Date This Month [EMAIL_ADDRE…" at bounding box center [379, 112] width 580 height 93
paste input "[EMAIL_ADDRESS]"
type input "[EMAIL_ADDRESS][DOMAIN_NAME]"
click at [676, 125] on button "Search" at bounding box center [709, 138] width 67 height 27
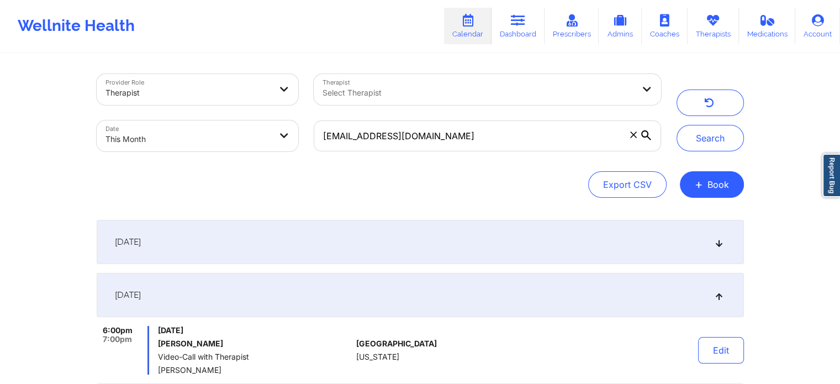
click at [437, 240] on div "[DATE]" at bounding box center [420, 242] width 647 height 44
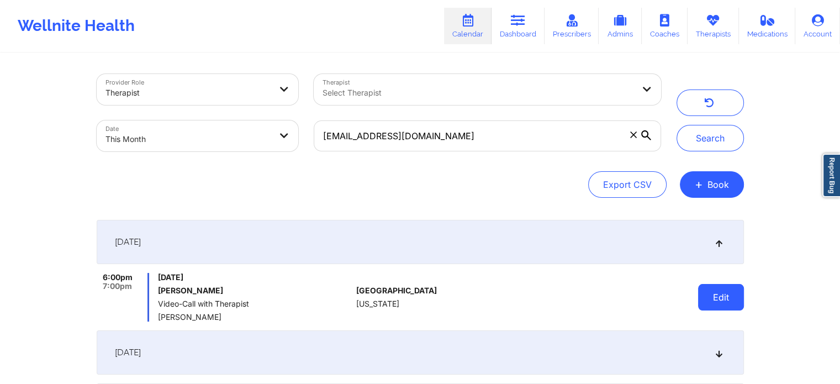
click at [709, 293] on button "Edit" at bounding box center [721, 297] width 46 height 27
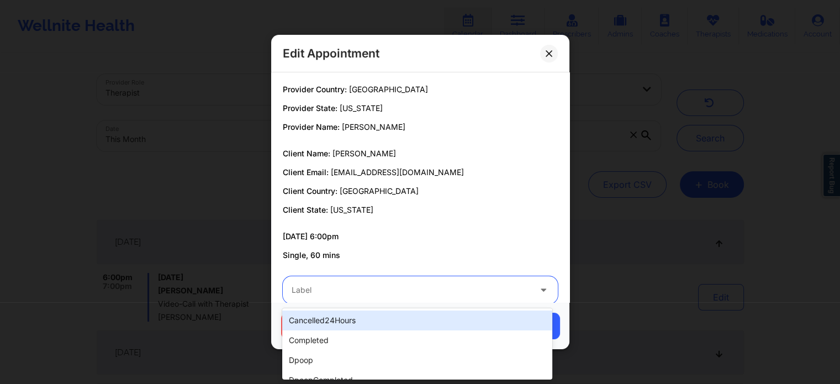
click at [315, 285] on div at bounding box center [411, 289] width 239 height 13
type input "dp"
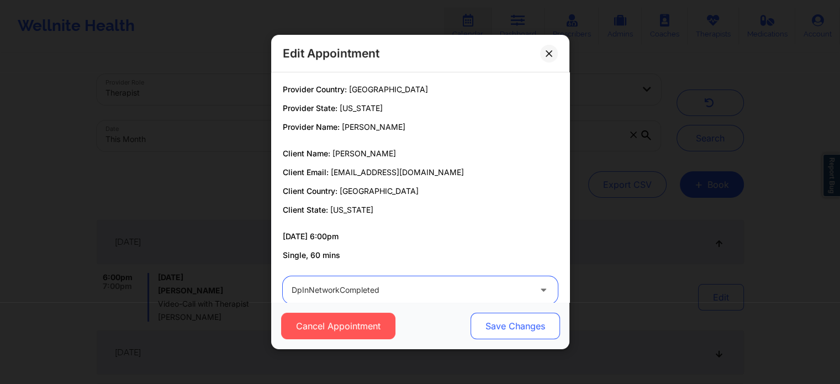
click at [495, 331] on button "Save Changes" at bounding box center [514, 325] width 89 height 27
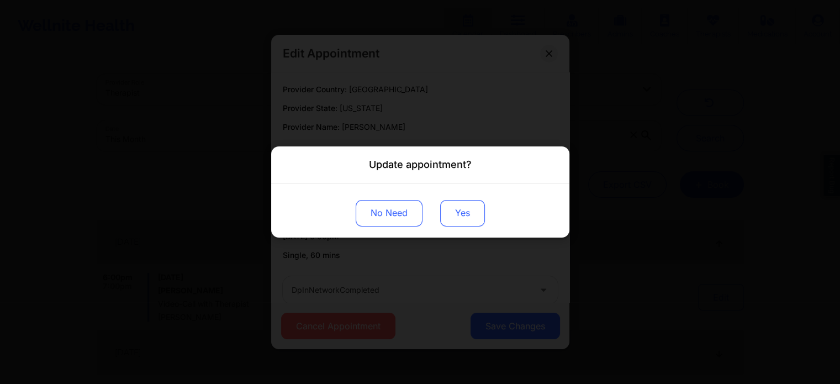
click at [457, 226] on button "Yes" at bounding box center [462, 213] width 45 height 27
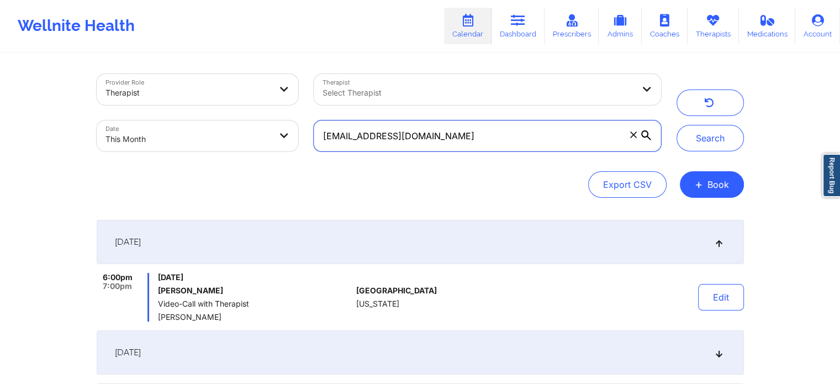
drag, startPoint x: 470, startPoint y: 131, endPoint x: 312, endPoint y: 115, distance: 158.7
click at [312, 115] on div "[EMAIL_ADDRESS][DOMAIN_NAME]" at bounding box center [487, 136] width 362 height 46
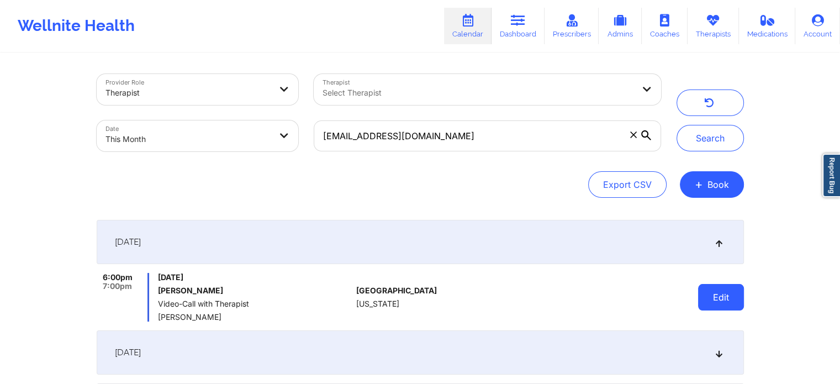
click at [722, 309] on button "Edit" at bounding box center [721, 297] width 46 height 27
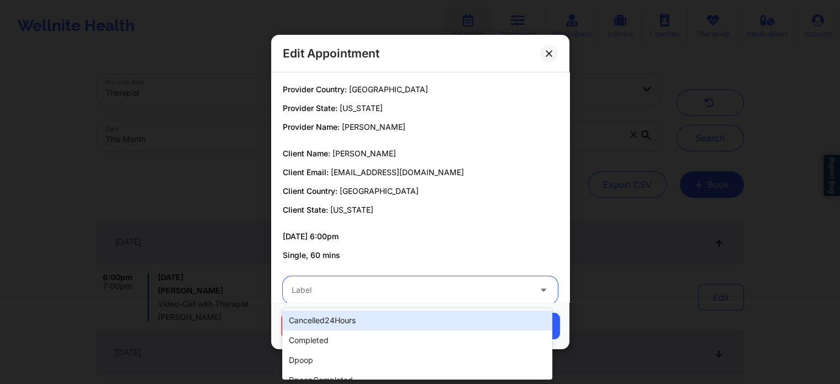
click at [409, 293] on div at bounding box center [411, 289] width 239 height 13
type input "dp"
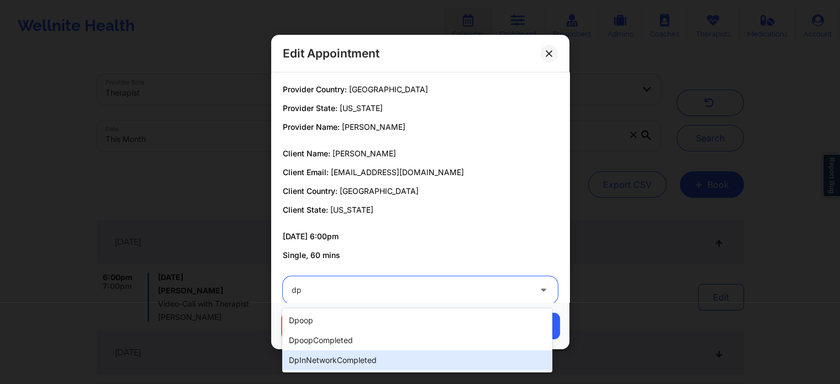
click at [363, 352] on div "dpInNetworkCompleted" at bounding box center [416, 360] width 269 height 20
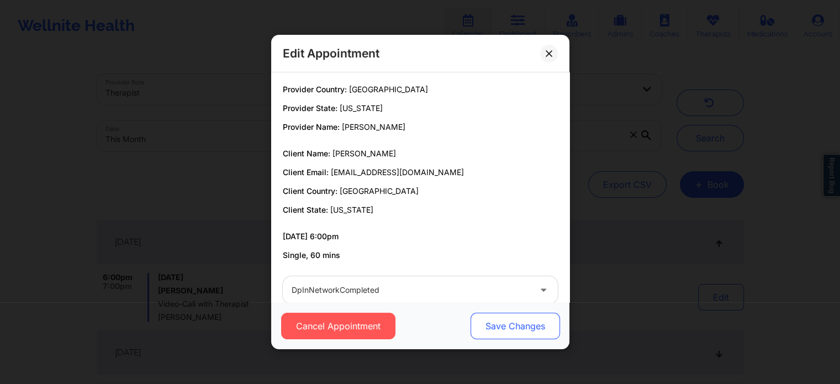
click at [539, 319] on button "Save Changes" at bounding box center [514, 325] width 89 height 27
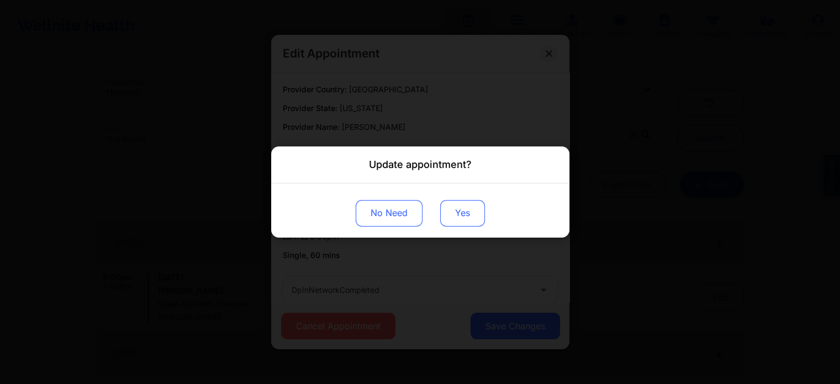
drag, startPoint x: 437, startPoint y: 219, endPoint x: 449, endPoint y: 218, distance: 11.7
click at [449, 218] on div "No Need Yes" at bounding box center [420, 210] width 298 height 54
drag, startPoint x: 449, startPoint y: 218, endPoint x: 553, endPoint y: 217, distance: 103.8
click at [553, 217] on div "No Need Yes" at bounding box center [420, 210] width 298 height 54
click at [448, 214] on button "Yes" at bounding box center [462, 213] width 45 height 27
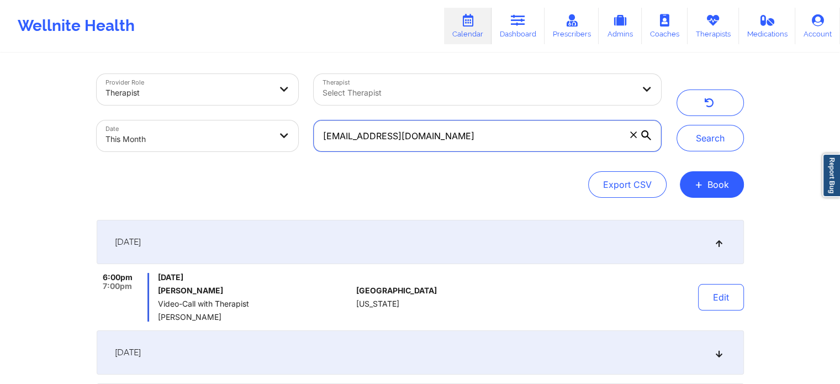
click at [470, 147] on input "[EMAIL_ADDRESS][DOMAIN_NAME]" at bounding box center [487, 135] width 347 height 31
drag, startPoint x: 470, startPoint y: 147, endPoint x: 310, endPoint y: 140, distance: 160.3
click at [310, 140] on div "[EMAIL_ADDRESS][DOMAIN_NAME]" at bounding box center [487, 136] width 362 height 46
paste input "[EMAIL_ADDRESS]"
click at [676, 125] on button "Search" at bounding box center [709, 138] width 67 height 27
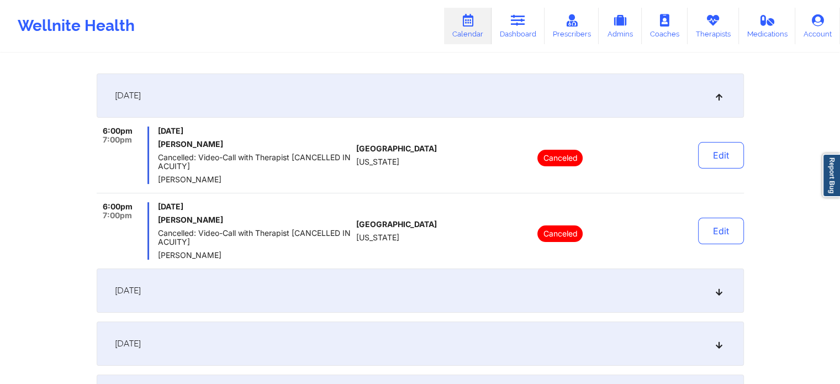
scroll to position [146, 0]
click at [245, 303] on div "[DATE]" at bounding box center [420, 291] width 647 height 44
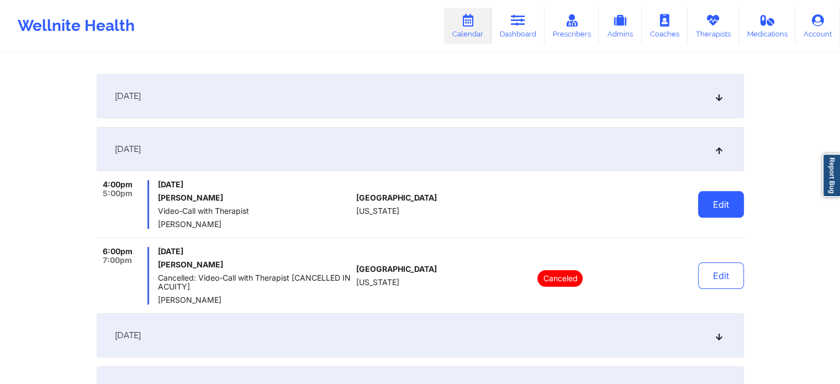
click at [714, 206] on button "Edit" at bounding box center [721, 204] width 46 height 27
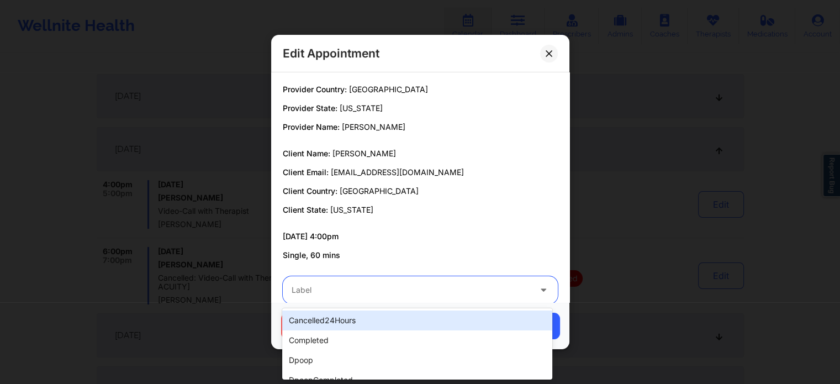
click at [435, 296] on div "Label" at bounding box center [407, 290] width 248 height 28
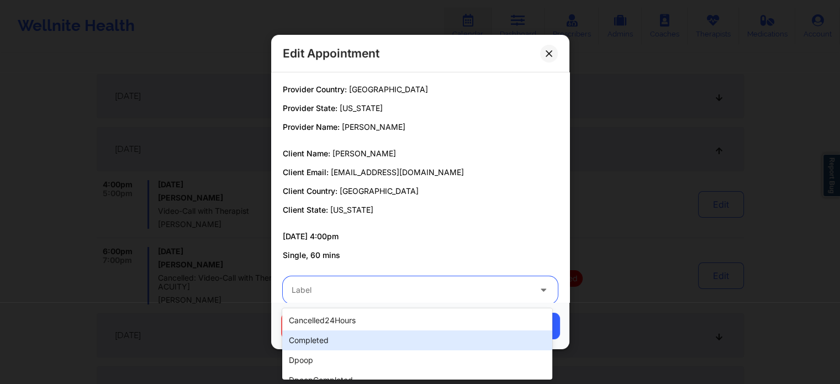
click at [380, 334] on div "completed" at bounding box center [416, 340] width 269 height 20
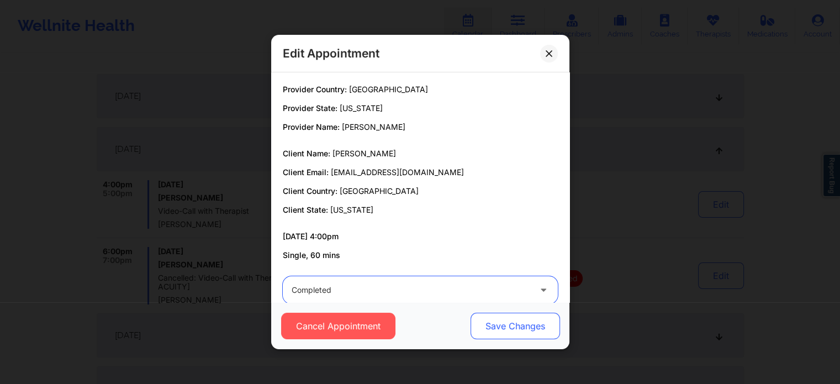
click at [491, 327] on button "Save Changes" at bounding box center [514, 325] width 89 height 27
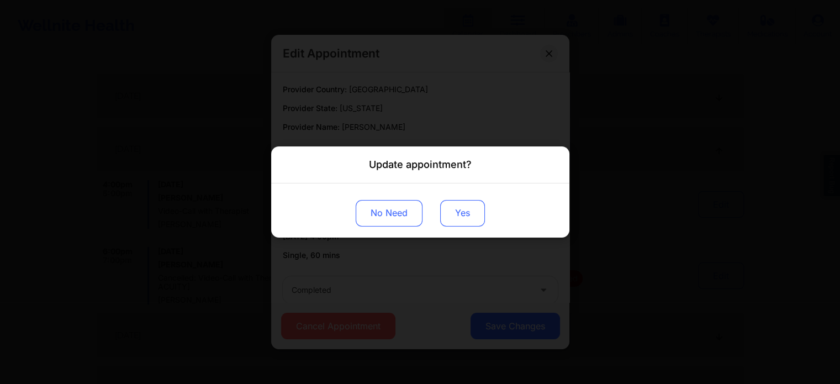
click at [459, 224] on button "Yes" at bounding box center [462, 213] width 45 height 27
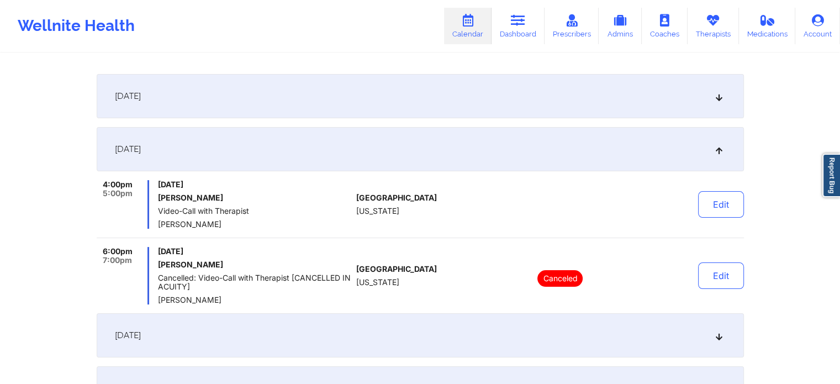
scroll to position [0, 0]
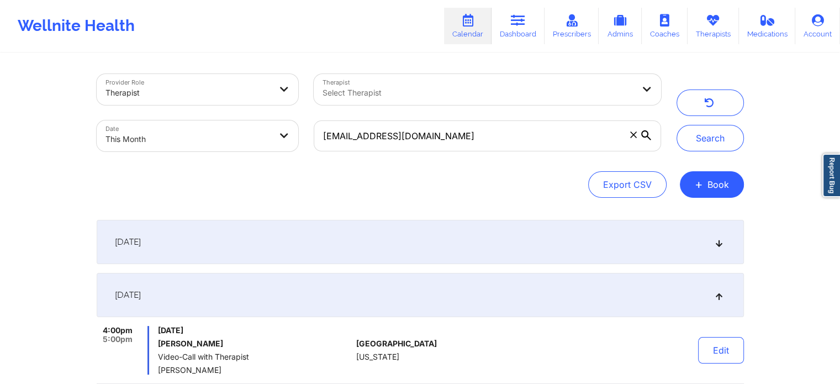
click at [499, 226] on div "[DATE]" at bounding box center [420, 242] width 647 height 44
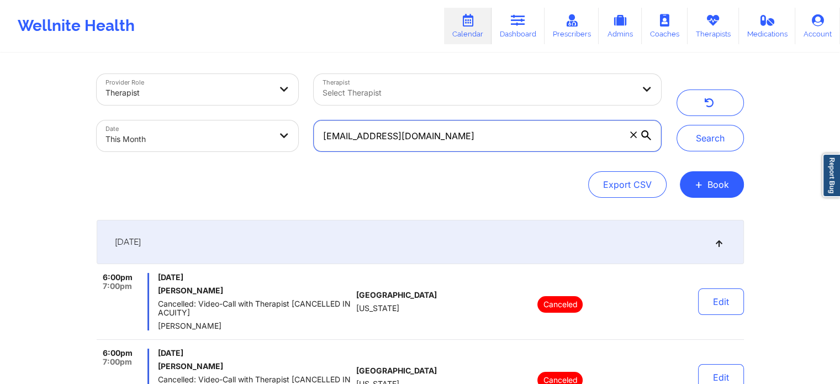
drag, startPoint x: 472, startPoint y: 130, endPoint x: 206, endPoint y: 106, distance: 266.6
click at [206, 106] on div "Provider Role Therapist Therapist Select Therapist Date This Month [EMAIL_ADDRE…" at bounding box center [379, 112] width 580 height 93
paste input "[EMAIL_ADDRESS]"
click at [676, 125] on button "Search" at bounding box center [709, 138] width 67 height 27
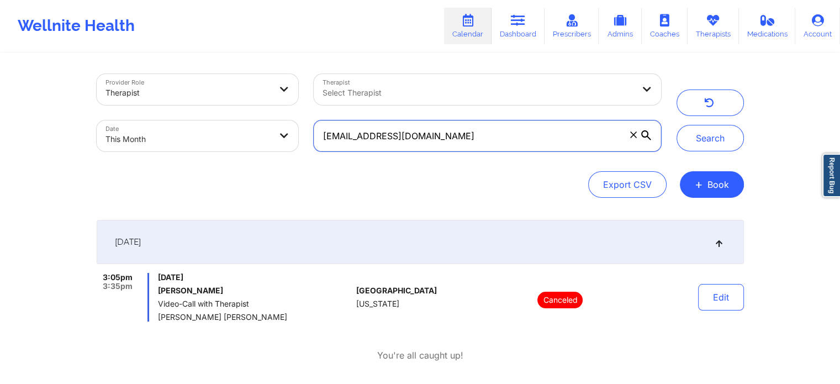
drag, startPoint x: 479, startPoint y: 129, endPoint x: 165, endPoint y: 97, distance: 315.8
click at [165, 97] on div "Provider Role Therapist Therapist Select Therapist Date This Month [EMAIL_ADDRE…" at bounding box center [379, 112] width 580 height 93
paste input "[EMAIL_ADDRESS]"
click at [676, 125] on button "Search" at bounding box center [709, 138] width 67 height 27
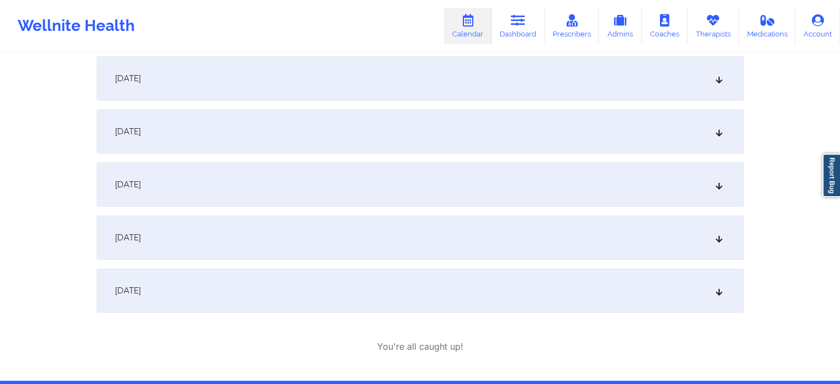
scroll to position [73, 0]
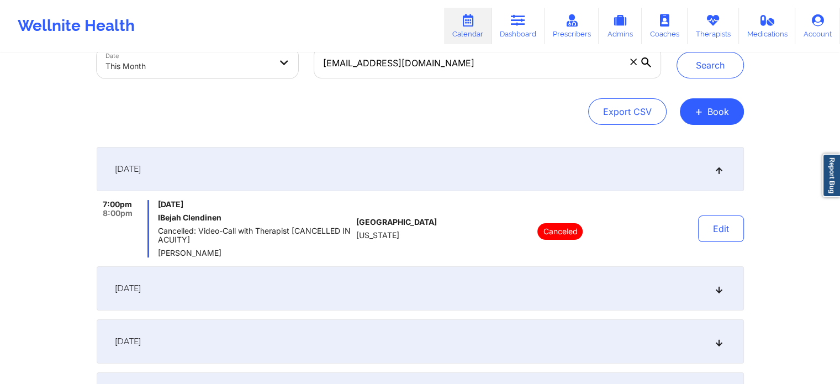
click at [410, 289] on div "[DATE]" at bounding box center [420, 288] width 647 height 44
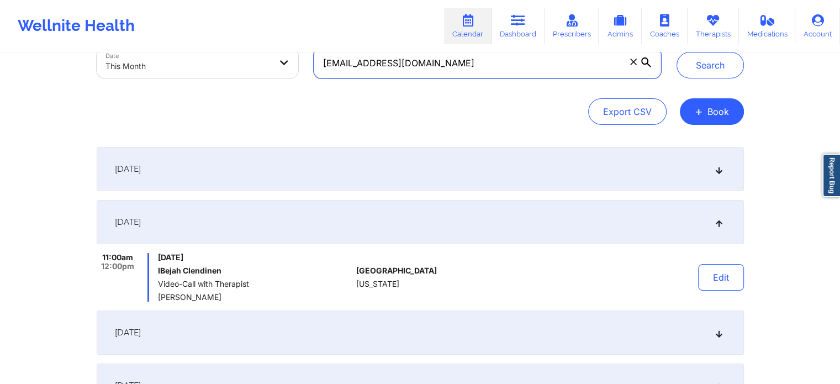
drag, startPoint x: 453, startPoint y: 74, endPoint x: 199, endPoint y: 59, distance: 253.9
click at [199, 59] on div "Provider Role Therapist Therapist Select Therapist Date This Month [EMAIL_ADDRE…" at bounding box center [379, 39] width 580 height 93
paste input "eharperky"
click at [676, 52] on button "Search" at bounding box center [709, 65] width 67 height 27
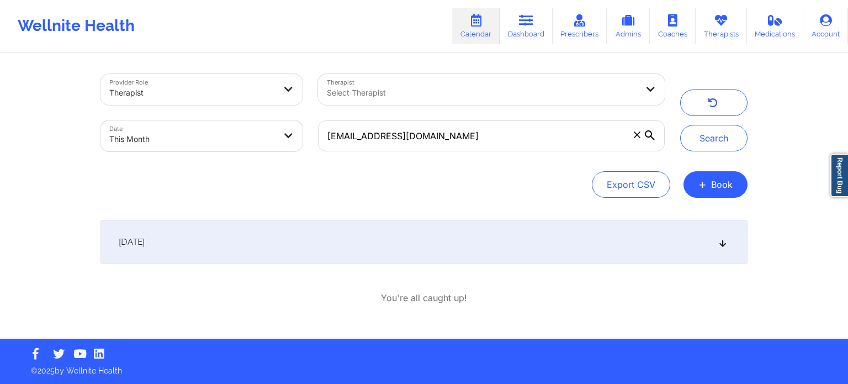
click at [357, 251] on div "[DATE]" at bounding box center [423, 242] width 647 height 44
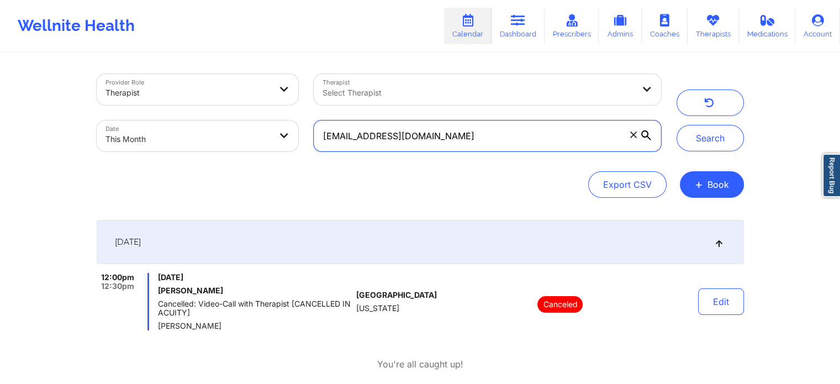
drag, startPoint x: 459, startPoint y: 129, endPoint x: 204, endPoint y: 83, distance: 259.6
click at [204, 83] on div "Provider Role Therapist Therapist Select Therapist Date This Month [EMAIL_ADDRE…" at bounding box center [379, 112] width 580 height 93
paste input "[EMAIL_ADDRESS]"
click at [676, 125] on button "Search" at bounding box center [709, 138] width 67 height 27
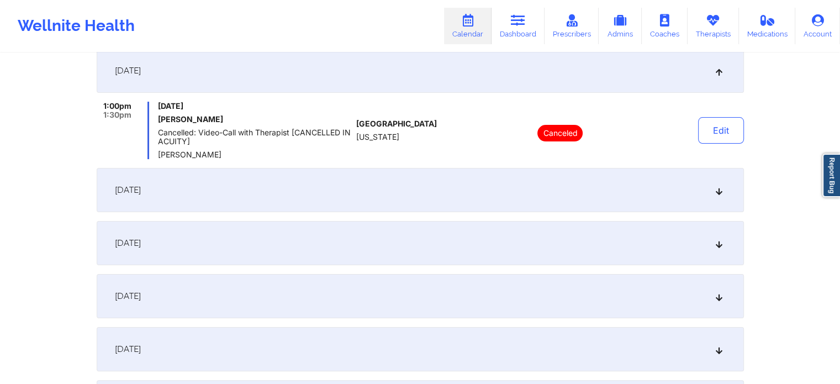
scroll to position [165, 0]
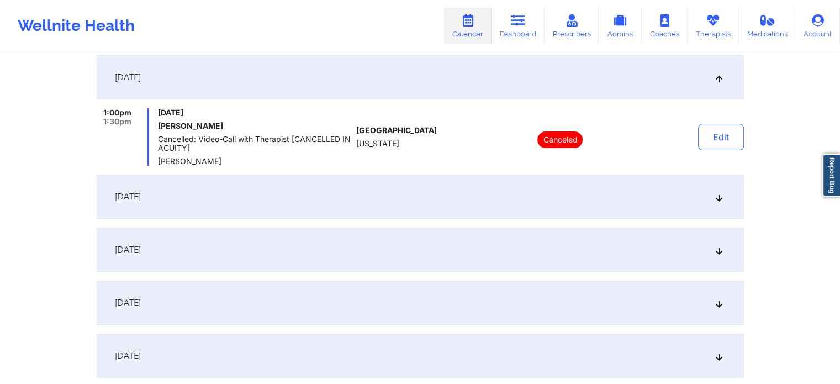
click at [526, 187] on div "[DATE]" at bounding box center [420, 196] width 647 height 44
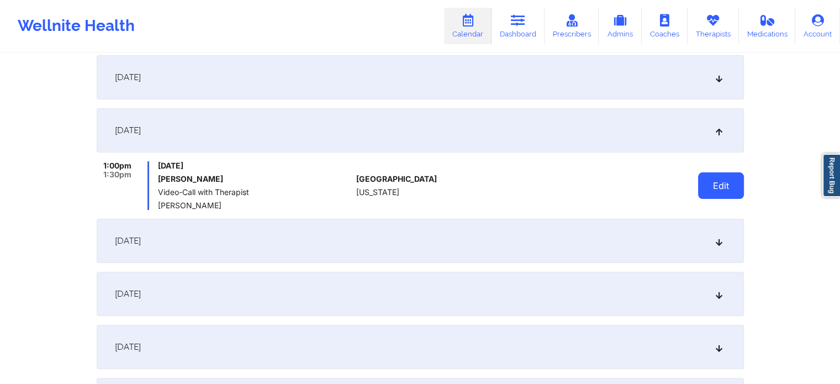
click at [727, 185] on button "Edit" at bounding box center [721, 185] width 46 height 27
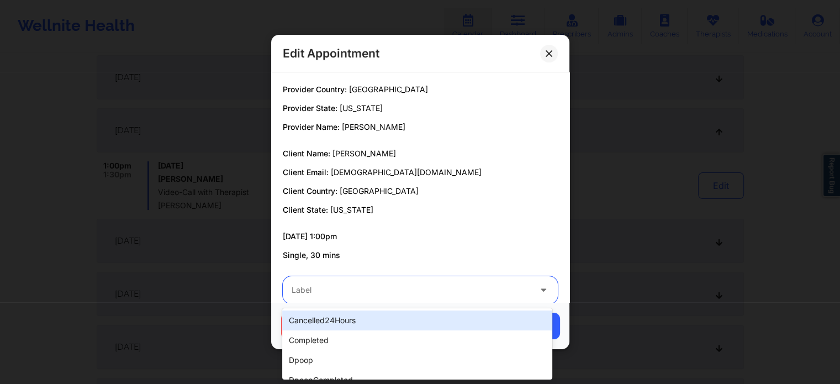
click at [458, 287] on div at bounding box center [411, 289] width 239 height 13
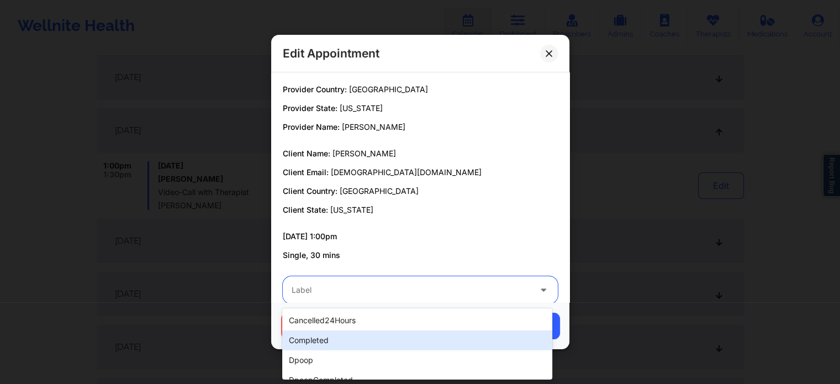
click at [367, 340] on div "completed" at bounding box center [416, 340] width 269 height 20
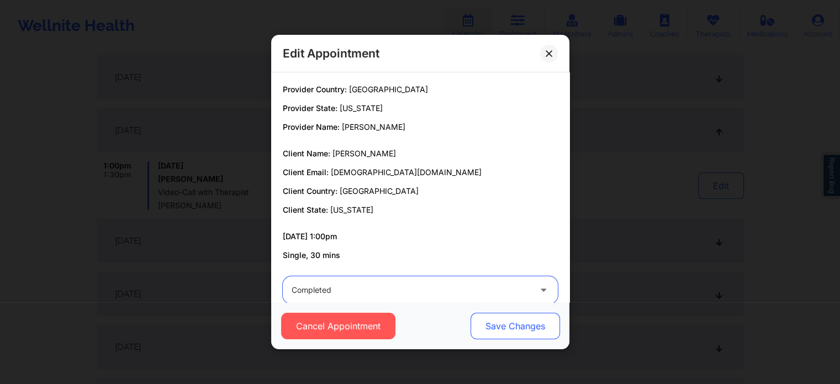
click at [506, 316] on button "Save Changes" at bounding box center [514, 325] width 89 height 27
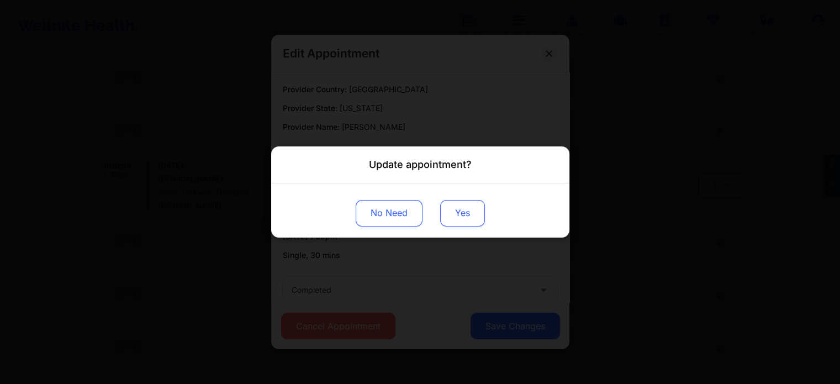
click at [462, 206] on button "Yes" at bounding box center [462, 213] width 45 height 27
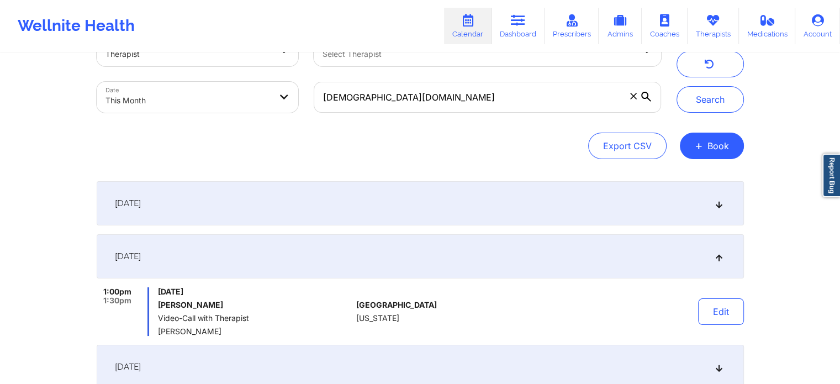
scroll to position [0, 0]
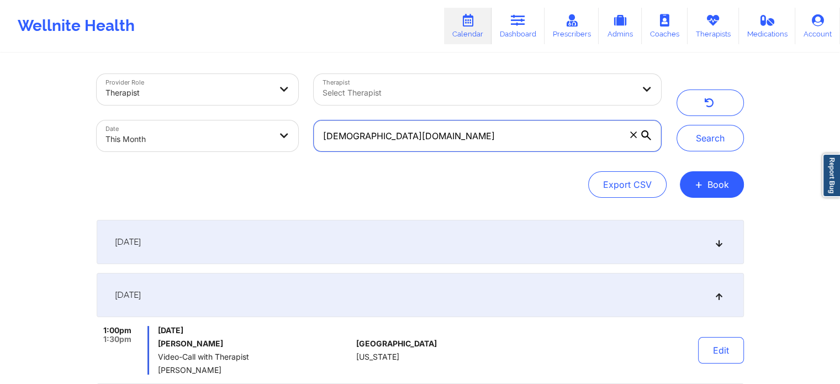
drag, startPoint x: 498, startPoint y: 135, endPoint x: 165, endPoint y: 114, distance: 333.5
click at [165, 114] on div "Provider Role Therapist Therapist Select Therapist Date This Month [EMAIL_ADDRE…" at bounding box center [379, 112] width 580 height 93
paste input "[EMAIL_ADDRESS]"
click at [676, 125] on button "Search" at bounding box center [709, 138] width 67 height 27
click at [189, 258] on div "[DATE]" at bounding box center [420, 242] width 647 height 44
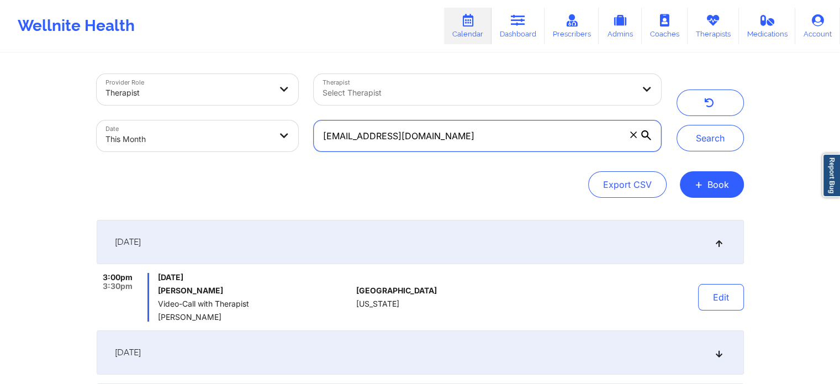
click at [460, 134] on input "[EMAIL_ADDRESS][DOMAIN_NAME]" at bounding box center [487, 135] width 347 height 31
drag, startPoint x: 462, startPoint y: 152, endPoint x: 476, endPoint y: 147, distance: 15.0
click at [476, 147] on div "[EMAIL_ADDRESS][DOMAIN_NAME]" at bounding box center [487, 136] width 362 height 46
drag, startPoint x: 476, startPoint y: 147, endPoint x: 219, endPoint y: 128, distance: 258.0
click at [219, 128] on div "Provider Role Therapist Therapist Select Therapist Date This Month [EMAIL_ADDRE…" at bounding box center [379, 112] width 580 height 93
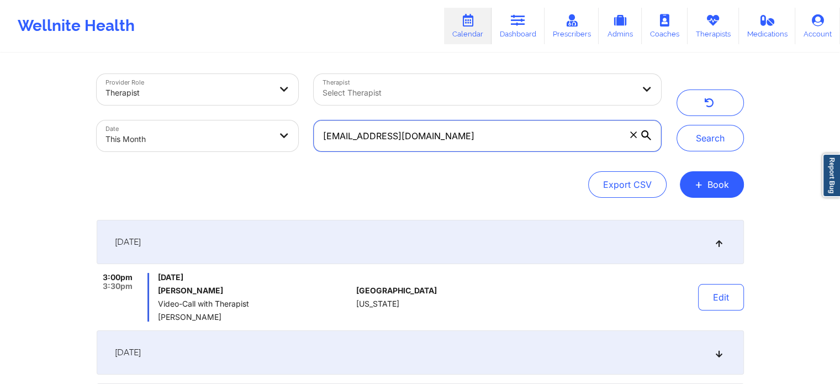
paste input "wicked162223"
type input "[EMAIL_ADDRESS][DOMAIN_NAME]"
click at [676, 125] on button "Search" at bounding box center [709, 138] width 67 height 27
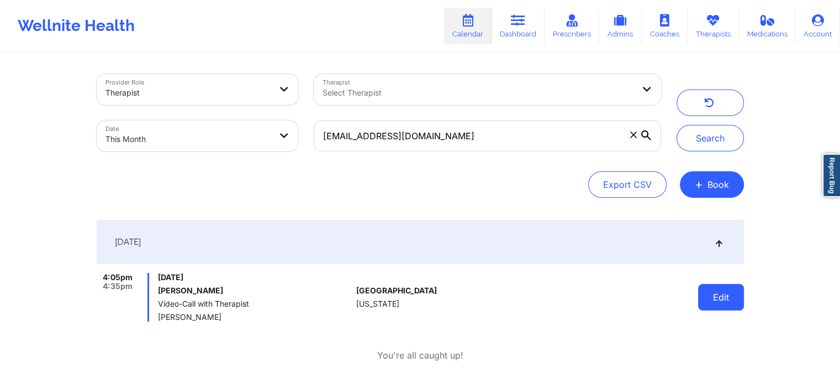
click at [713, 286] on button "Edit" at bounding box center [721, 297] width 46 height 27
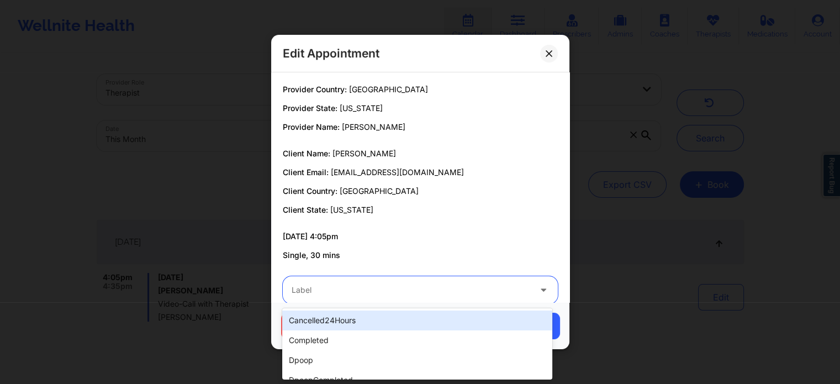
click at [410, 278] on div "Label" at bounding box center [407, 290] width 248 height 28
type input "no"
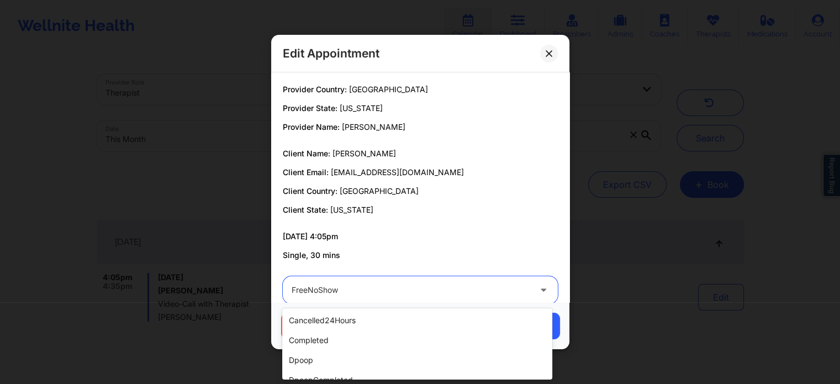
click at [362, 294] on div at bounding box center [411, 289] width 239 height 13
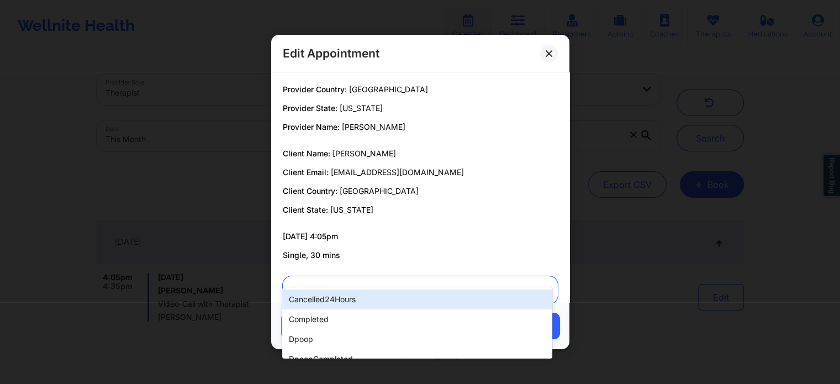
scroll to position [20, 0]
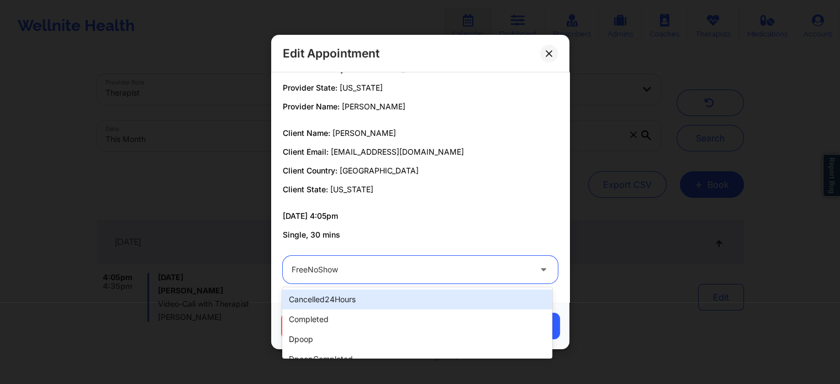
click at [478, 273] on div at bounding box center [411, 269] width 239 height 13
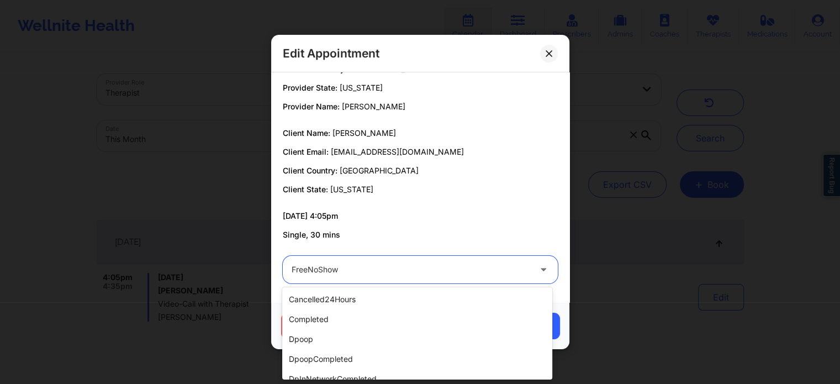
click at [478, 273] on div at bounding box center [411, 269] width 239 height 13
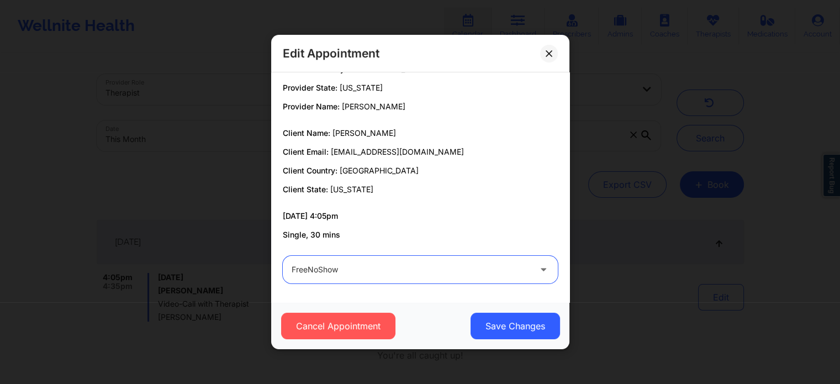
click at [478, 273] on div at bounding box center [411, 269] width 239 height 13
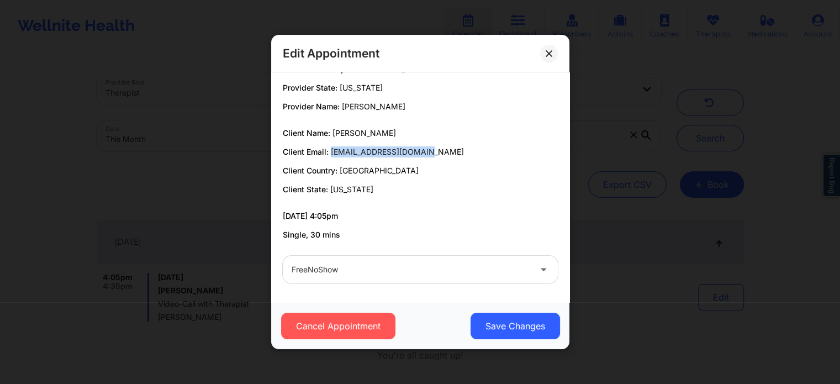
drag, startPoint x: 332, startPoint y: 150, endPoint x: 438, endPoint y: 147, distance: 106.0
click at [438, 147] on p "Client Email: [EMAIL_ADDRESS][DOMAIN_NAME]" at bounding box center [420, 151] width 275 height 11
copy span "[EMAIL_ADDRESS][DOMAIN_NAME]"
click at [549, 44] on div "Edit Appointment" at bounding box center [420, 54] width 298 height 38
click at [548, 49] on button at bounding box center [549, 54] width 18 height 18
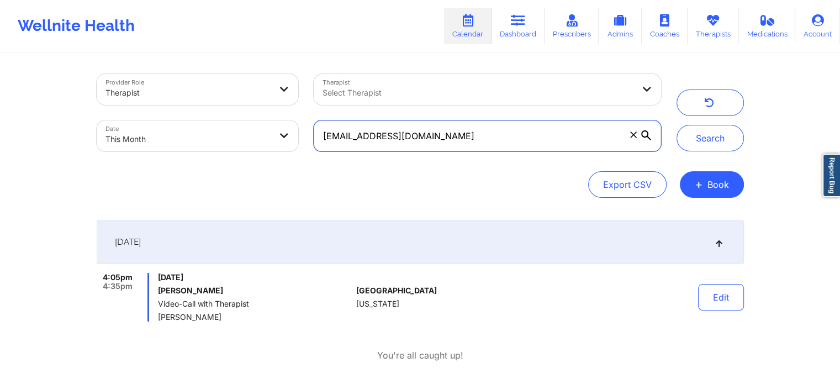
drag, startPoint x: 463, startPoint y: 135, endPoint x: 228, endPoint y: 129, distance: 234.7
click at [228, 129] on div "Provider Role Therapist Therapist Select Therapist Date This Month [EMAIL_ADDRE…" at bounding box center [379, 112] width 580 height 93
paste input "tabithaw65"
click at [676, 125] on button "Search" at bounding box center [709, 138] width 67 height 27
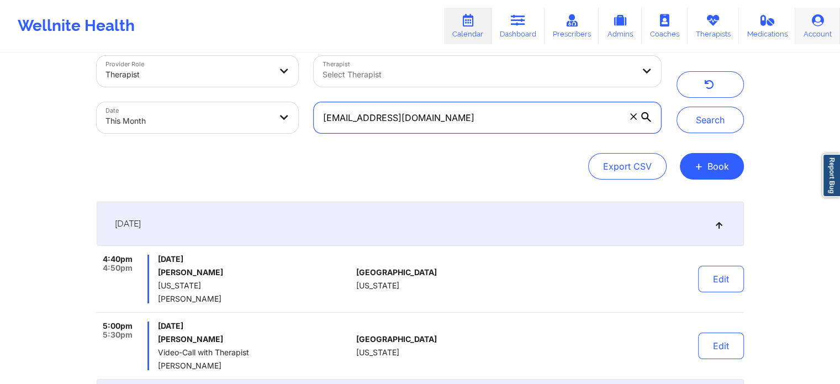
scroll to position [0, 0]
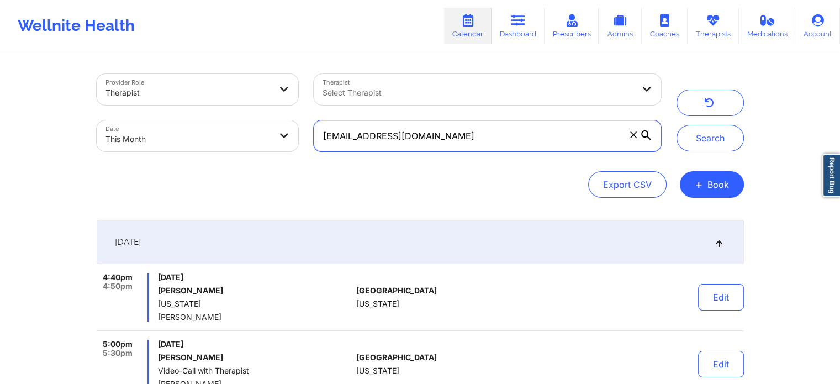
click at [491, 131] on input "[EMAIL_ADDRESS][DOMAIN_NAME]" at bounding box center [487, 135] width 347 height 31
click at [435, 128] on input "[EMAIL_ADDRESS][DOMAIN_NAME]" at bounding box center [487, 135] width 347 height 31
drag, startPoint x: 435, startPoint y: 128, endPoint x: 210, endPoint y: 114, distance: 225.7
click at [210, 114] on div "Provider Role Therapist Therapist Select Therapist Date This Month [EMAIL_ADDRE…" at bounding box center [379, 112] width 580 height 93
paste input "catherineaberner"
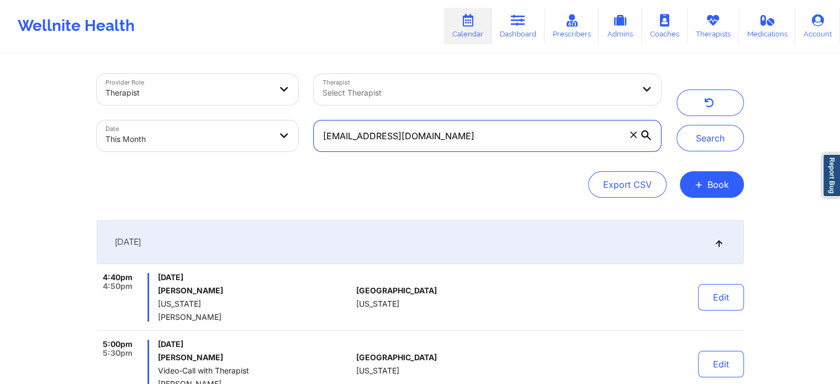
click at [676, 125] on button "Search" at bounding box center [709, 138] width 67 height 27
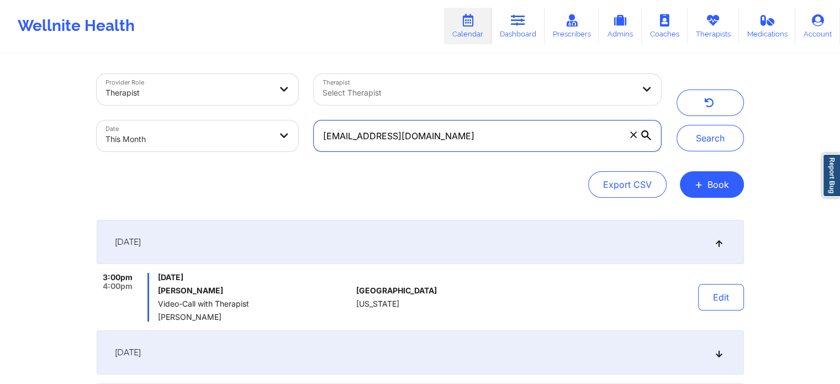
drag, startPoint x: 465, startPoint y: 128, endPoint x: 189, endPoint y: 108, distance: 276.2
click at [189, 108] on div "Provider Role Therapist Therapist Select Therapist Date This Month [EMAIL_ADDRE…" at bounding box center [379, 112] width 580 height 93
paste input "jecaffin"
click at [676, 125] on button "Search" at bounding box center [709, 138] width 67 height 27
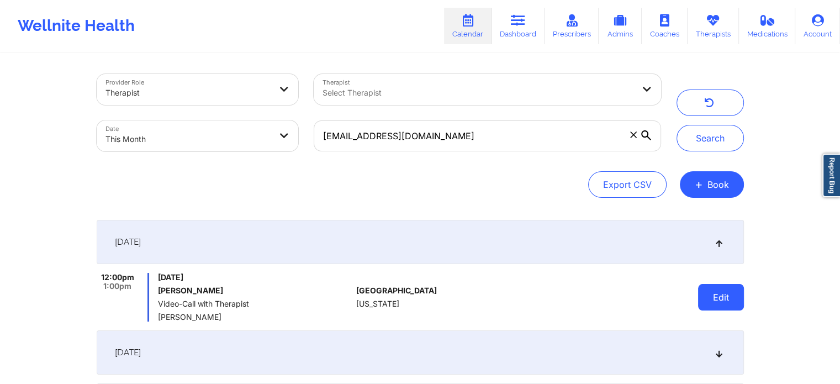
click at [723, 293] on button "Edit" at bounding box center [721, 297] width 46 height 27
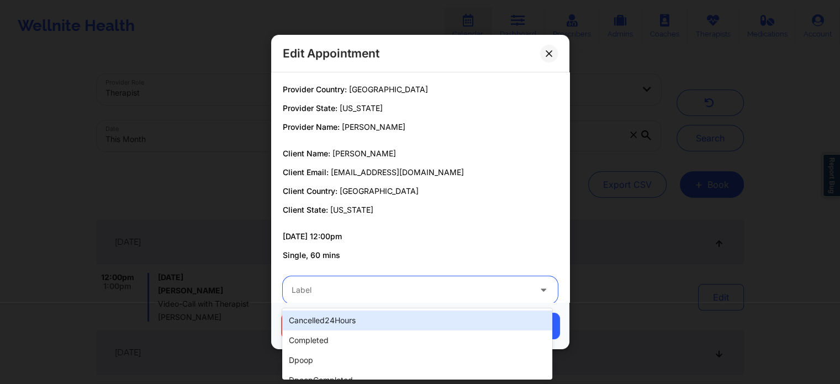
click at [319, 294] on div at bounding box center [411, 289] width 239 height 13
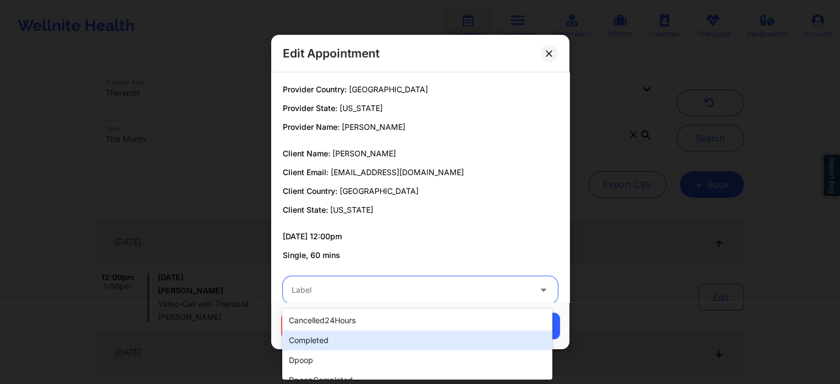
click at [300, 349] on div "completed" at bounding box center [416, 340] width 269 height 20
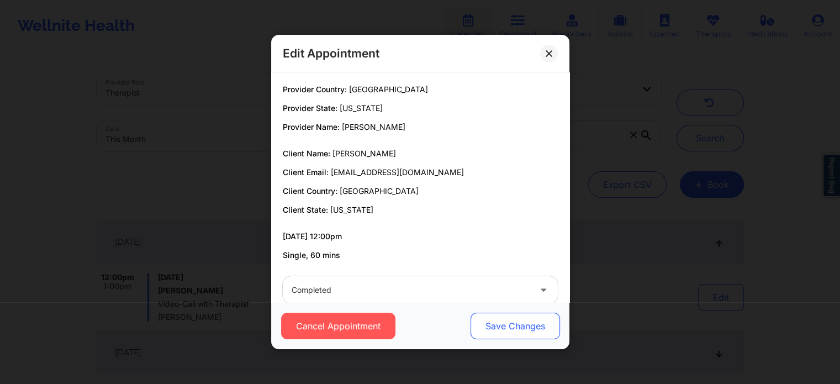
click at [501, 321] on button "Save Changes" at bounding box center [514, 325] width 89 height 27
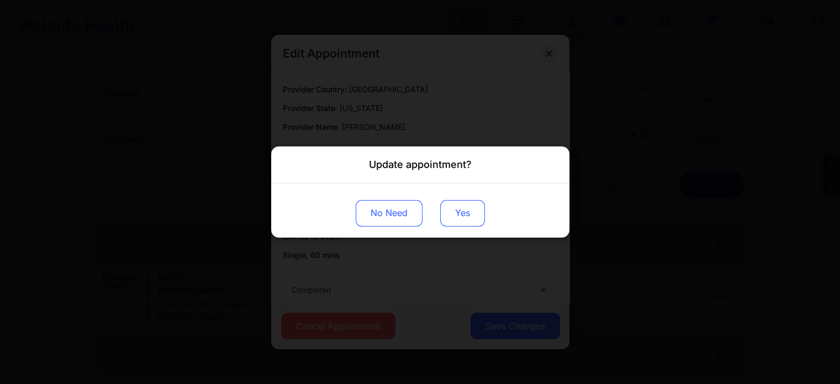
click at [462, 218] on button "Yes" at bounding box center [462, 213] width 45 height 27
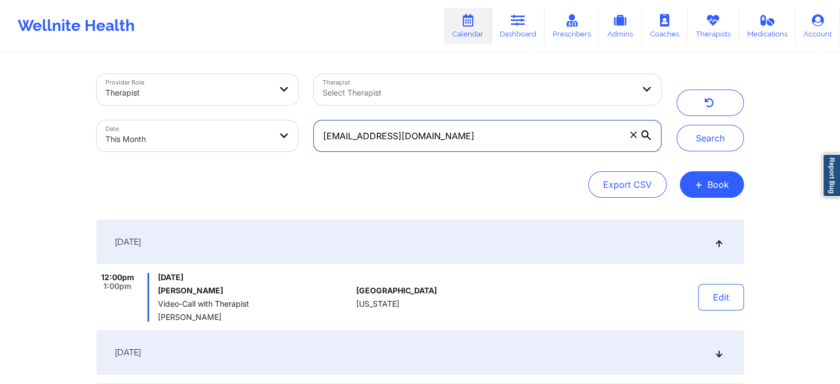
click at [425, 135] on input "[EMAIL_ADDRESS][DOMAIN_NAME]" at bounding box center [487, 135] width 347 height 31
drag, startPoint x: 445, startPoint y: 144, endPoint x: 198, endPoint y: 93, distance: 252.1
click at [198, 93] on div "Provider Role Therapist Therapist Select Therapist Date This Month [EMAIL_ADDRE…" at bounding box center [379, 112] width 580 height 93
paste input "wraith.c.nephilidus"
click at [676, 125] on button "Search" at bounding box center [709, 138] width 67 height 27
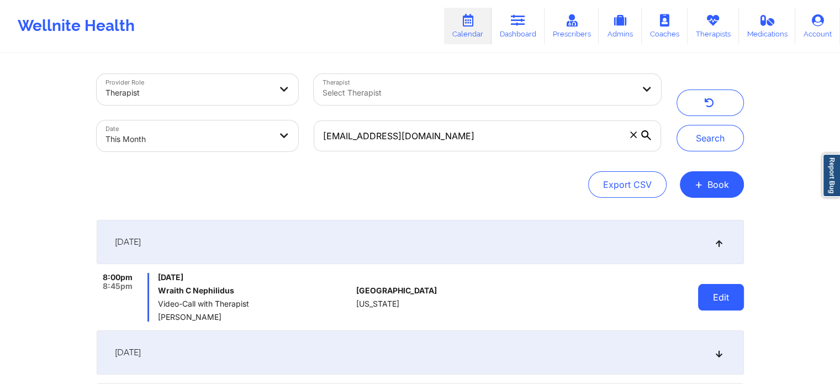
click at [719, 300] on button "Edit" at bounding box center [721, 297] width 46 height 27
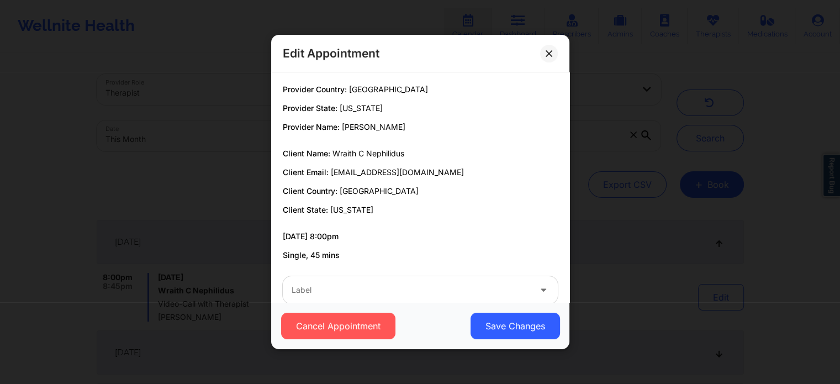
click at [384, 304] on div "Cancel Appointment Save Changes" at bounding box center [420, 325] width 298 height 47
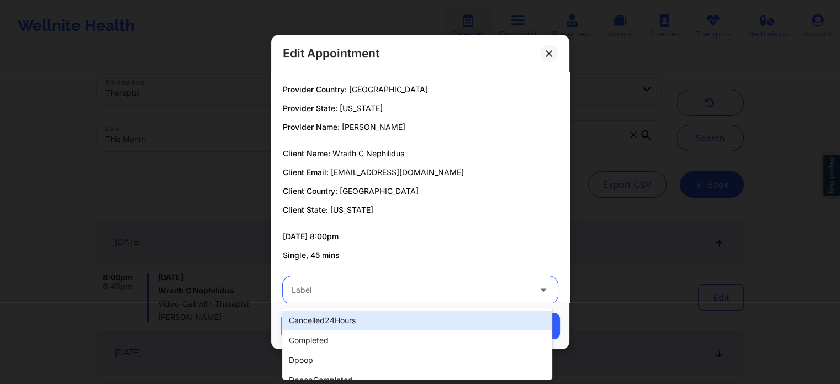
click at [330, 280] on div "Label" at bounding box center [407, 290] width 248 height 28
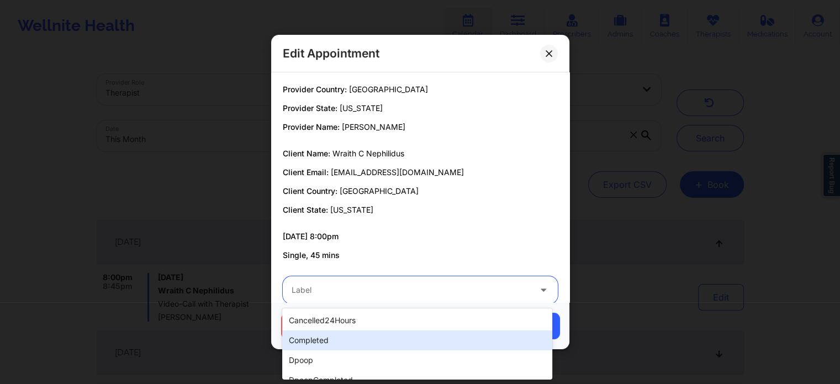
click at [309, 336] on div "completed" at bounding box center [416, 340] width 269 height 20
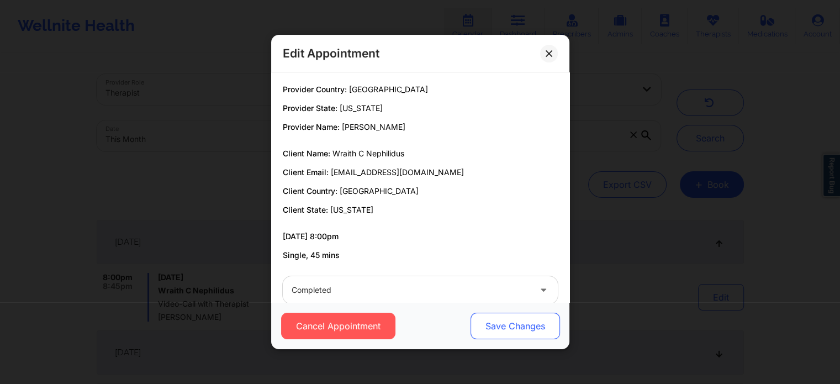
click at [523, 324] on button "Save Changes" at bounding box center [514, 325] width 89 height 27
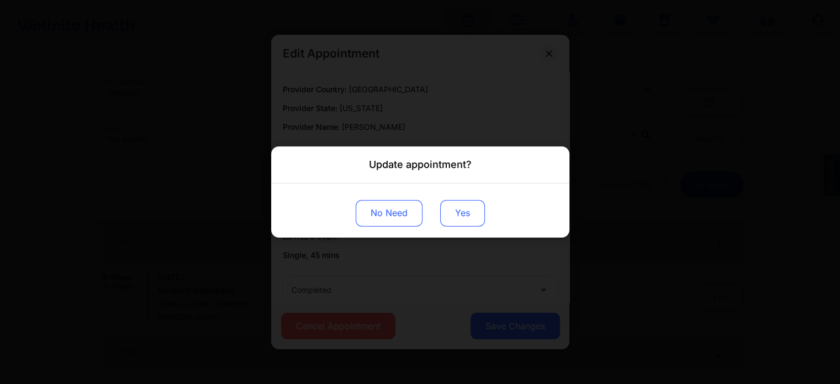
click at [465, 209] on button "Yes" at bounding box center [462, 213] width 45 height 27
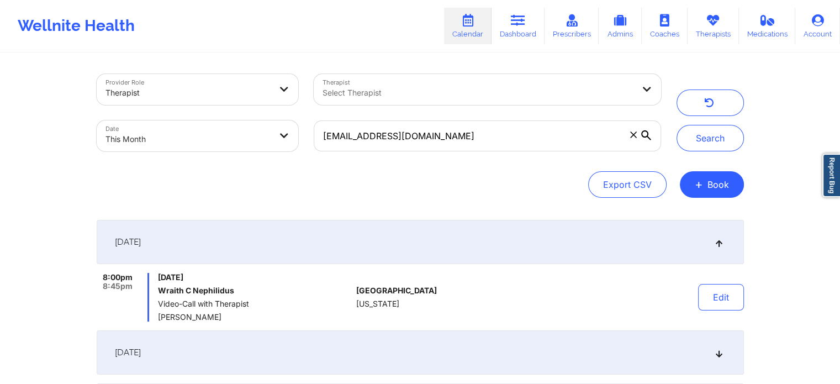
drag, startPoint x: 480, startPoint y: 119, endPoint x: 486, endPoint y: 133, distance: 15.4
click at [486, 133] on div "[EMAIL_ADDRESS][DOMAIN_NAME]" at bounding box center [487, 136] width 362 height 46
drag, startPoint x: 486, startPoint y: 133, endPoint x: 320, endPoint y: 154, distance: 167.5
click at [320, 154] on div "[EMAIL_ADDRESS][DOMAIN_NAME]" at bounding box center [487, 136] width 362 height 46
paste input "fedunakj"
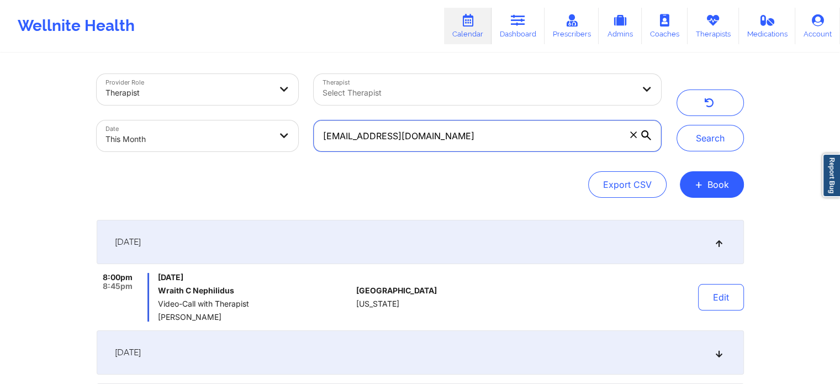
click at [676, 125] on button "Search" at bounding box center [709, 138] width 67 height 27
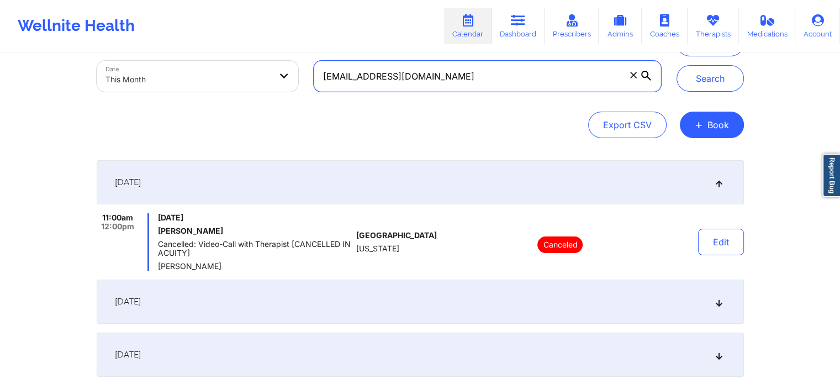
scroll to position [106, 0]
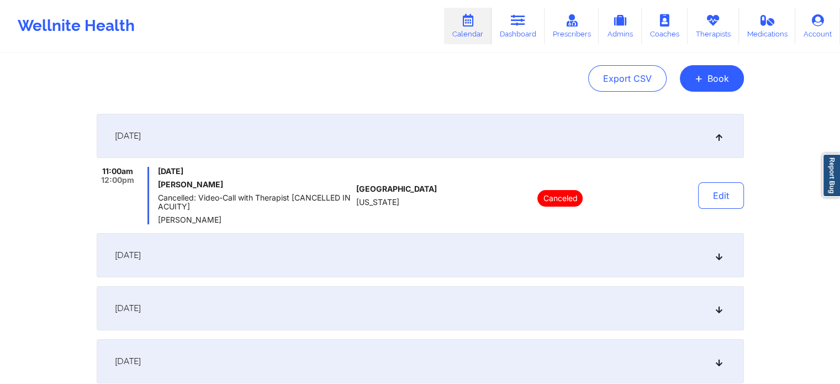
click at [485, 240] on div "[DATE]" at bounding box center [420, 255] width 647 height 44
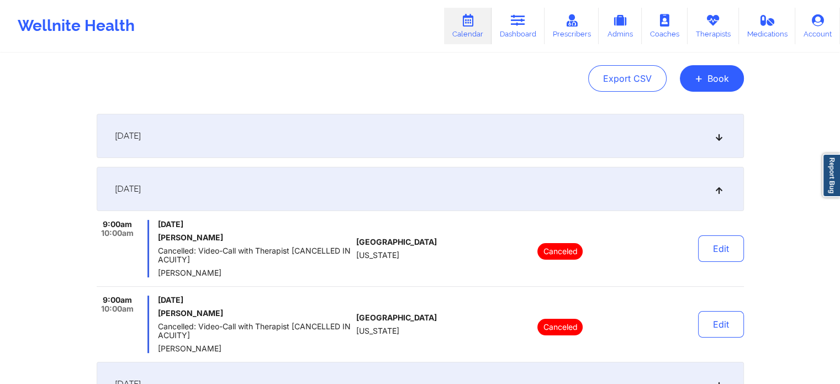
scroll to position [0, 0]
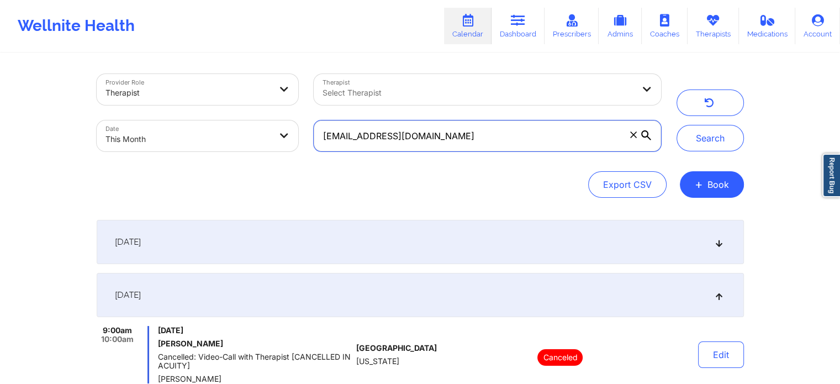
click at [495, 125] on input "[EMAIL_ADDRESS][DOMAIN_NAME]" at bounding box center [487, 135] width 347 height 31
drag, startPoint x: 470, startPoint y: 118, endPoint x: 464, endPoint y: 142, distance: 25.2
click at [464, 142] on div "[EMAIL_ADDRESS][DOMAIN_NAME]" at bounding box center [487, 136] width 362 height 46
drag, startPoint x: 464, startPoint y: 142, endPoint x: 102, endPoint y: 149, distance: 361.7
click at [102, 149] on div "Provider Role Therapist Therapist Select Therapist Date This Month [EMAIL_ADDRE…" at bounding box center [379, 112] width 580 height 93
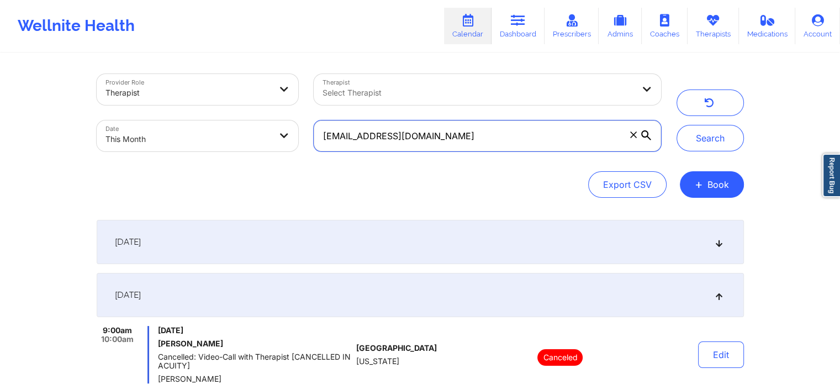
paste input "text"
type input "f"
paste input "[EMAIL_ADDRESS][DOMAIN_NAME]"
click at [676, 125] on button "Search" at bounding box center [709, 138] width 67 height 27
drag, startPoint x: 484, startPoint y: 145, endPoint x: 227, endPoint y: 169, distance: 257.3
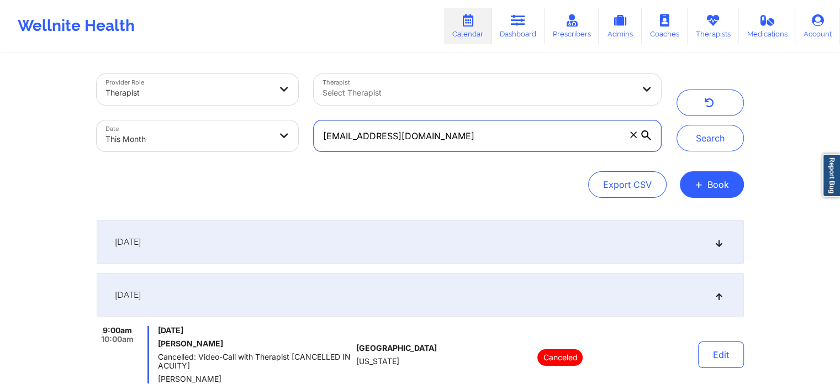
click at [227, 169] on div "Provider Role Therapist Therapist Select Therapist Date This Month [EMAIL_ADDRE…" at bounding box center [420, 136] width 647 height 124
paste input "[EMAIL_ADDRESS]"
click at [676, 125] on button "Search" at bounding box center [709, 138] width 67 height 27
click at [561, 243] on div "[DATE]" at bounding box center [420, 242] width 647 height 44
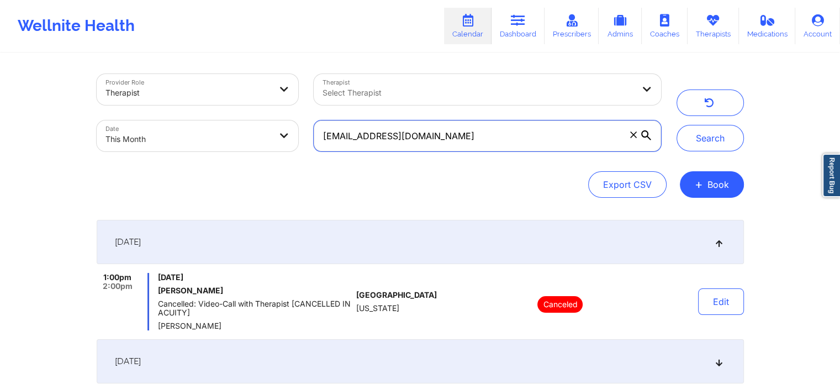
drag, startPoint x: 471, startPoint y: 134, endPoint x: 219, endPoint y: 144, distance: 252.5
click at [219, 144] on div "Provider Role Therapist Therapist Select Therapist Date This Month [EMAIL_ADDRE…" at bounding box center [379, 112] width 580 height 93
paste input "[EMAIL_ADDRESS]"
click at [676, 125] on button "Search" at bounding box center [709, 138] width 67 height 27
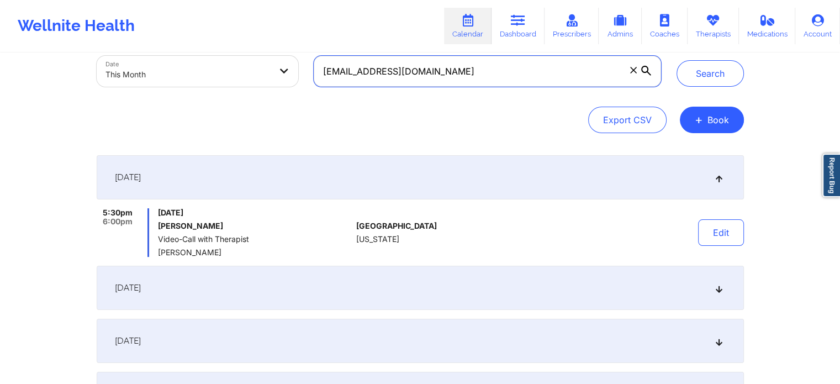
scroll to position [109, 0]
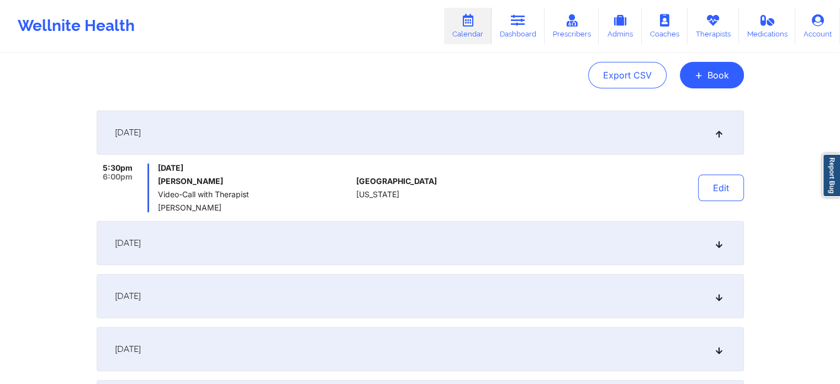
click at [596, 239] on div "[DATE]" at bounding box center [420, 243] width 647 height 44
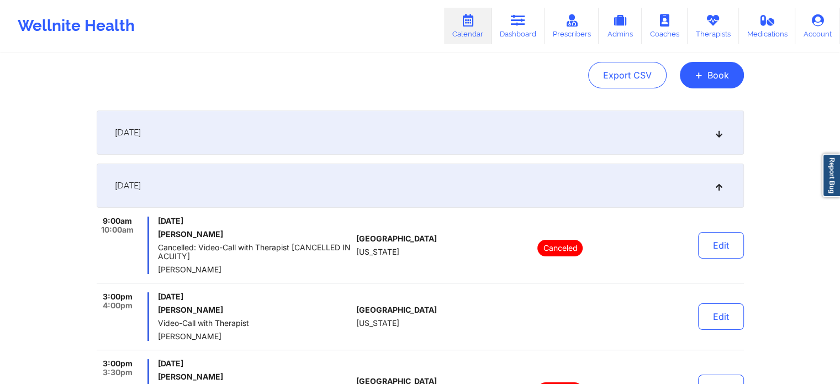
click at [432, 135] on div "[DATE]" at bounding box center [420, 132] width 647 height 44
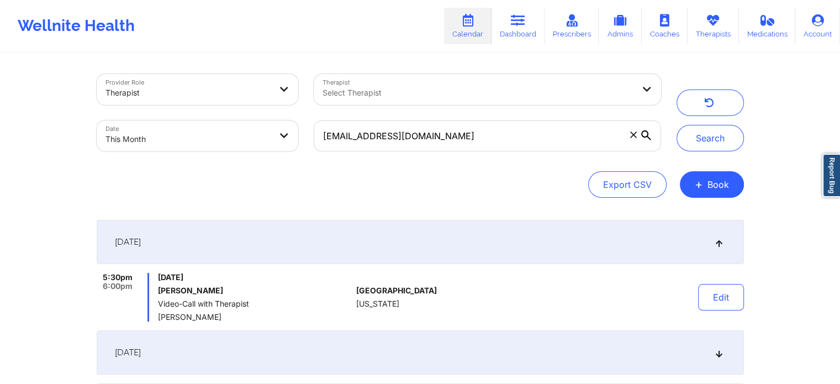
scroll to position [40, 0]
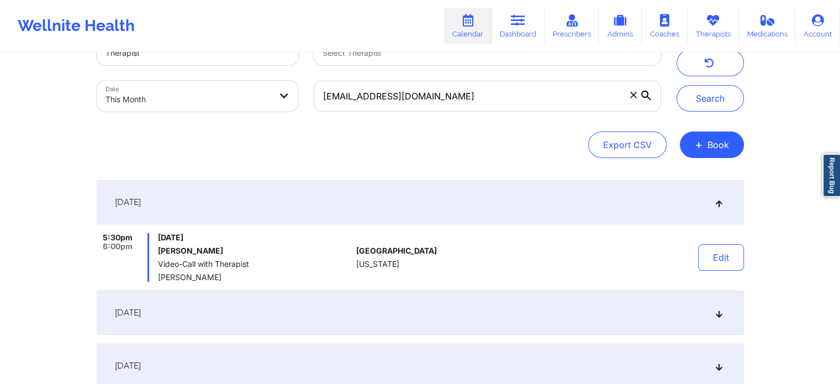
click at [561, 307] on div "[DATE]" at bounding box center [420, 312] width 647 height 44
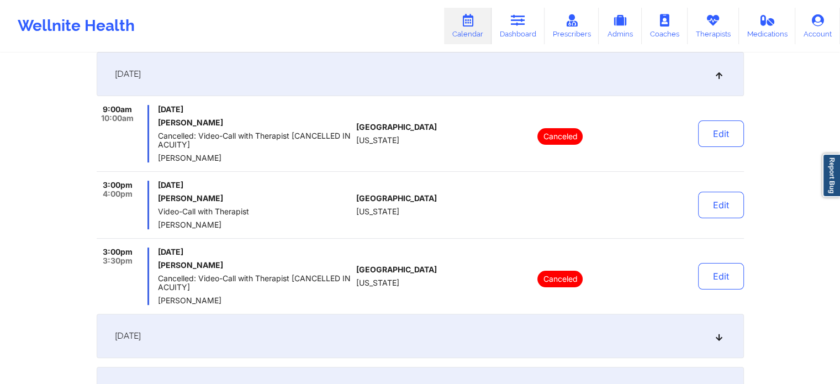
scroll to position [318, 0]
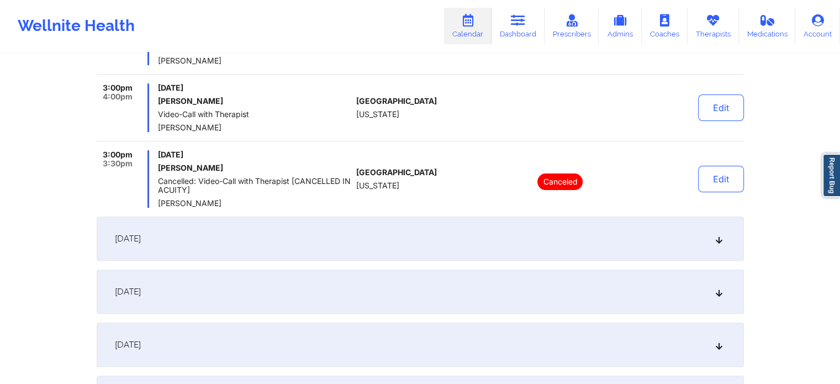
click at [402, 233] on div "[DATE]" at bounding box center [420, 238] width 647 height 44
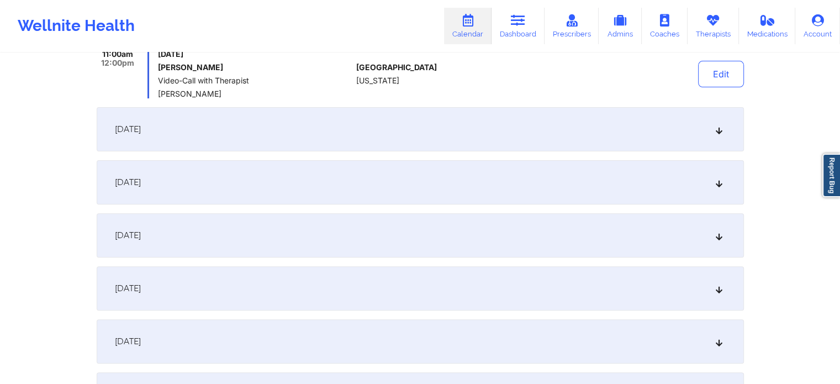
scroll to position [327, 0]
click at [481, 144] on div "[DATE]" at bounding box center [420, 131] width 647 height 44
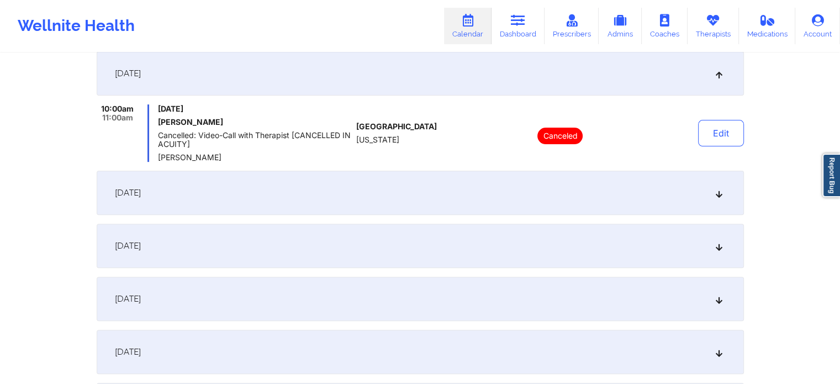
click at [502, 186] on div "[DATE]" at bounding box center [420, 193] width 647 height 44
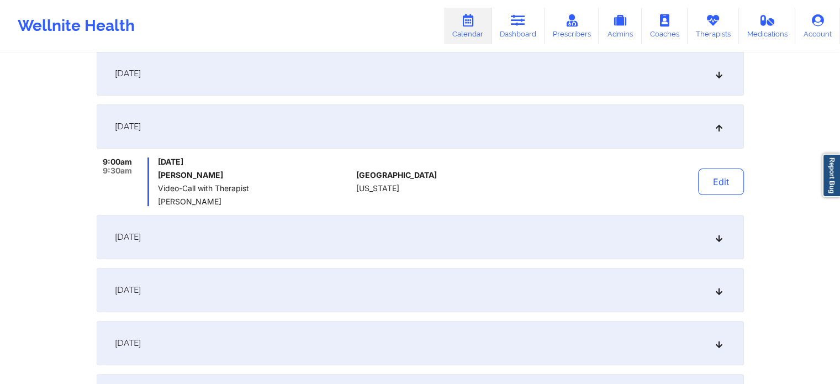
click at [453, 236] on div "[DATE]" at bounding box center [420, 237] width 647 height 44
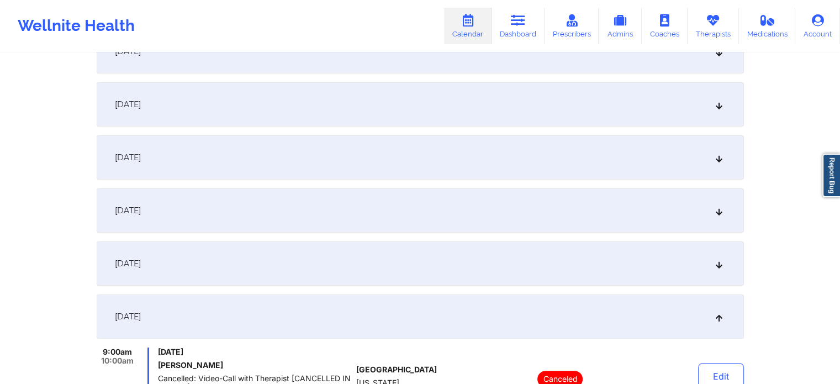
scroll to position [175, 0]
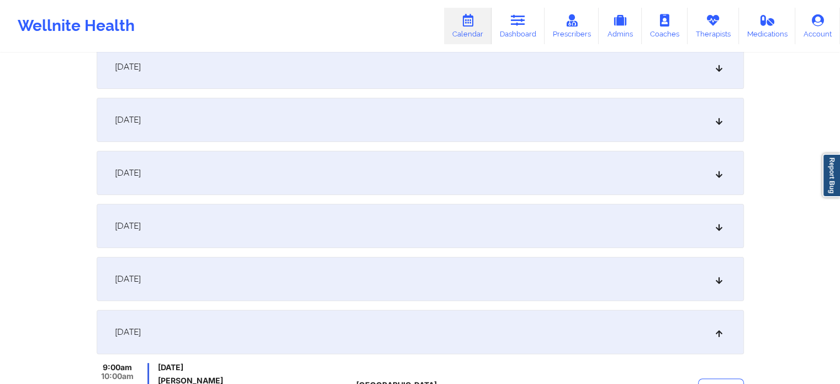
click at [464, 194] on div "[DATE]" at bounding box center [420, 173] width 647 height 44
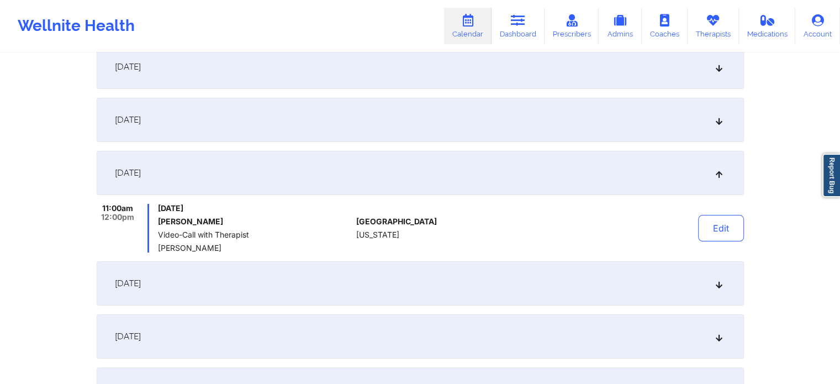
click at [305, 279] on div "[DATE]" at bounding box center [420, 283] width 647 height 44
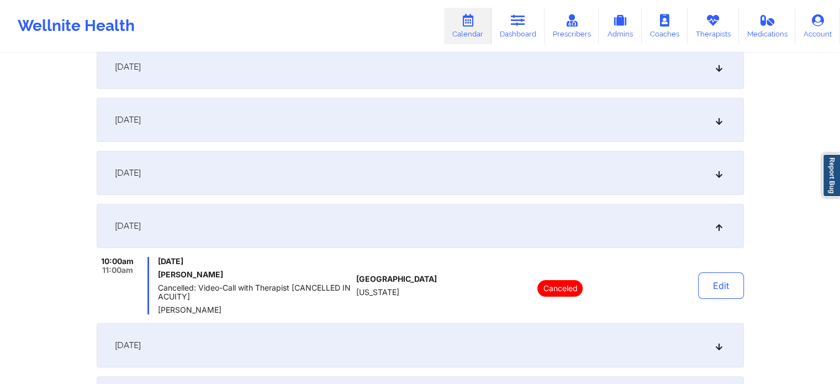
click at [384, 358] on div "[DATE]" at bounding box center [420, 345] width 647 height 44
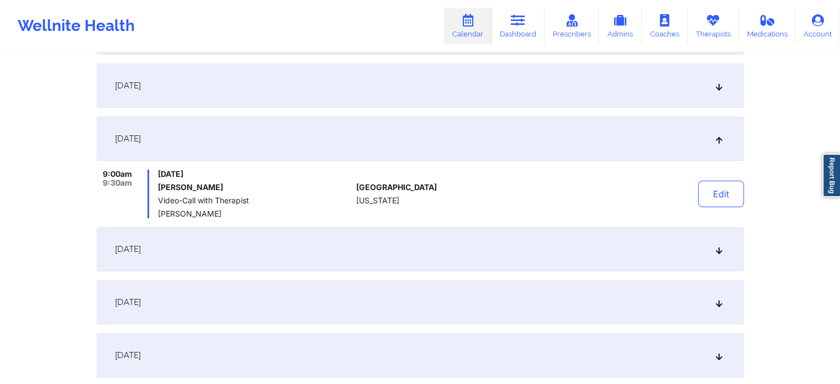
scroll to position [360, 0]
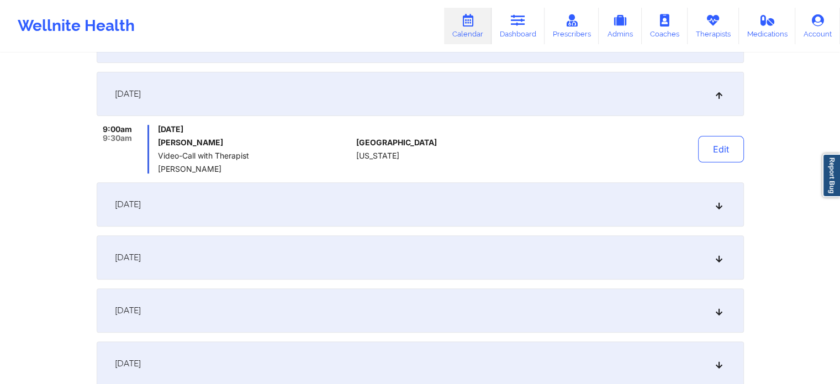
click at [462, 210] on div "[DATE]" at bounding box center [420, 204] width 647 height 44
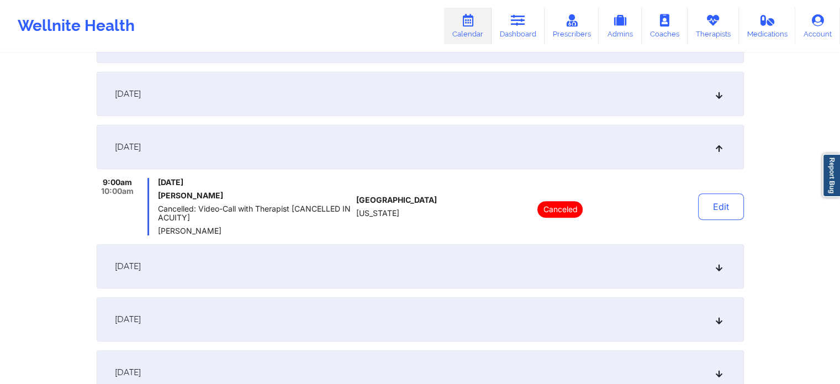
scroll to position [24, 0]
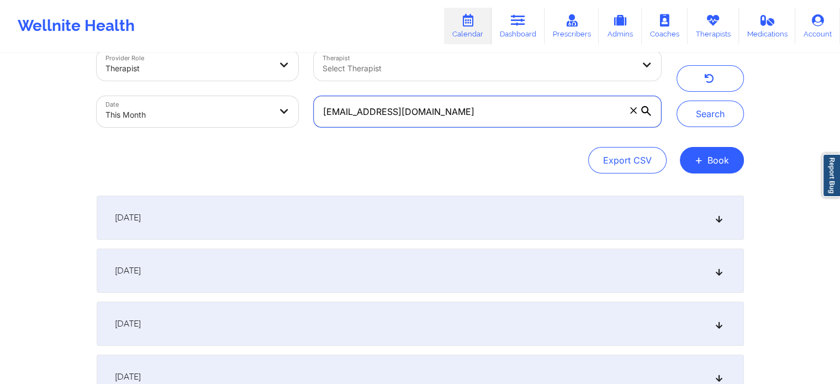
drag, startPoint x: 513, startPoint y: 116, endPoint x: 178, endPoint y: 124, distance: 335.2
click at [178, 124] on div "Provider Role Therapist Therapist Select Therapist Date This Month [EMAIL_ADDRE…" at bounding box center [379, 88] width 580 height 93
paste input "nicormarr2"
click at [676, 100] on button "Search" at bounding box center [709, 113] width 67 height 27
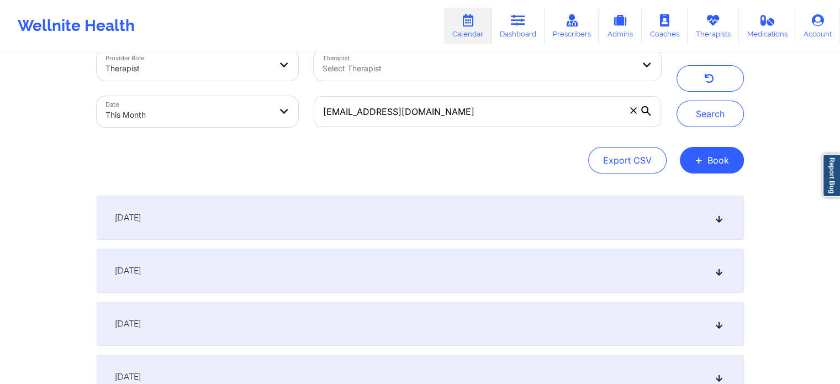
click at [280, 214] on div "[DATE]" at bounding box center [420, 217] width 647 height 44
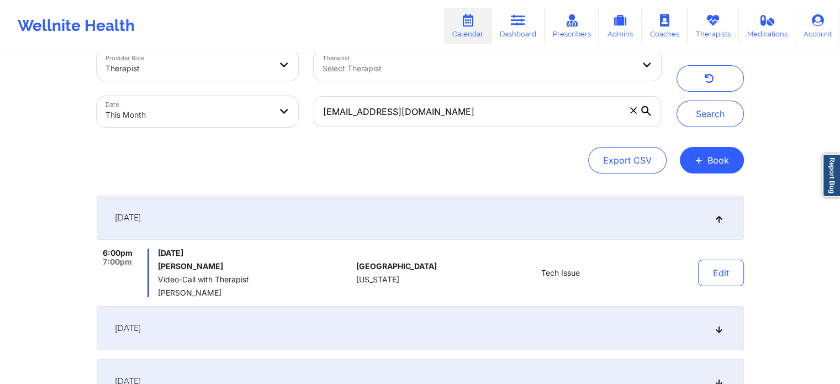
click at [320, 326] on div "[DATE]" at bounding box center [420, 328] width 647 height 44
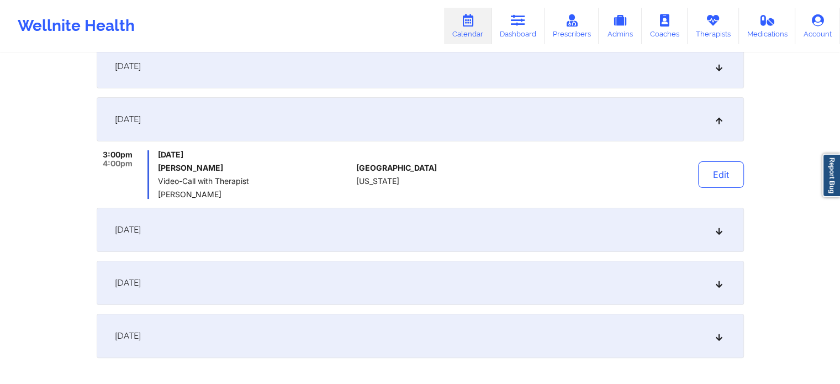
scroll to position [235, 0]
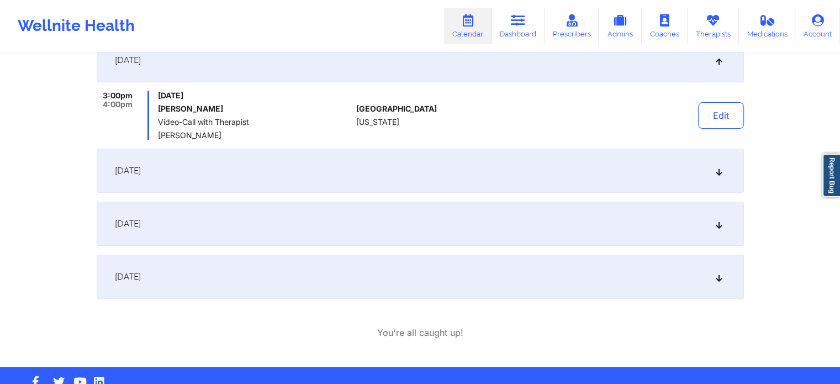
click at [294, 158] on div "[DATE]" at bounding box center [420, 171] width 647 height 44
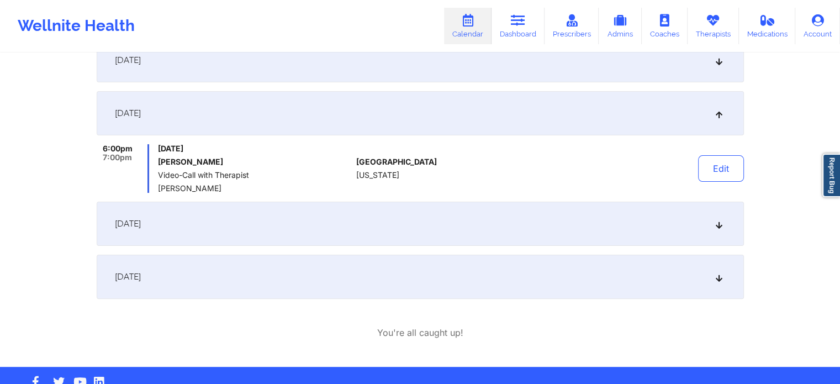
click at [325, 234] on div "[DATE]" at bounding box center [420, 224] width 647 height 44
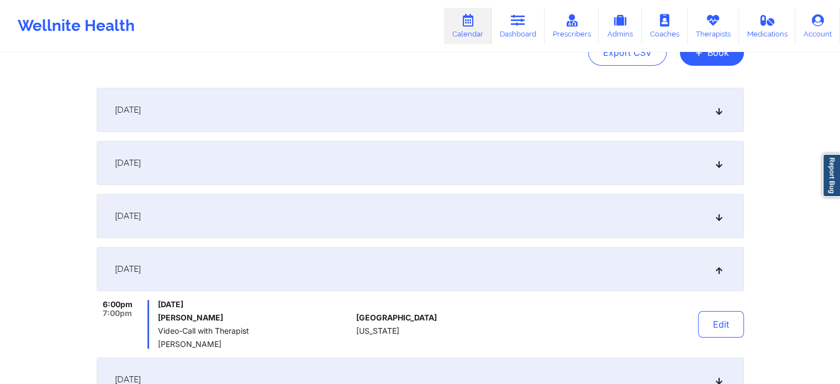
scroll to position [0, 0]
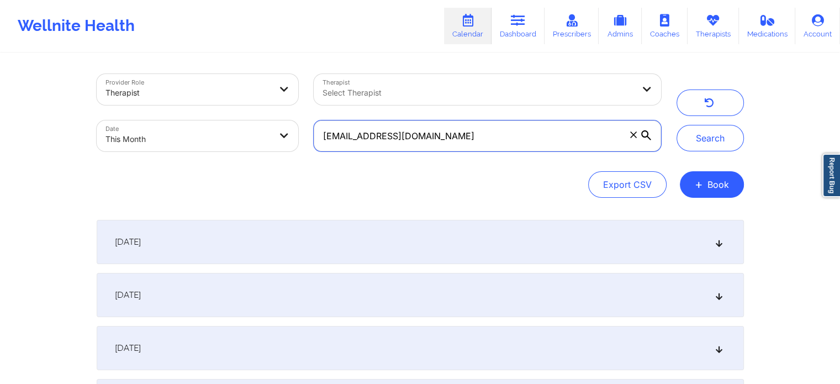
drag, startPoint x: 519, startPoint y: 129, endPoint x: 480, endPoint y: 134, distance: 39.5
click at [519, 129] on input "[EMAIL_ADDRESS][DOMAIN_NAME]" at bounding box center [487, 135] width 347 height 31
drag, startPoint x: 446, startPoint y: 134, endPoint x: 224, endPoint y: 163, distance: 223.8
click at [224, 163] on div "Provider Role Therapist Therapist Select Therapist Date This Month [EMAIL_ADDRE…" at bounding box center [420, 136] width 647 height 124
paste input "holasmccullough"
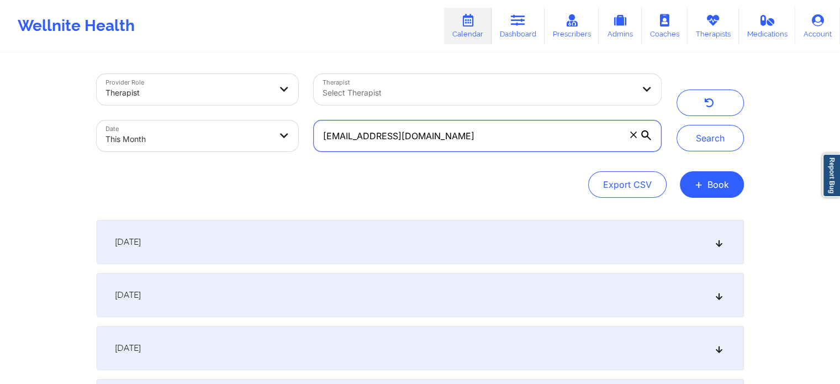
click at [676, 125] on button "Search" at bounding box center [709, 138] width 67 height 27
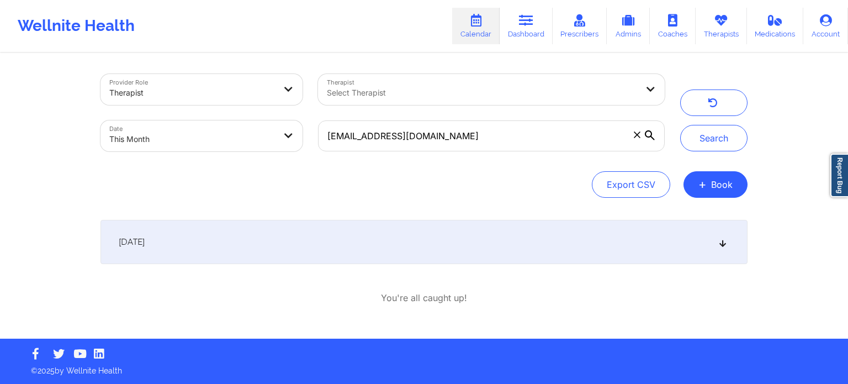
click at [331, 271] on div "[DATE] 4:00pm 5:00pm [DATE] [PERSON_NAME] Initial Therapy Session [PERSON_NAME]…" at bounding box center [423, 262] width 647 height 84
click at [342, 249] on div "[DATE]" at bounding box center [423, 242] width 647 height 44
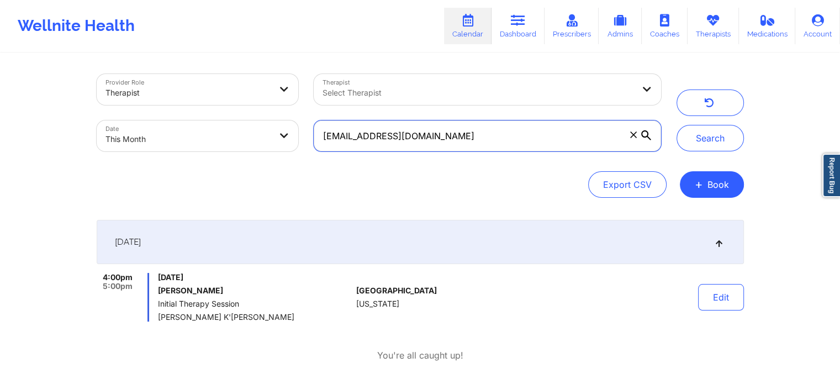
drag, startPoint x: 475, startPoint y: 128, endPoint x: 228, endPoint y: 134, distance: 247.4
click at [228, 134] on div "Provider Role Therapist Therapist Select Therapist Date This Month [EMAIL_ADDRE…" at bounding box center [379, 112] width 580 height 93
paste input "maryjend"
click at [676, 125] on button "Search" at bounding box center [709, 138] width 67 height 27
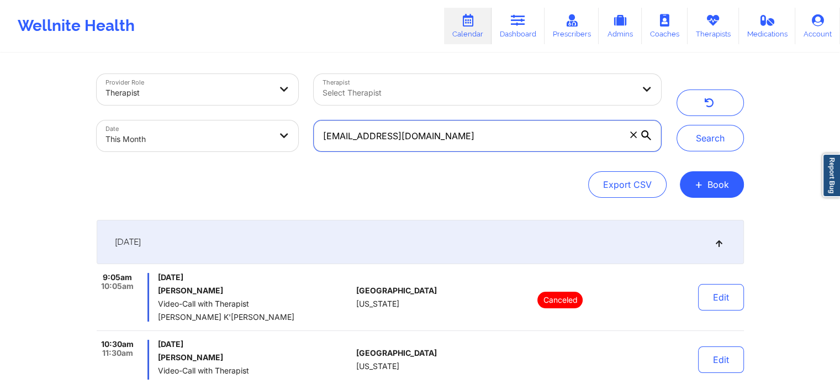
drag, startPoint x: 436, startPoint y: 133, endPoint x: 279, endPoint y: 136, distance: 156.8
click at [279, 136] on div "Provider Role Therapist Therapist Select Therapist Date This Month [EMAIL_ADDRE…" at bounding box center [379, 112] width 580 height 93
paste input "jessyblackbelt"
click at [676, 125] on button "Search" at bounding box center [709, 138] width 67 height 27
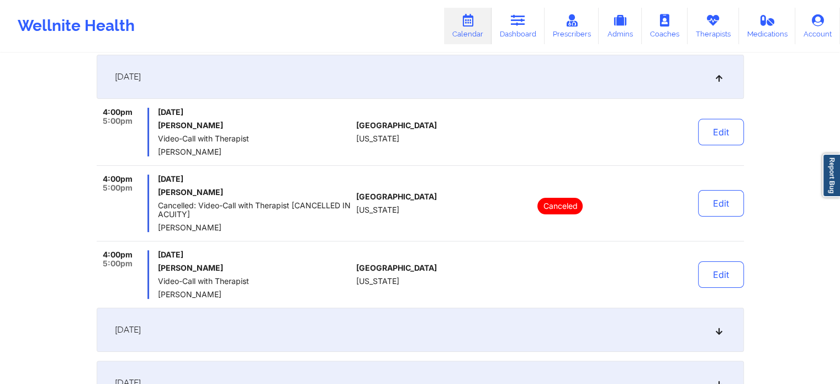
scroll to position [147, 0]
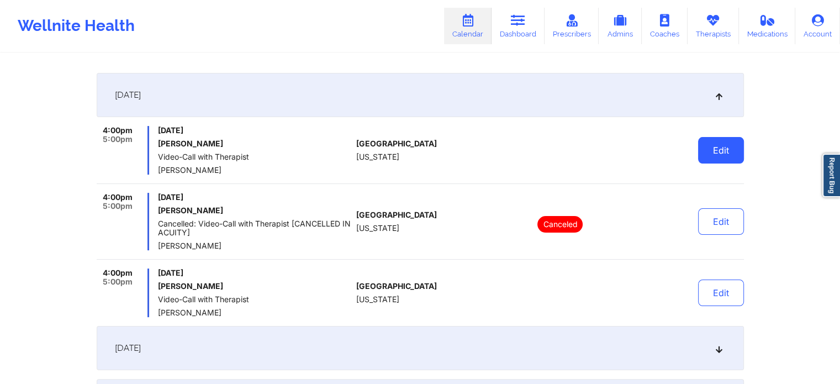
click at [723, 147] on button "Edit" at bounding box center [721, 150] width 46 height 27
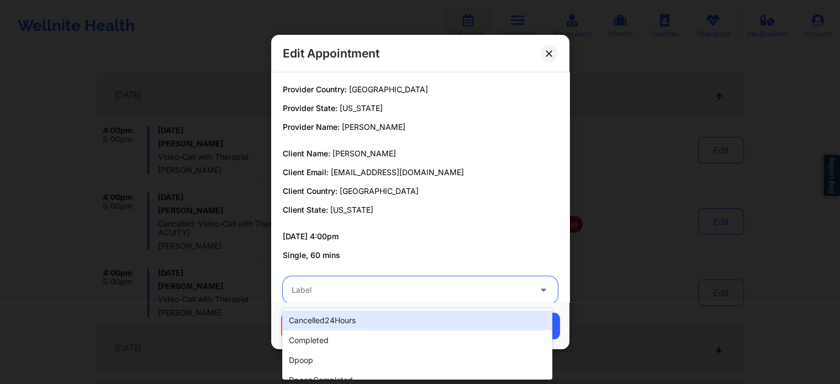
click at [373, 293] on div at bounding box center [411, 289] width 239 height 13
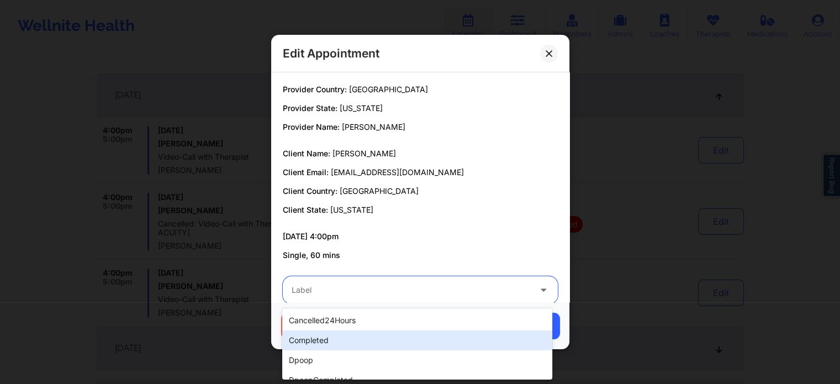
click at [322, 337] on div "completed" at bounding box center [416, 340] width 269 height 20
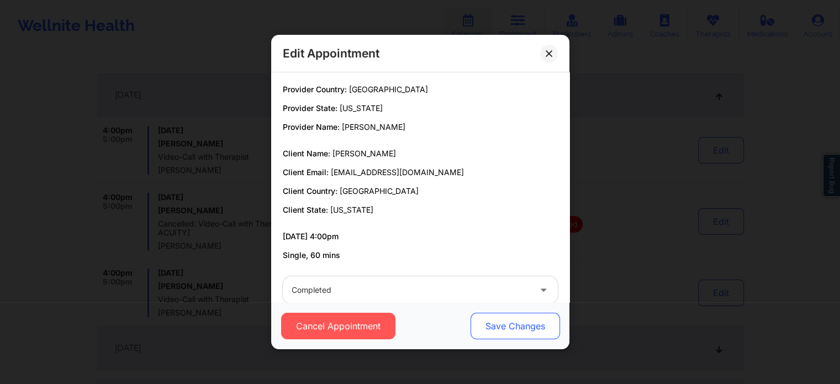
click at [488, 318] on button "Save Changes" at bounding box center [514, 325] width 89 height 27
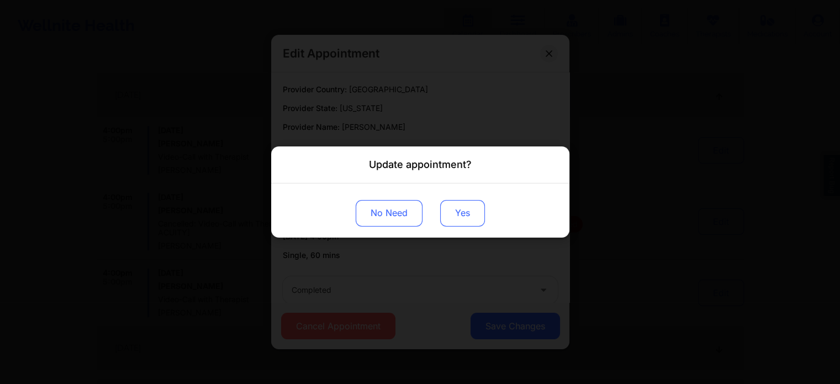
click at [462, 225] on button "Yes" at bounding box center [462, 213] width 45 height 27
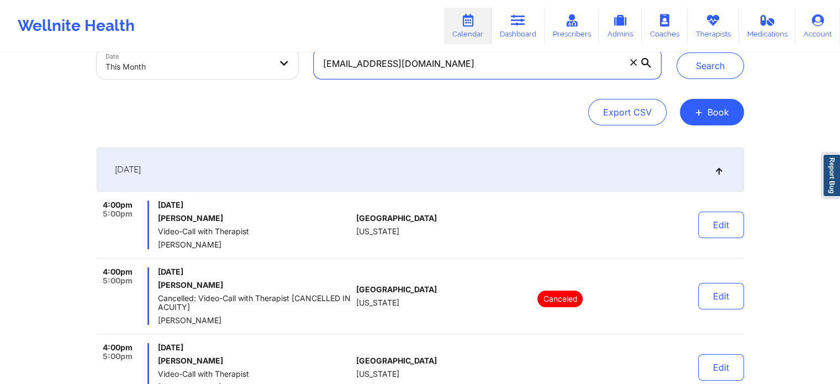
drag, startPoint x: 446, startPoint y: 68, endPoint x: 427, endPoint y: 72, distance: 19.2
click at [446, 68] on input "[EMAIL_ADDRESS][DOMAIN_NAME]" at bounding box center [487, 63] width 347 height 31
drag, startPoint x: 479, startPoint y: 68, endPoint x: 301, endPoint y: 56, distance: 178.2
click at [301, 56] on div "Provider Role Therapist Therapist Select Therapist Date This Month [EMAIL_ADDRE…" at bounding box center [379, 40] width 580 height 93
paste input "selfers@clarkepsi"
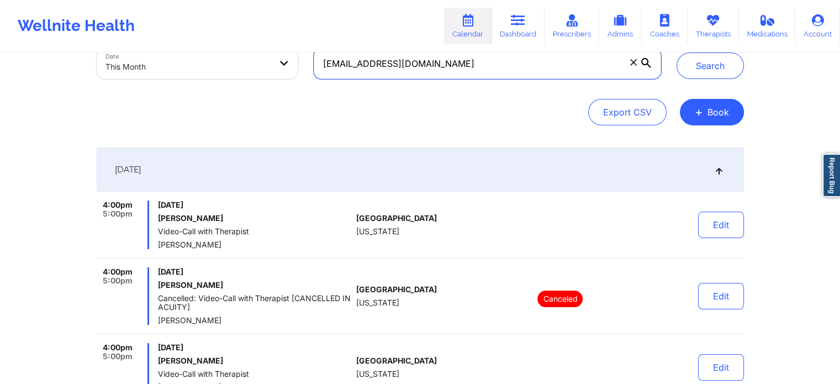
click at [676, 52] on button "Search" at bounding box center [709, 65] width 67 height 27
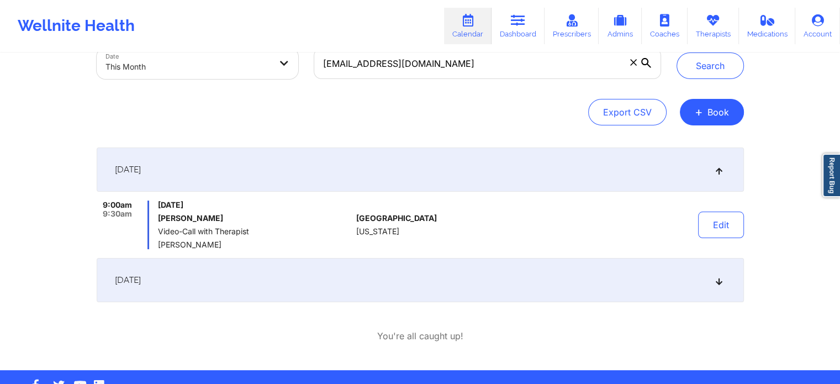
click at [488, 276] on div "[DATE]" at bounding box center [420, 280] width 647 height 44
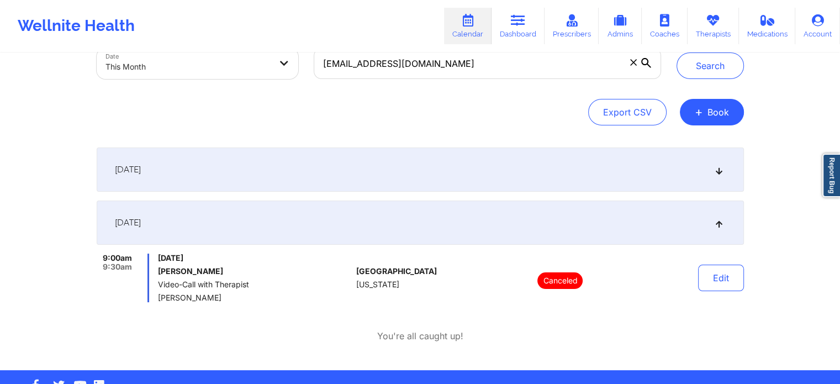
click at [404, 179] on div "[DATE]" at bounding box center [420, 169] width 647 height 44
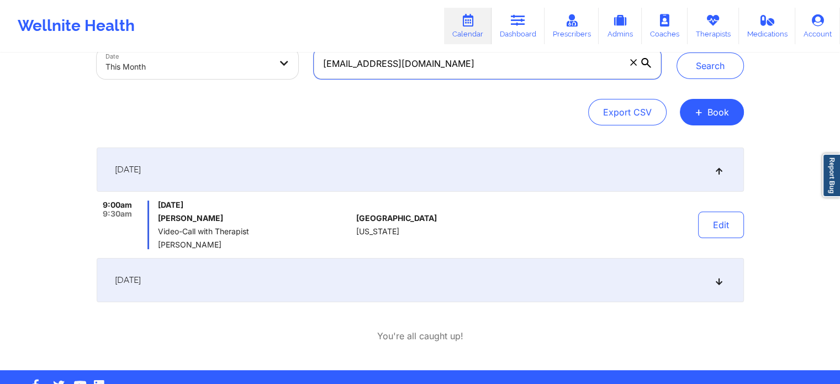
drag, startPoint x: 481, startPoint y: 69, endPoint x: 232, endPoint y: 70, distance: 249.0
click at [232, 70] on div "Provider Role Therapist Therapist Select Therapist Date This Month [EMAIL_ADDRE…" at bounding box center [379, 40] width 580 height 93
paste input "[EMAIL_ADDRESS]"
click at [676, 52] on button "Search" at bounding box center [709, 65] width 67 height 27
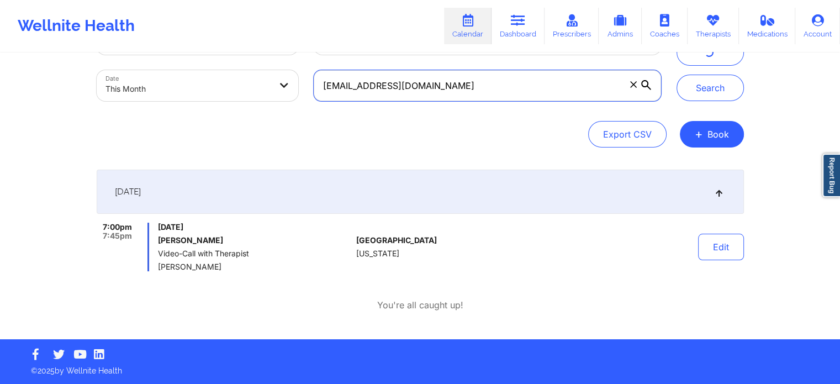
scroll to position [50, 0]
drag, startPoint x: 495, startPoint y: 97, endPoint x: 207, endPoint y: 108, distance: 288.4
click at [207, 108] on div "Provider Role Therapist Therapist Select Therapist Date This Month [EMAIL_ADDRE…" at bounding box center [379, 62] width 580 height 93
paste input "[EMAIL_ADDRESS]"
click at [676, 75] on button "Search" at bounding box center [709, 88] width 67 height 27
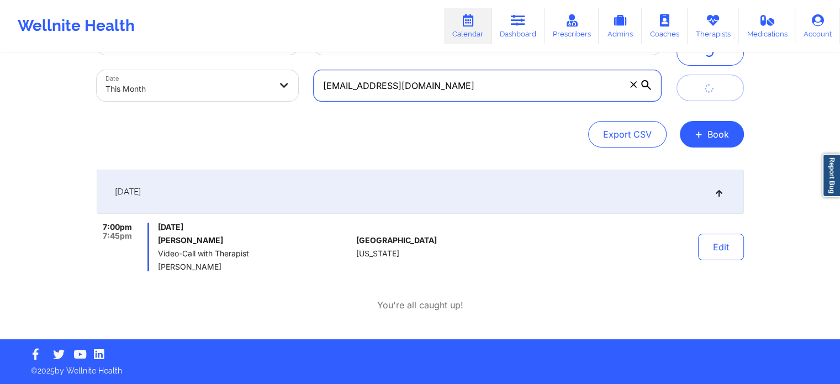
scroll to position [72, 0]
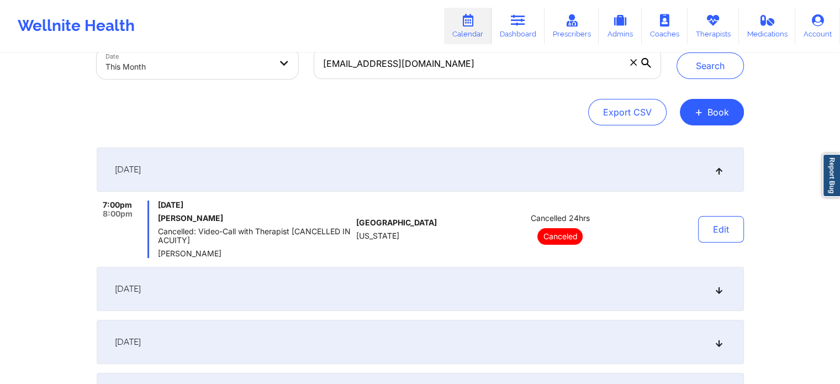
click at [316, 295] on div "[DATE]" at bounding box center [420, 289] width 647 height 44
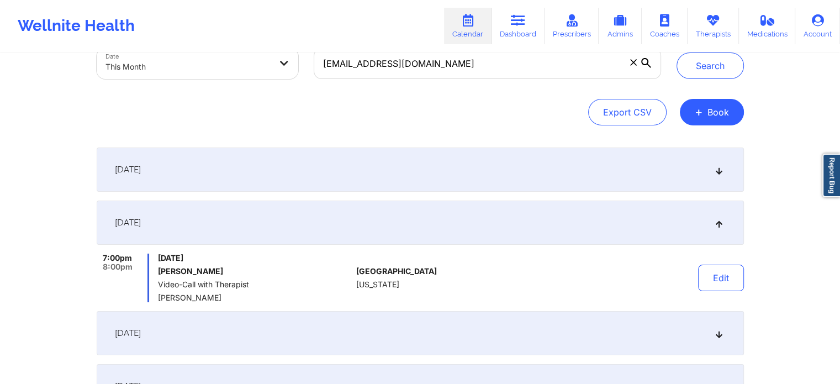
scroll to position [0, 0]
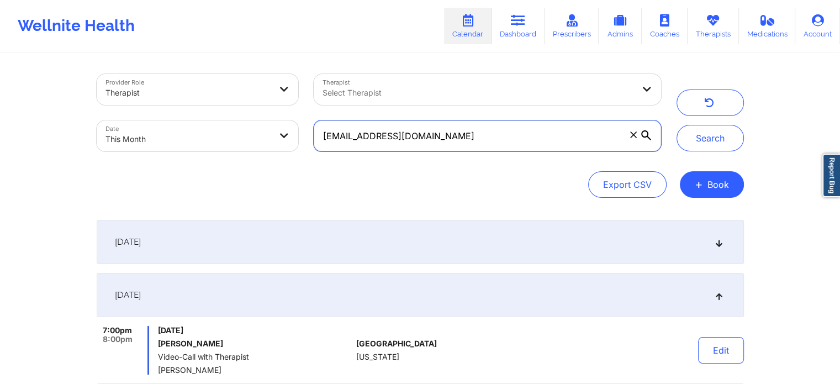
drag, startPoint x: 475, startPoint y: 141, endPoint x: 176, endPoint y: 85, distance: 304.4
click at [176, 85] on div "Provider Role Therapist Therapist Select Therapist Date This Month [EMAIL_ADDRE…" at bounding box center [379, 112] width 580 height 93
paste input "[EMAIL_ADDRESS]"
type input "[EMAIL_ADDRESS][DOMAIN_NAME]"
click at [676, 125] on button "Search" at bounding box center [709, 138] width 67 height 27
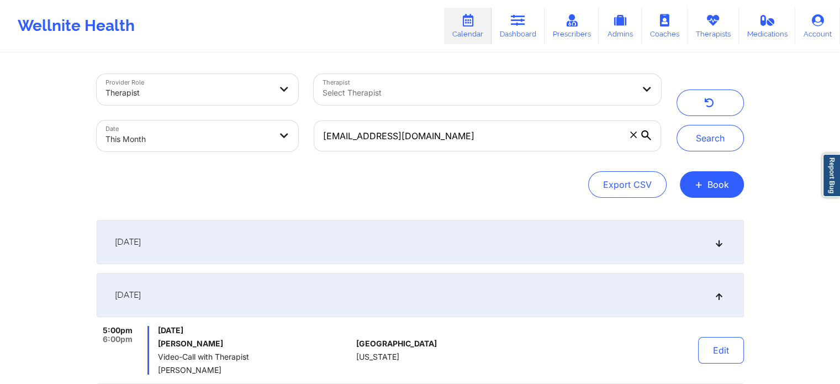
click at [214, 244] on div "[DATE]" at bounding box center [420, 242] width 647 height 44
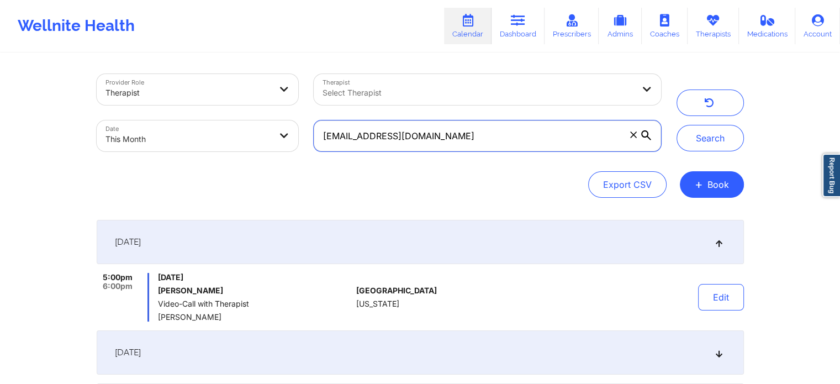
drag, startPoint x: 501, startPoint y: 140, endPoint x: 245, endPoint y: 131, distance: 255.8
click at [245, 131] on div "Provider Role Therapist Therapist Select Therapist Date This Month [EMAIL_ADDRE…" at bounding box center [379, 112] width 580 height 93
paste input "[EMAIL_ADDRESS]"
click at [676, 125] on button "Search" at bounding box center [709, 138] width 67 height 27
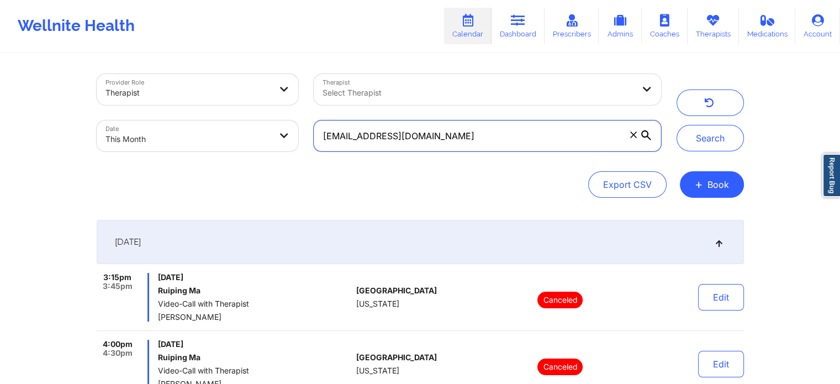
drag, startPoint x: 462, startPoint y: 140, endPoint x: 163, endPoint y: 123, distance: 298.6
click at [163, 123] on div "Provider Role Therapist Therapist Select Therapist Date This Month [EMAIL_ADDRE…" at bounding box center [379, 112] width 580 height 93
paste input "[EMAIL_ADDRESS]"
click at [676, 125] on button "Search" at bounding box center [709, 138] width 67 height 27
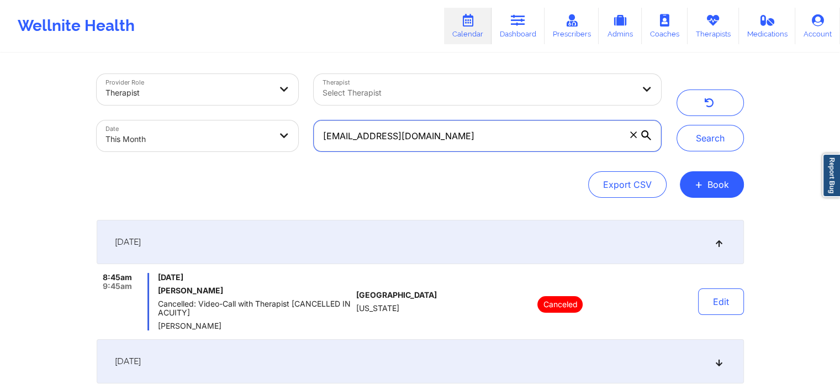
drag, startPoint x: 462, startPoint y: 143, endPoint x: 267, endPoint y: 143, distance: 194.9
click at [267, 143] on div "Provider Role Therapist Therapist Select Therapist Date This Month [EMAIL_ADDRE…" at bounding box center [379, 112] width 580 height 93
paste input "briashh"
click at [676, 125] on button "Search" at bounding box center [709, 138] width 67 height 27
drag, startPoint x: 419, startPoint y: 134, endPoint x: 212, endPoint y: 144, distance: 207.3
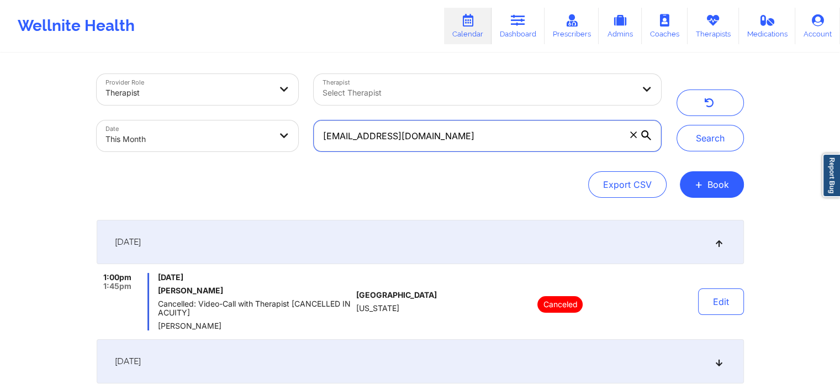
click at [212, 144] on div "Provider Role Therapist Therapist Select Therapist Date This Month [EMAIL_ADDRE…" at bounding box center [379, 112] width 580 height 93
paste
click at [676, 125] on button "Search" at bounding box center [709, 138] width 67 height 27
drag, startPoint x: 439, startPoint y: 144, endPoint x: 214, endPoint y: 133, distance: 225.5
click at [214, 133] on div "Provider Role Therapist Therapist Select Therapist Date This Month [EMAIL_ADDRE…" at bounding box center [379, 112] width 580 height 93
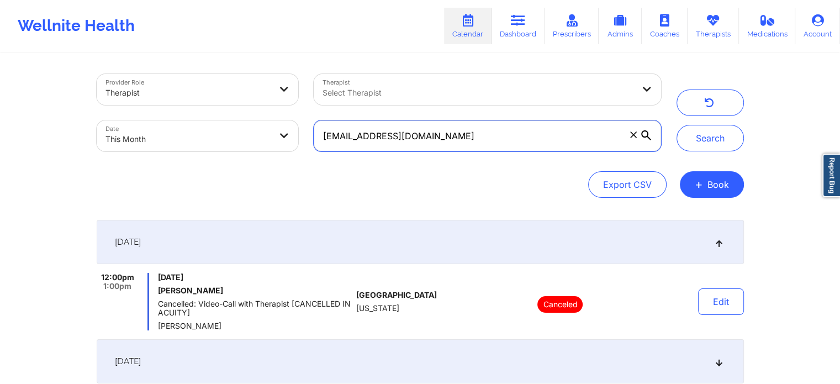
click at [676, 125] on button "Search" at bounding box center [709, 138] width 67 height 27
drag, startPoint x: 523, startPoint y: 136, endPoint x: 183, endPoint y: 104, distance: 342.2
click at [183, 104] on div "Provider Role Therapist Therapist Select Therapist Date This Month [EMAIL_ADDRE…" at bounding box center [379, 112] width 580 height 93
click at [676, 125] on button "Search" at bounding box center [709, 138] width 67 height 27
drag, startPoint x: 479, startPoint y: 140, endPoint x: 261, endPoint y: 80, distance: 226.2
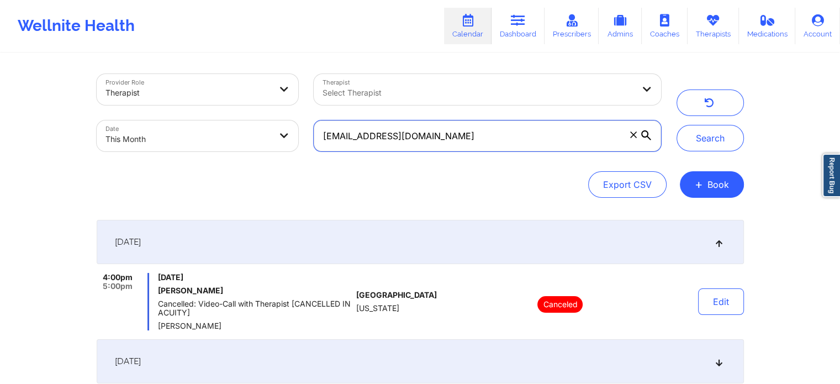
click at [261, 80] on div "Provider Role Therapist Therapist Select Therapist Date This Month [EMAIL_ADDRE…" at bounding box center [379, 112] width 580 height 93
click at [676, 125] on button "Search" at bounding box center [709, 138] width 67 height 27
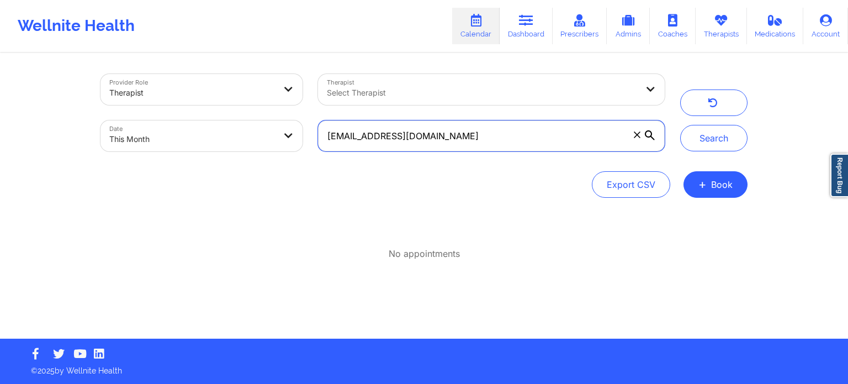
drag, startPoint x: 448, startPoint y: 125, endPoint x: 272, endPoint y: 142, distance: 177.5
click at [272, 142] on div "Provider Role Therapist Therapist Select Therapist Date This Month [EMAIL_ADDRE…" at bounding box center [383, 112] width 580 height 93
click at [680, 125] on button "Search" at bounding box center [713, 138] width 67 height 27
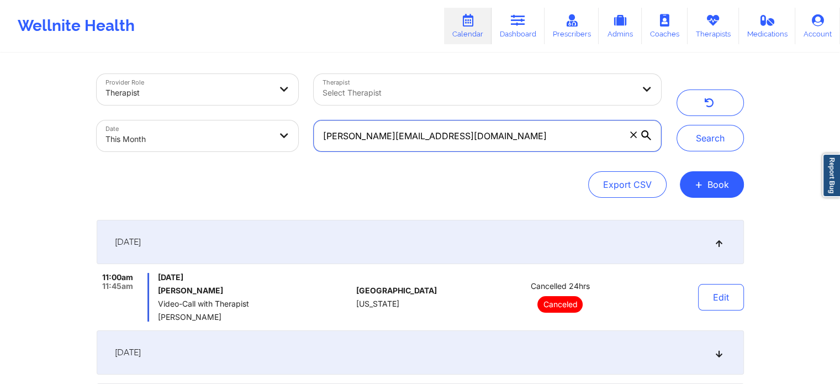
drag, startPoint x: 476, startPoint y: 136, endPoint x: 231, endPoint y: 158, distance: 246.7
click at [231, 158] on div "Provider Role Therapist Therapist Select Therapist Date This Month [PERSON_NAME…" at bounding box center [379, 112] width 580 height 93
click at [676, 125] on button "Search" at bounding box center [709, 138] width 67 height 27
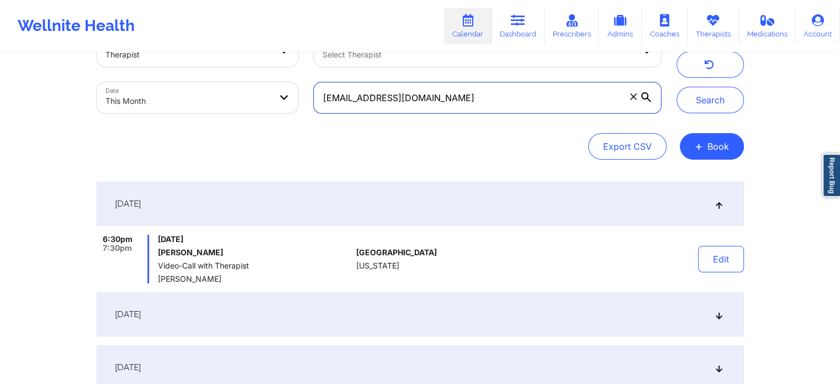
scroll to position [40, 0]
drag, startPoint x: 477, startPoint y: 88, endPoint x: 207, endPoint y: 87, distance: 270.0
click at [207, 87] on div "Provider Role Therapist Therapist Select Therapist Date This Month [EMAIL_ADDRE…" at bounding box center [379, 73] width 580 height 93
click at [676, 85] on button "Search" at bounding box center [709, 98] width 67 height 27
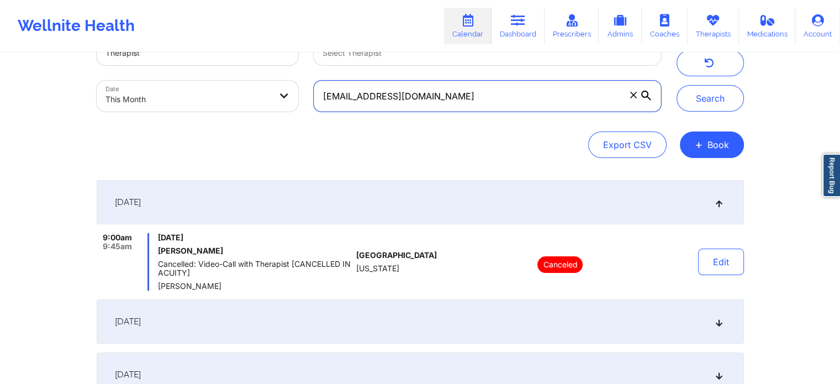
drag, startPoint x: 515, startPoint y: 92, endPoint x: 211, endPoint y: 105, distance: 303.4
click at [211, 105] on div "Provider Role Therapist Therapist Select Therapist Date This Month [EMAIL_ADDRE…" at bounding box center [379, 73] width 580 height 93
click at [676, 85] on button "Search" at bounding box center [709, 98] width 67 height 27
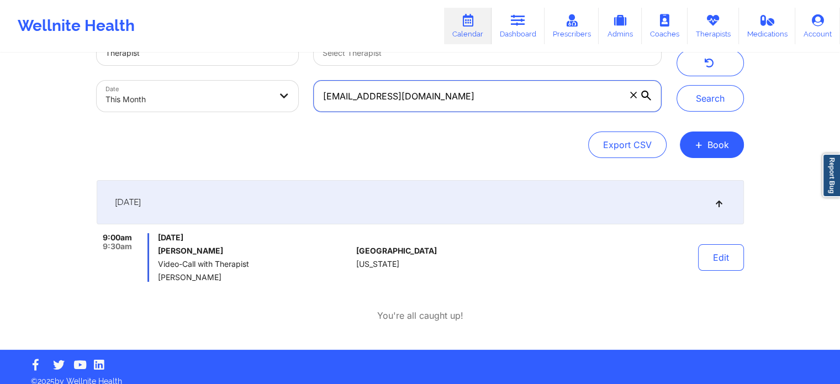
drag, startPoint x: 459, startPoint y: 99, endPoint x: 163, endPoint y: 91, distance: 296.0
click at [163, 91] on div "Provider Role Therapist Therapist Select Therapist Date This Month [EMAIL_ADDRE…" at bounding box center [379, 73] width 580 height 93
click at [676, 85] on button "Search" at bounding box center [709, 98] width 67 height 27
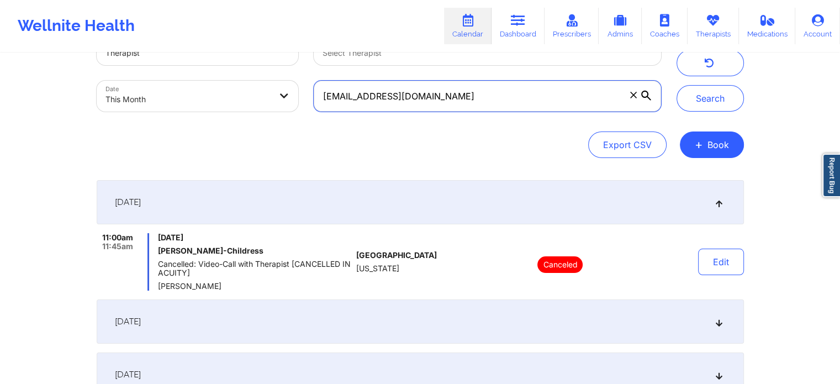
drag, startPoint x: 486, startPoint y: 94, endPoint x: 168, endPoint y: 102, distance: 318.7
click at [168, 102] on div "Provider Role Therapist Therapist Select Therapist Date This Month [EMAIL_ADDRE…" at bounding box center [379, 73] width 580 height 93
click at [676, 85] on button "Search" at bounding box center [709, 98] width 67 height 27
drag, startPoint x: 454, startPoint y: 102, endPoint x: 177, endPoint y: 67, distance: 279.3
click at [177, 67] on div "Provider Role Therapist Therapist Select Therapist Date This Month [EMAIL_ADDRE…" at bounding box center [379, 73] width 580 height 93
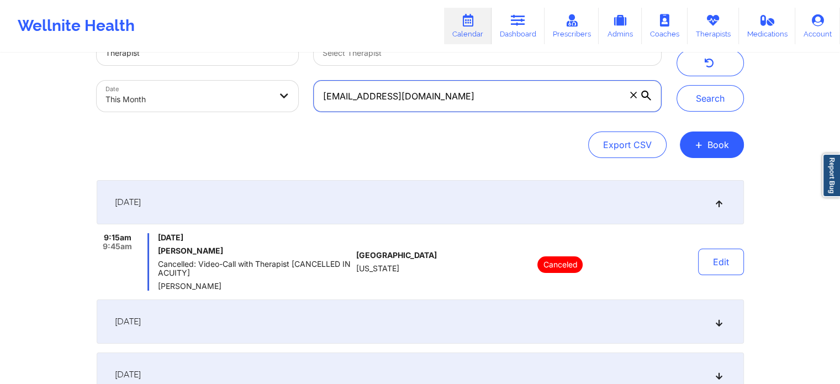
click at [676, 85] on button "Search" at bounding box center [709, 98] width 67 height 27
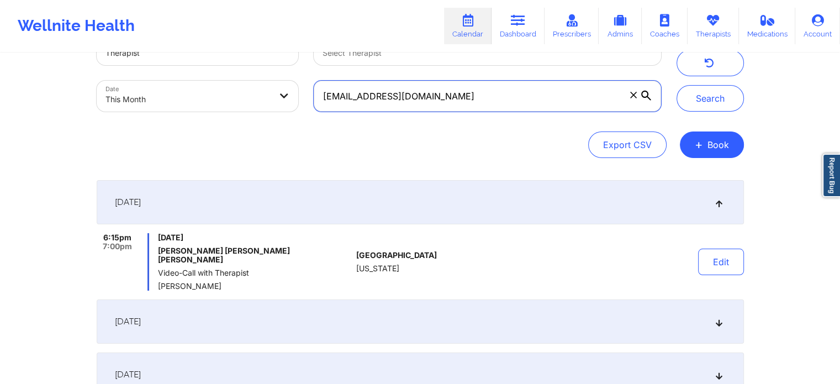
drag, startPoint x: 460, startPoint y: 98, endPoint x: 148, endPoint y: 102, distance: 312.0
click at [148, 102] on div "Provider Role Therapist Therapist Select Therapist Date This Month [EMAIL_ADDRE…" at bounding box center [379, 73] width 580 height 93
click at [676, 85] on button "Search" at bounding box center [709, 98] width 67 height 27
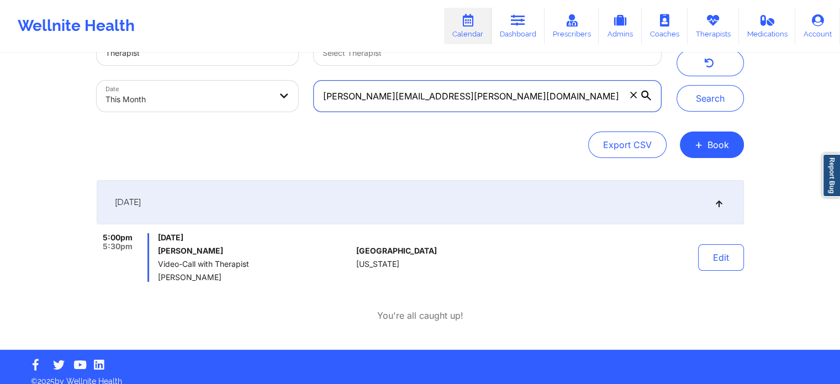
drag, startPoint x: 474, startPoint y: 90, endPoint x: 142, endPoint y: 78, distance: 332.0
click at [142, 78] on div "Provider Role Therapist Therapist Select Therapist Date This Month [PERSON_NAME…" at bounding box center [379, 73] width 580 height 93
click at [676, 85] on button "Search" at bounding box center [709, 98] width 67 height 27
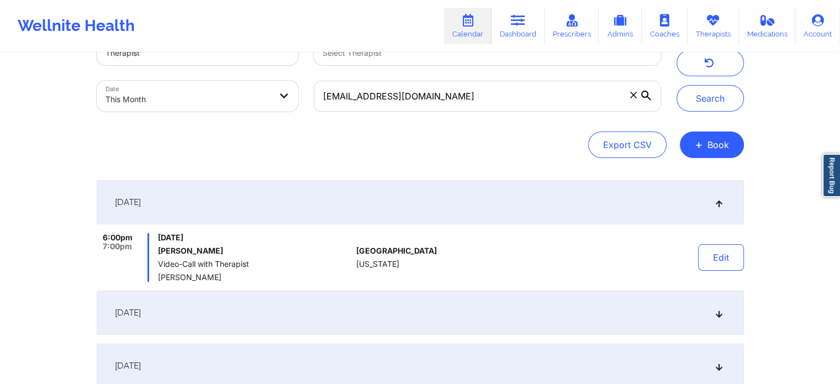
click at [257, 325] on div "[DATE]" at bounding box center [420, 312] width 647 height 44
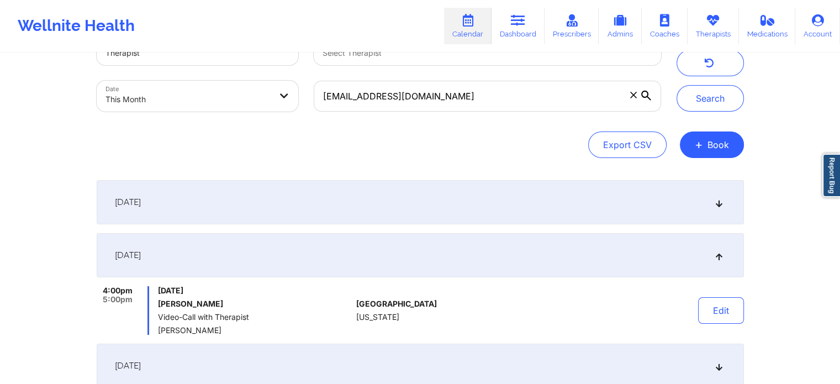
scroll to position [156, 0]
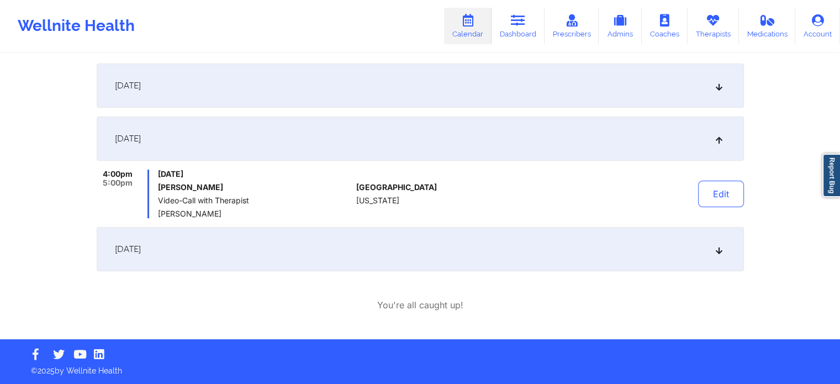
click at [256, 259] on div "[DATE]" at bounding box center [420, 249] width 647 height 44
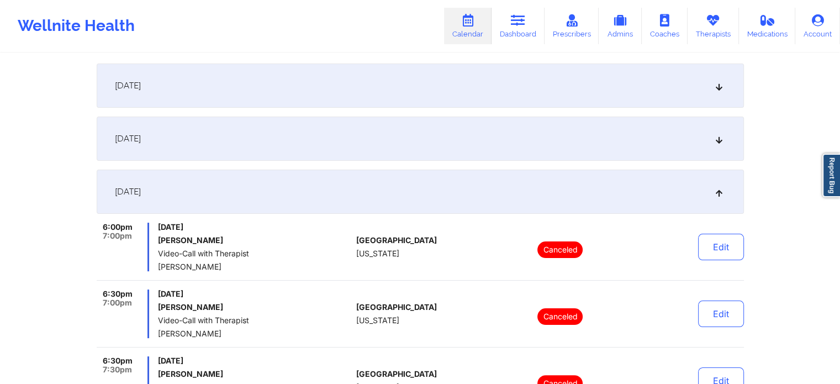
click at [190, 156] on div "[DATE]" at bounding box center [420, 138] width 647 height 44
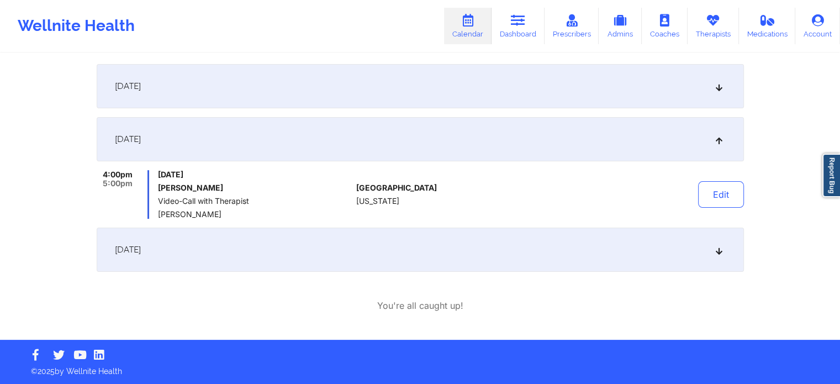
scroll to position [0, 0]
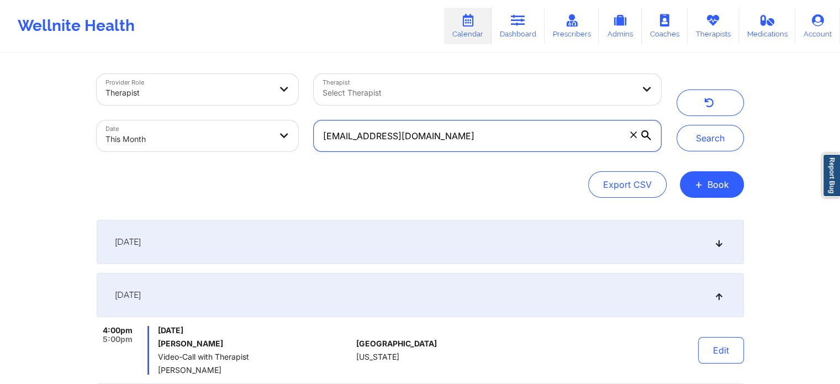
click at [516, 134] on input "[EMAIL_ADDRESS][DOMAIN_NAME]" at bounding box center [487, 135] width 347 height 31
drag, startPoint x: 466, startPoint y: 131, endPoint x: 261, endPoint y: 132, distance: 205.4
click at [261, 132] on div "Provider Role Therapist Therapist Select Therapist Date This Month [EMAIL_ADDRE…" at bounding box center [379, 112] width 580 height 93
type input "[EMAIL_ADDRESS][DOMAIN_NAME]"
click at [676, 125] on button "Search" at bounding box center [709, 138] width 67 height 27
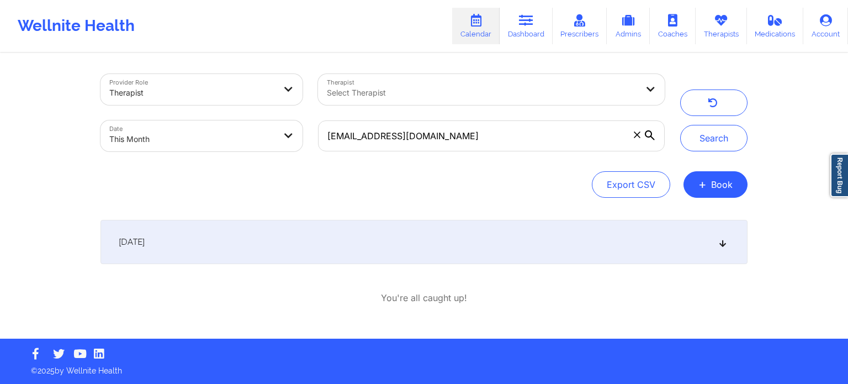
select select "2025-8"
select select "2025-9"
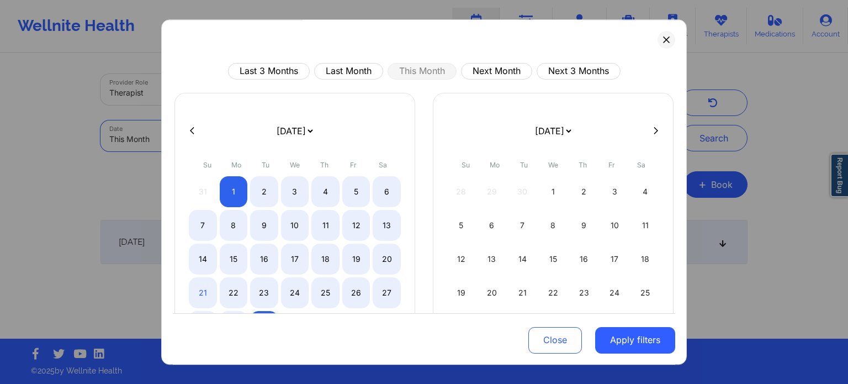
click at [283, 120] on body "Wellnite Health Calendar Dashboard Prescribers Admins Coaches Therapists Medica…" at bounding box center [424, 192] width 848 height 384
click at [661, 44] on button at bounding box center [667, 40] width 18 height 18
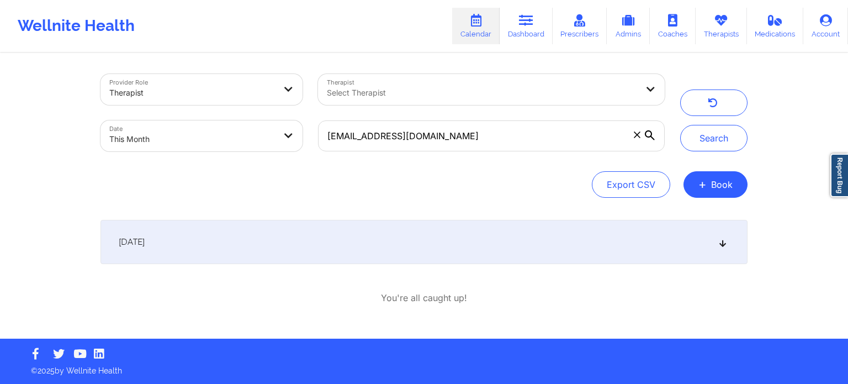
click at [368, 262] on div "[DATE]" at bounding box center [423, 242] width 647 height 44
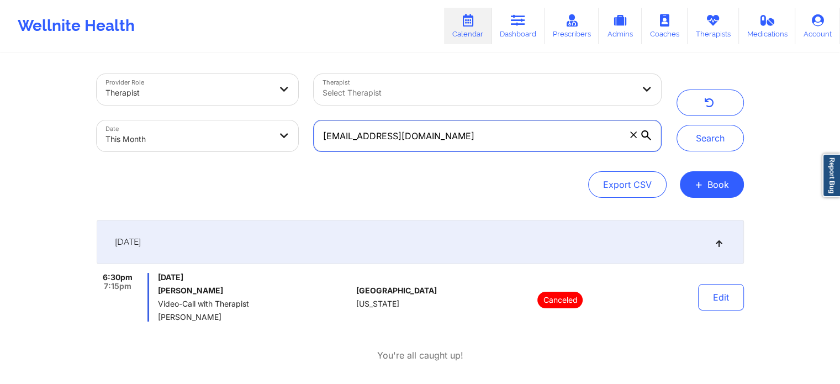
drag, startPoint x: 486, startPoint y: 136, endPoint x: 284, endPoint y: 140, distance: 202.1
click at [284, 140] on div "Provider Role Therapist Therapist Select Therapist Date This Month [EMAIL_ADDRE…" at bounding box center [379, 112] width 580 height 93
click at [676, 125] on button "Search" at bounding box center [709, 138] width 67 height 27
drag, startPoint x: 467, startPoint y: 127, endPoint x: 220, endPoint y: 104, distance: 247.3
click at [220, 104] on div "Provider Role Therapist Therapist Select Therapist Date This Month [PERSON_NAME…" at bounding box center [379, 112] width 580 height 93
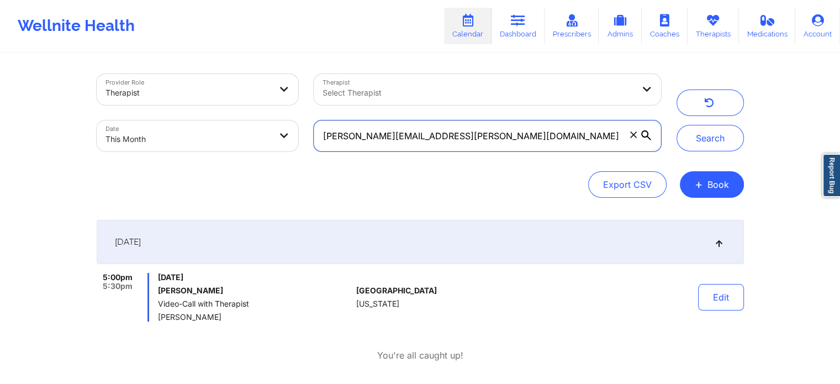
click at [676, 125] on button "Search" at bounding box center [709, 138] width 67 height 27
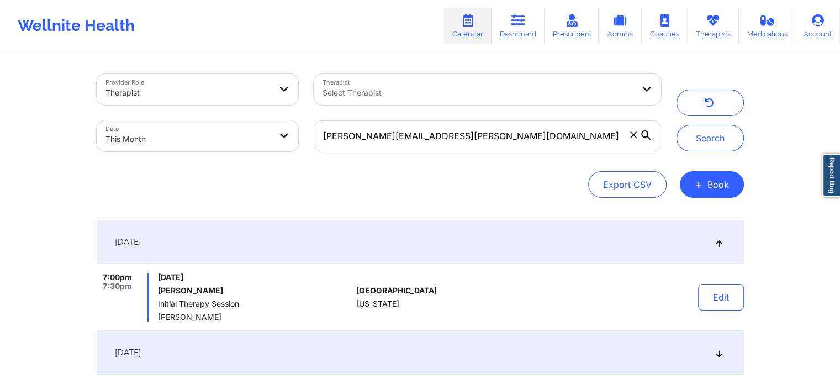
click at [141, 349] on span "[DATE]" at bounding box center [128, 352] width 26 height 11
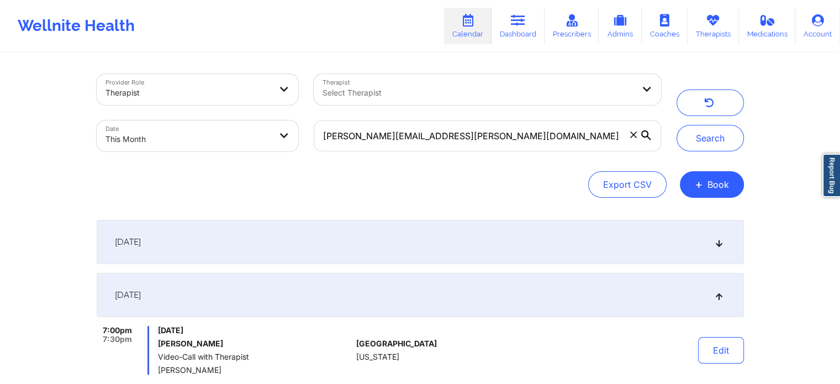
click at [190, 250] on div "[DATE]" at bounding box center [420, 242] width 647 height 44
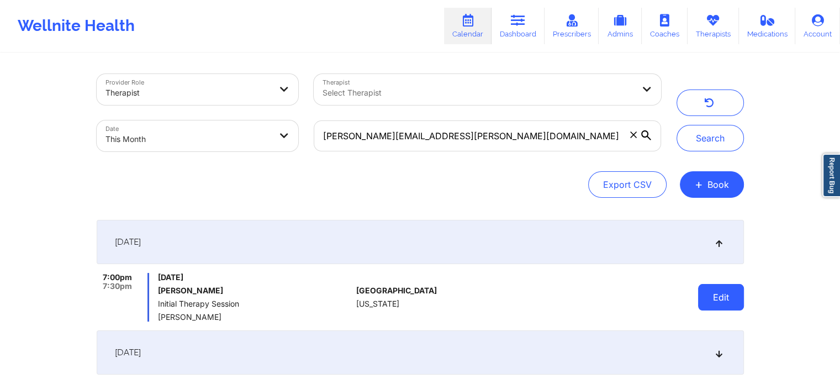
click at [704, 298] on button "Edit" at bounding box center [721, 297] width 46 height 27
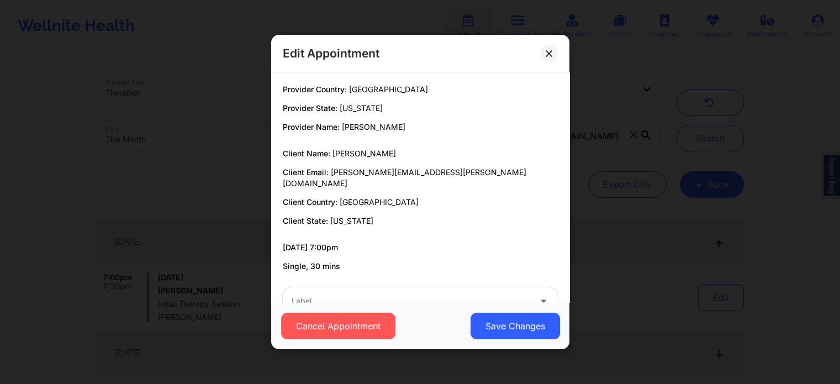
click at [393, 294] on div at bounding box center [411, 300] width 239 height 13
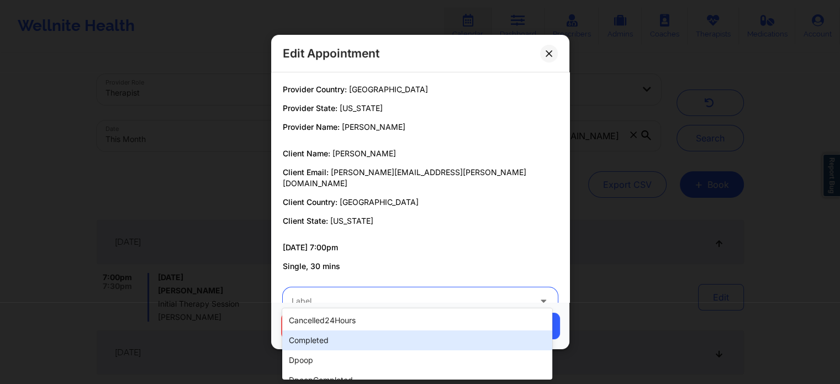
click at [318, 341] on div "completed" at bounding box center [416, 340] width 269 height 20
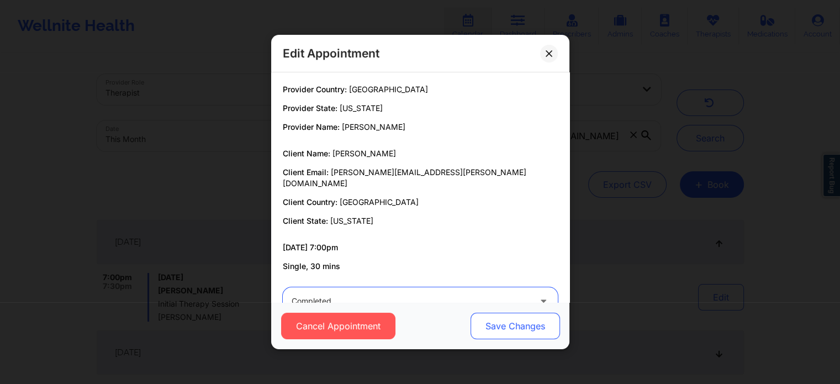
click at [489, 337] on button "Save Changes" at bounding box center [514, 325] width 89 height 27
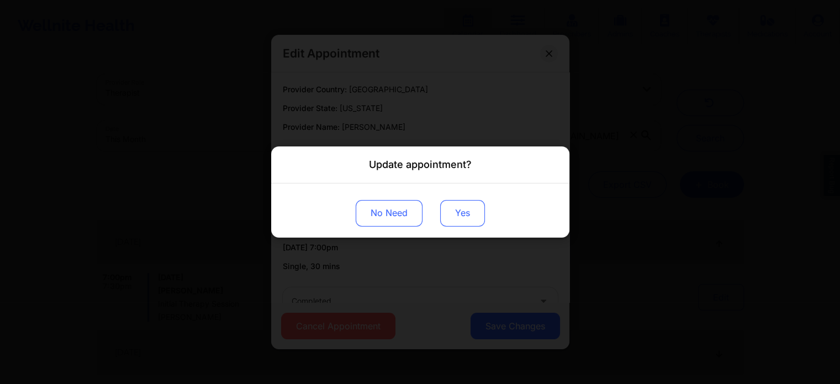
click at [476, 221] on button "Yes" at bounding box center [462, 213] width 45 height 27
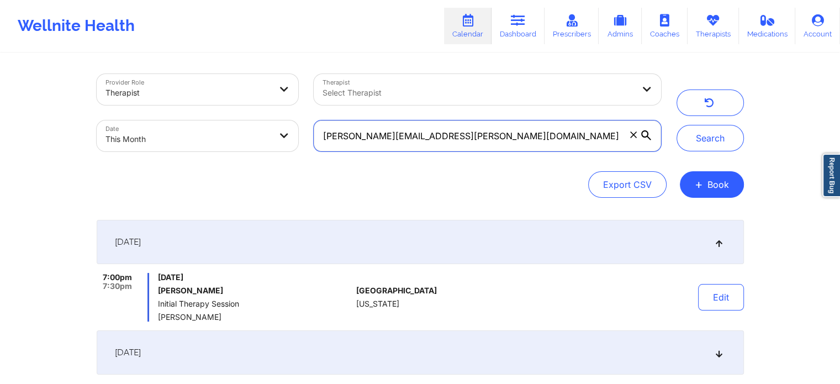
drag, startPoint x: 494, startPoint y: 139, endPoint x: 107, endPoint y: 104, distance: 388.5
click at [107, 104] on div "Provider Role Therapist Therapist Select Therapist Date This Month [PERSON_NAME…" at bounding box center [379, 112] width 580 height 93
click at [676, 125] on button "Search" at bounding box center [709, 138] width 67 height 27
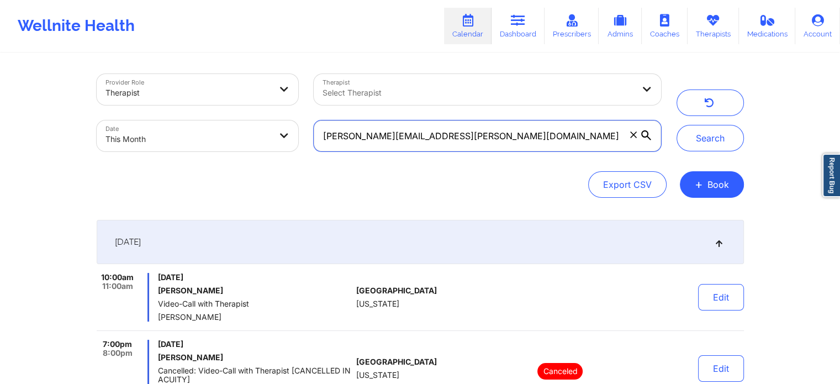
drag, startPoint x: 471, startPoint y: 140, endPoint x: 209, endPoint y: 138, distance: 261.7
click at [209, 138] on div "Provider Role Therapist Therapist Select Therapist Date This Month [PERSON_NAME…" at bounding box center [379, 112] width 580 height 93
type input "[PERSON_NAME][EMAIL_ADDRESS][PERSON_NAME][DOMAIN_NAME]"
click at [676, 125] on button "Search" at bounding box center [709, 138] width 67 height 27
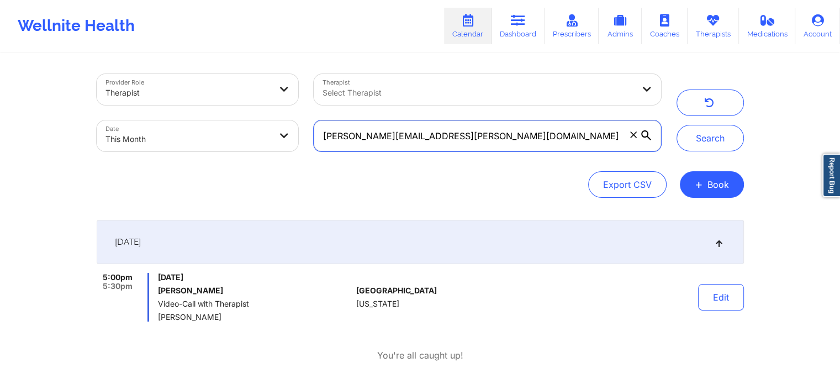
scroll to position [50, 0]
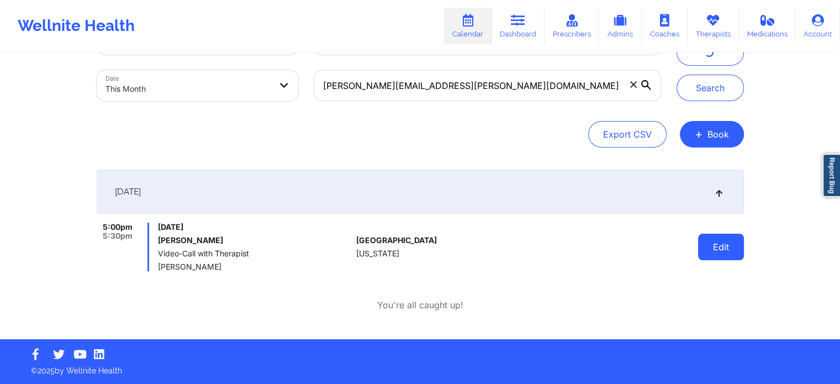
click at [733, 243] on button "Edit" at bounding box center [721, 247] width 46 height 27
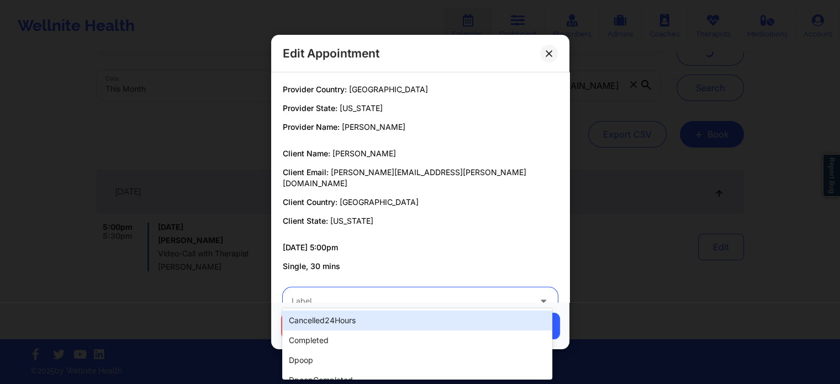
click at [439, 294] on div at bounding box center [411, 300] width 239 height 13
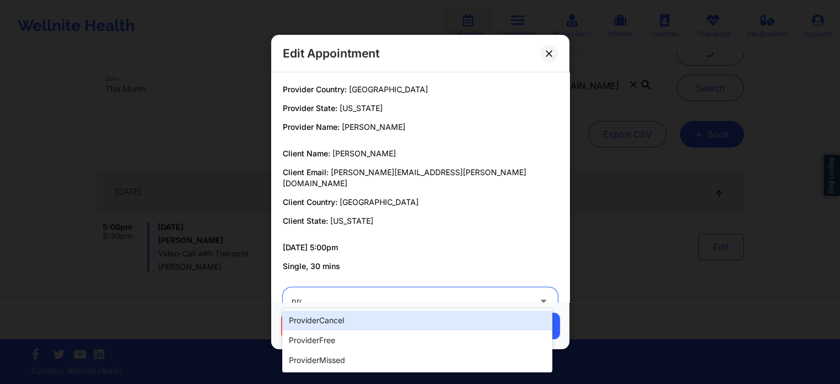
scroll to position [0, 0]
type input "providerm"
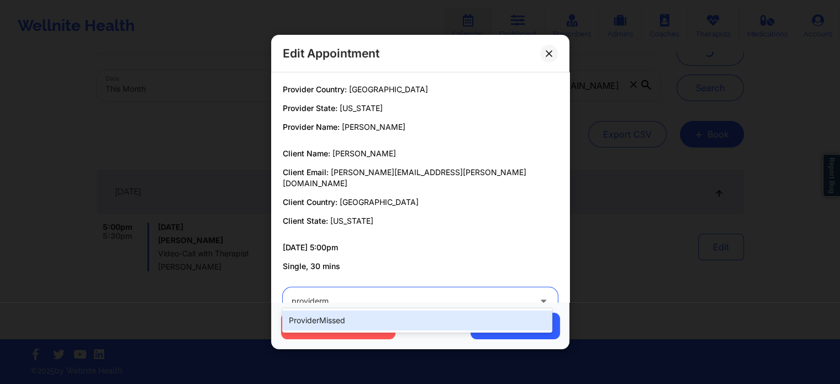
click at [388, 326] on div "providerMissed" at bounding box center [416, 320] width 269 height 20
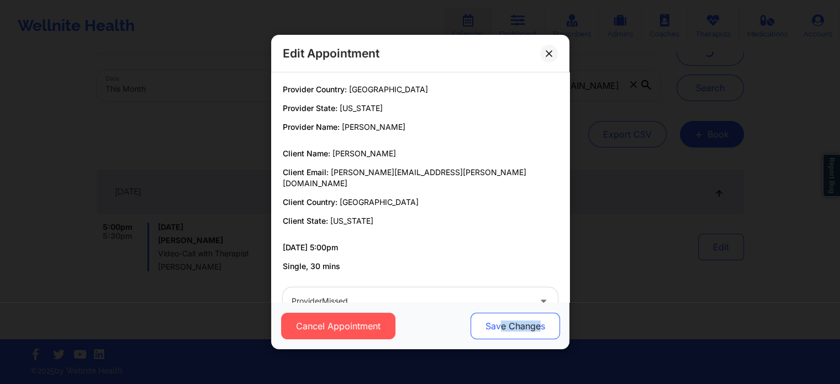
drag, startPoint x: 538, startPoint y: 341, endPoint x: 501, endPoint y: 333, distance: 37.8
click at [501, 333] on div "Cancel Appointment Save Changes" at bounding box center [420, 325] width 298 height 47
click at [501, 333] on button "Save Changes" at bounding box center [514, 325] width 89 height 27
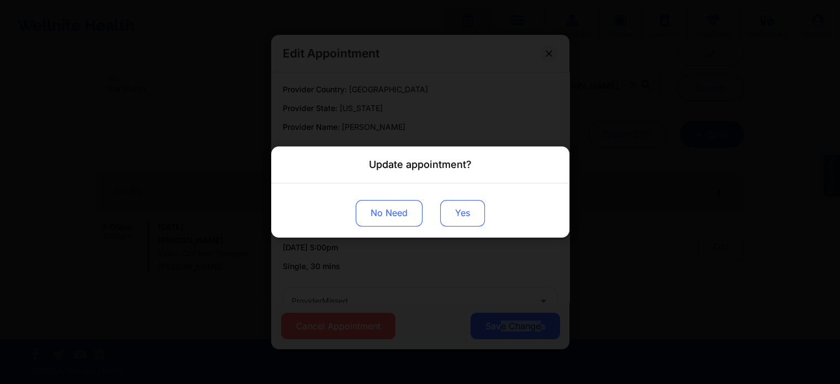
click at [459, 220] on button "Yes" at bounding box center [462, 213] width 45 height 27
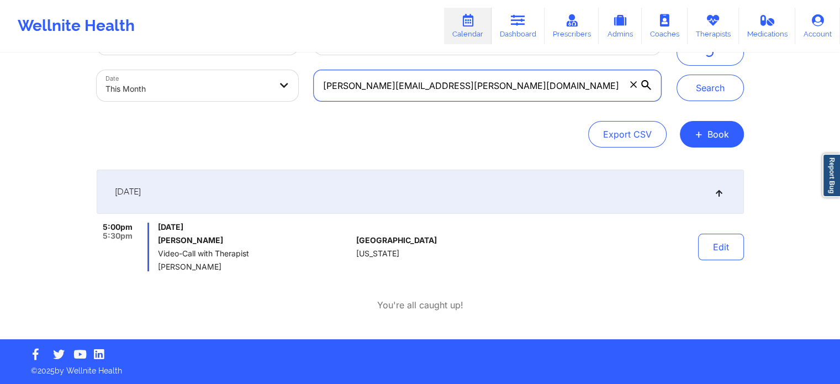
drag, startPoint x: 519, startPoint y: 90, endPoint x: 183, endPoint y: 59, distance: 337.1
click at [183, 59] on div "Provider Role Therapist Therapist Select Therapist Date This Month [PERSON_NAME…" at bounding box center [379, 62] width 580 height 93
type input "[EMAIL_ADDRESS][DOMAIN_NAME]"
click at [676, 75] on button "Search" at bounding box center [709, 88] width 67 height 27
